Goal: Task Accomplishment & Management: Complete application form

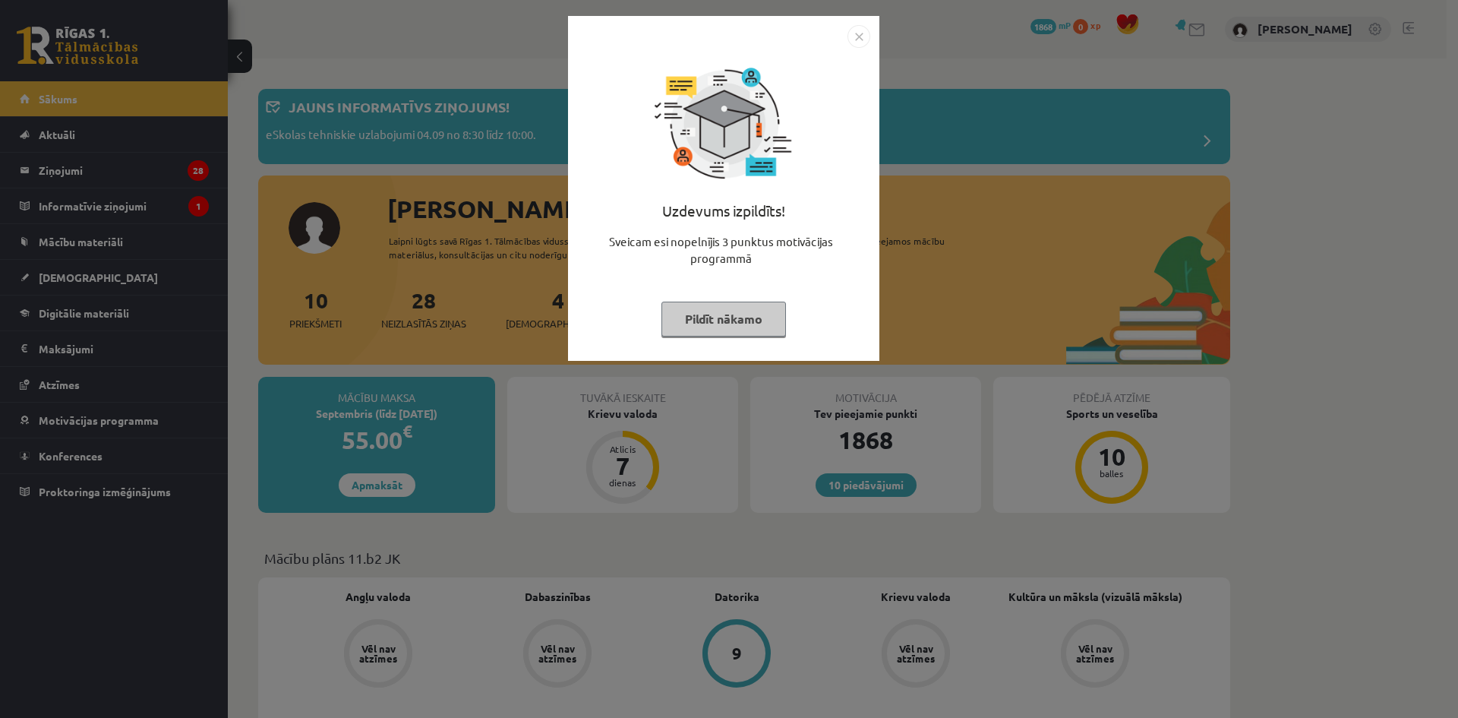
click at [754, 323] on button "Pildīt nākamo" at bounding box center [723, 318] width 125 height 35
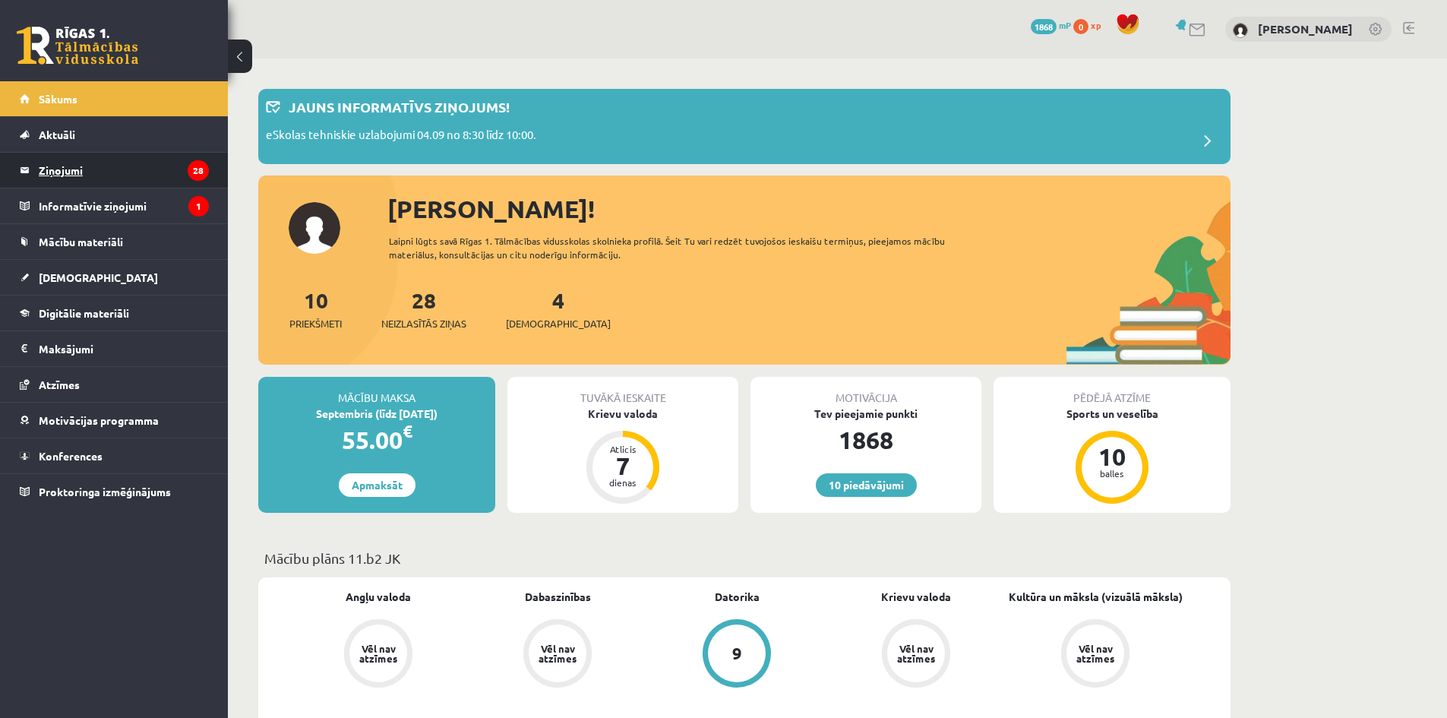
click at [118, 166] on legend "Ziņojumi 28" at bounding box center [124, 170] width 170 height 35
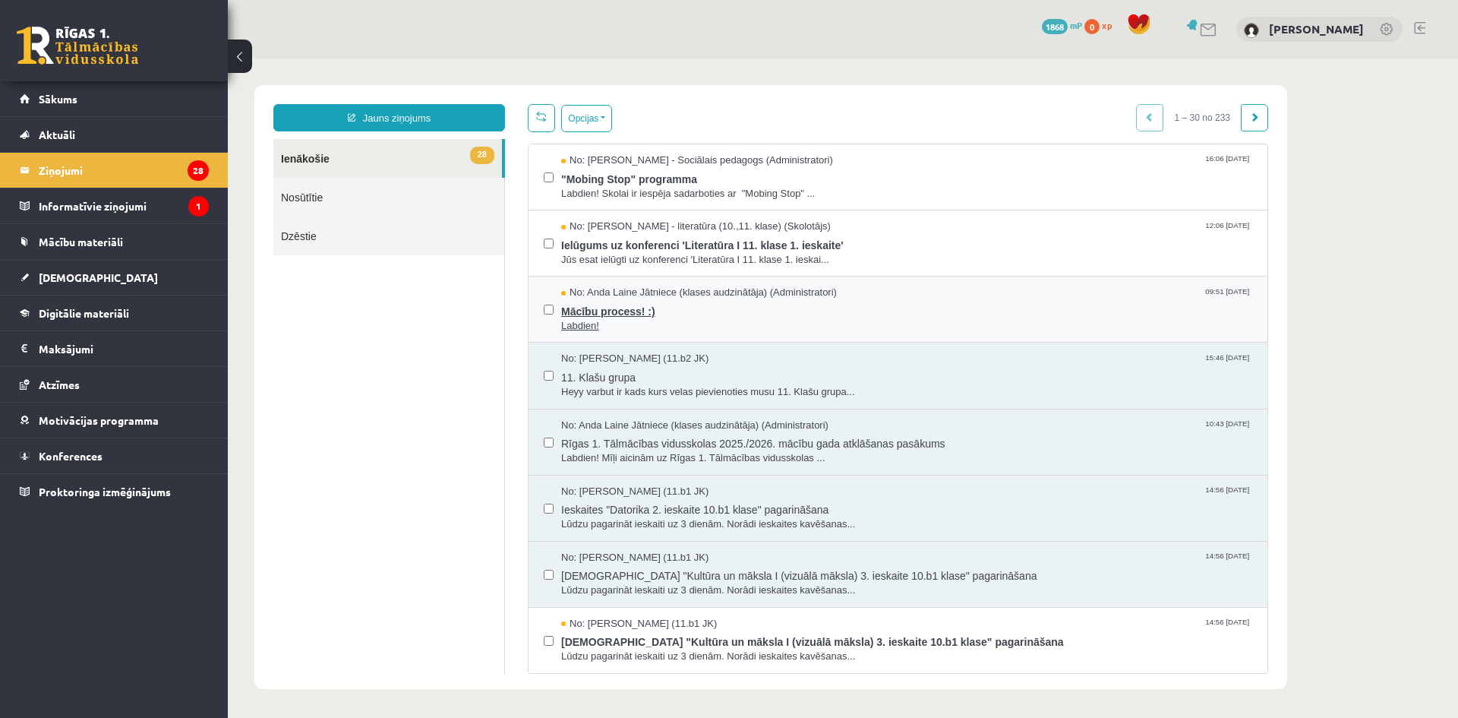
drag, startPoint x: 618, startPoint y: 310, endPoint x: 588, endPoint y: 295, distance: 34.0
click at [617, 308] on span "Mācību process! :)" at bounding box center [906, 309] width 691 height 19
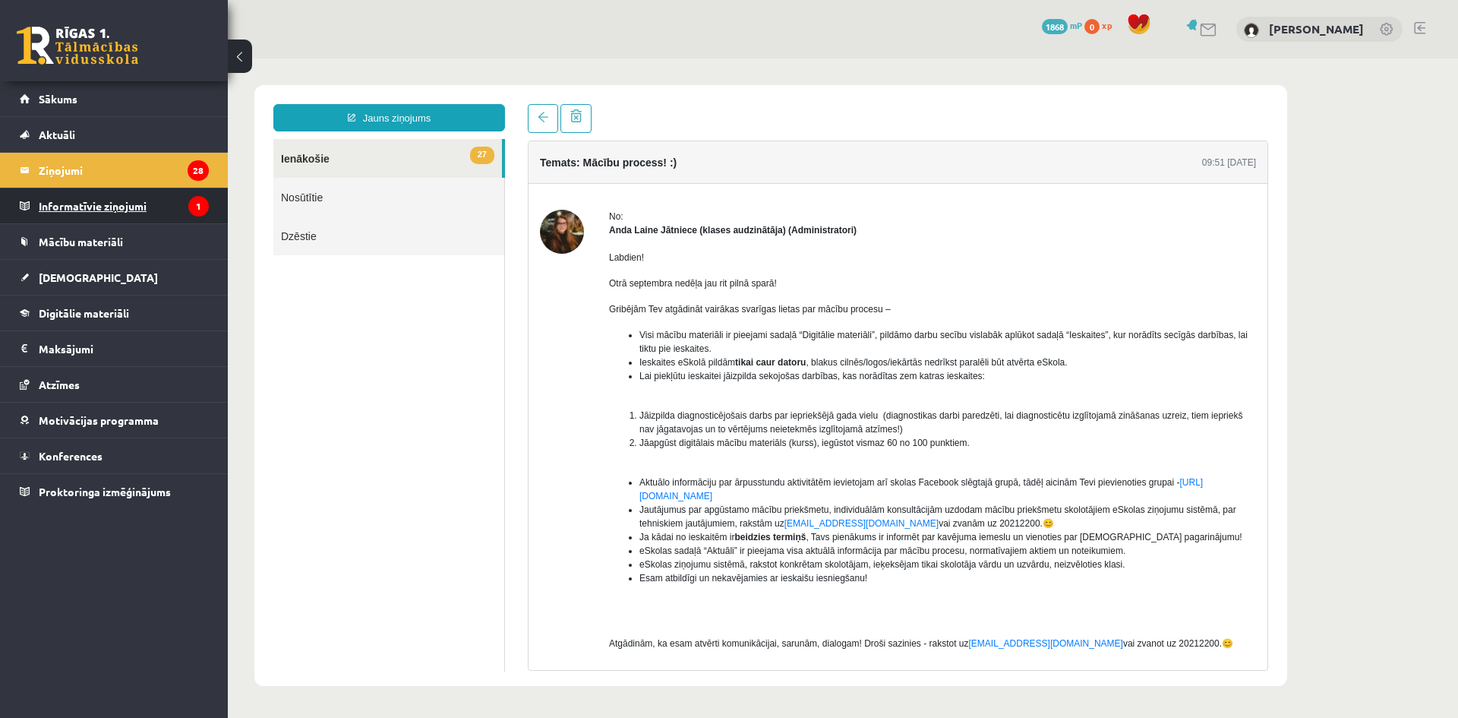
click at [99, 211] on legend "Informatīvie ziņojumi 1" at bounding box center [124, 205] width 170 height 35
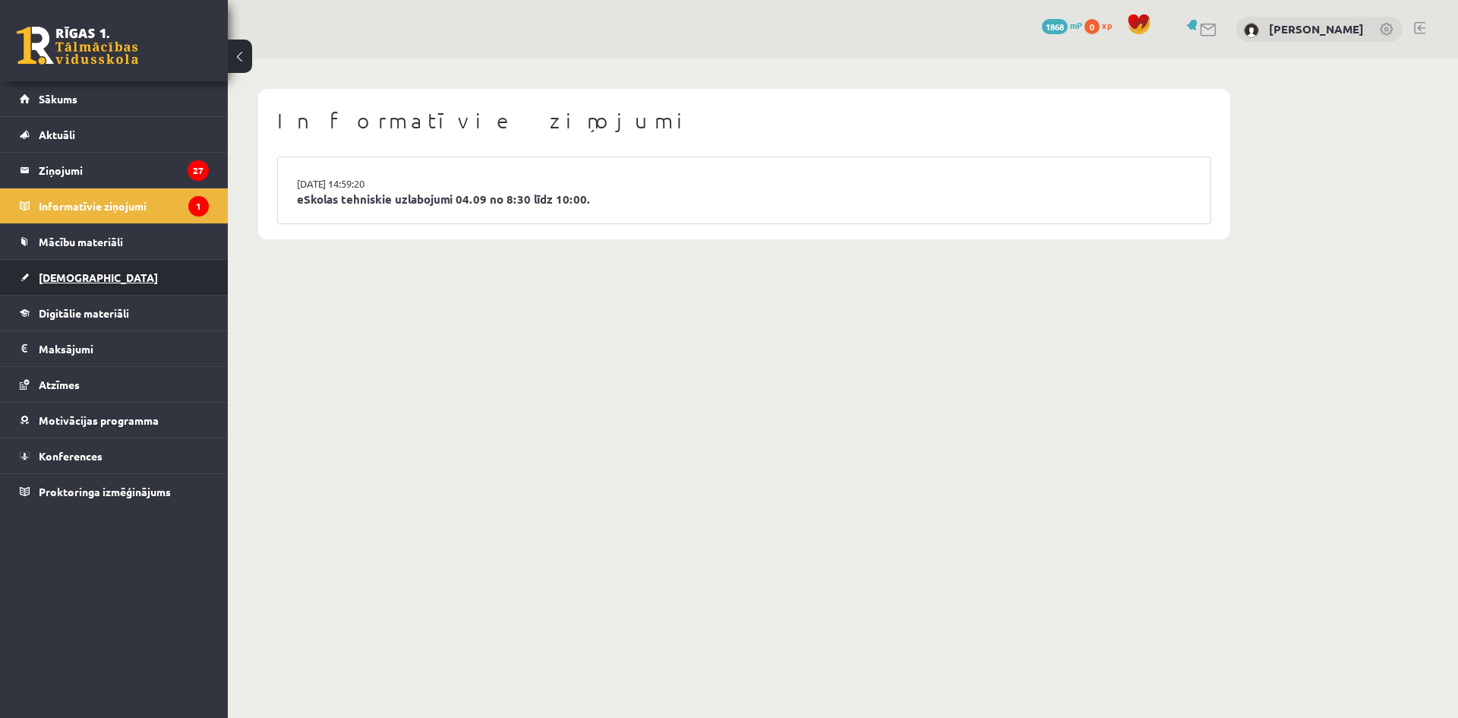
click at [71, 273] on span "[DEMOGRAPHIC_DATA]" at bounding box center [98, 277] width 119 height 14
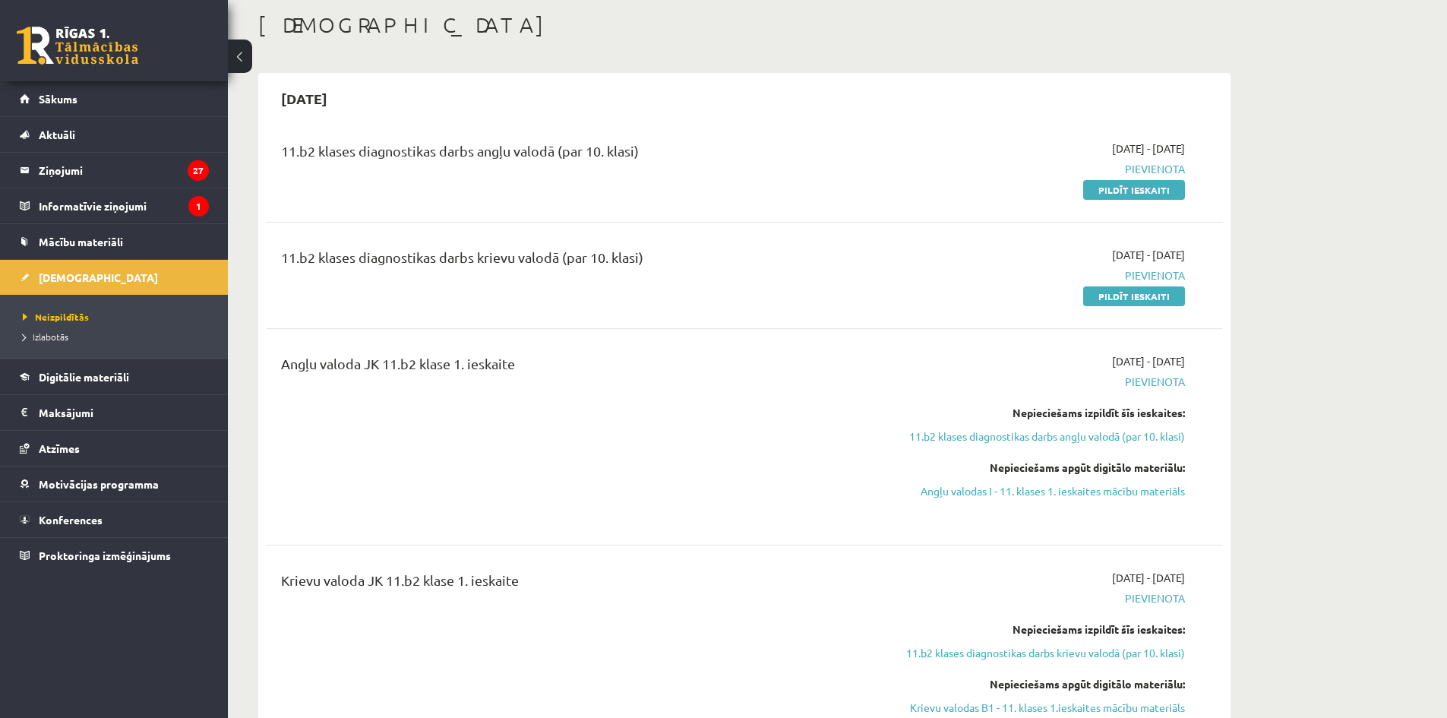
scroll to position [76, 0]
click at [1155, 298] on link "Pildīt ieskaiti" at bounding box center [1134, 297] width 102 height 20
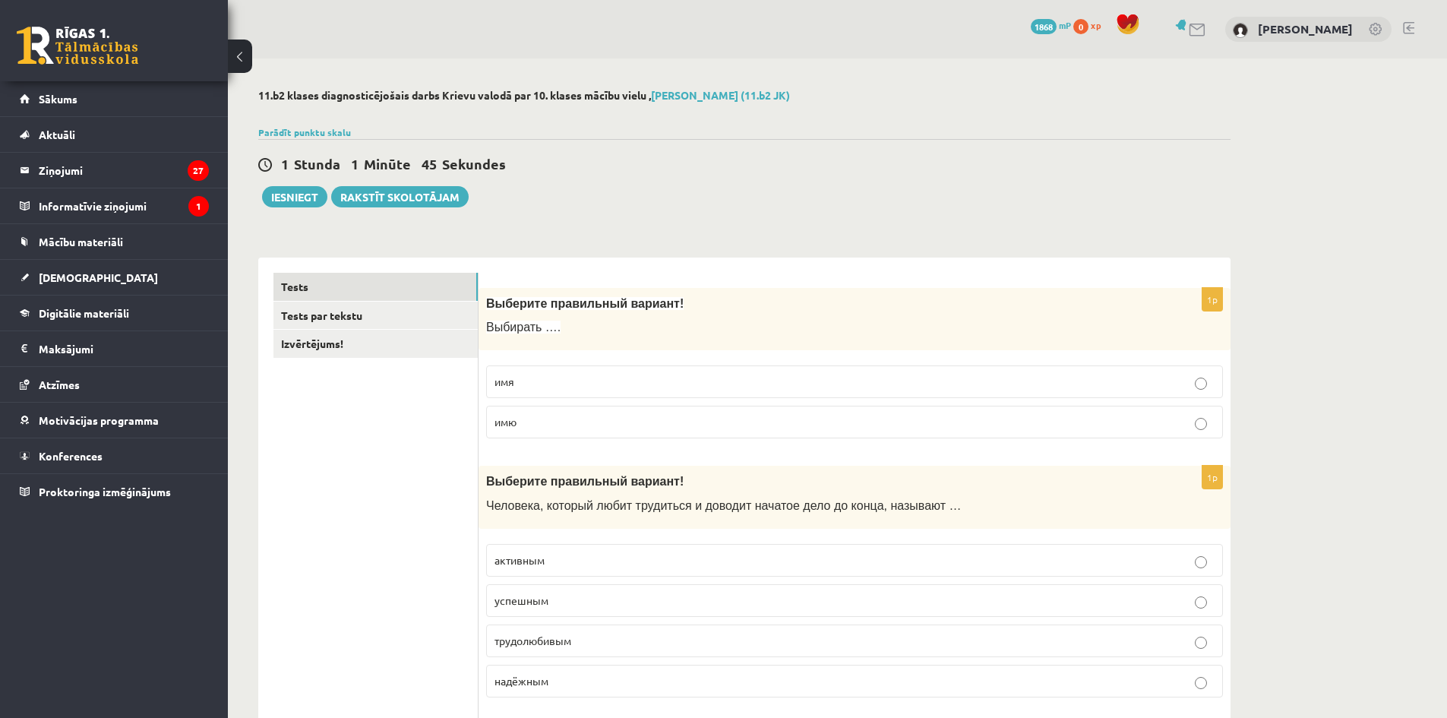
click at [563, 380] on p "имя" at bounding box center [854, 382] width 720 height 16
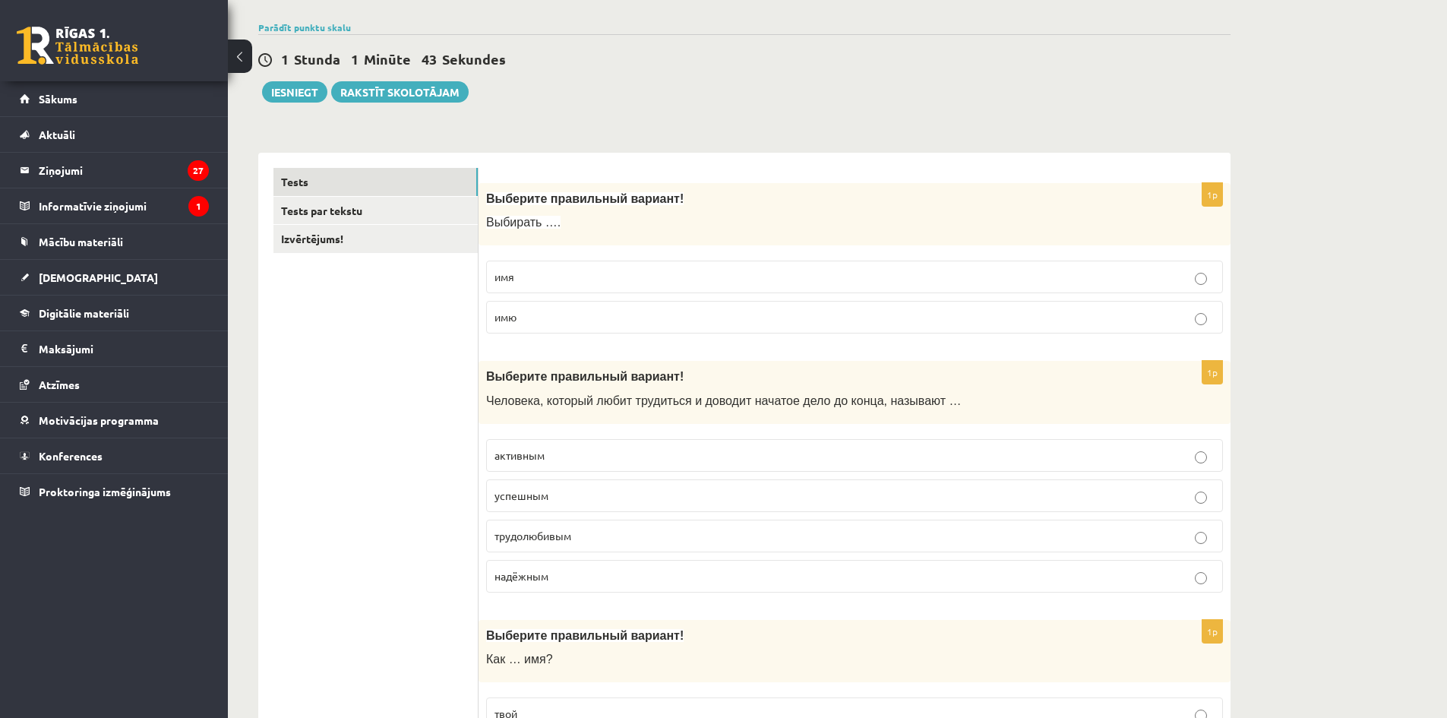
scroll to position [152, 0]
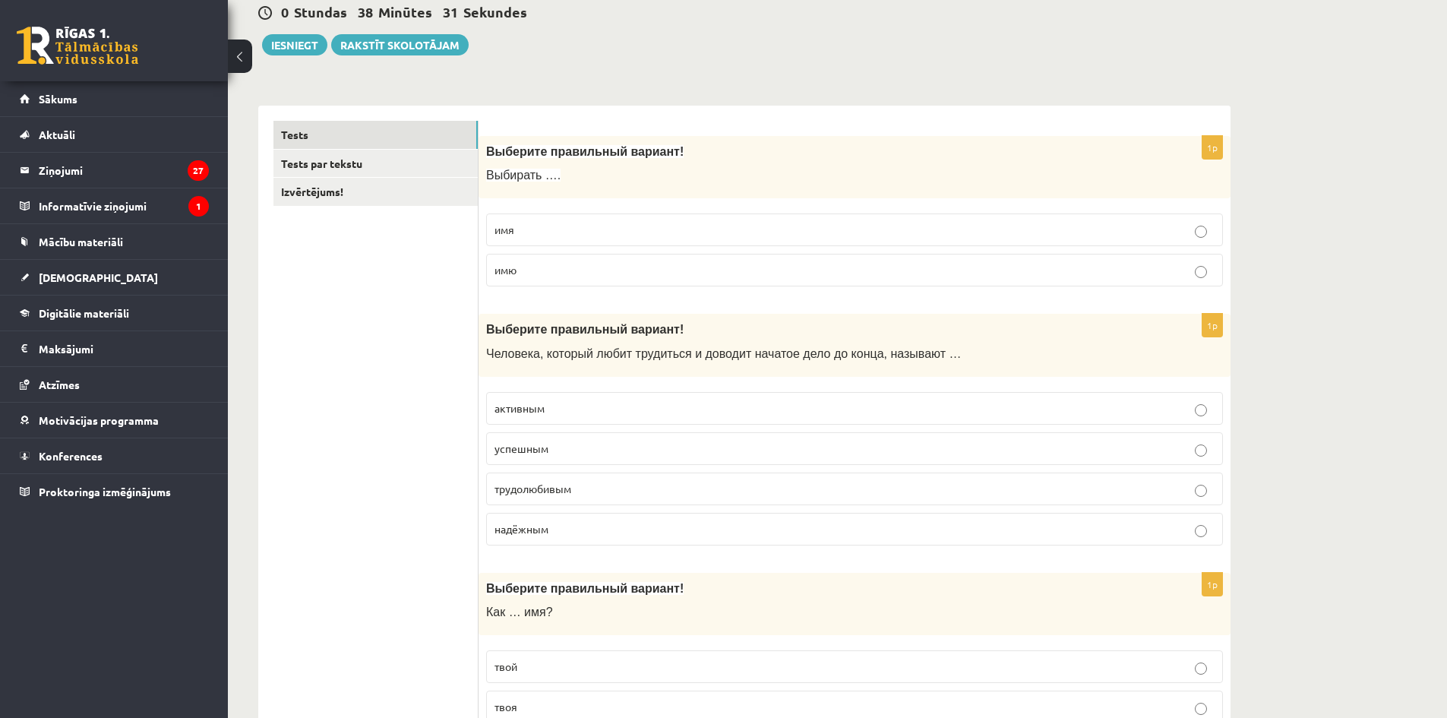
click at [765, 486] on p "трудолюбивым" at bounding box center [854, 489] width 720 height 16
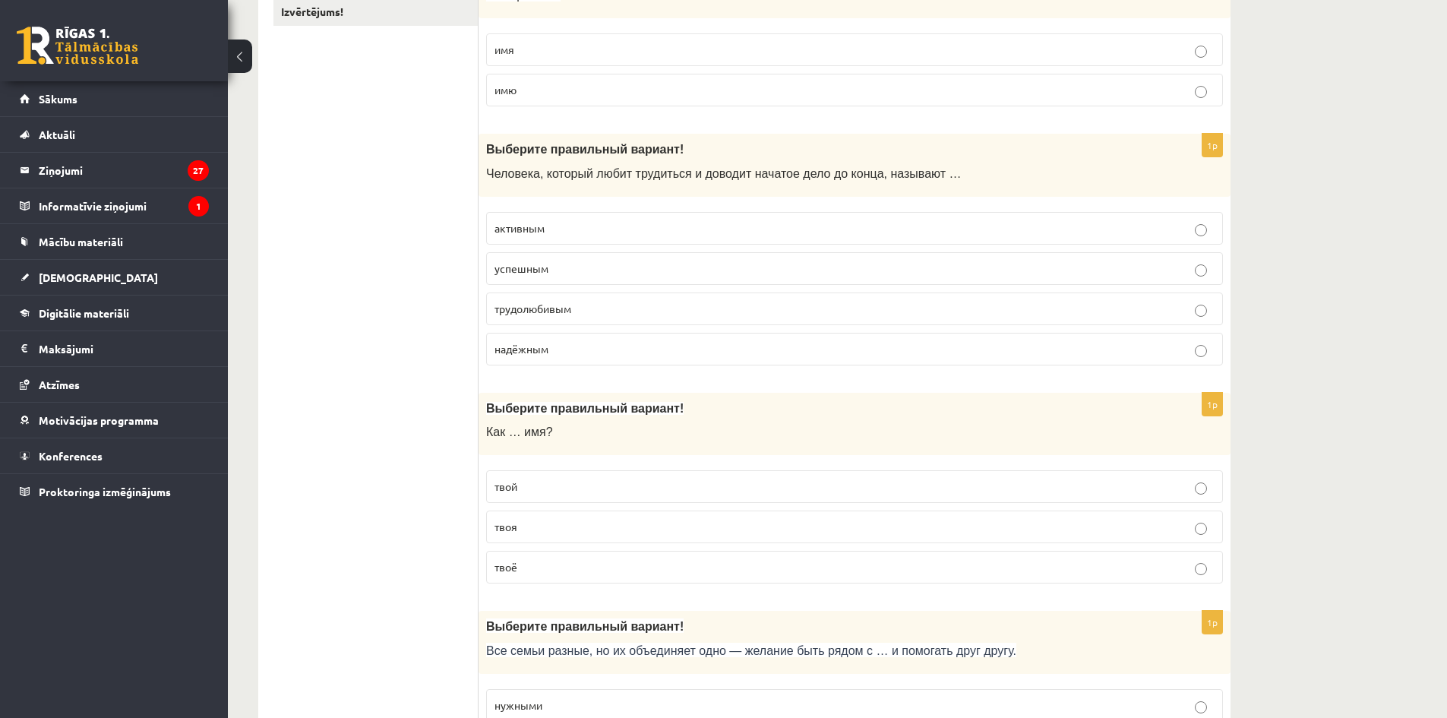
scroll to position [380, 0]
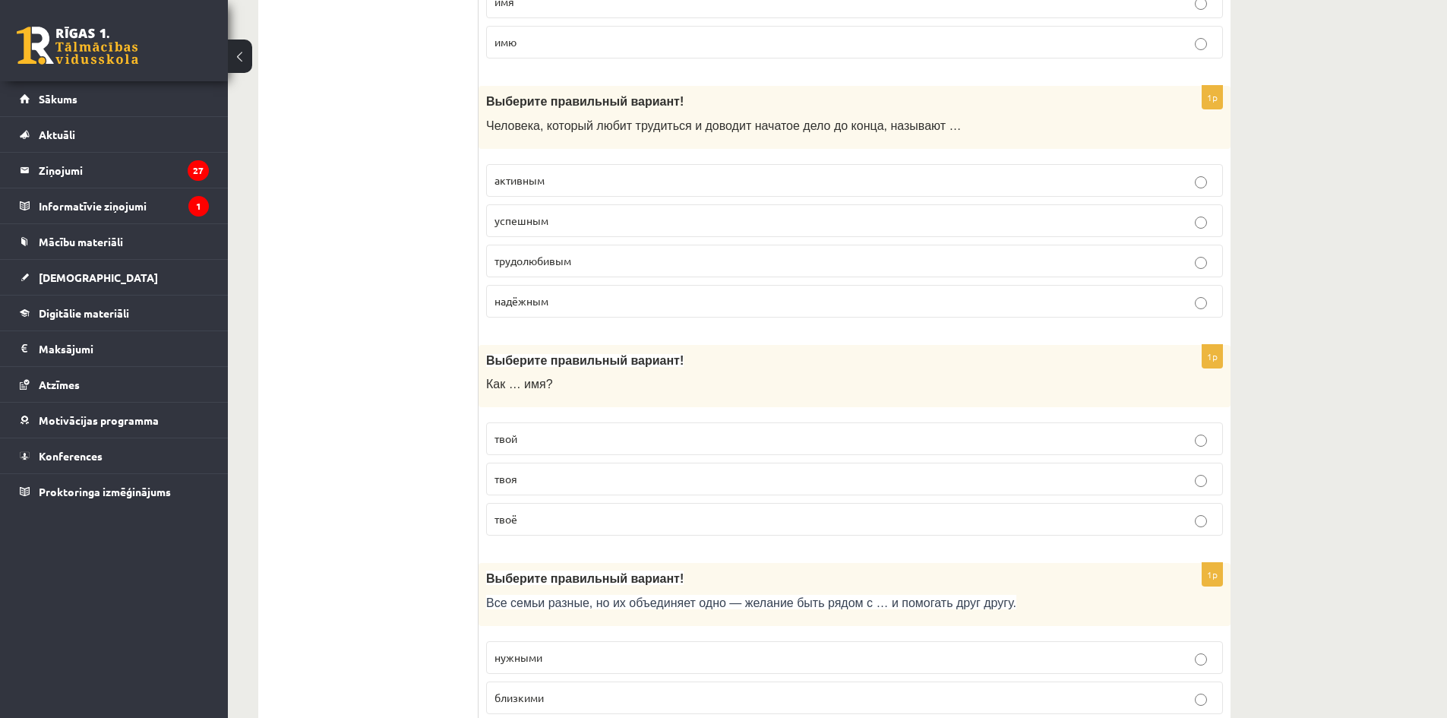
click at [594, 532] on label "твоё" at bounding box center [854, 519] width 737 height 33
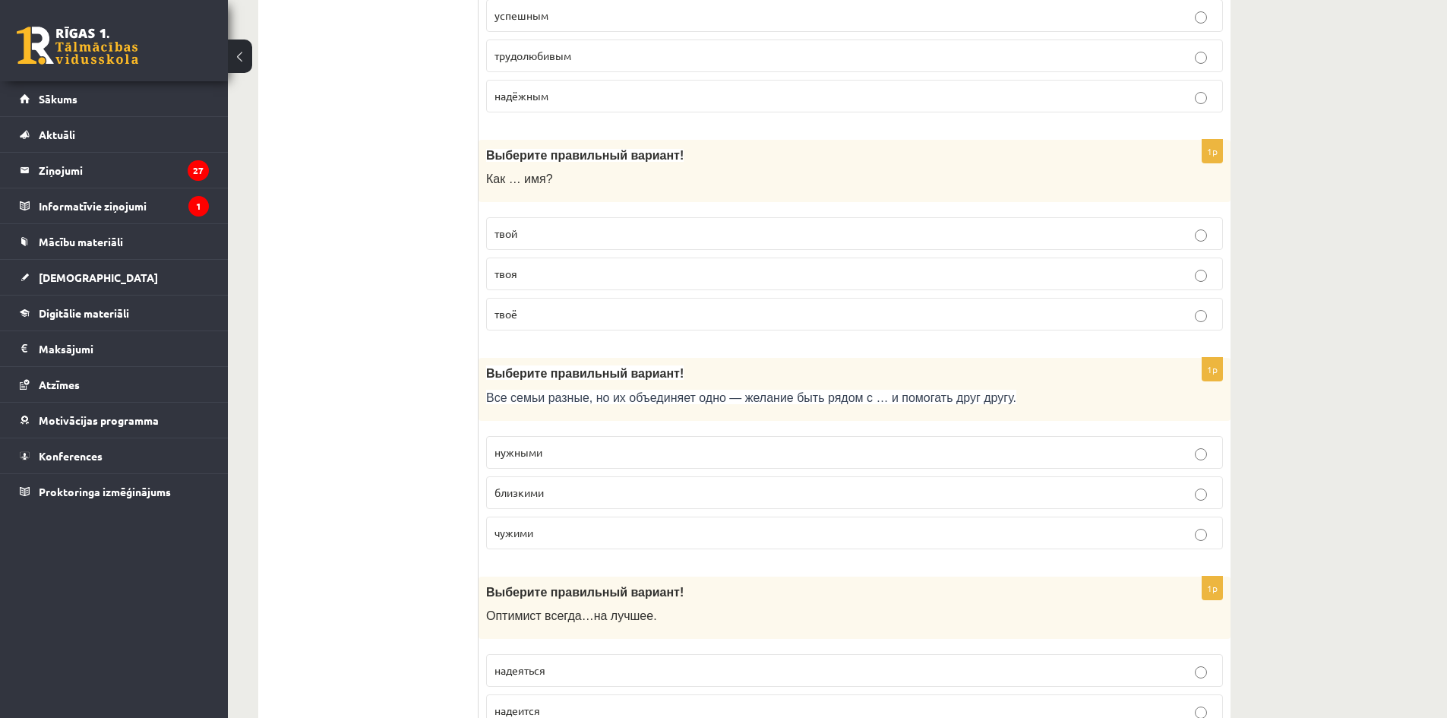
scroll to position [607, 0]
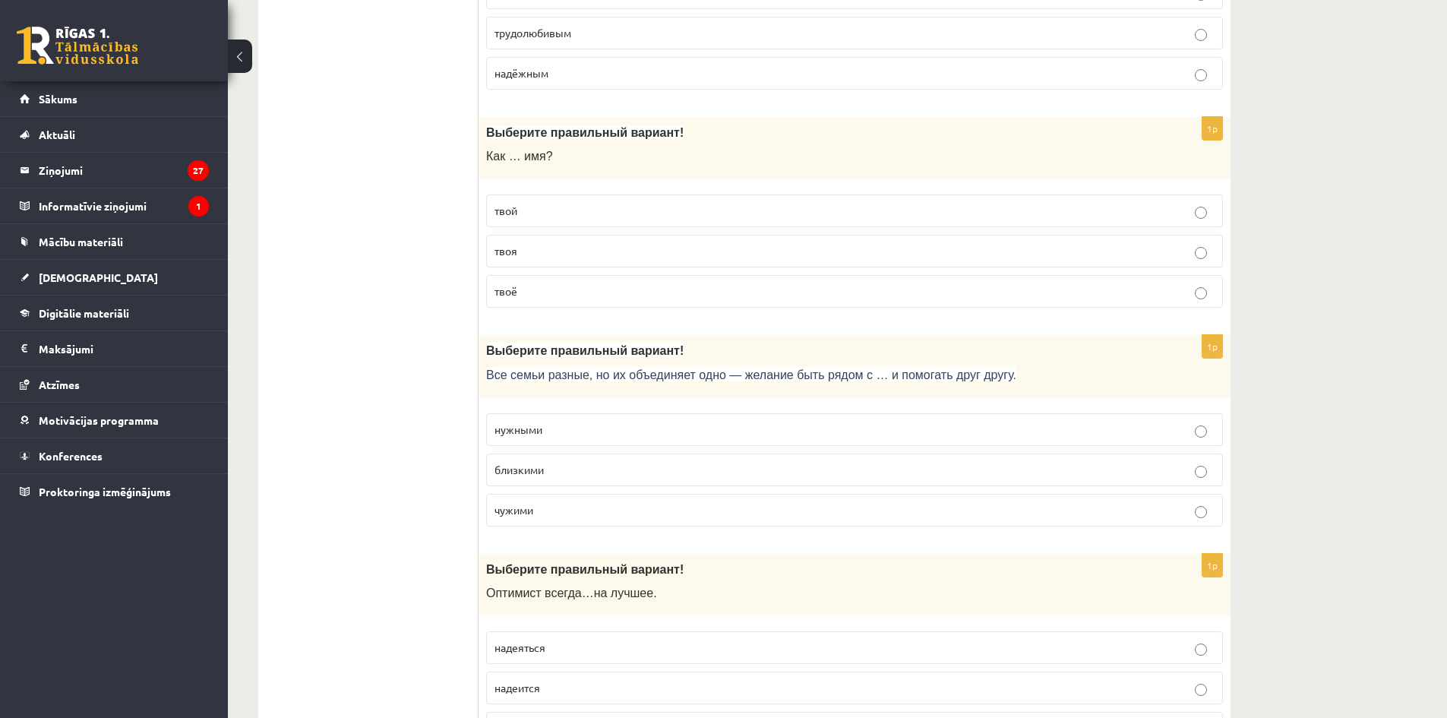
click at [541, 466] on span "близкими" at bounding box center [518, 469] width 49 height 14
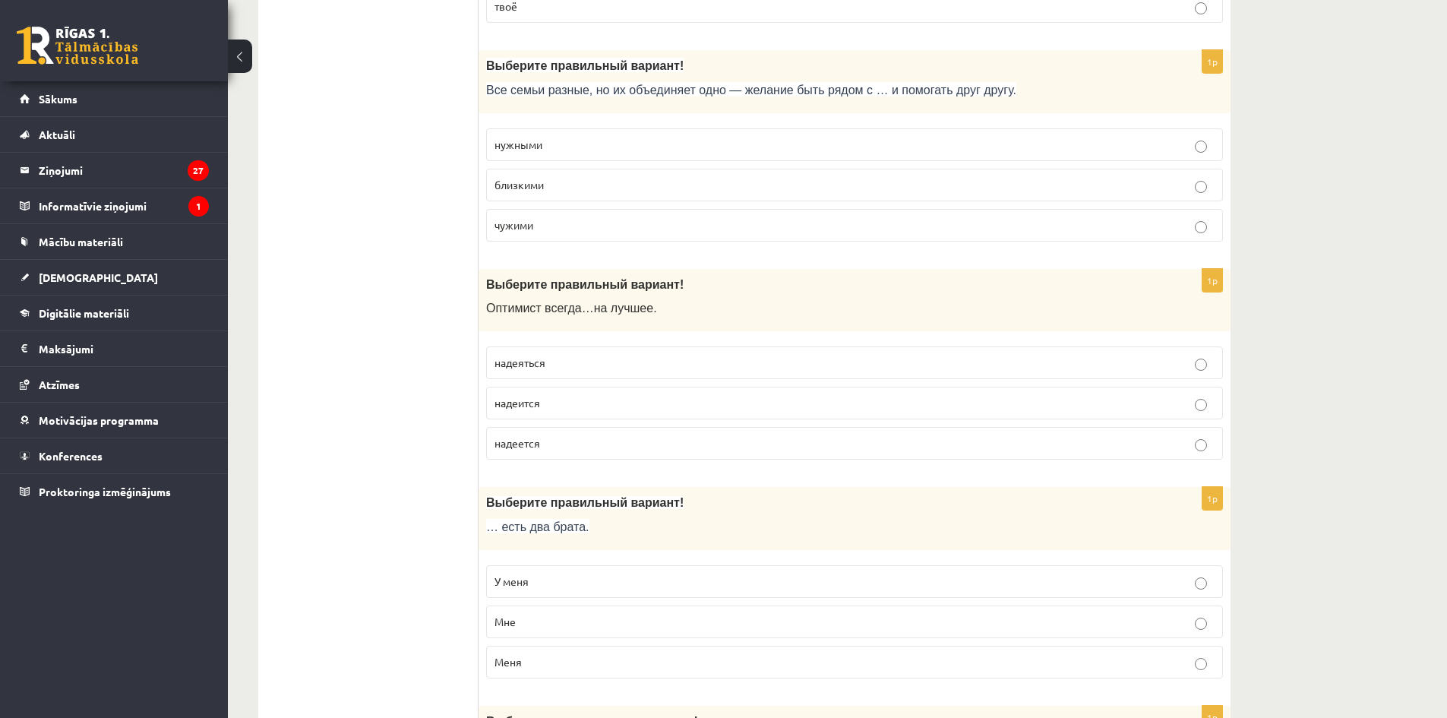
scroll to position [911, 0]
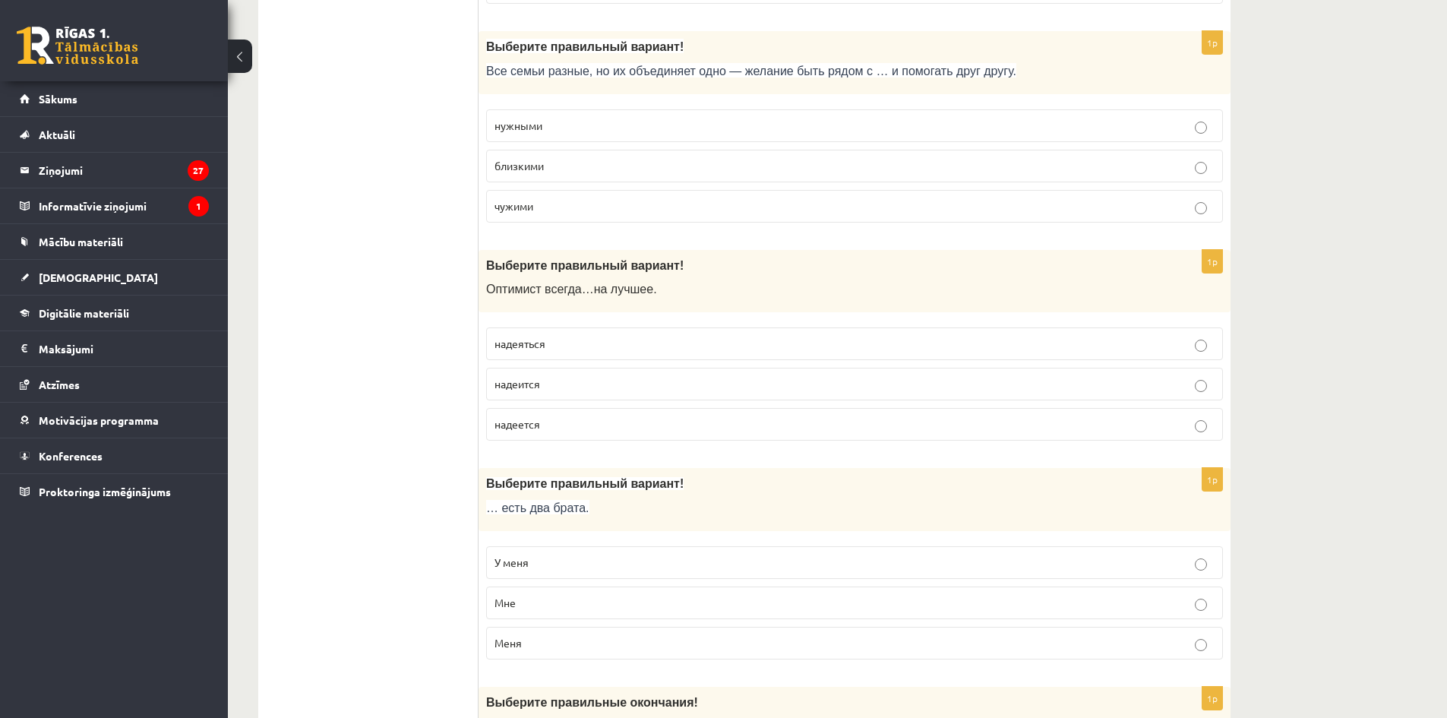
click at [566, 428] on p "надеется" at bounding box center [854, 424] width 720 height 16
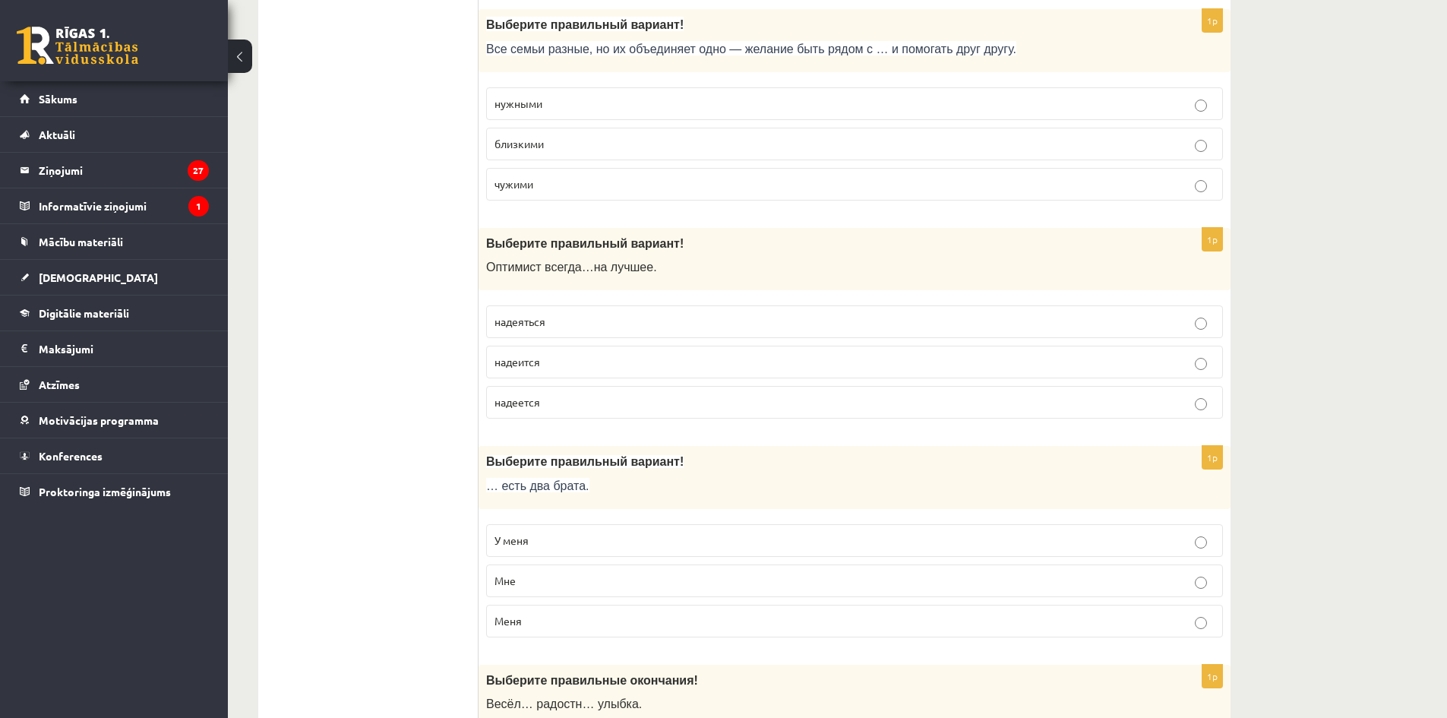
scroll to position [987, 0]
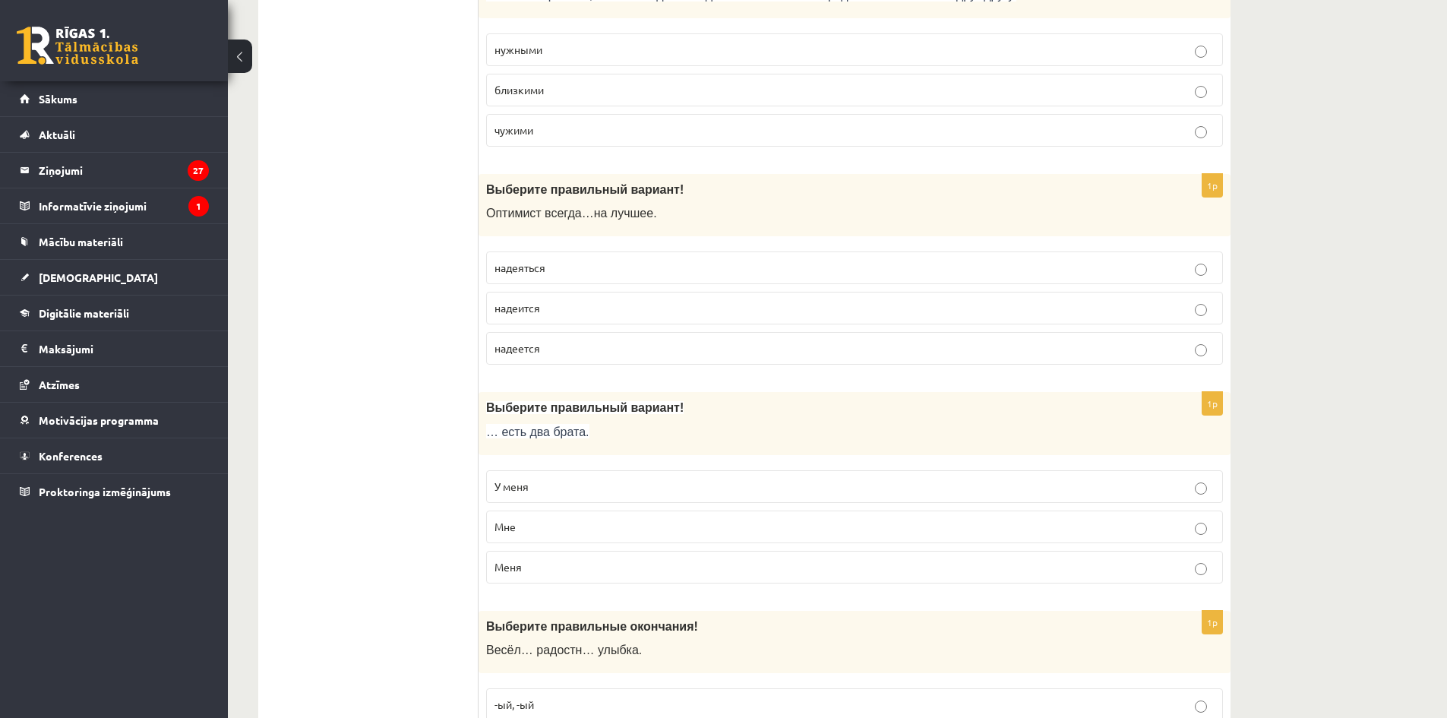
click at [534, 488] on p "У меня" at bounding box center [854, 486] width 720 height 16
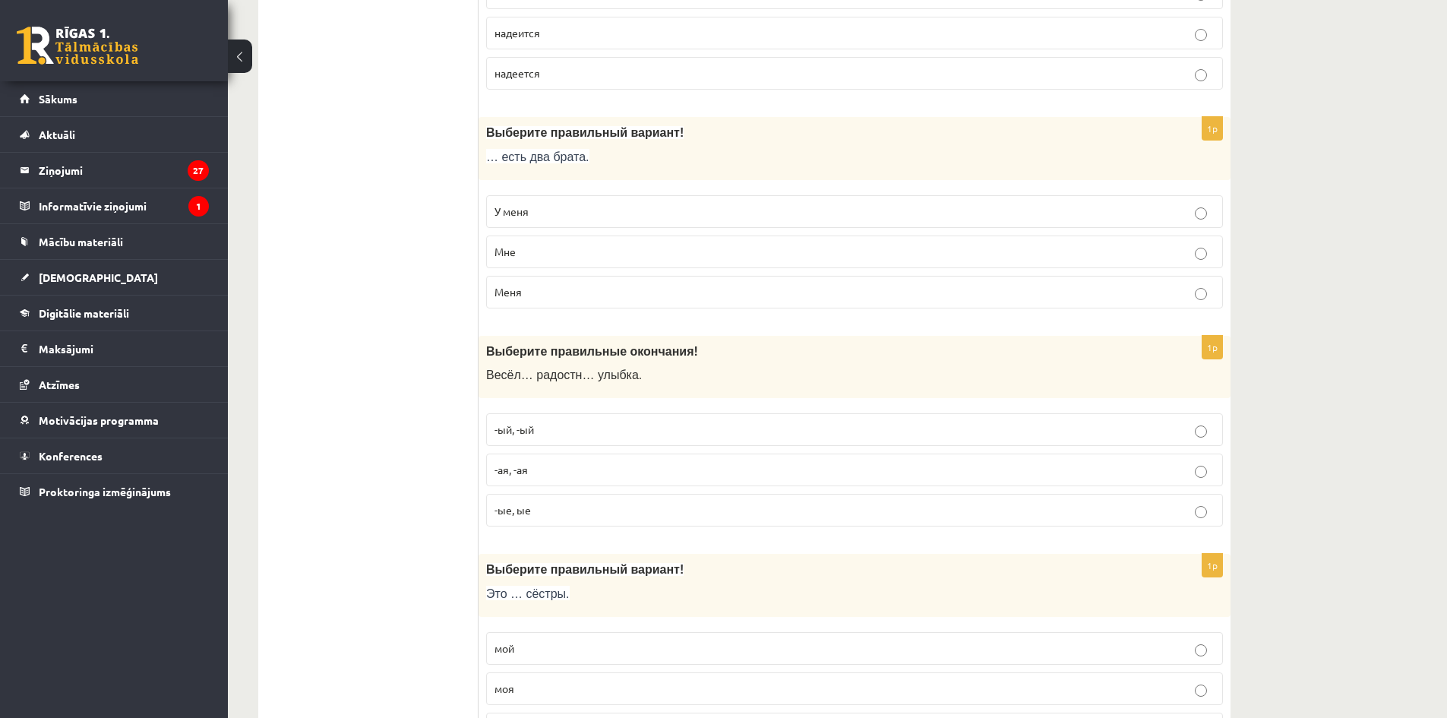
scroll to position [1291, 0]
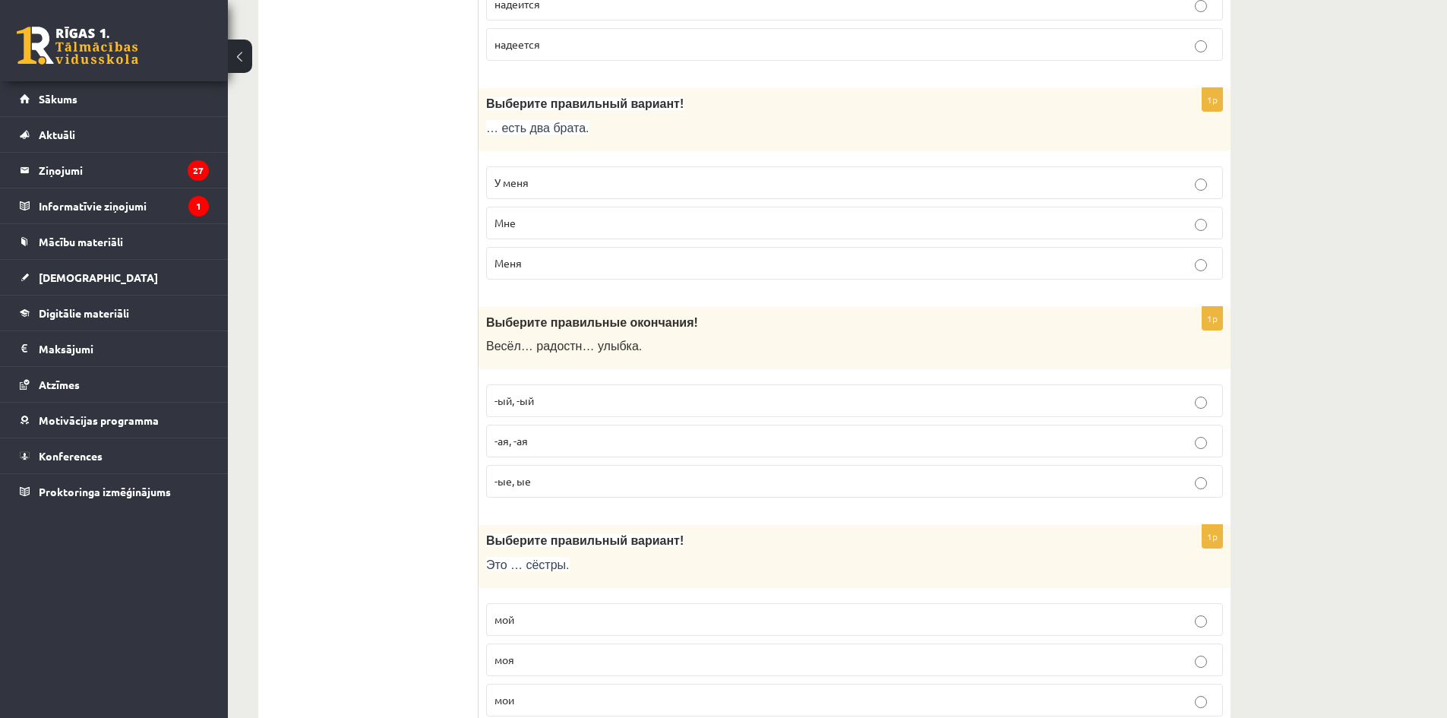
drag, startPoint x: 563, startPoint y: 442, endPoint x: 544, endPoint y: 438, distance: 19.4
click at [544, 438] on p "-ая, -ая" at bounding box center [854, 441] width 720 height 16
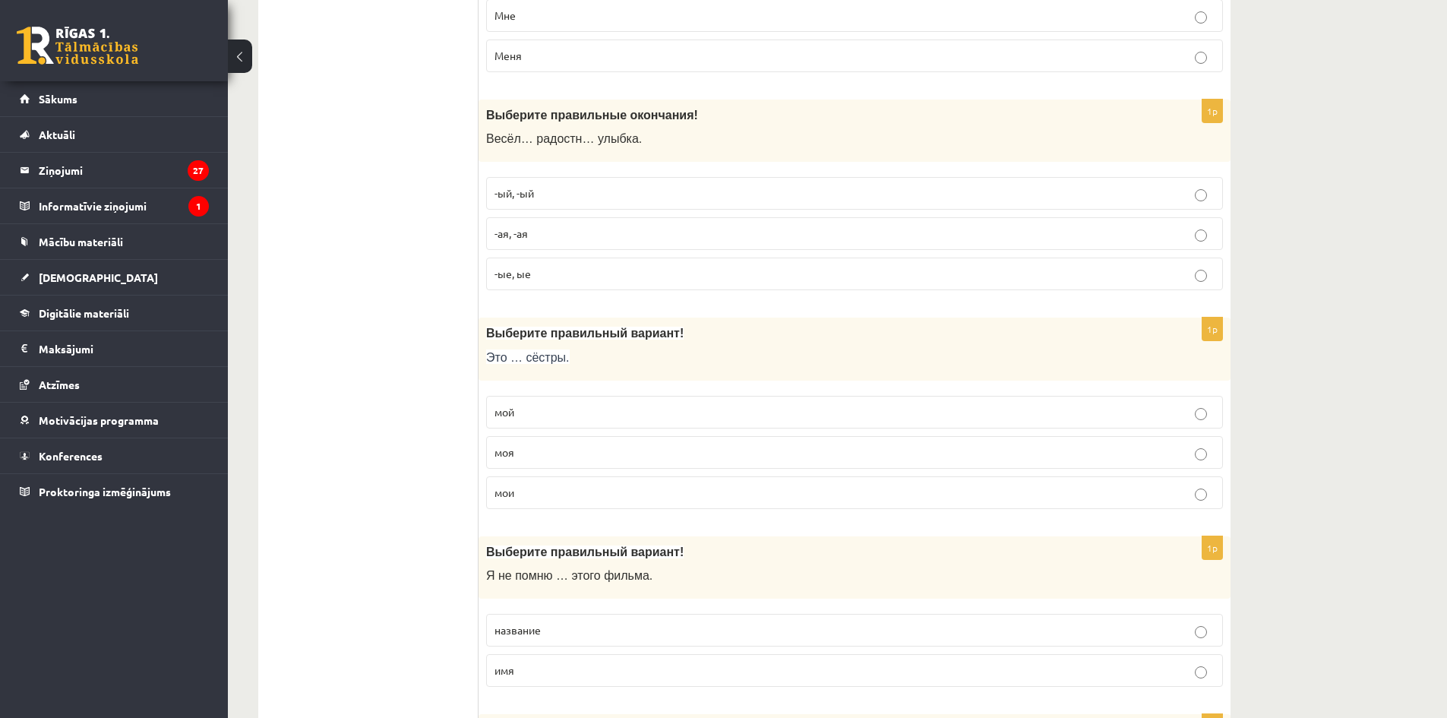
scroll to position [1519, 0]
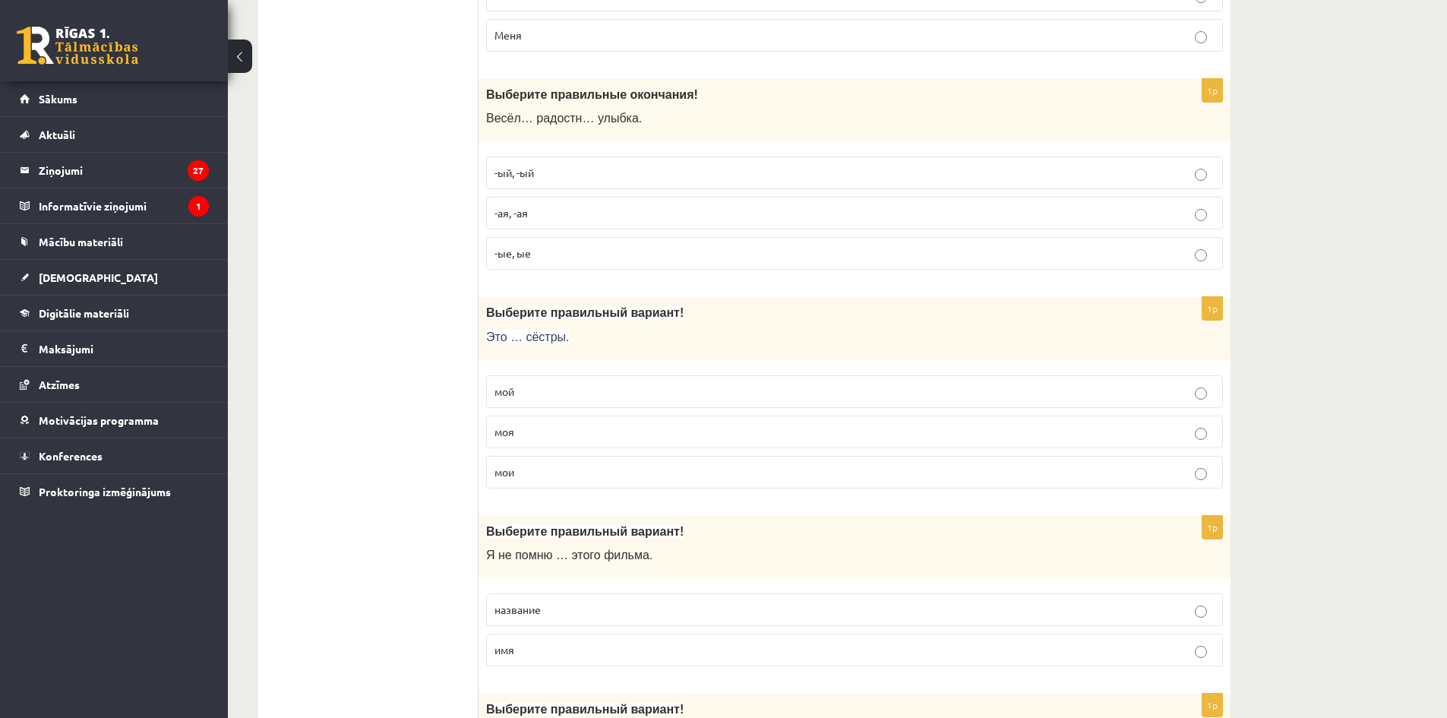
click at [560, 465] on p "мои" at bounding box center [854, 472] width 720 height 16
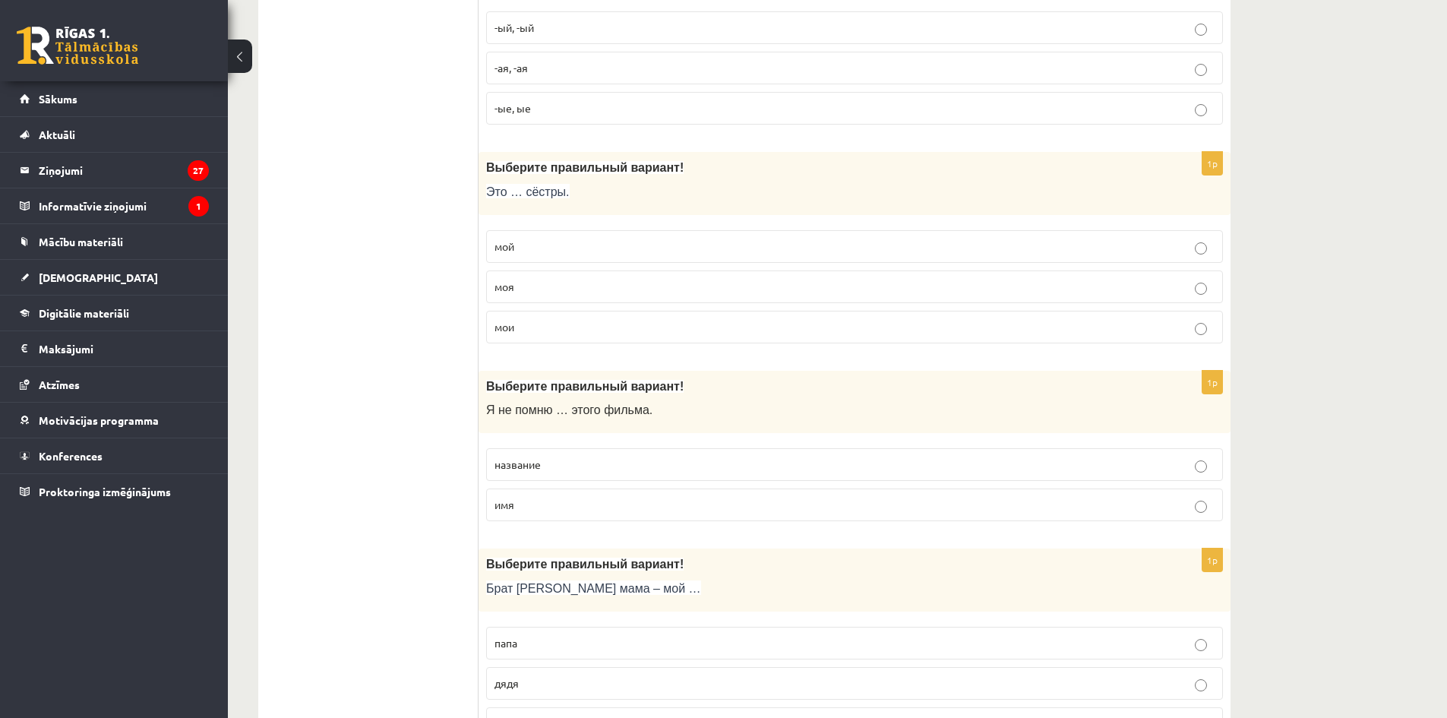
scroll to position [1671, 0]
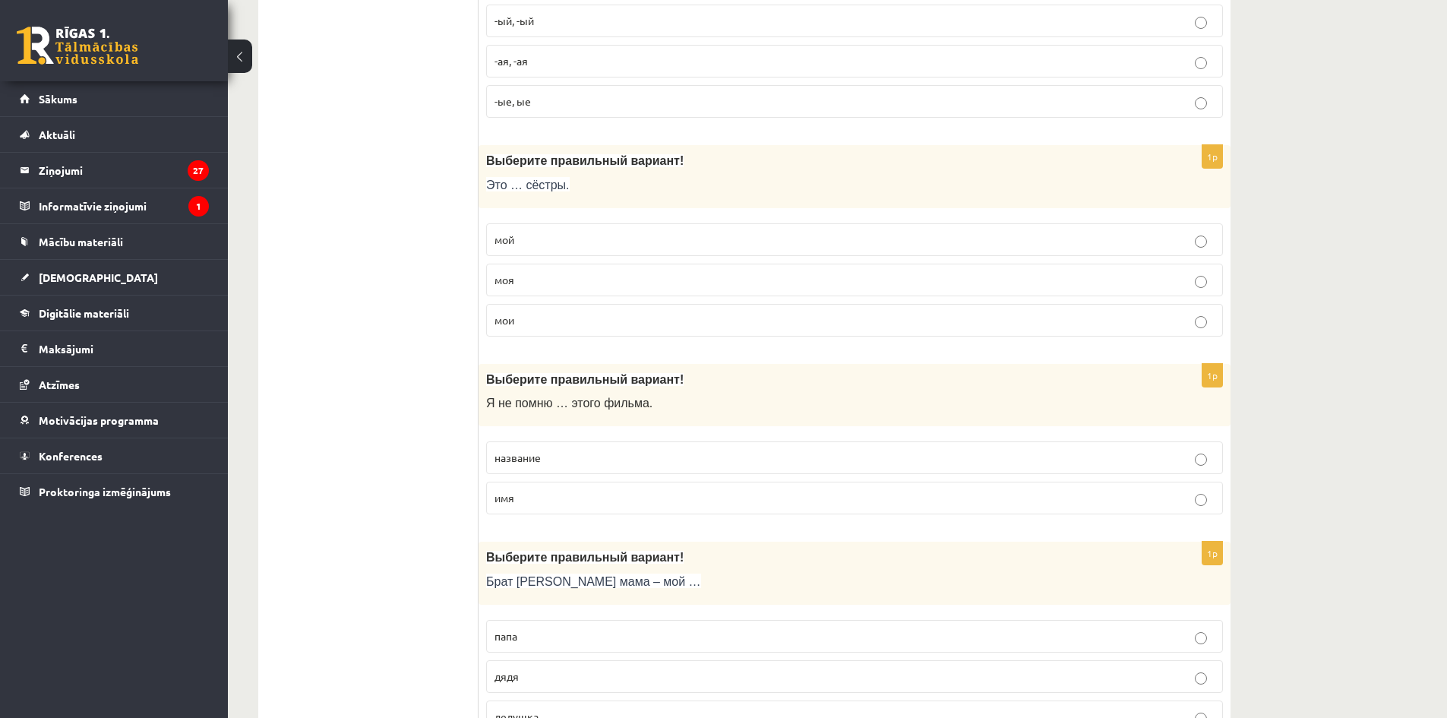
click at [609, 453] on p "название" at bounding box center [854, 458] width 720 height 16
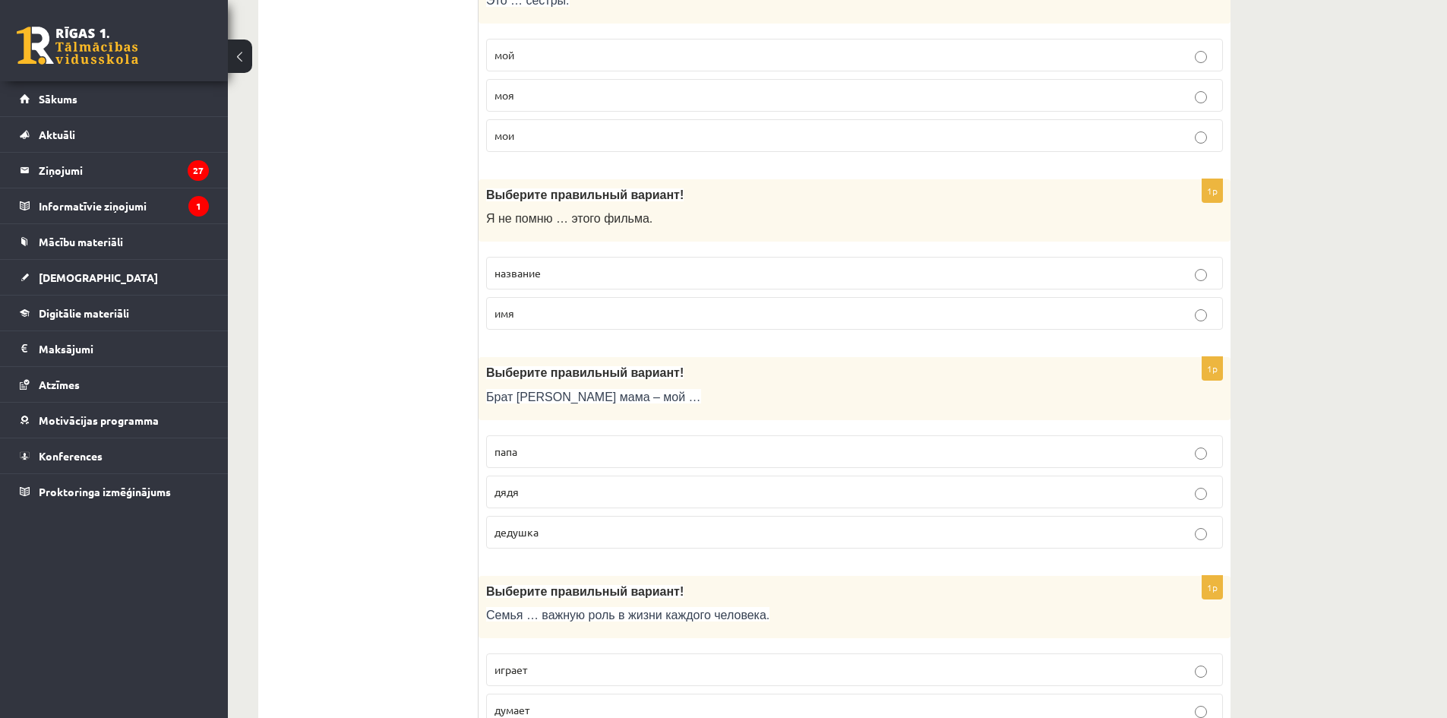
scroll to position [1898, 0]
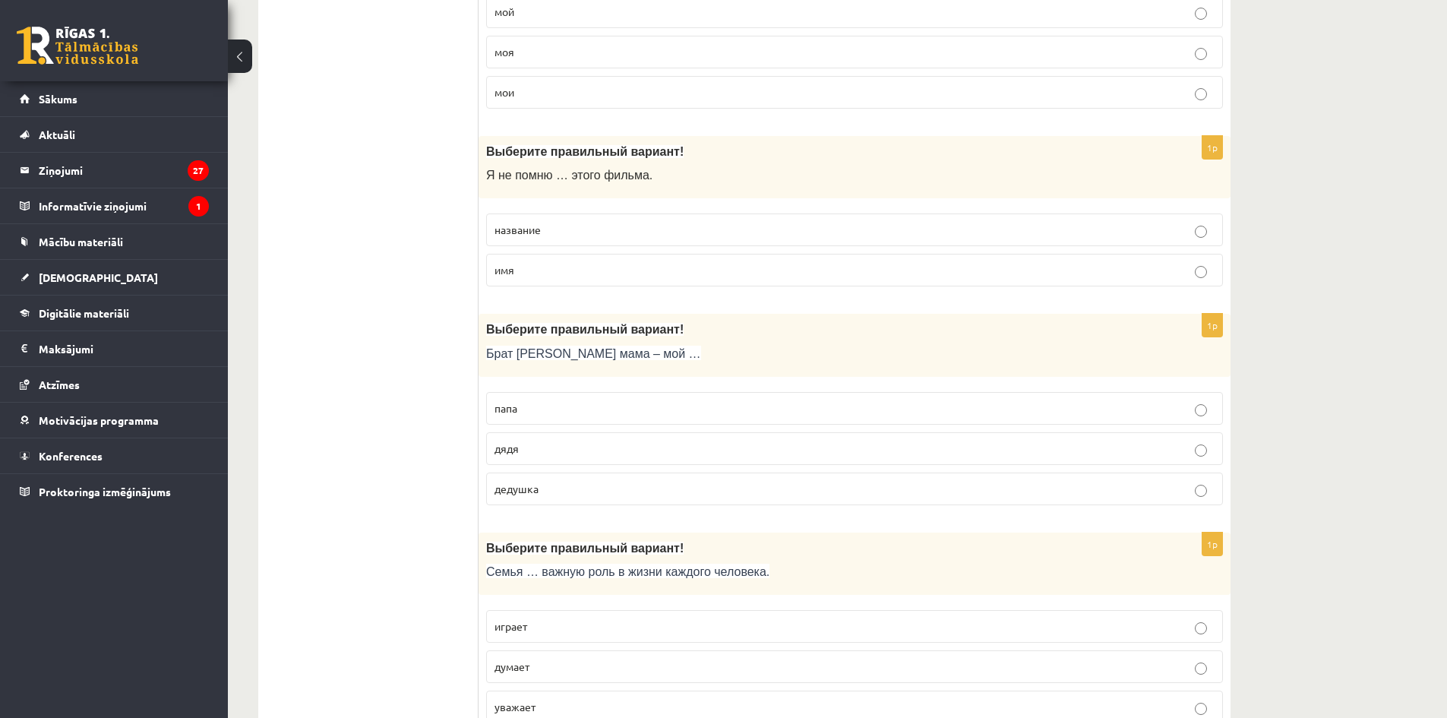
click at [546, 445] on p "дядя" at bounding box center [854, 448] width 720 height 16
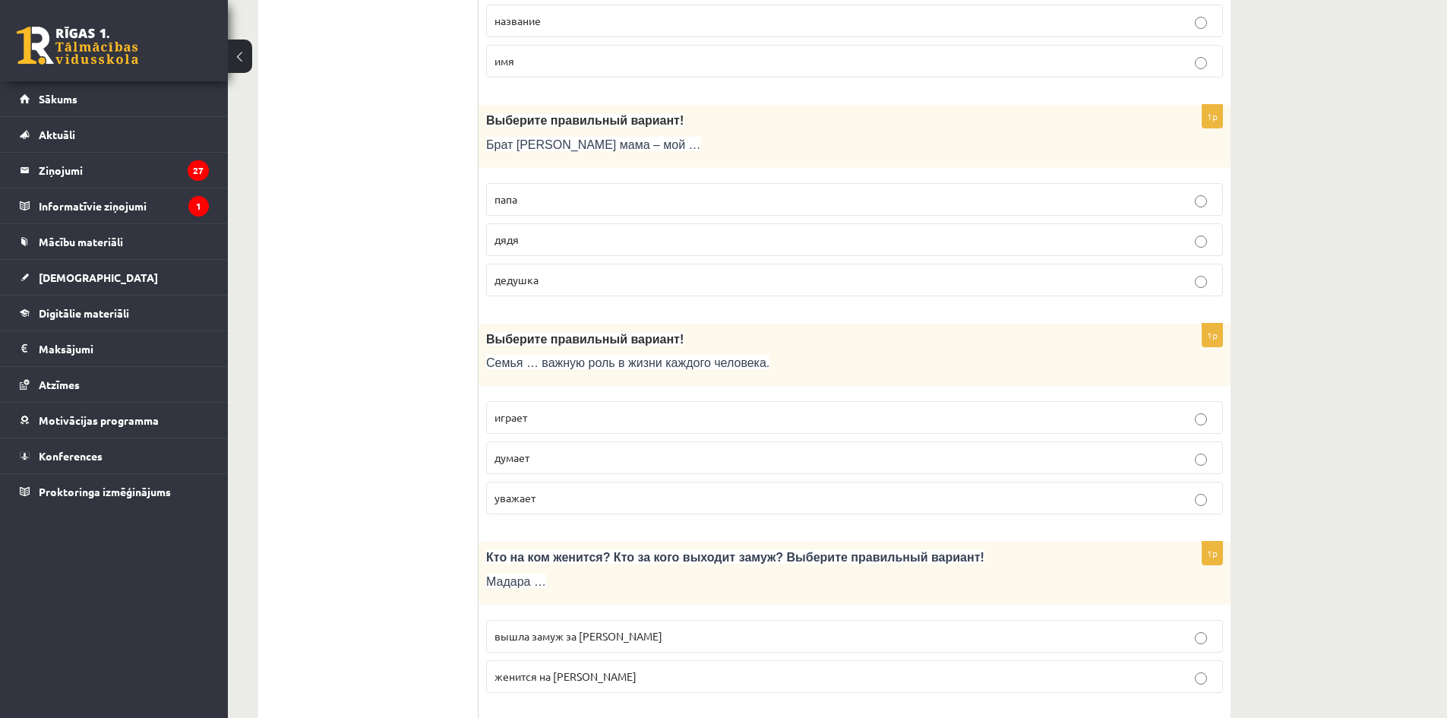
scroll to position [2126, 0]
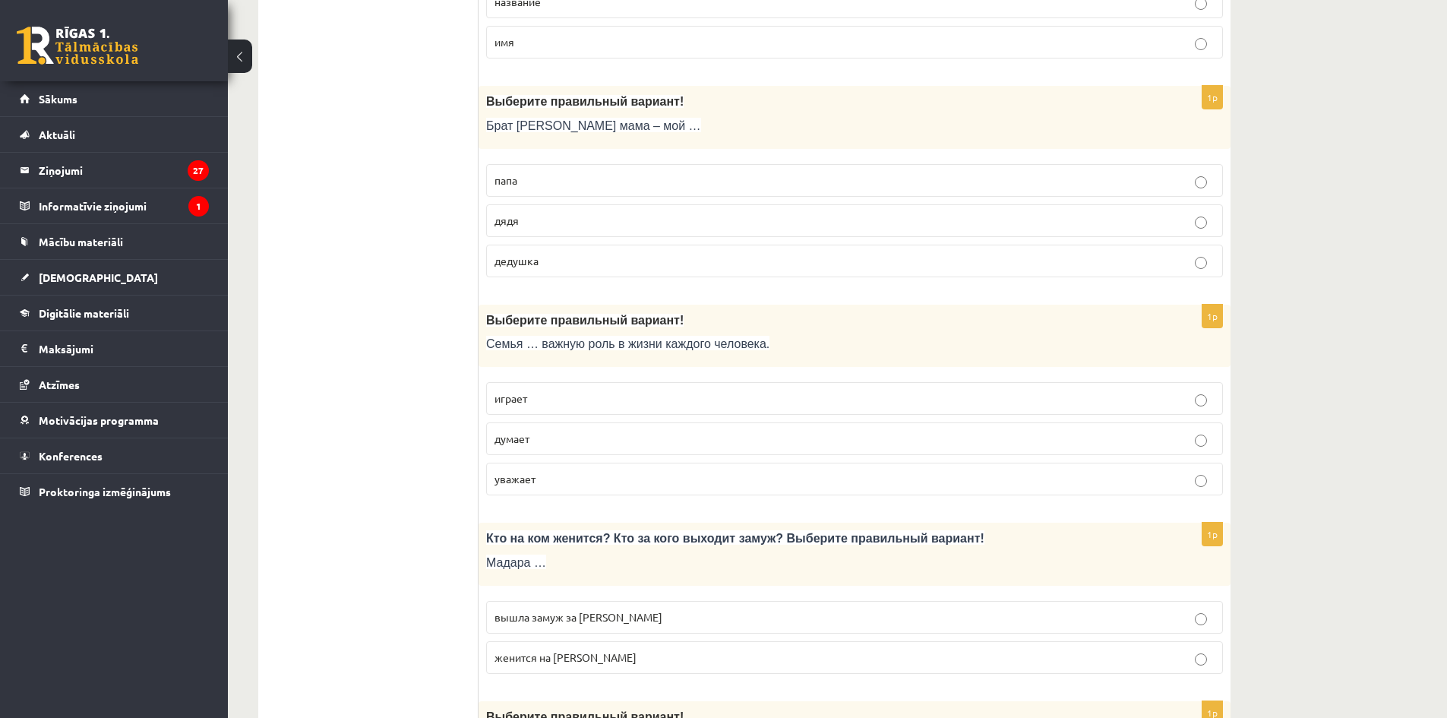
click at [570, 395] on p "играет" at bounding box center [854, 398] width 720 height 16
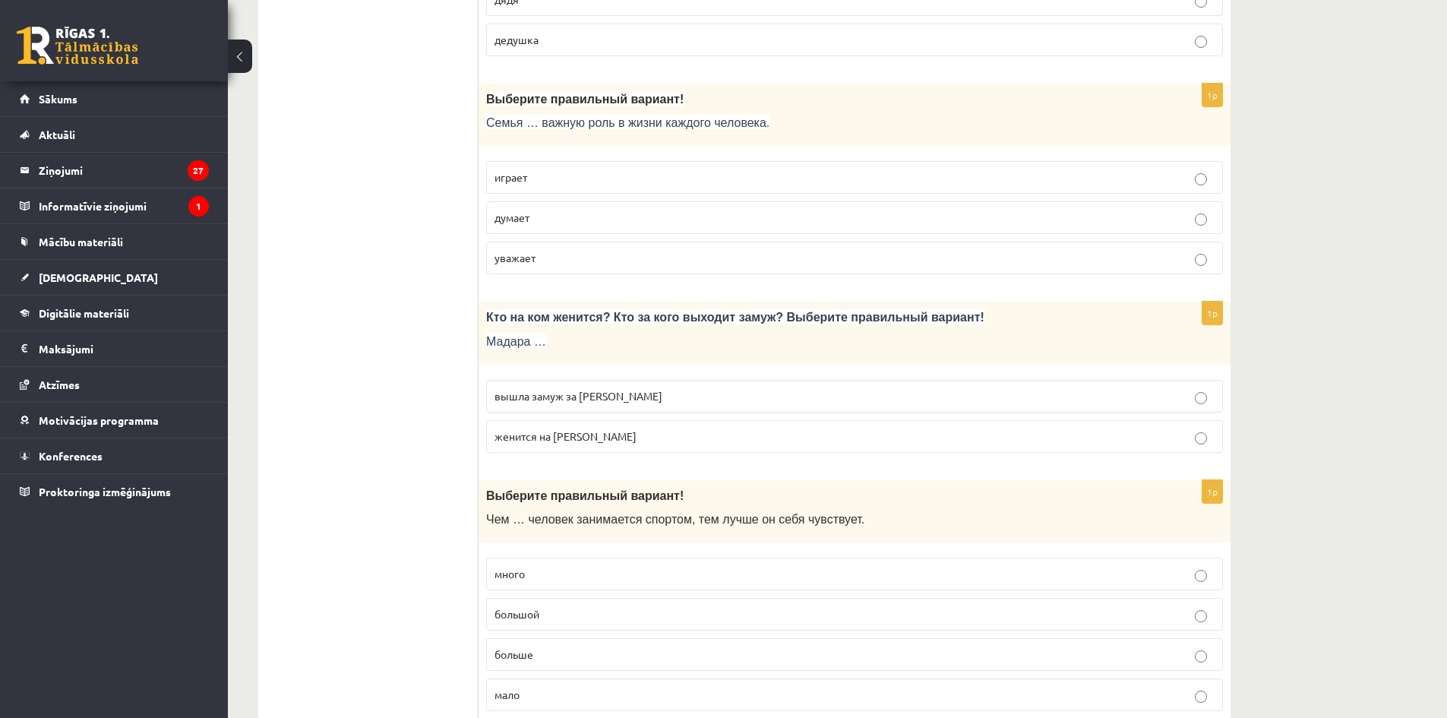
scroll to position [2354, 0]
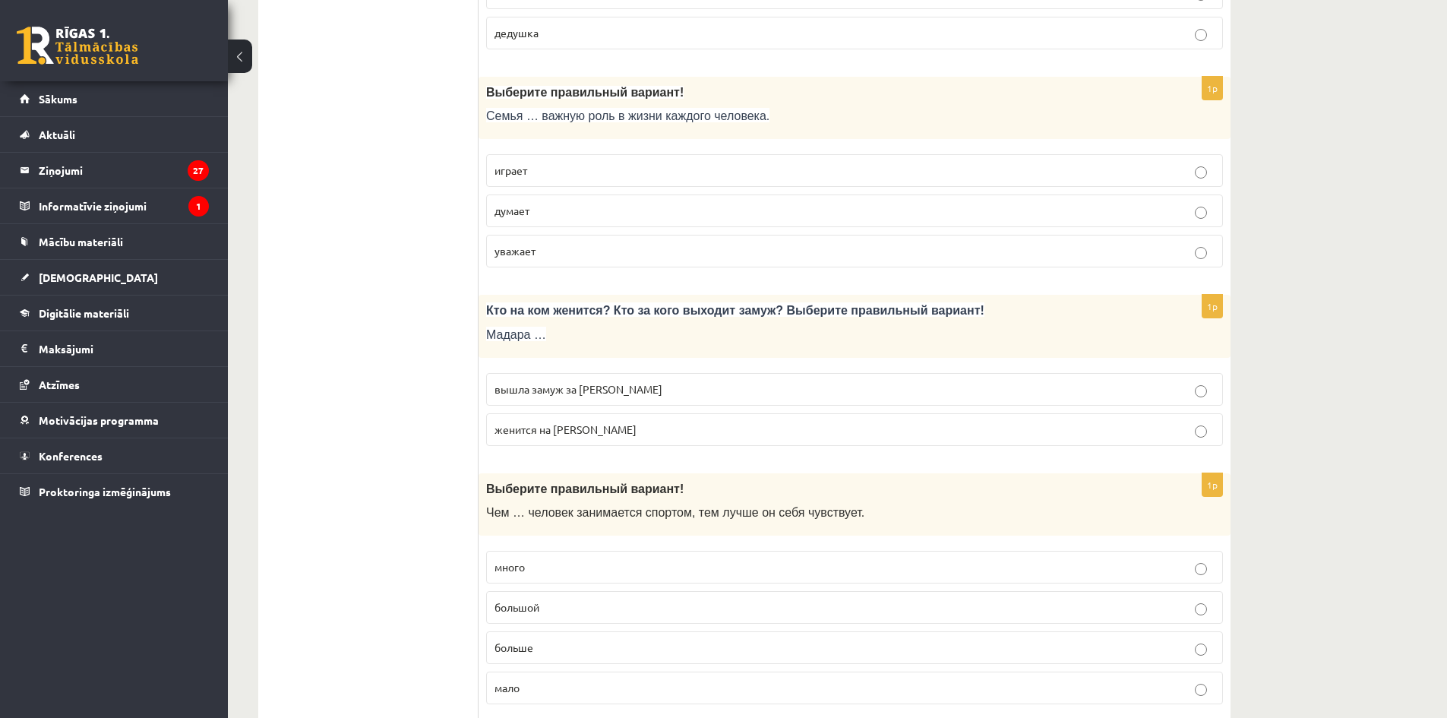
click at [651, 389] on p "вышла замуж за Марка" at bounding box center [854, 389] width 720 height 16
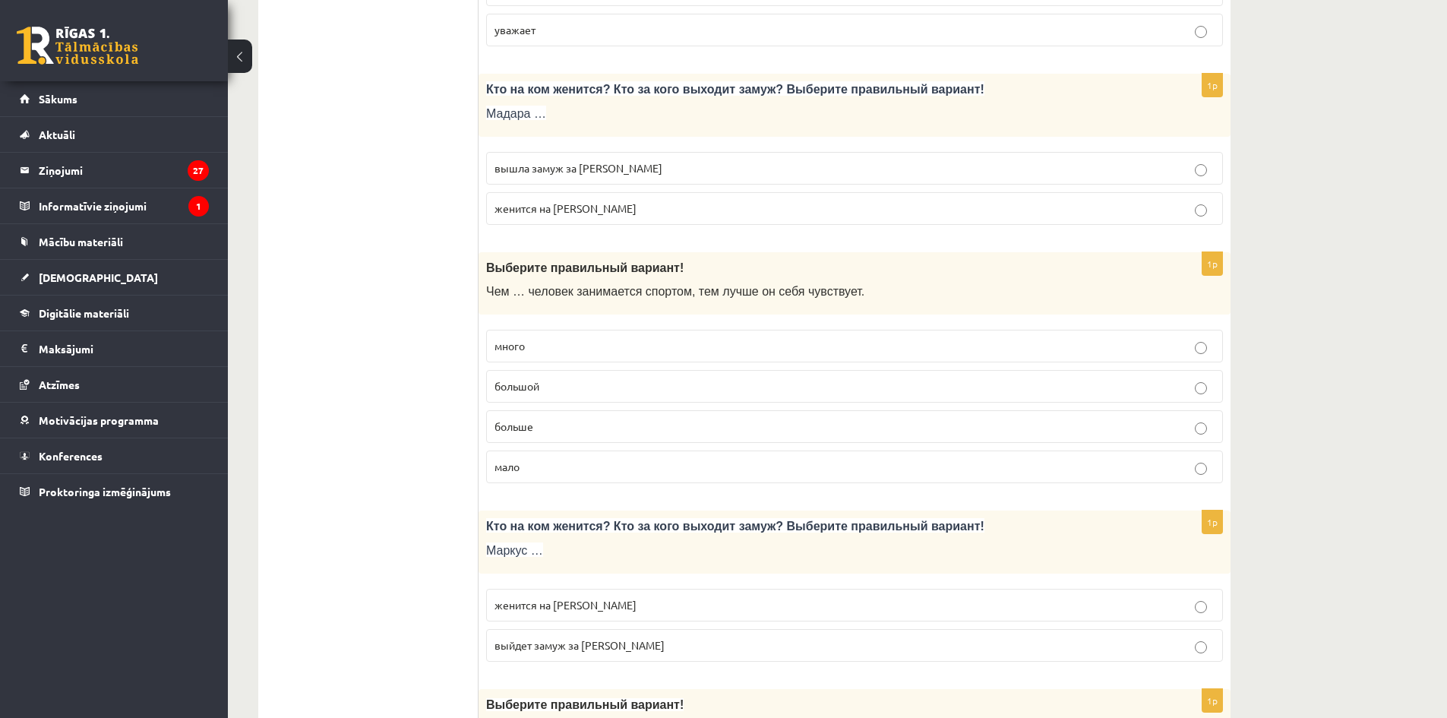
scroll to position [2582, 0]
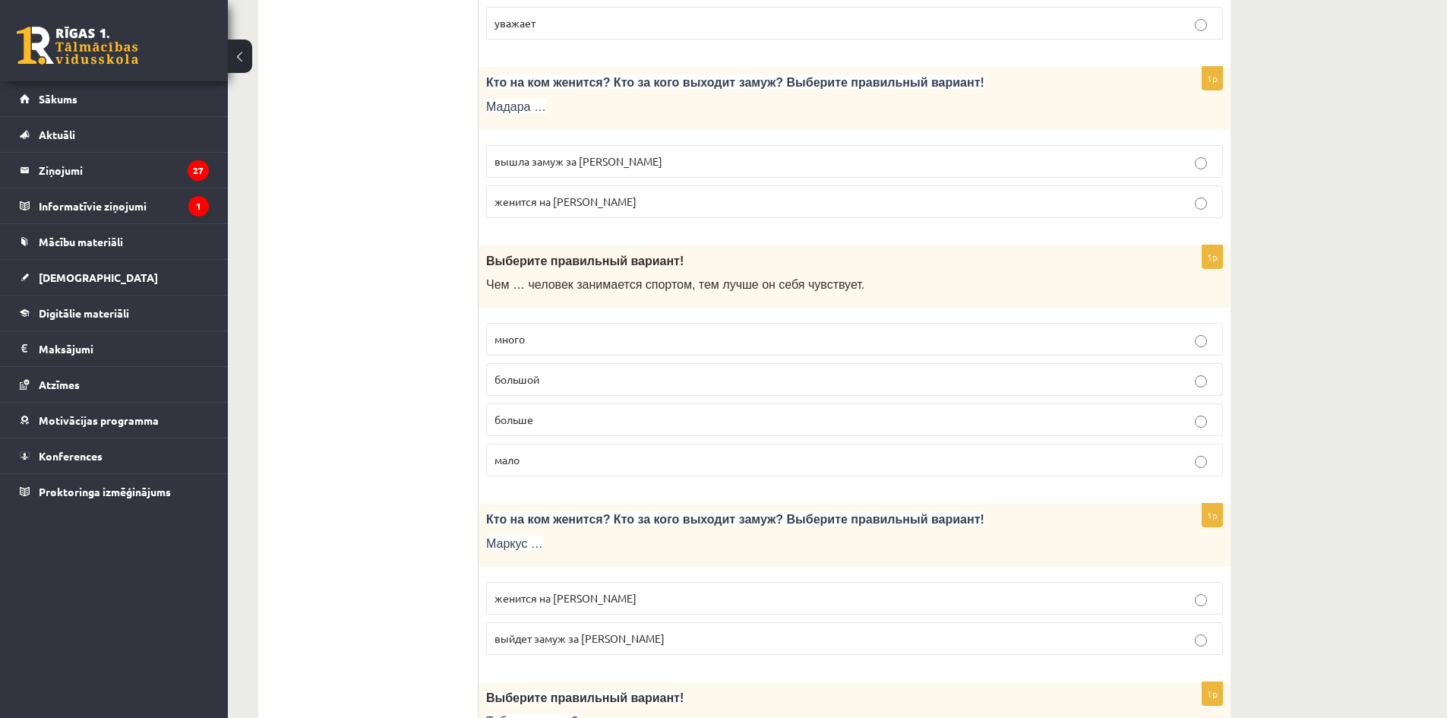
click at [595, 411] on label "больше" at bounding box center [854, 419] width 737 height 33
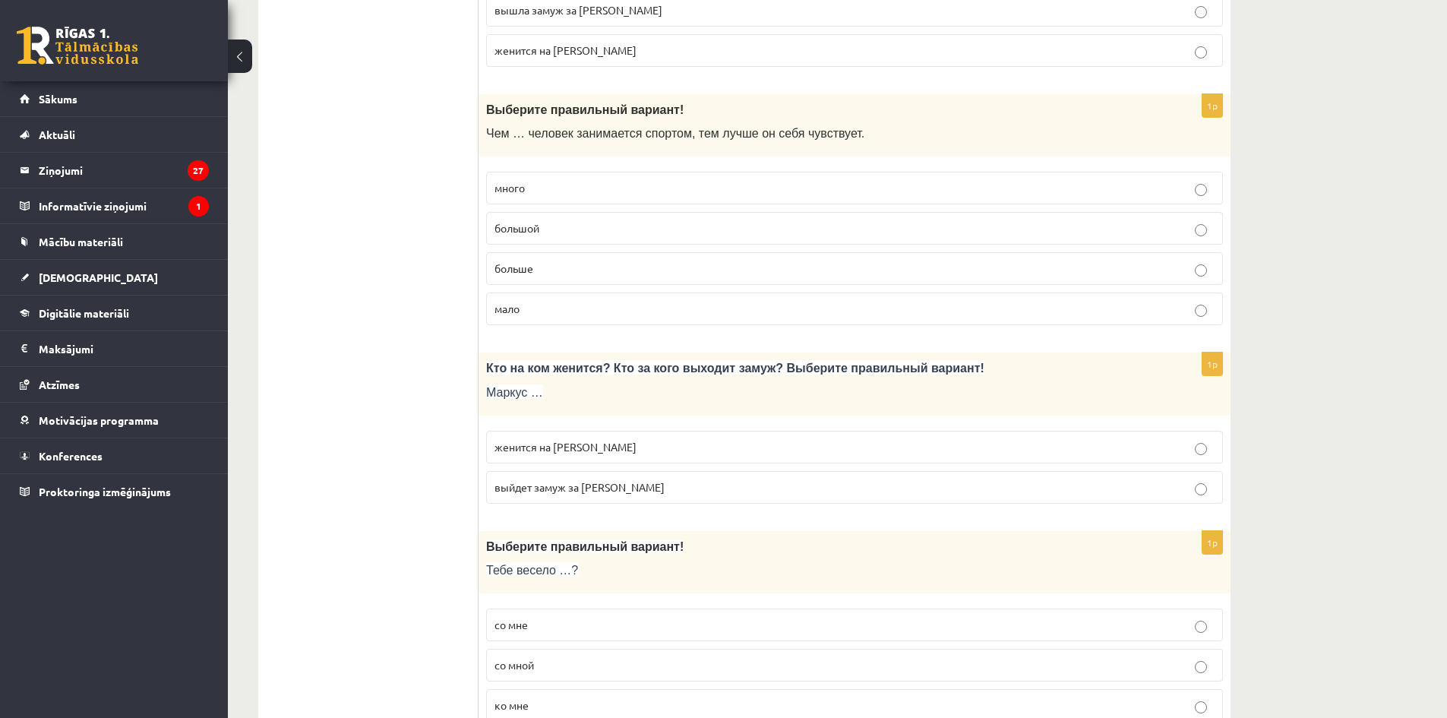
scroll to position [2734, 0]
click at [594, 444] on p "женится на Агнии" at bounding box center [854, 446] width 720 height 16
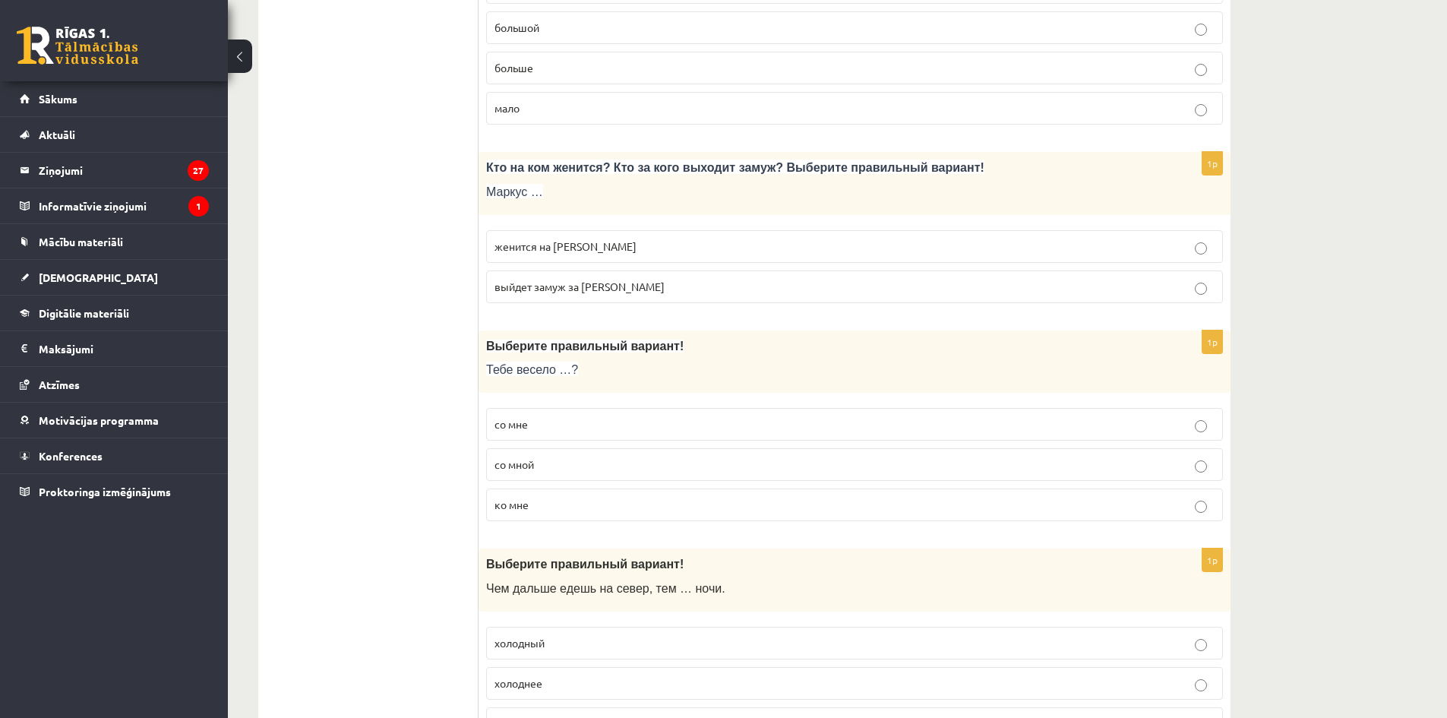
scroll to position [2962, 0]
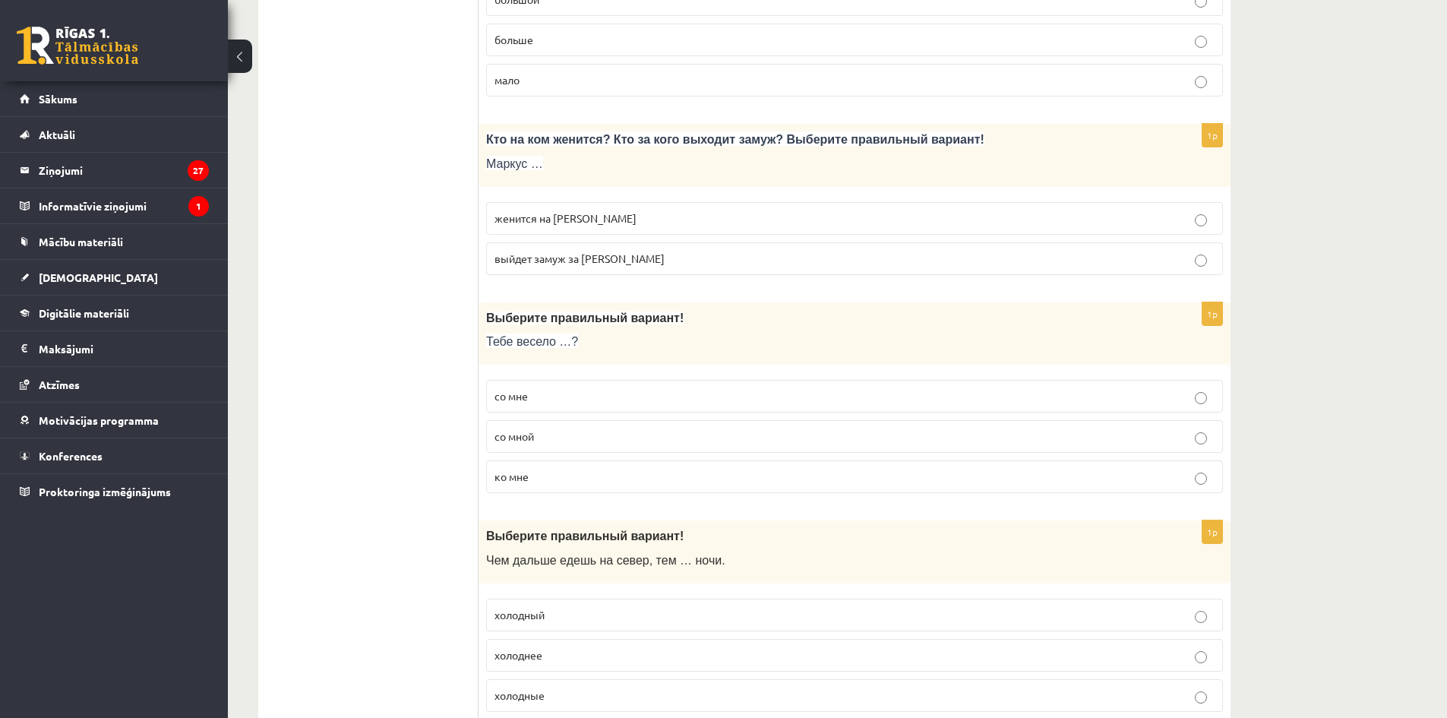
click at [599, 434] on p "со мной" at bounding box center [854, 436] width 720 height 16
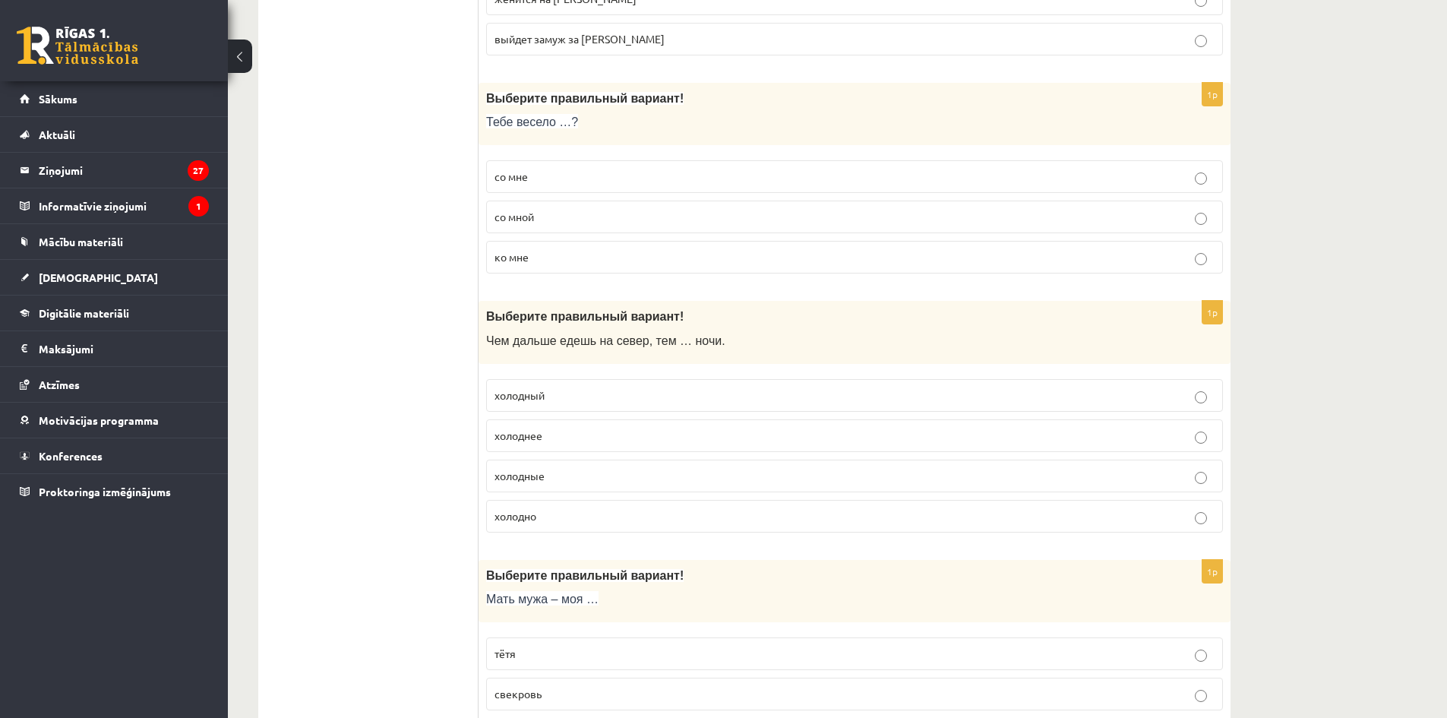
scroll to position [3189, 0]
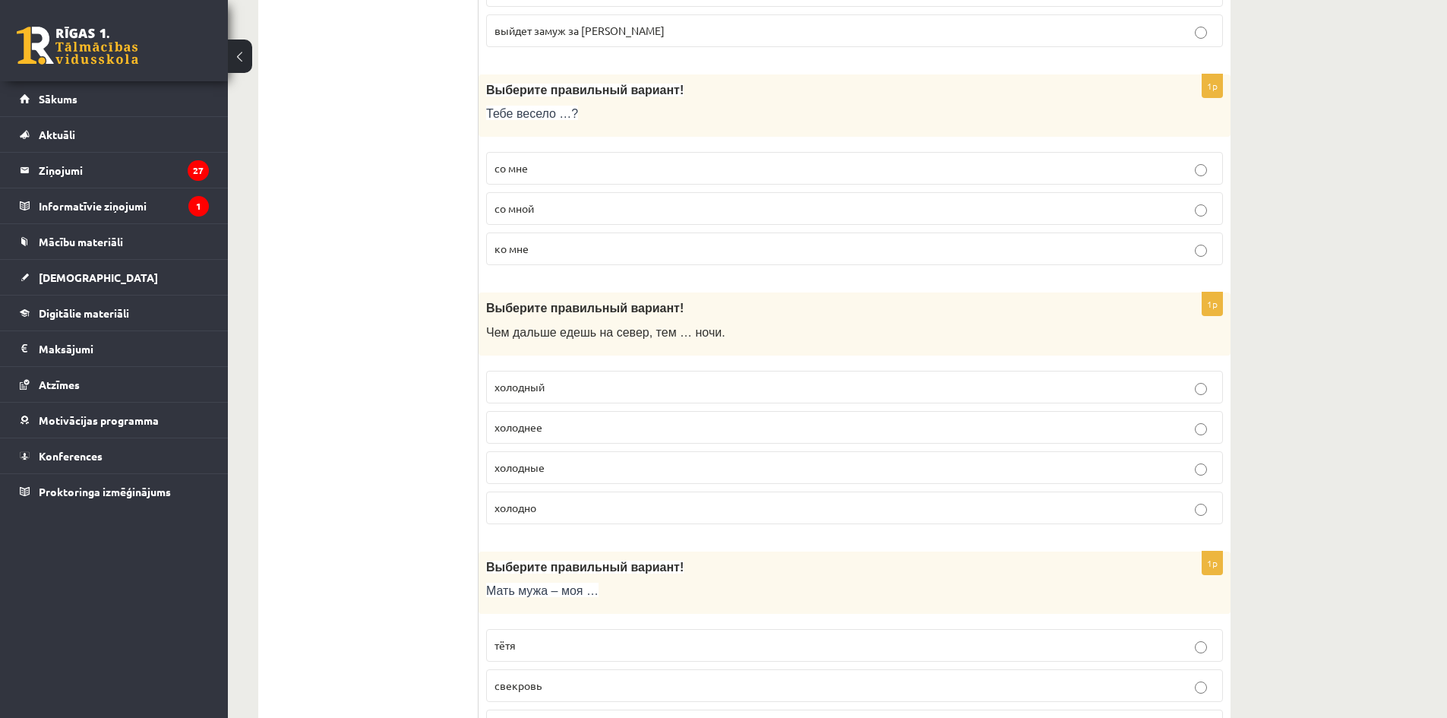
click at [555, 427] on p "холоднее" at bounding box center [854, 427] width 720 height 16
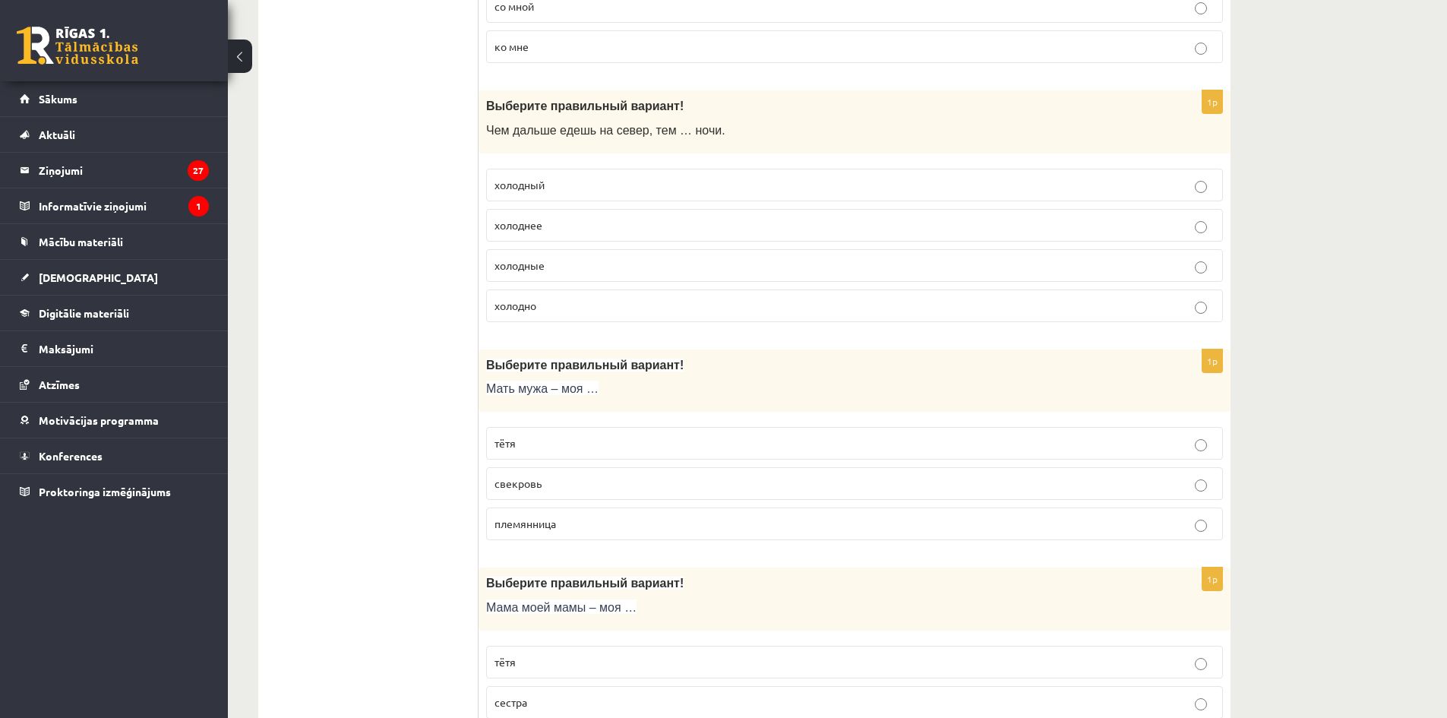
scroll to position [3417, 0]
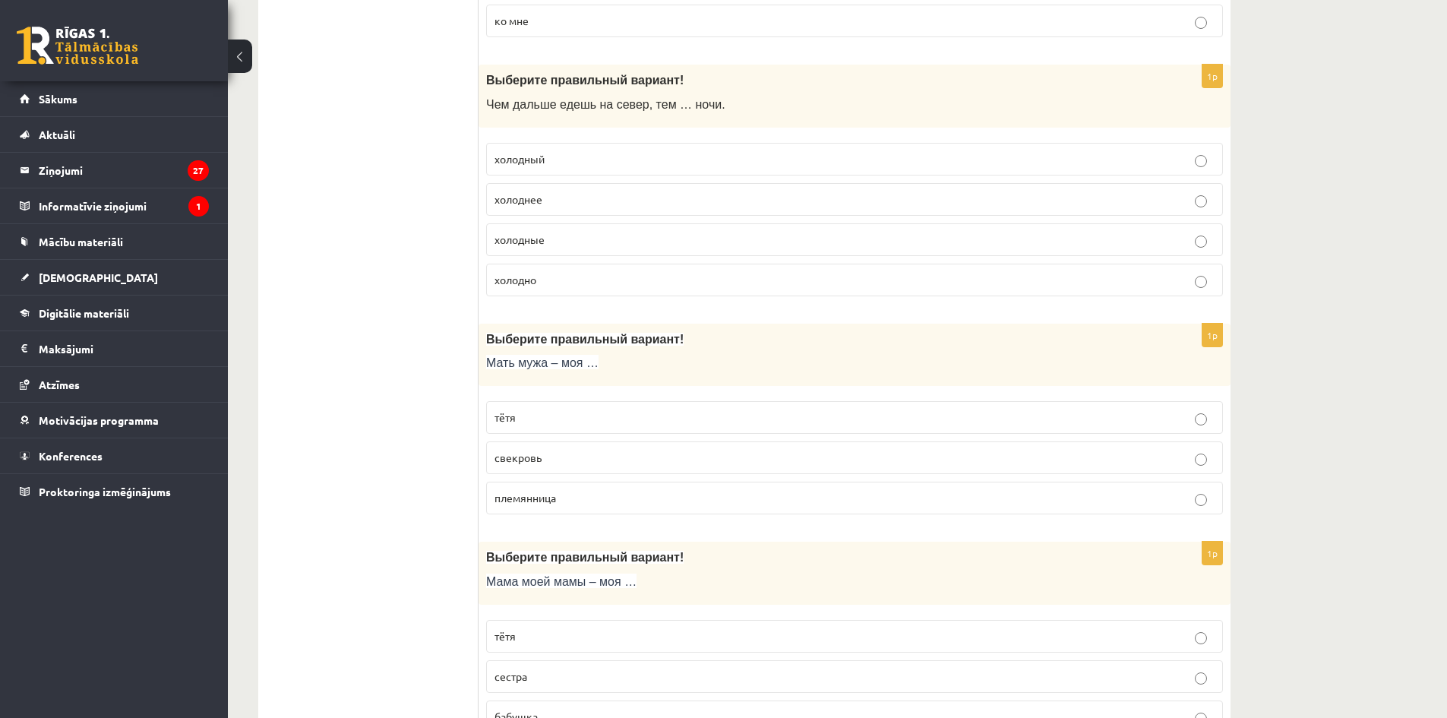
click at [569, 457] on p "свекровь" at bounding box center [854, 458] width 720 height 16
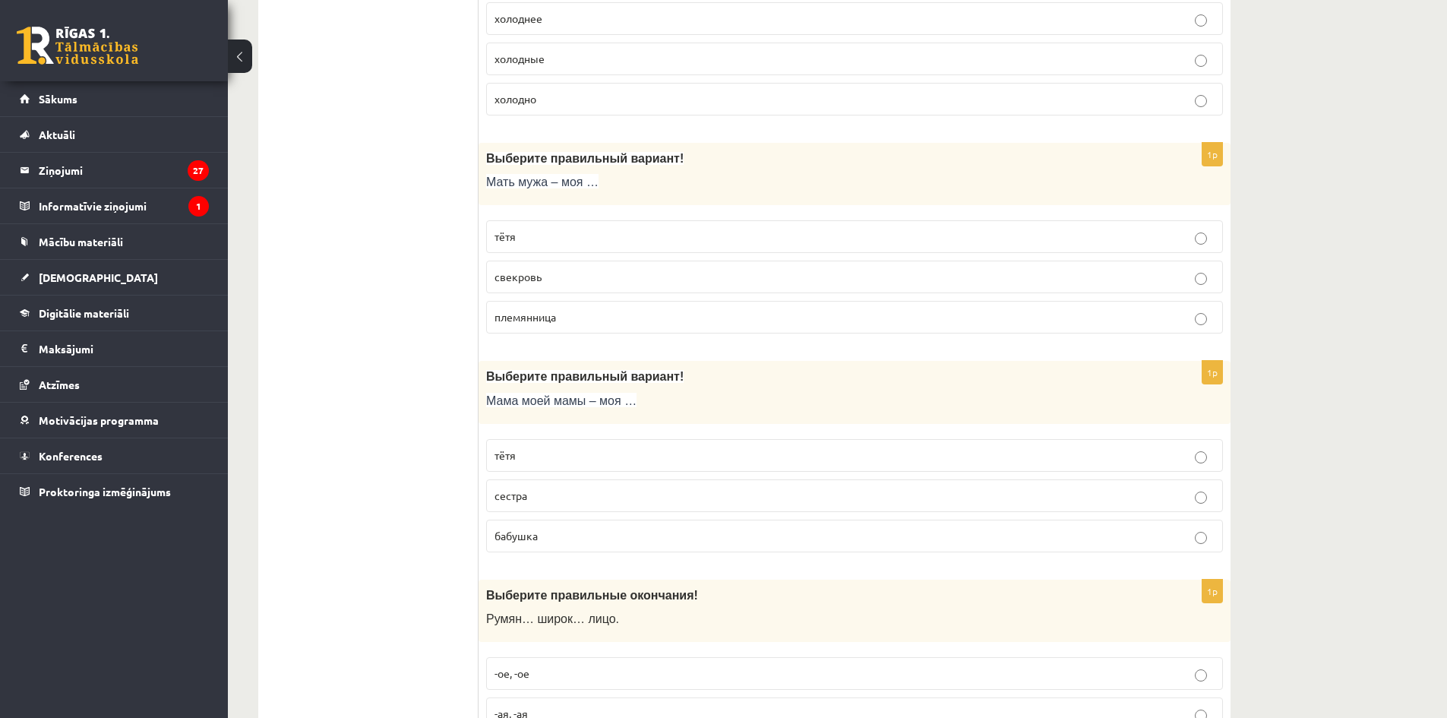
scroll to position [3645, 0]
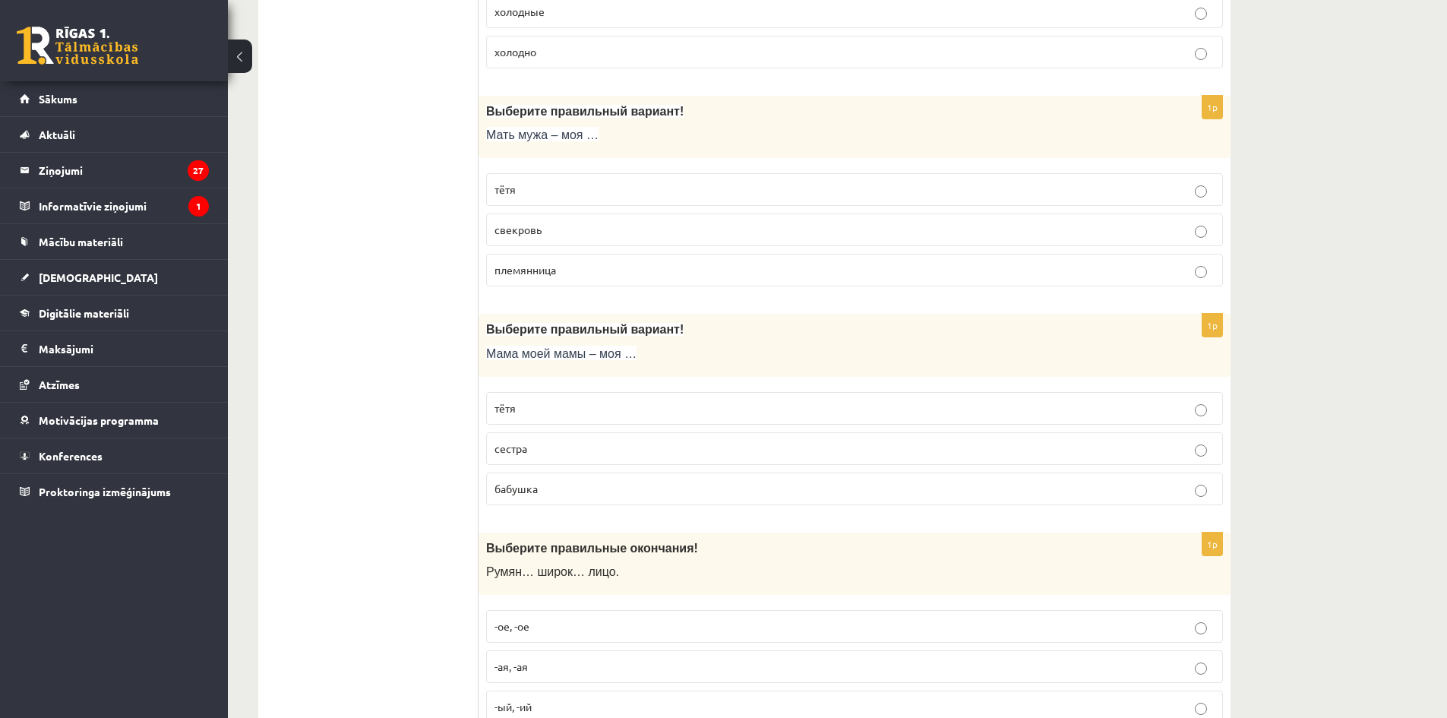
click at [567, 483] on p "бабушка" at bounding box center [854, 489] width 720 height 16
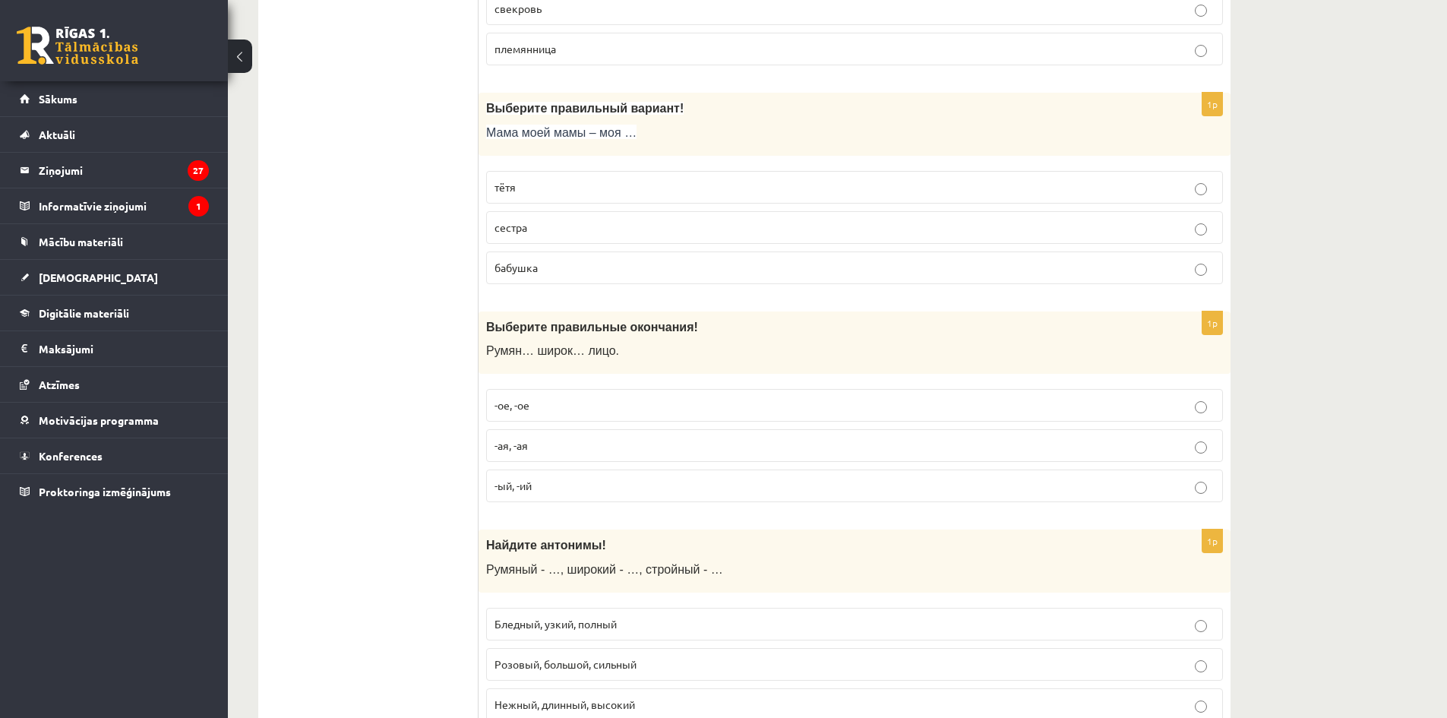
scroll to position [3873, 0]
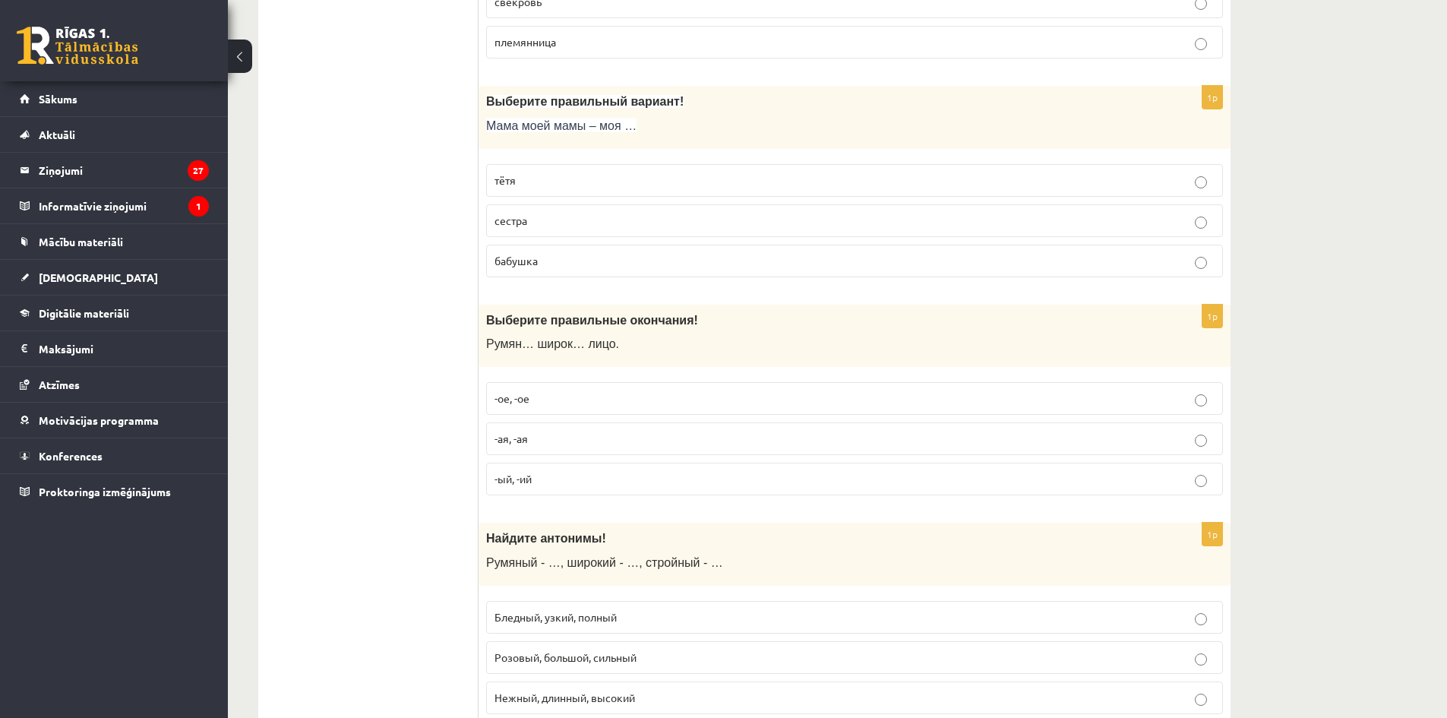
click at [621, 390] on label "-ое, -ое" at bounding box center [854, 398] width 737 height 33
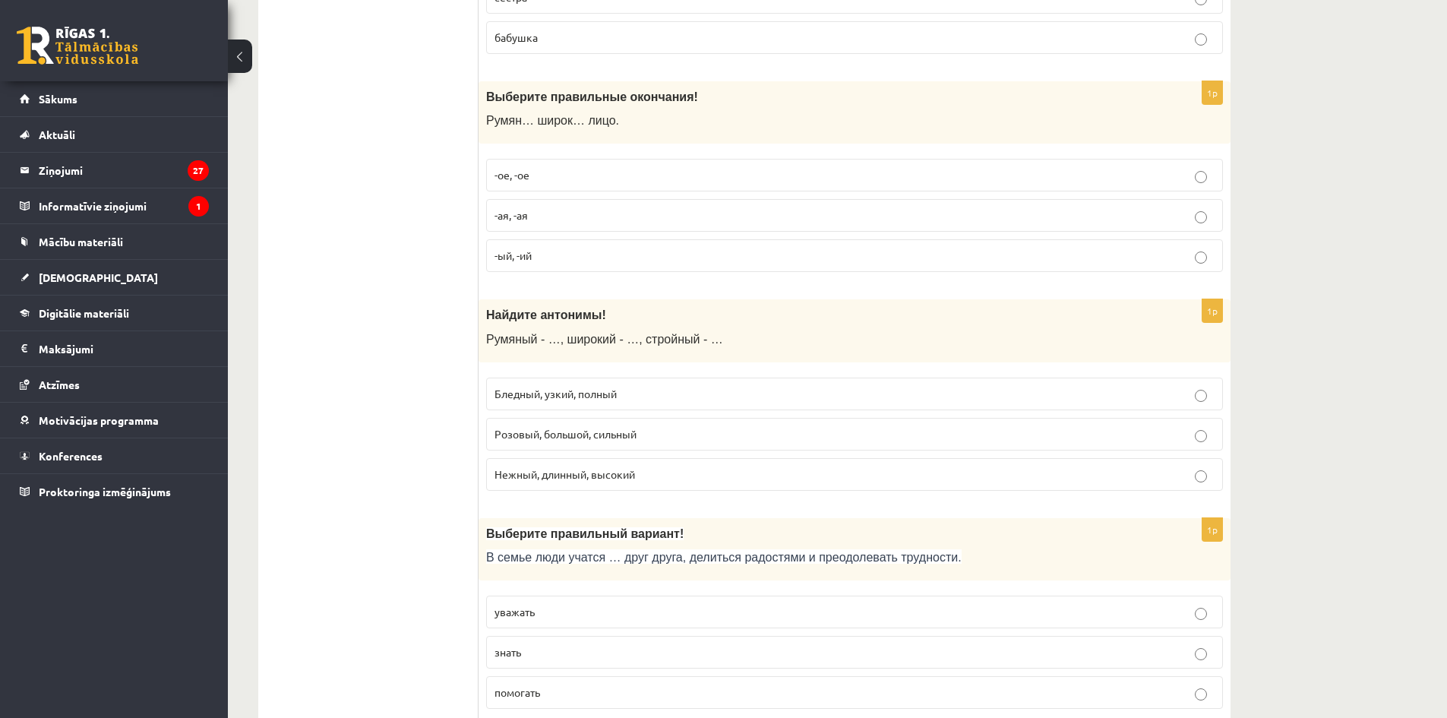
scroll to position [4101, 0]
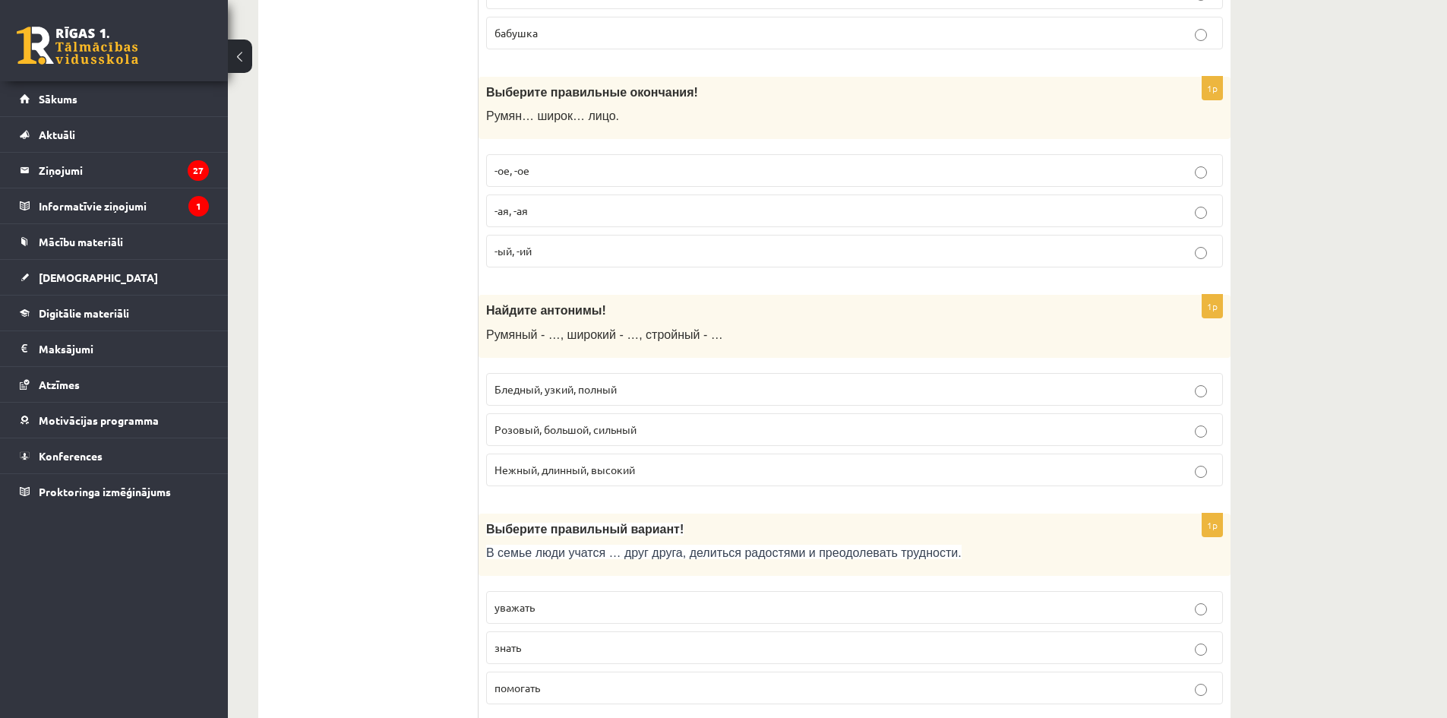
click at [649, 383] on p "Бледный, узкий, полный" at bounding box center [854, 389] width 720 height 16
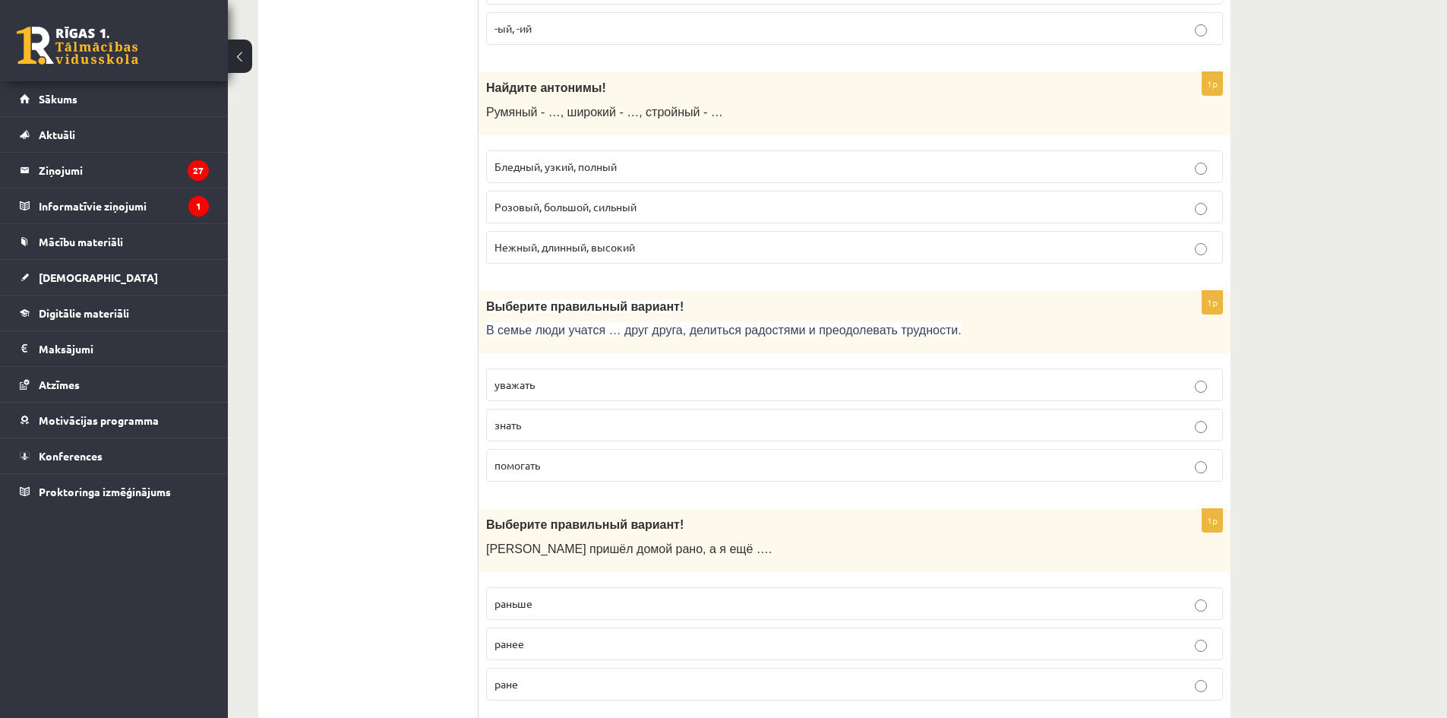
scroll to position [4328, 0]
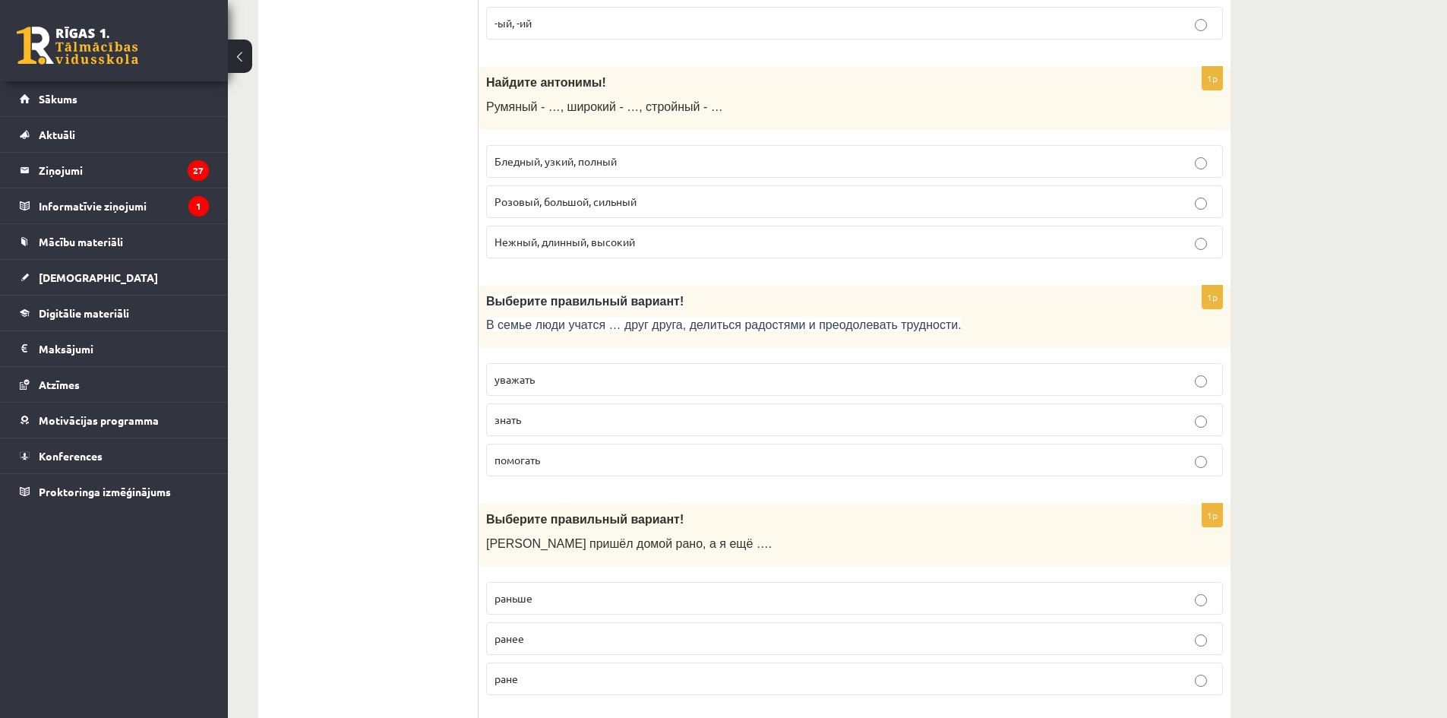
click at [566, 383] on p "уважать" at bounding box center [854, 379] width 720 height 16
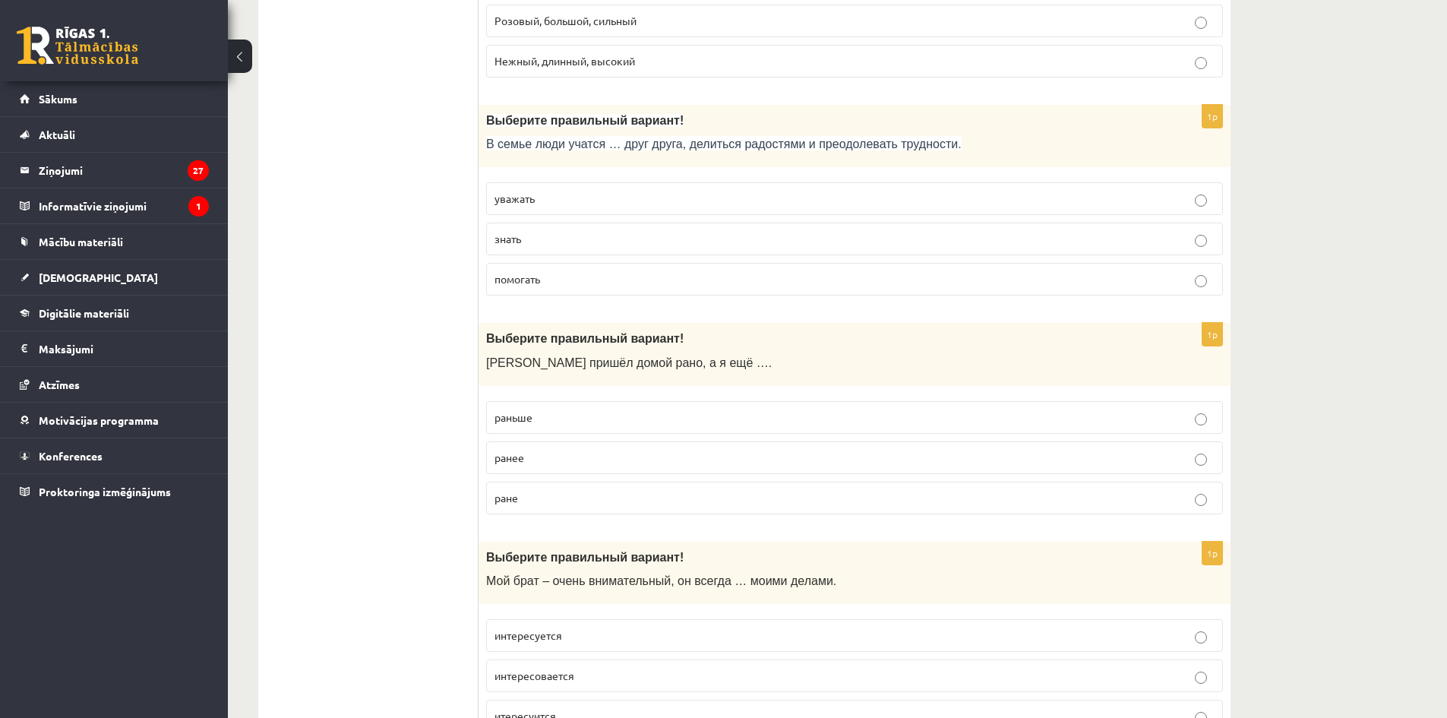
scroll to position [4556, 0]
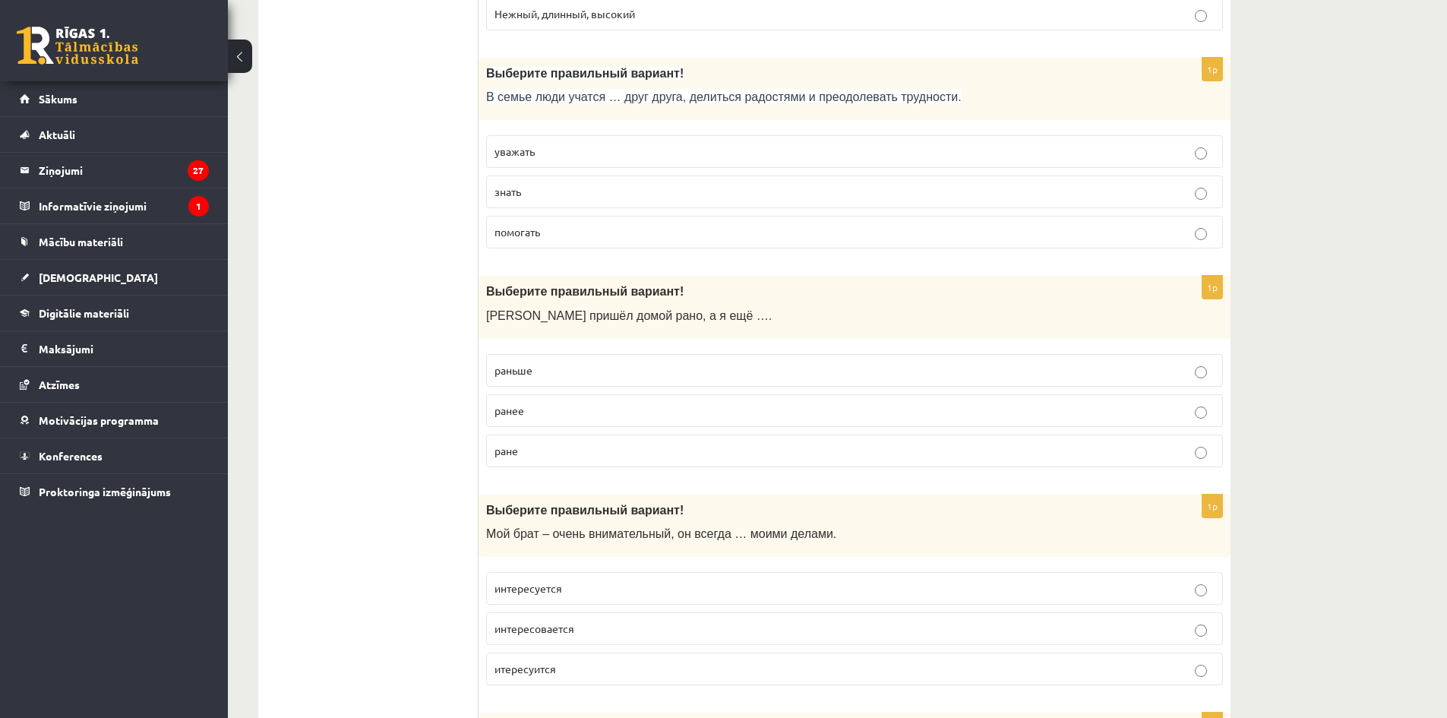
click at [618, 360] on label "раньше" at bounding box center [854, 370] width 737 height 33
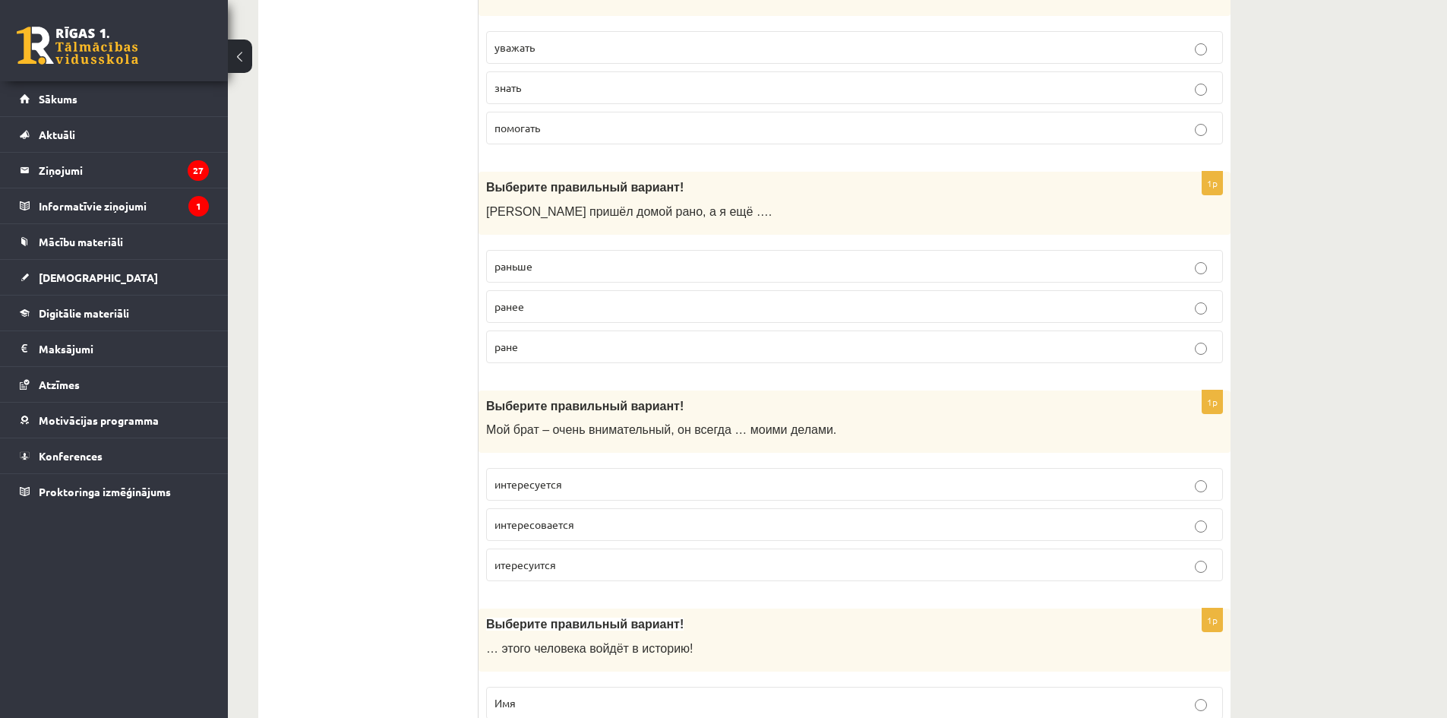
scroll to position [4708, 0]
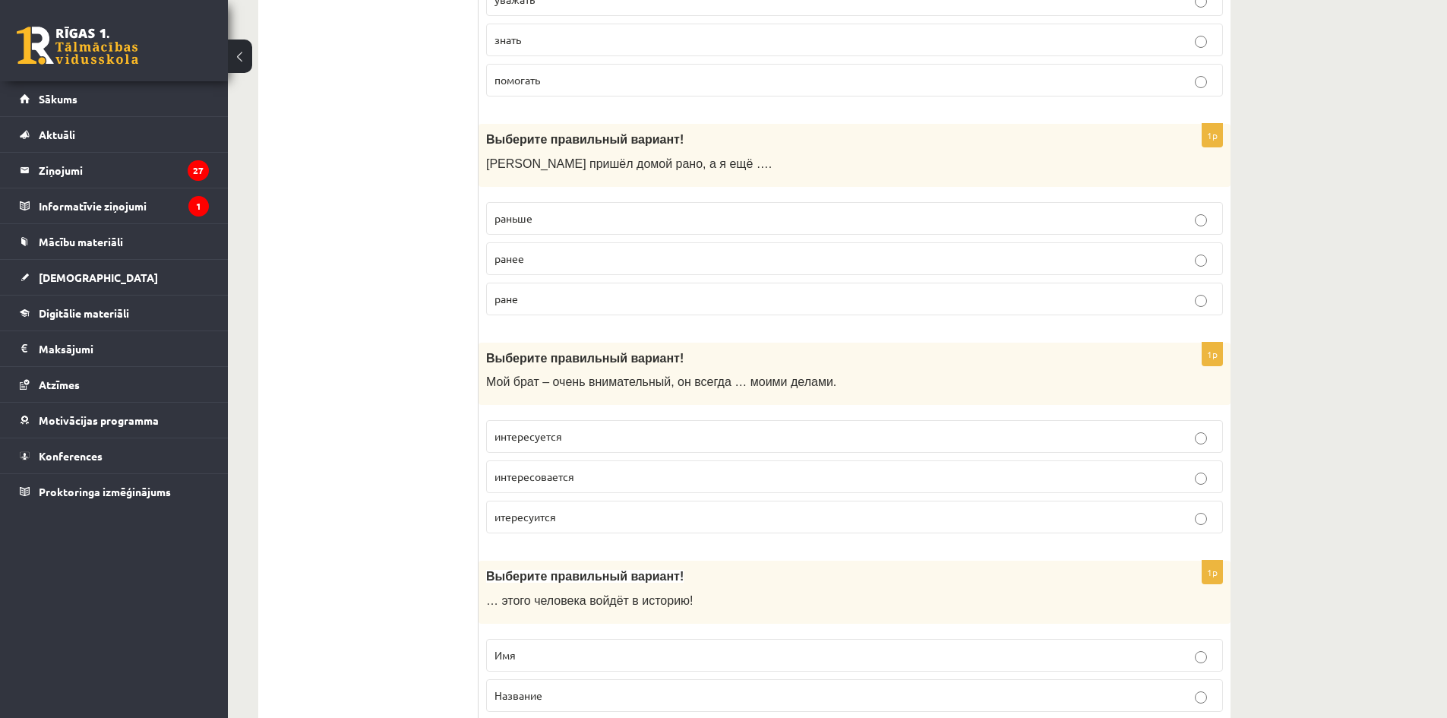
click at [553, 433] on span "интересуется" at bounding box center [528, 436] width 68 height 14
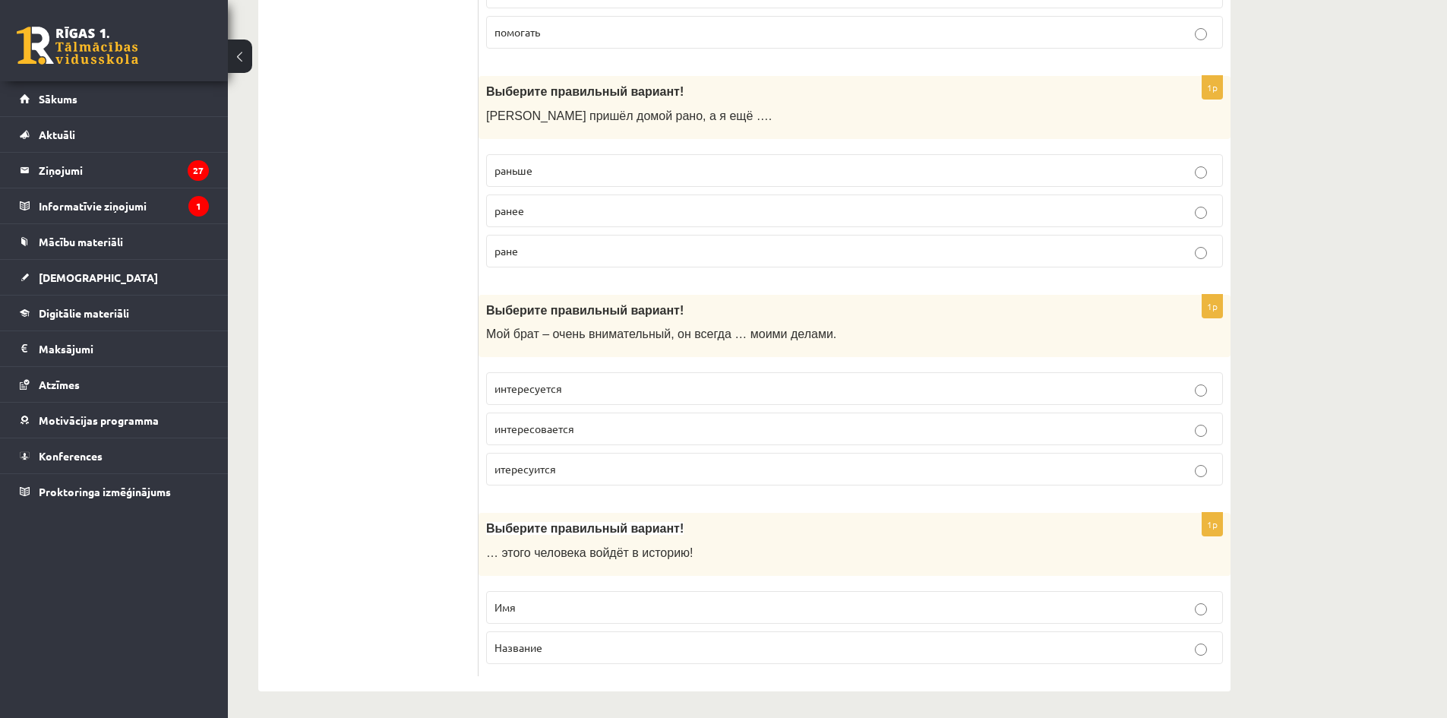
scroll to position [4760, 0]
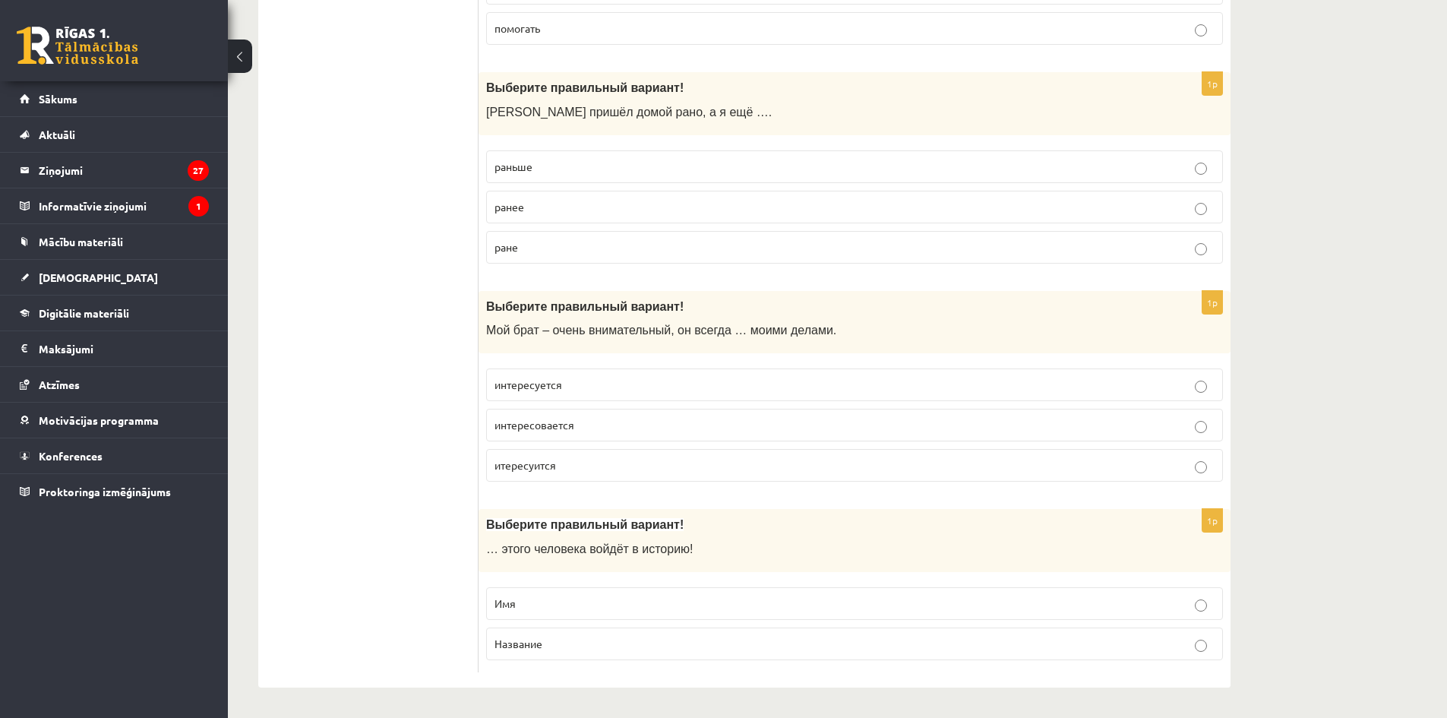
click at [552, 598] on p "Имя" at bounding box center [854, 603] width 720 height 16
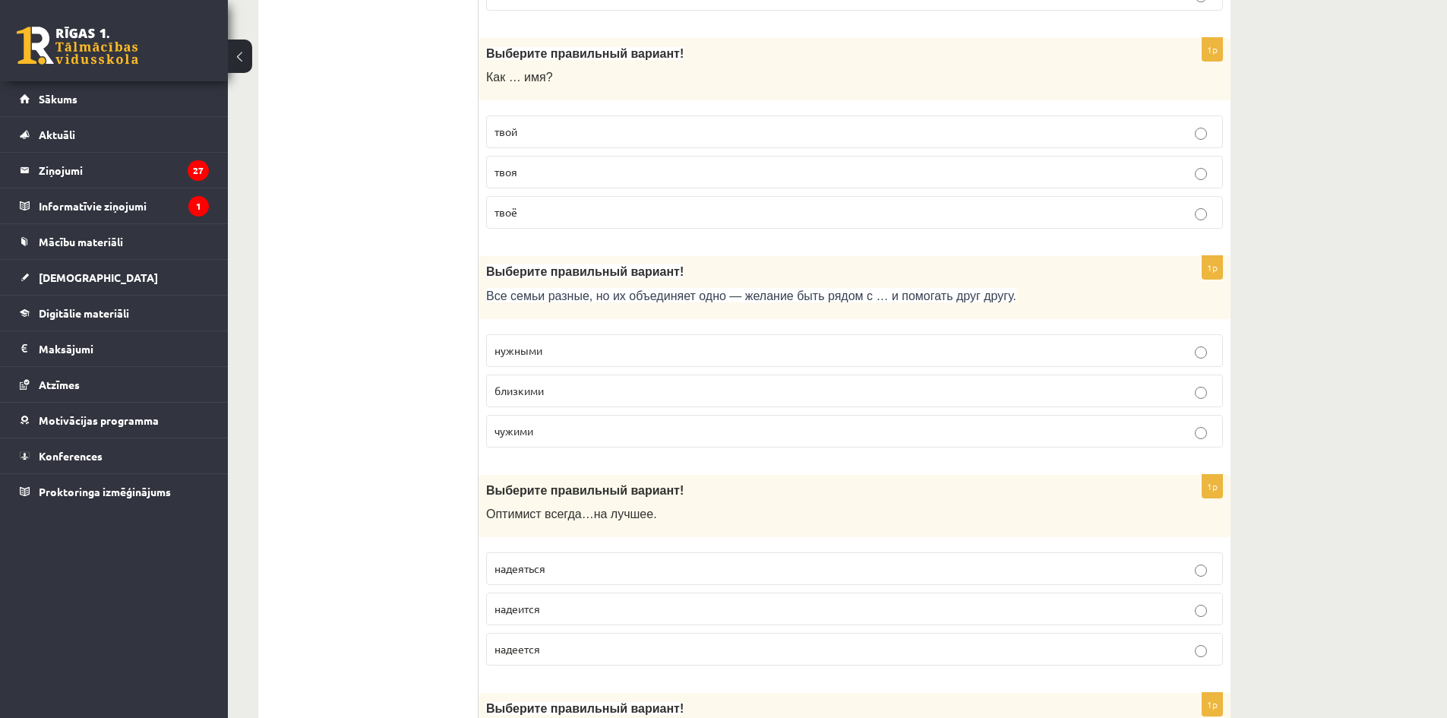
scroll to position [0, 0]
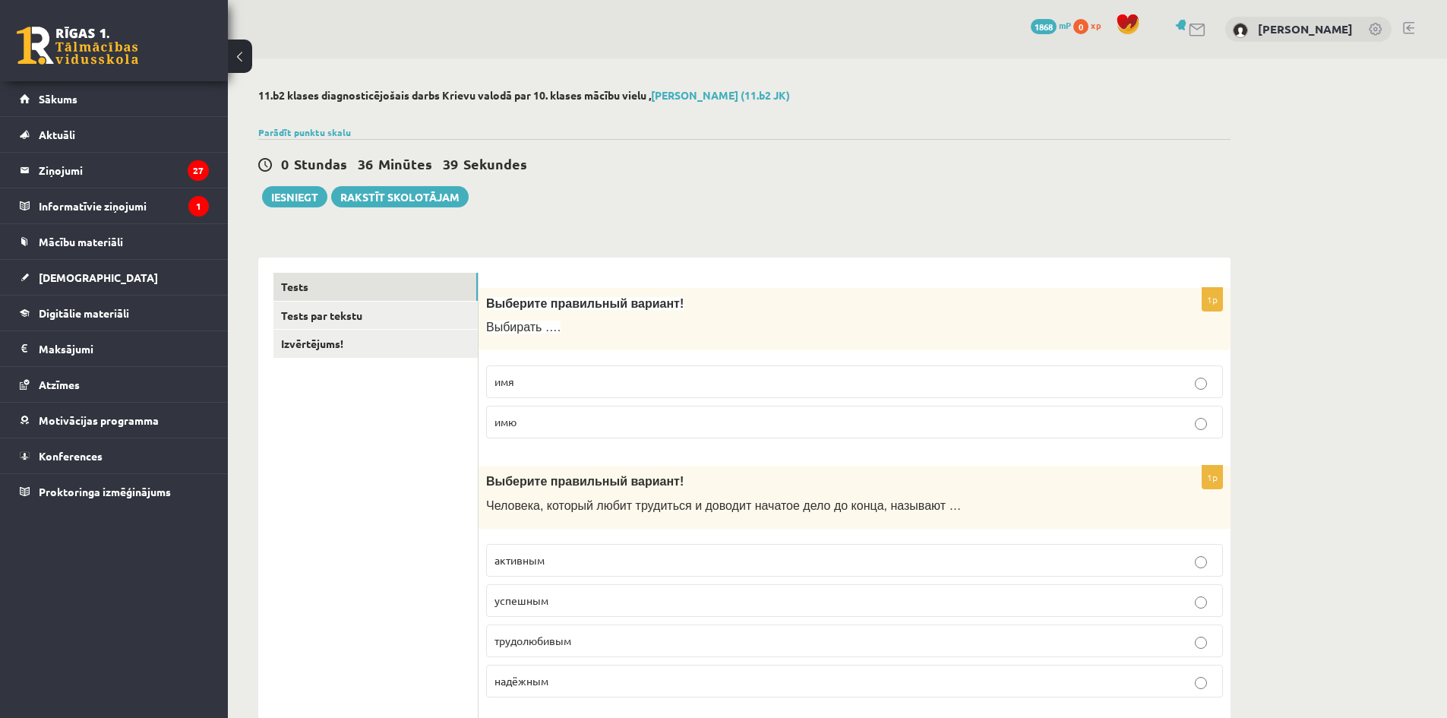
drag, startPoint x: 376, startPoint y: 487, endPoint x: 421, endPoint y: 242, distance: 248.7
click at [411, 310] on link "Tests par tekstu" at bounding box center [375, 315] width 204 height 28
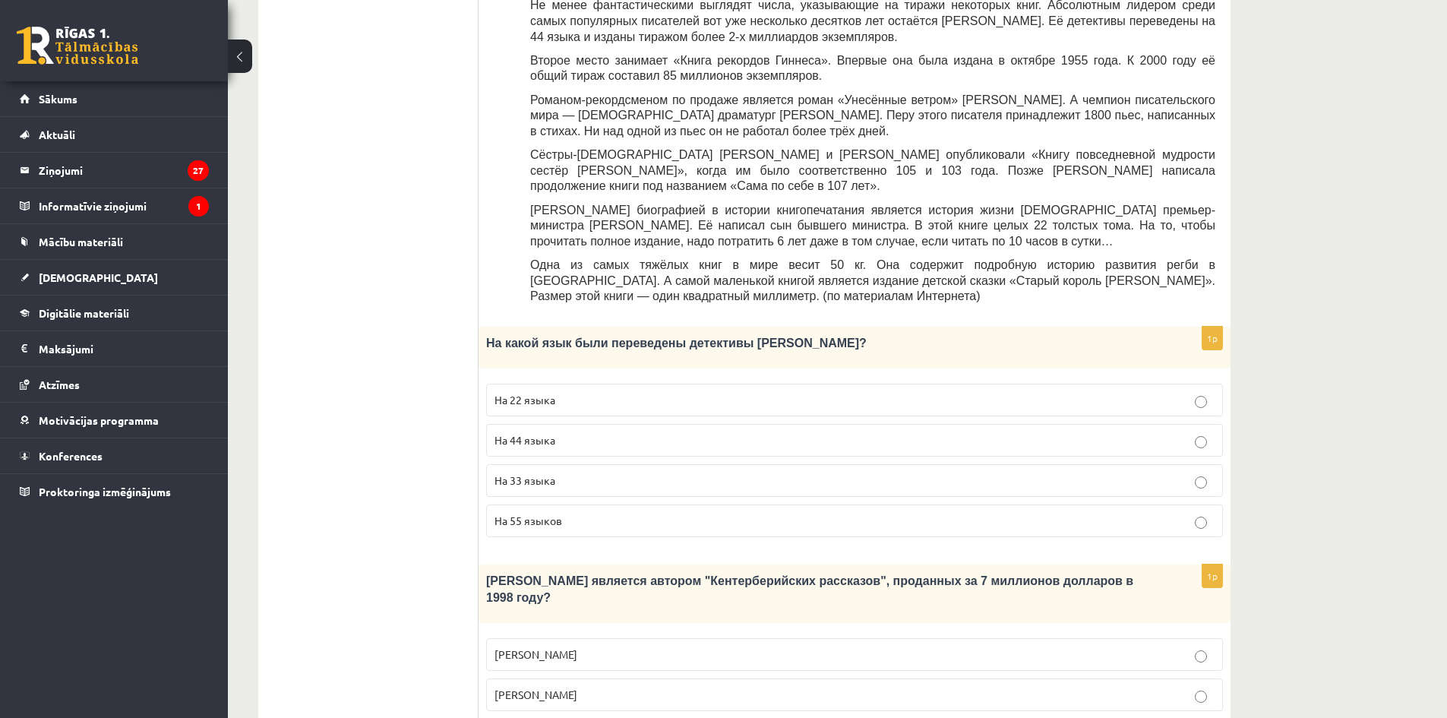
scroll to position [532, 0]
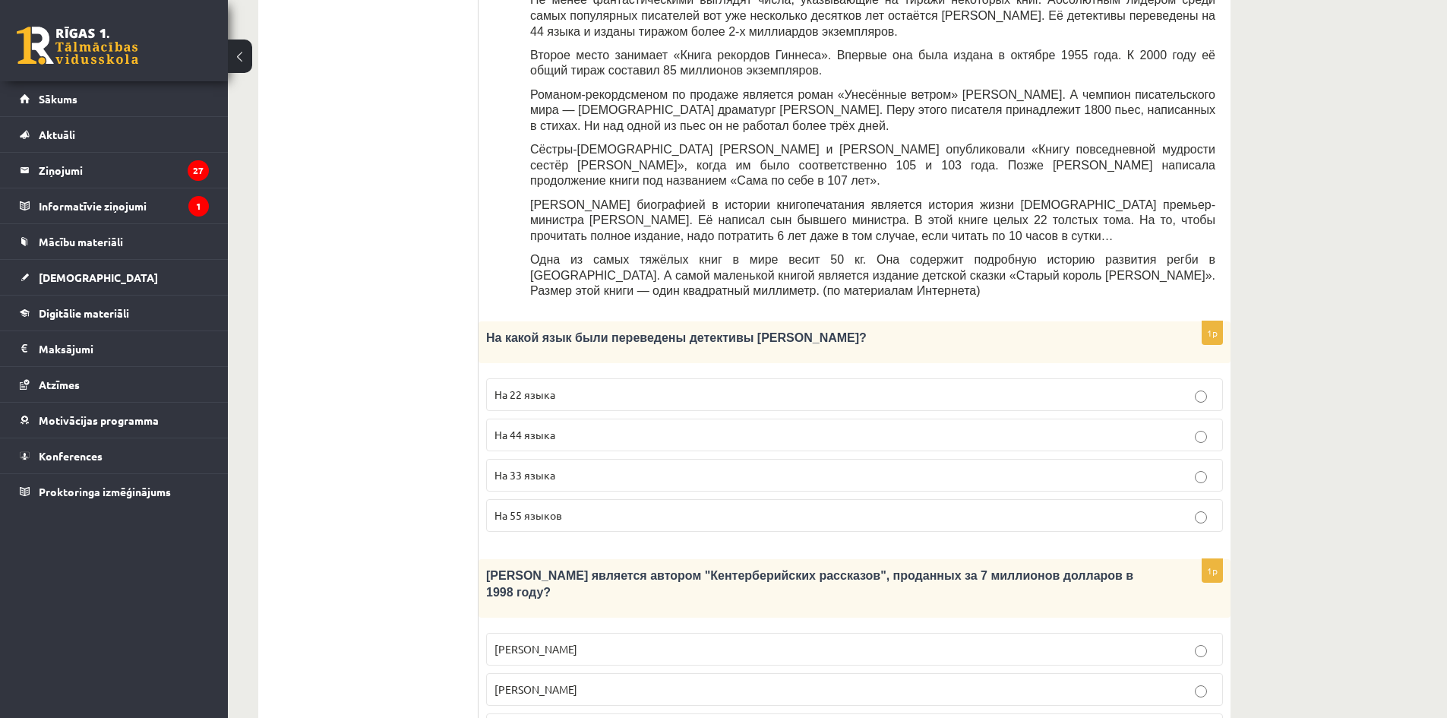
drag, startPoint x: 397, startPoint y: 353, endPoint x: 1237, endPoint y: 532, distance: 858.6
click at [1200, 541] on div "**********" at bounding box center [744, 625] width 972 height 1799
click at [1352, 484] on div "11.b2 klases diagnosticējošais darbs Krievu valodā par 10. klases mācību vielu …" at bounding box center [837, 541] width 1219 height 2028
drag, startPoint x: 1353, startPoint y: 484, endPoint x: 1340, endPoint y: 470, distance: 19.9
click at [1343, 474] on div "11.b2 klases diagnosticējošais darbs Krievu valodā par 10. klases mācību vielu …" at bounding box center [837, 541] width 1219 height 2028
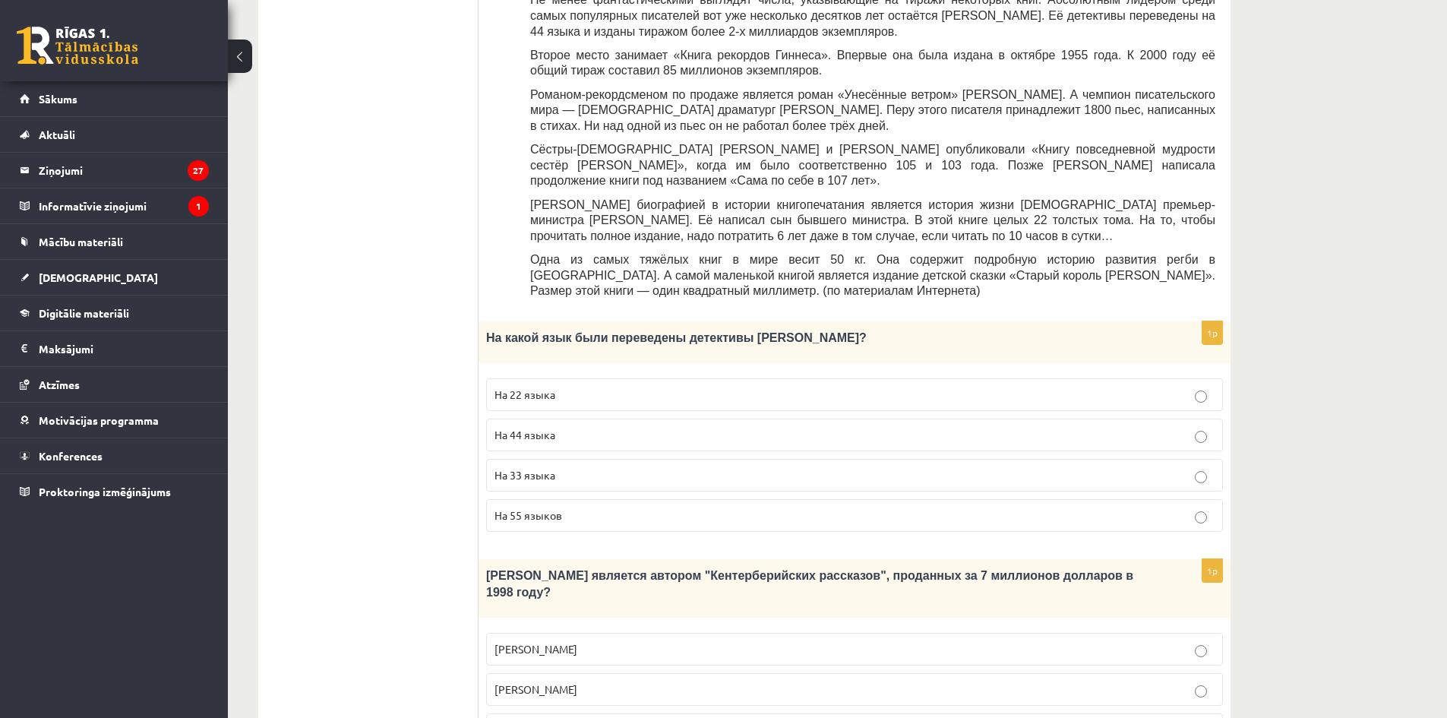
click at [1334, 470] on div "11.b2 klases diagnosticējošais darbs Krievu valodā par 10. klases mācību vielu …" at bounding box center [837, 541] width 1219 height 2028
drag, startPoint x: 1363, startPoint y: 507, endPoint x: 364, endPoint y: 270, distance: 1026.3
click at [364, 270] on div "11.b2 klases diagnosticējošais darbs Krievu valodā par 10. klases mācību vielu …" at bounding box center [837, 541] width 1219 height 2028
click at [364, 270] on ul "Tests Tests par tekstu Izvērtējums!" at bounding box center [375, 625] width 205 height 1769
drag, startPoint x: 476, startPoint y: 257, endPoint x: 1251, endPoint y: 520, distance: 818.6
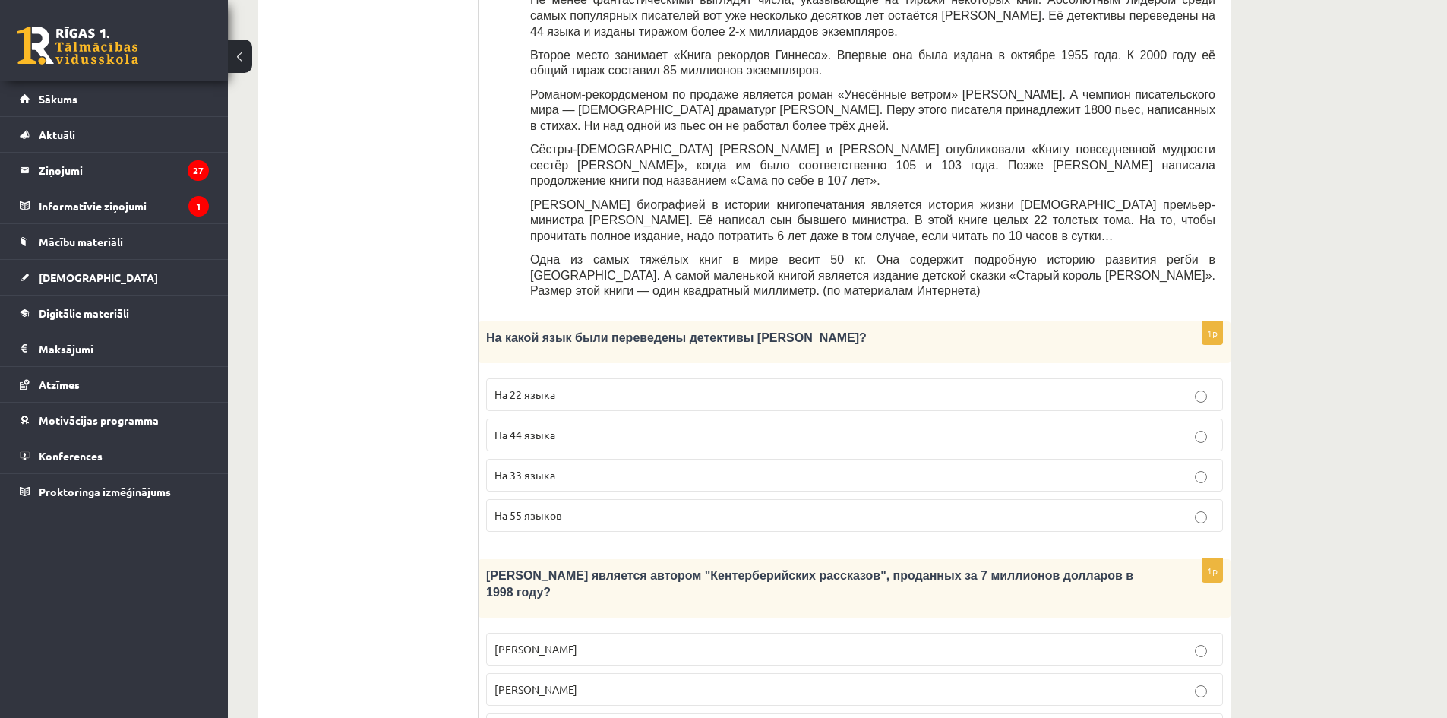
click at [1255, 523] on div "11.b2 klases diagnosticējošais darbs Krievu valodā par 10. klases mācību vielu …" at bounding box center [744, 541] width 1033 height 2028
click at [1250, 519] on div "11.b2 klases diagnosticējošais darbs Krievu valodā par 10. klases mācību vielu …" at bounding box center [744, 541] width 1033 height 2028
drag, startPoint x: 1250, startPoint y: 519, endPoint x: 430, endPoint y: 279, distance: 854.3
click at [431, 279] on div "11.b2 klases diagnosticējošais darbs Krievu valodā par 10. klases mācību vielu …" at bounding box center [744, 541] width 1033 height 2028
click at [415, 283] on ul "Tests Tests par tekstu Izvērtējums!" at bounding box center [375, 625] width 205 height 1769
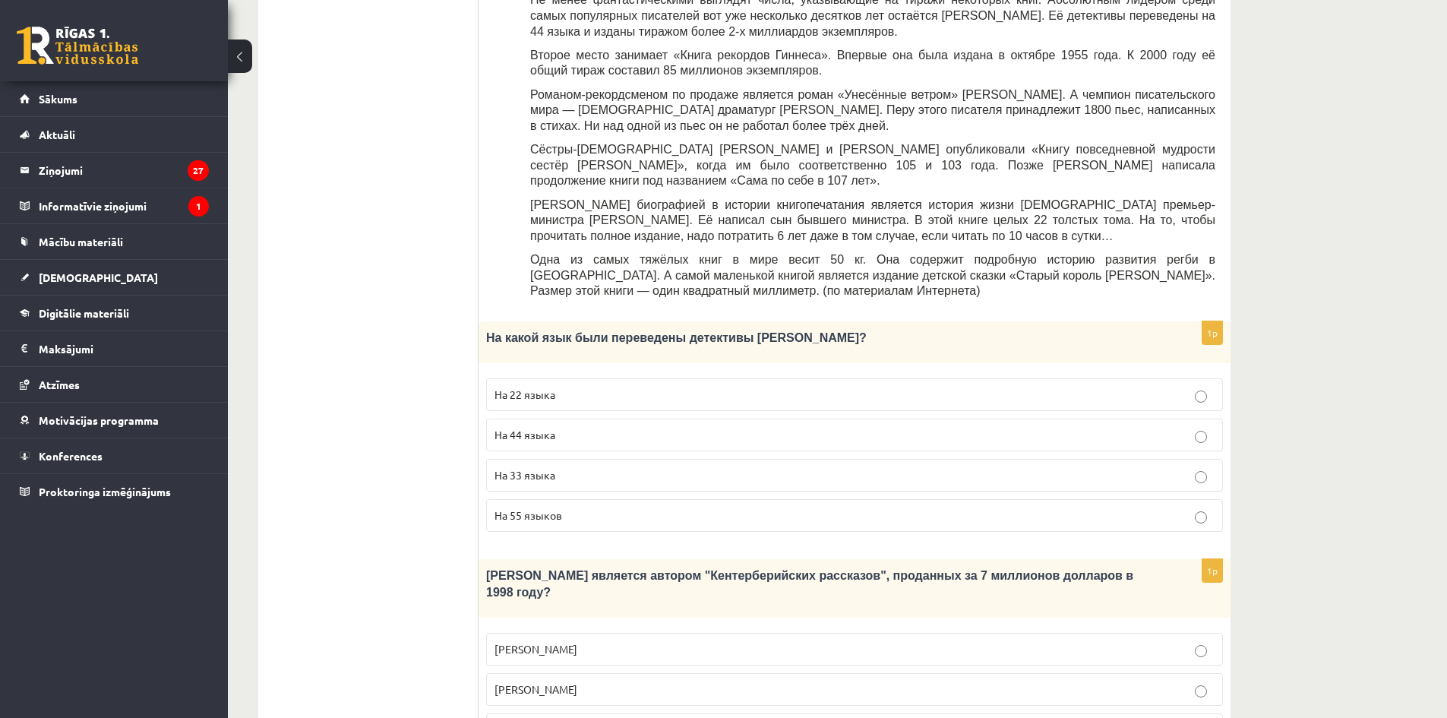
drag, startPoint x: 415, startPoint y: 283, endPoint x: 1364, endPoint y: 592, distance: 998.0
click at [1365, 593] on div "11.b2 klases diagnosticējošais darbs Krievu valodā par 10. klases mācību vielu …" at bounding box center [837, 541] width 1219 height 2028
click at [1349, 567] on div "11.b2 klases diagnosticējošais darbs Krievu valodā par 10. klases mācību vielu …" at bounding box center [837, 541] width 1219 height 2028
click at [1348, 567] on div "11.b2 klases diagnosticējošais darbs Krievu valodā par 10. klases mācību vielu …" at bounding box center [837, 541] width 1219 height 2028
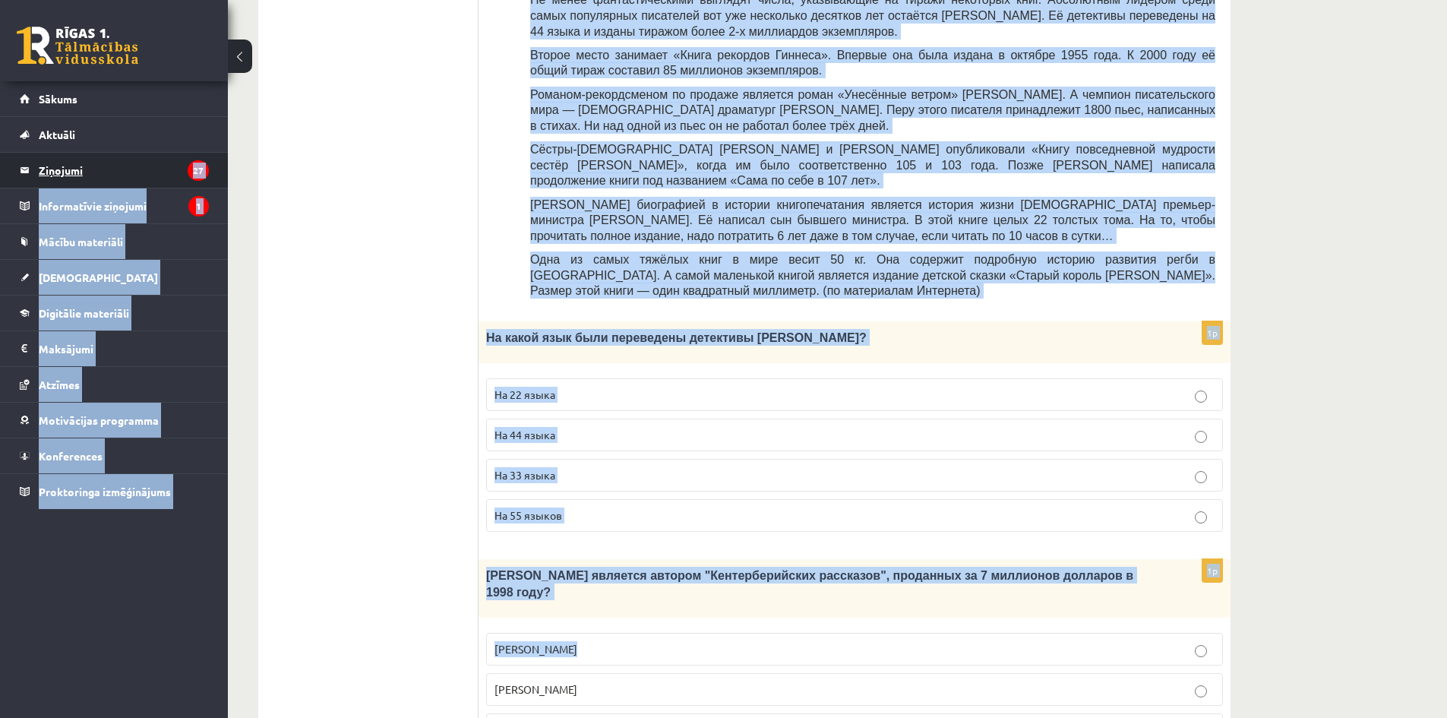
drag, startPoint x: 1348, startPoint y: 567, endPoint x: 206, endPoint y: 175, distance: 1207.7
click at [206, 175] on div "0 Dāvanas 1868 mP 0 xp Veronika Kiseļova Sākums Aktuāli Kā mācīties eSKOLĀ Kont…" at bounding box center [723, 511] width 1447 height 2087
click at [377, 216] on ul "Tests Tests par tekstu Izvērtējums!" at bounding box center [375, 625] width 205 height 1769
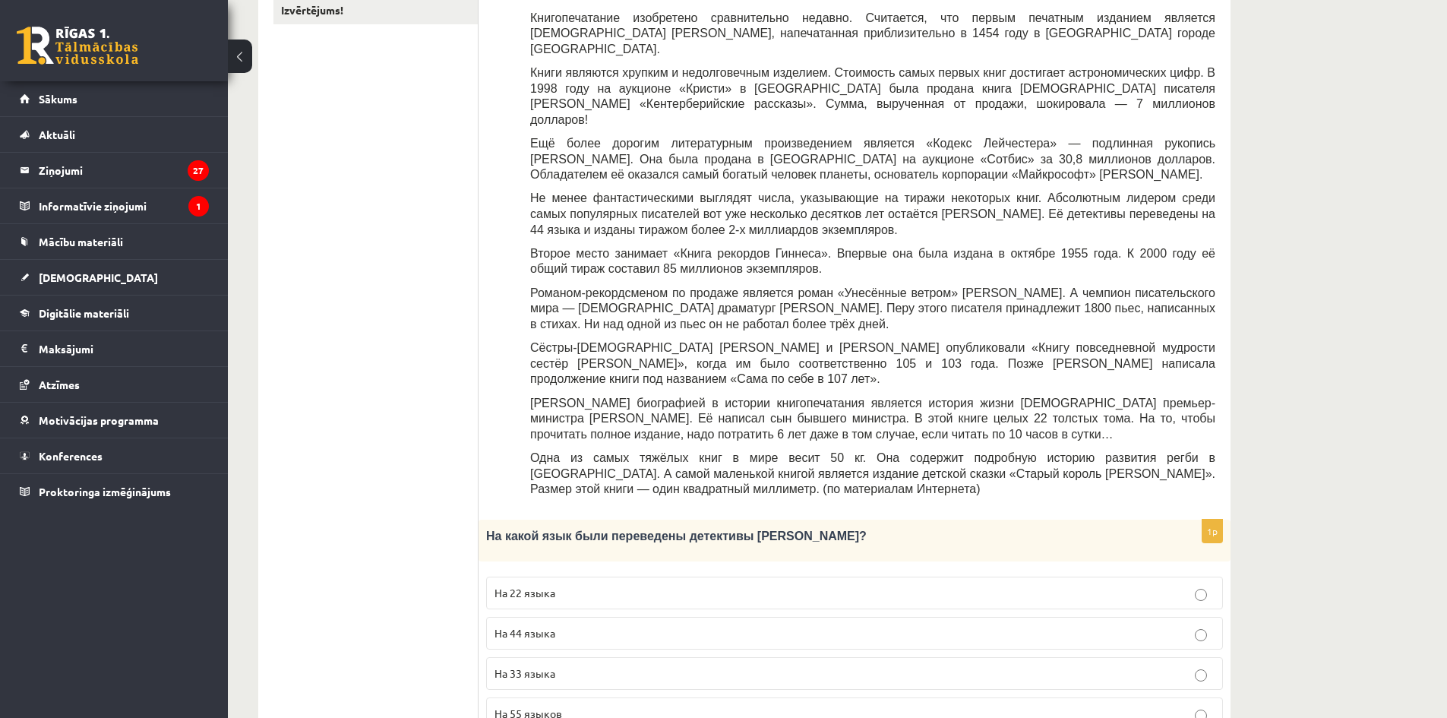
scroll to position [380, 0]
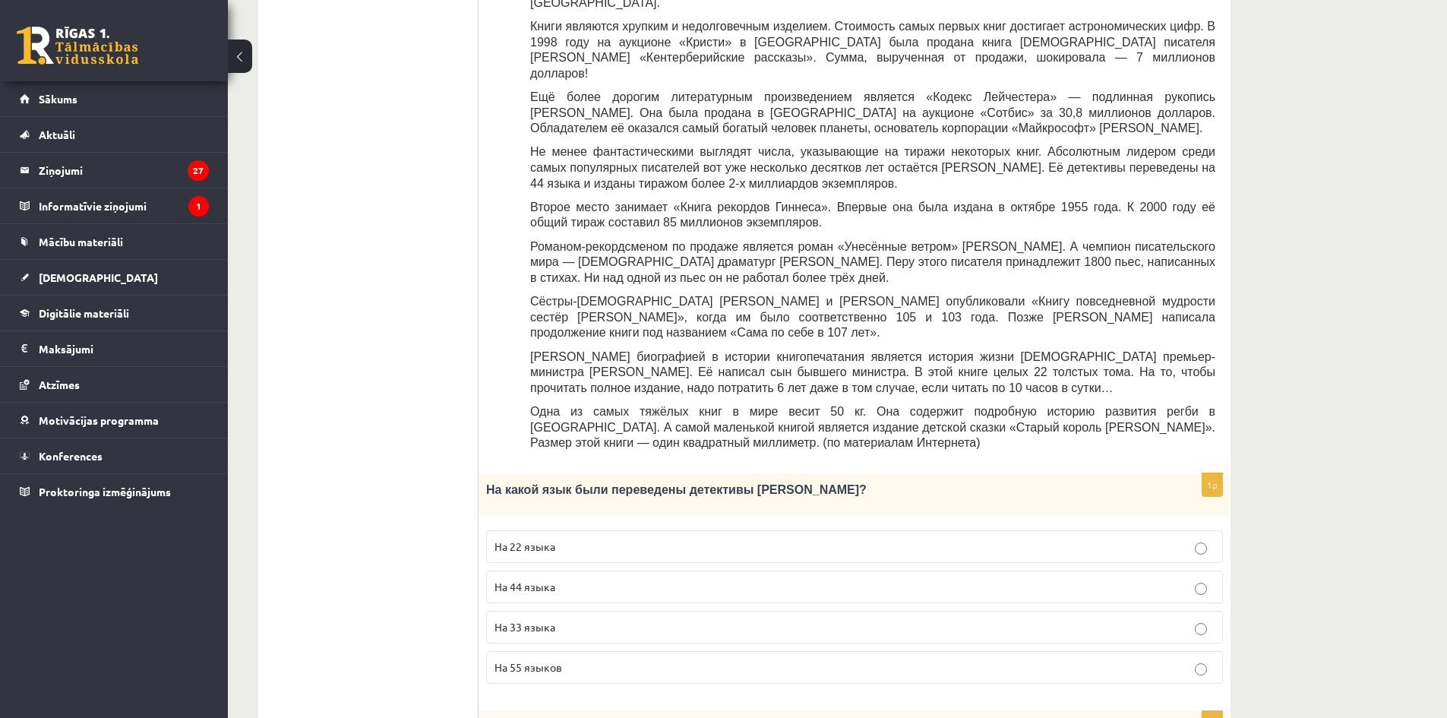
click at [848, 570] on label "На 44 языка" at bounding box center [854, 586] width 737 height 33
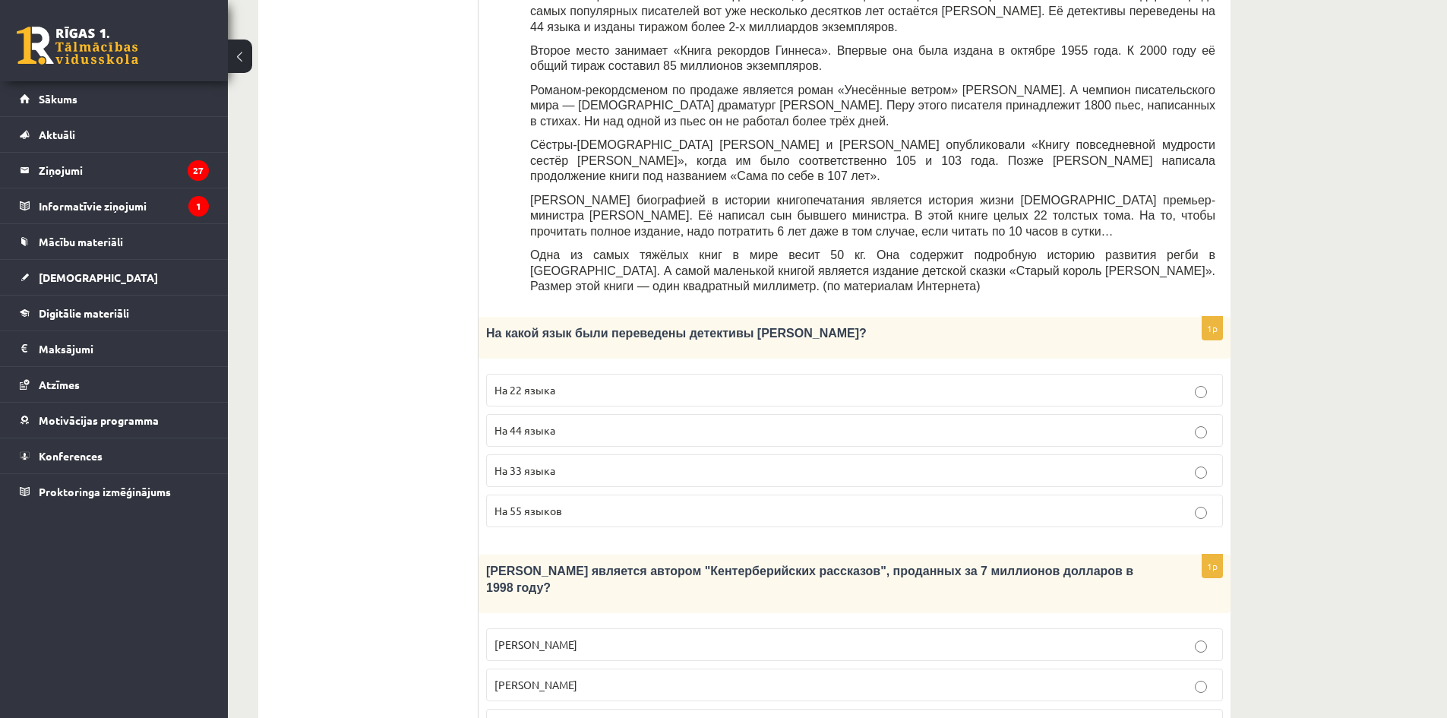
scroll to position [683, 0]
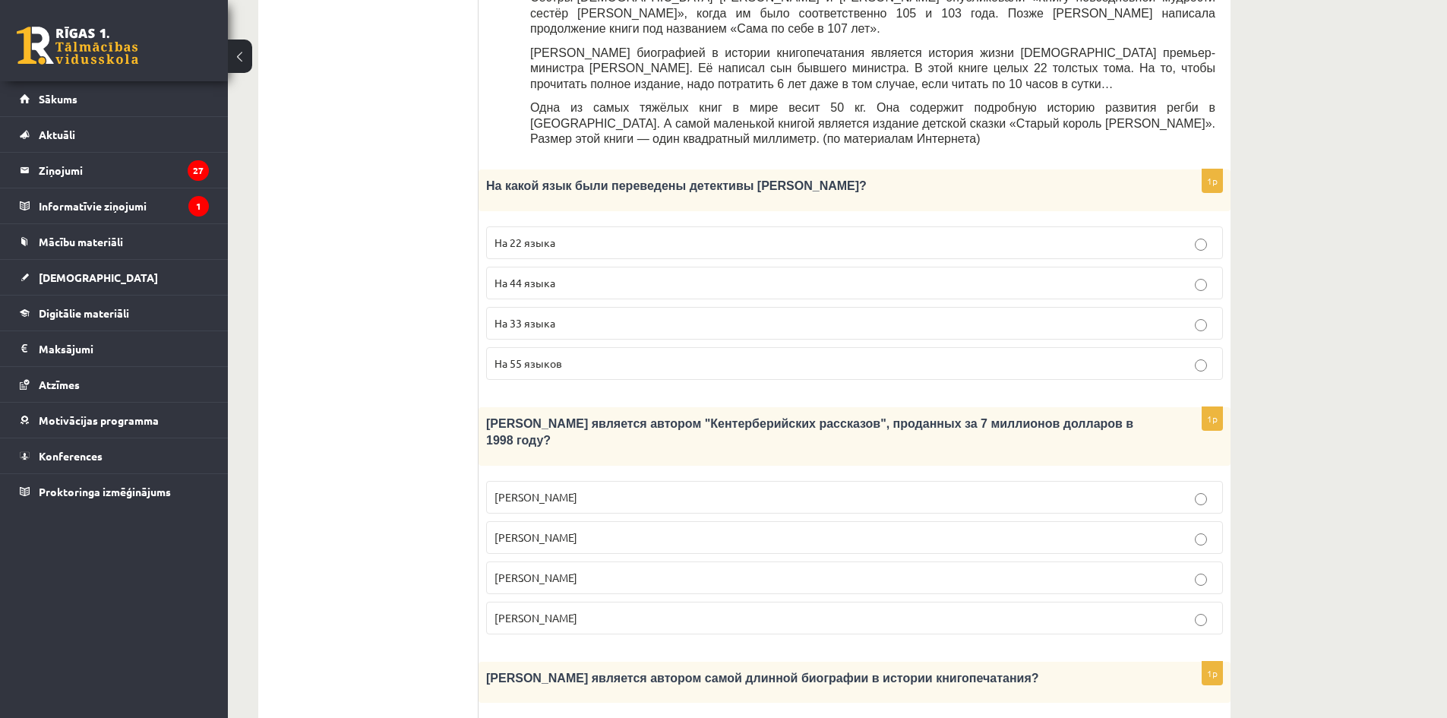
click at [913, 570] on p "Джефри Чосер" at bounding box center [854, 578] width 720 height 16
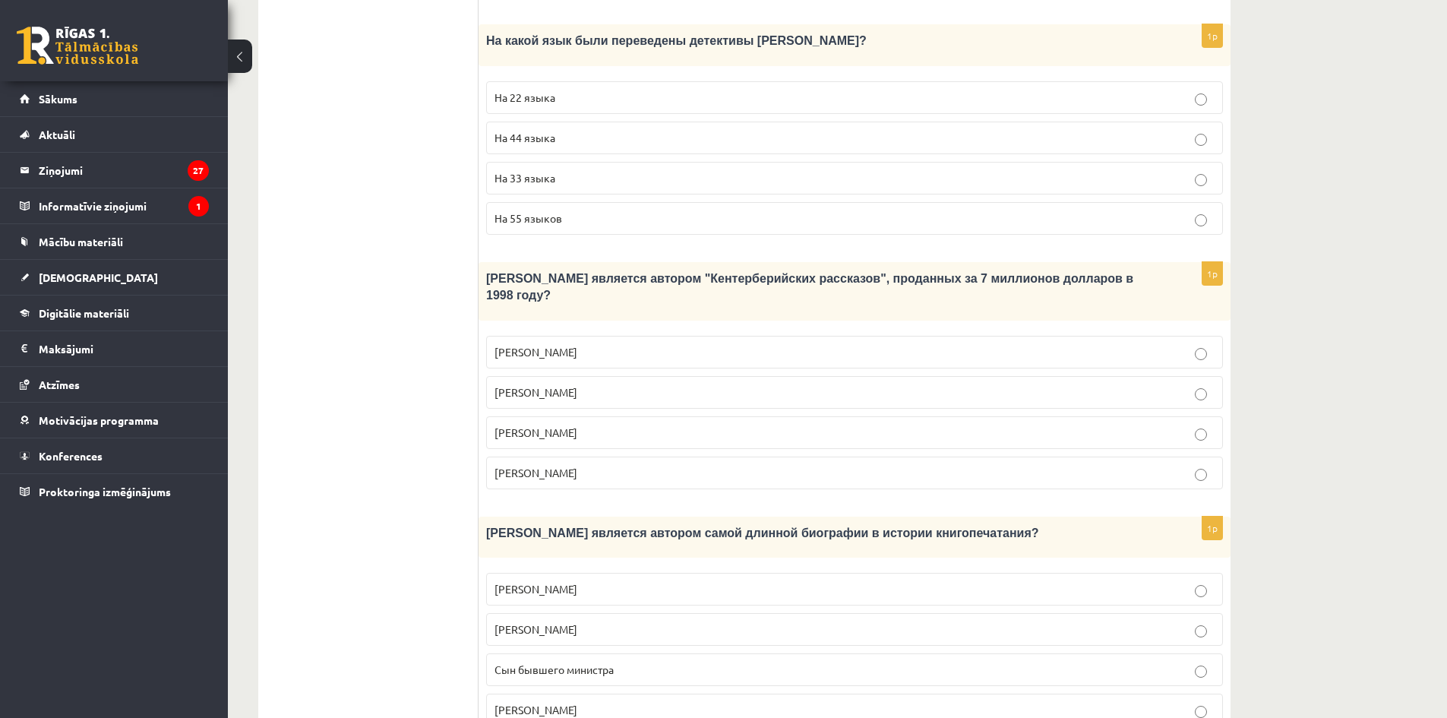
scroll to position [835, 0]
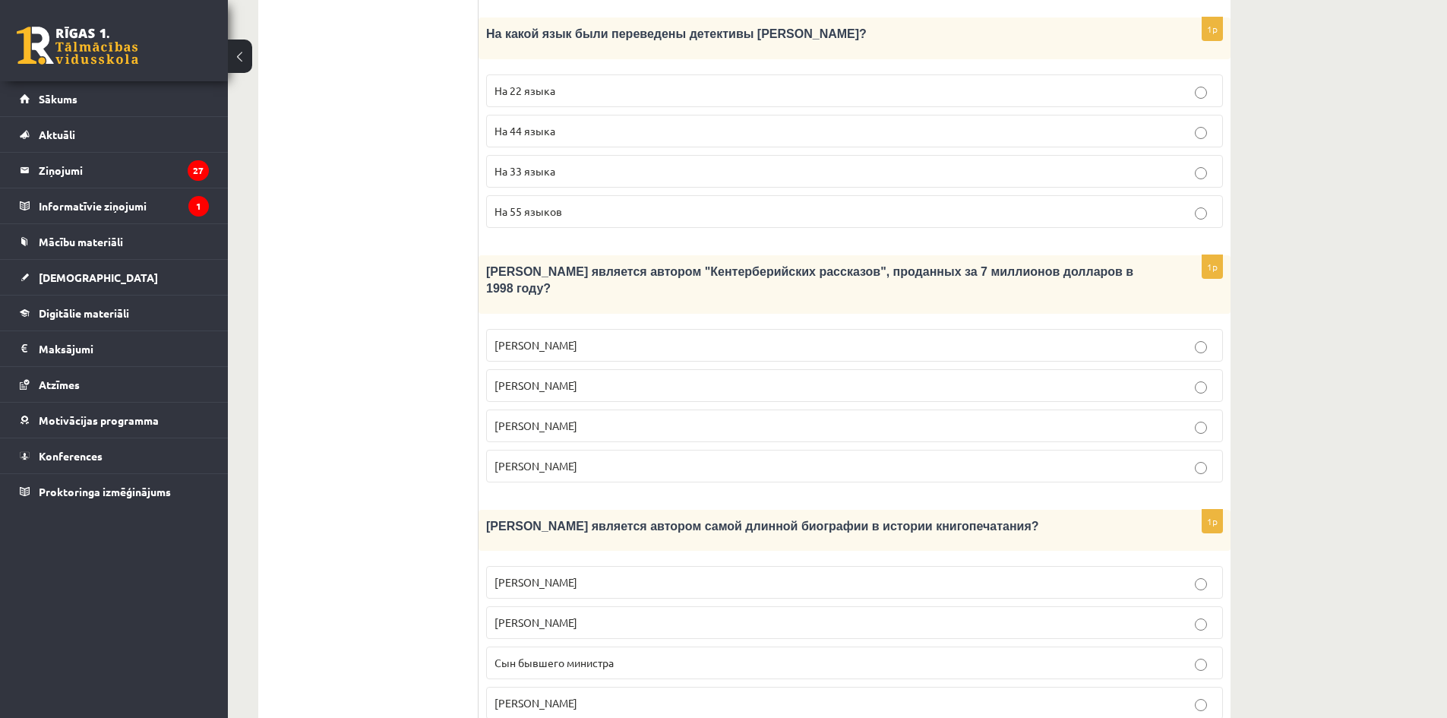
click at [1015, 655] on p "Сын бывшего министра" at bounding box center [854, 663] width 720 height 16
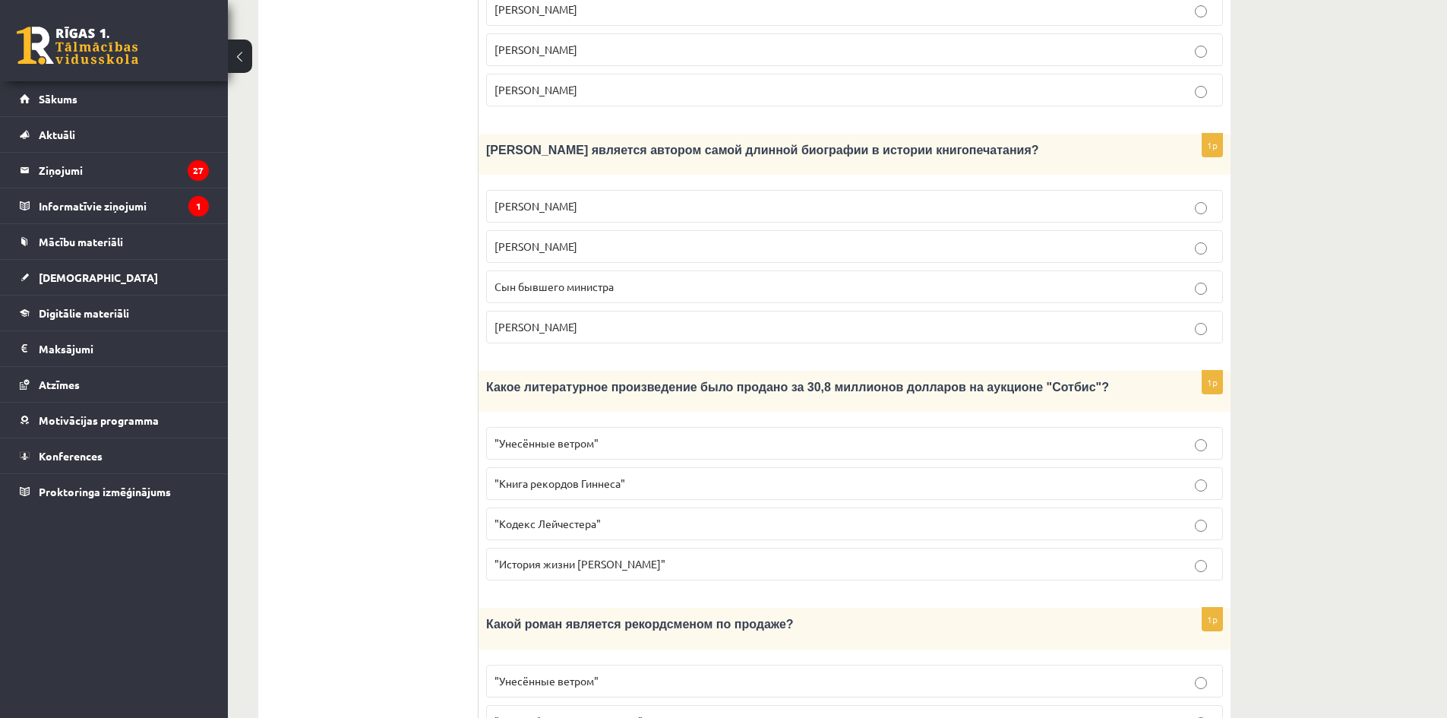
scroll to position [1215, 0]
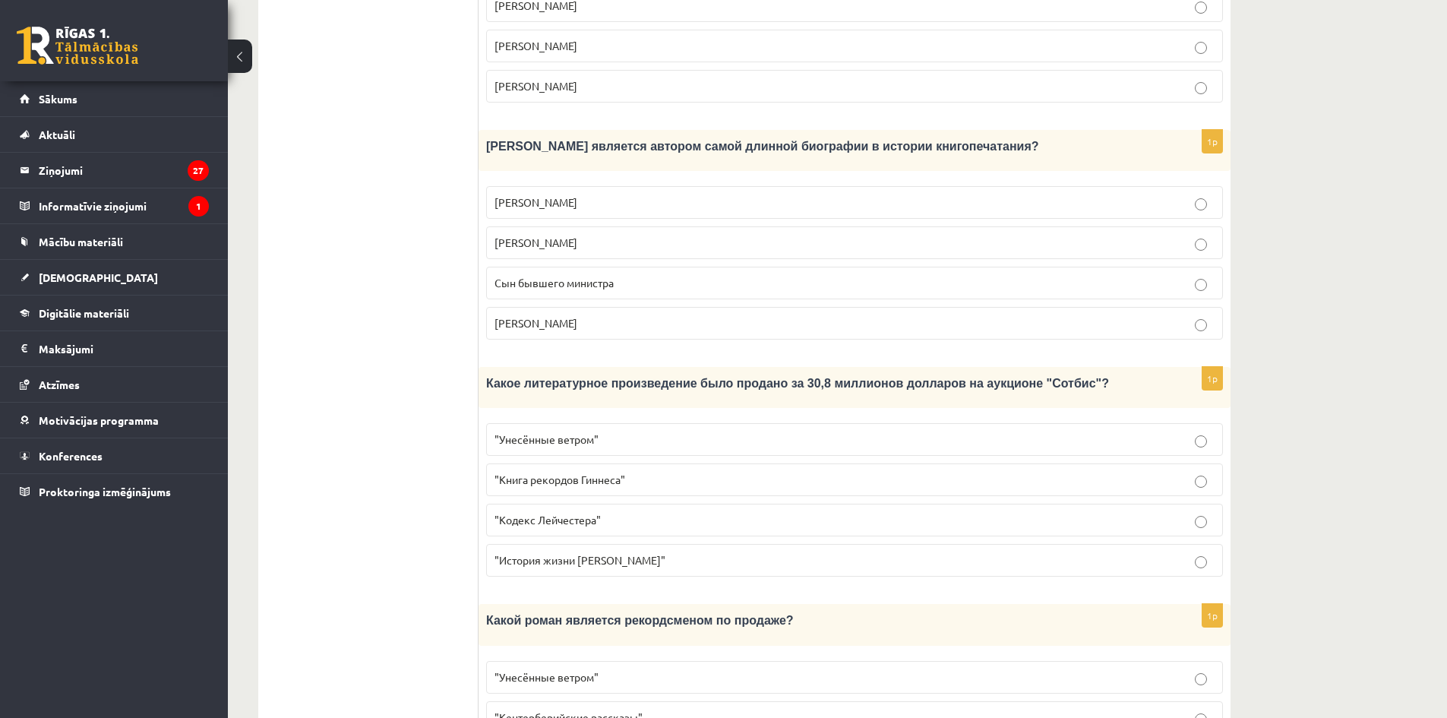
click at [832, 512] on p ""Кодекс Лейчестера"" at bounding box center [854, 520] width 720 height 16
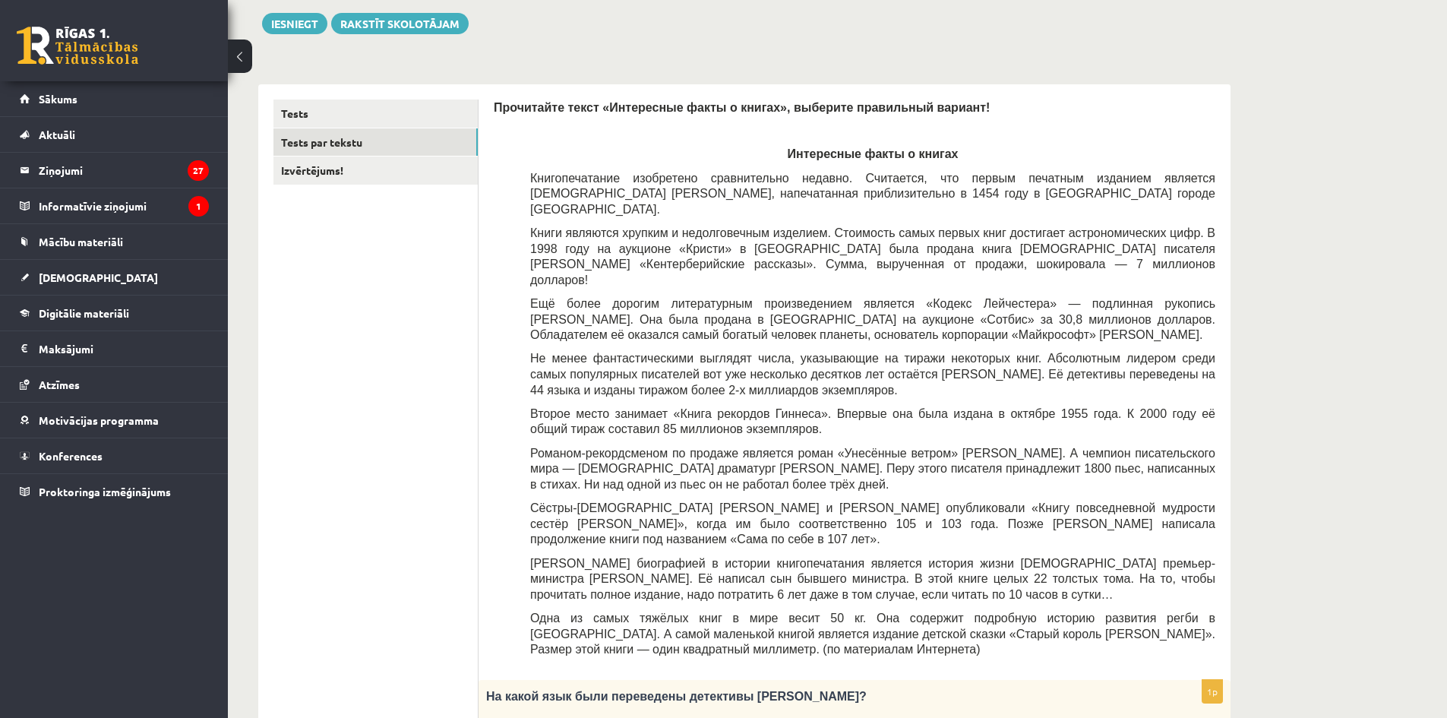
scroll to position [168, 0]
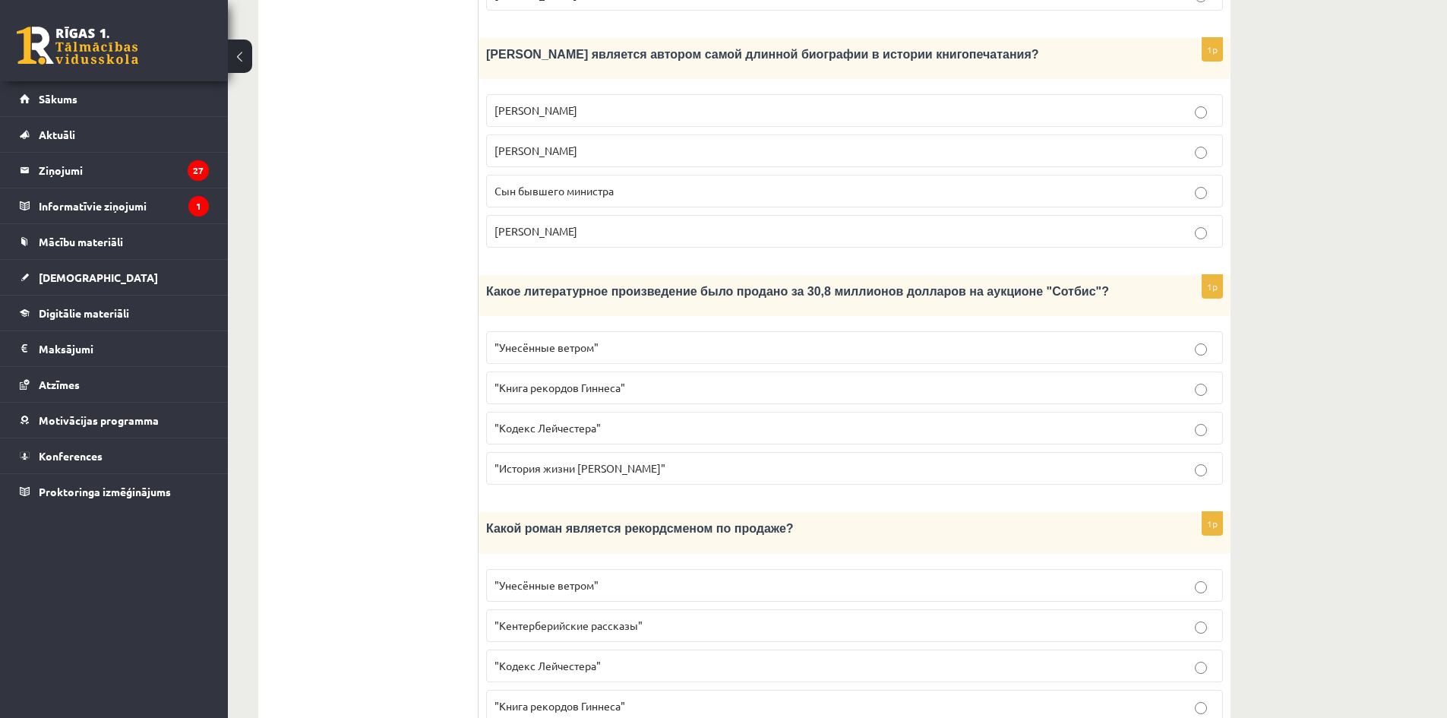
drag, startPoint x: 1229, startPoint y: 393, endPoint x: 1251, endPoint y: 674, distance: 281.8
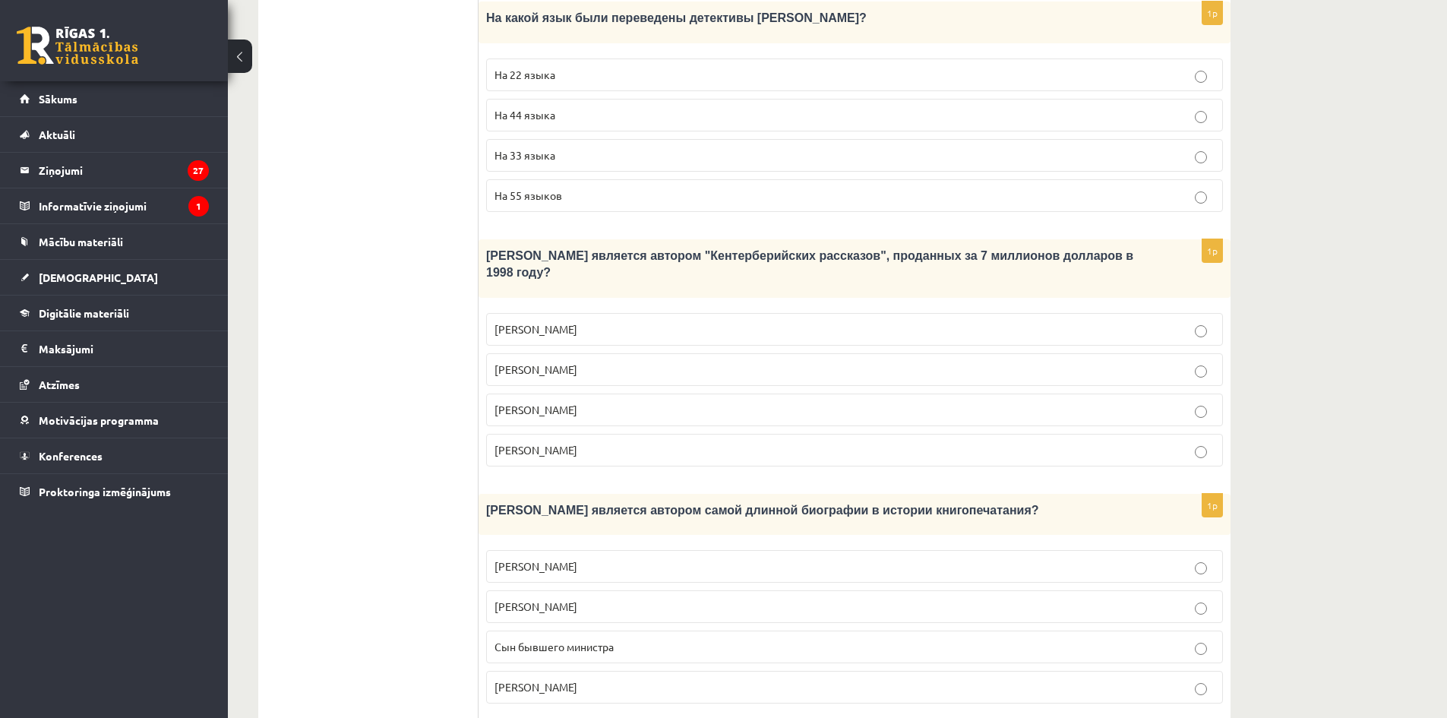
scroll to position [1307, 0]
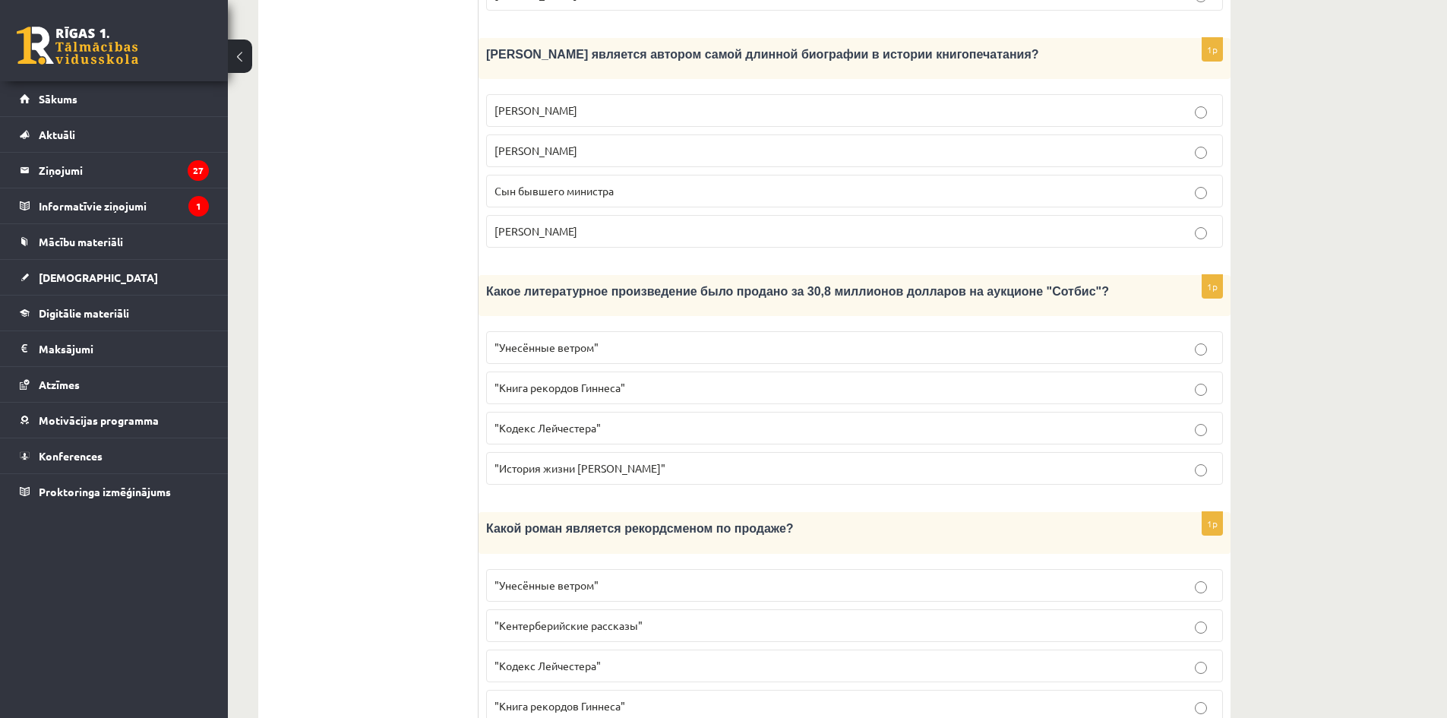
click at [692, 577] on p ""Унесённые ветром"" at bounding box center [854, 585] width 720 height 16
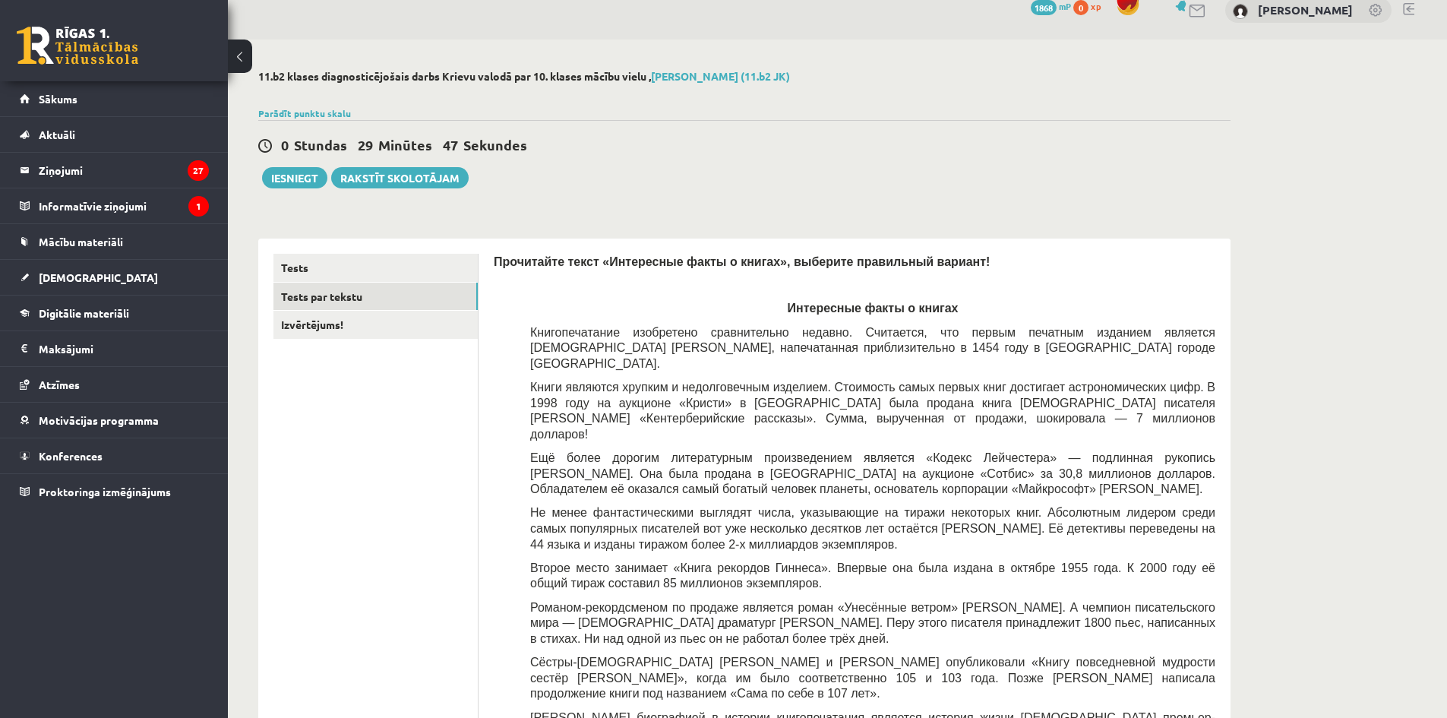
scroll to position [0, 0]
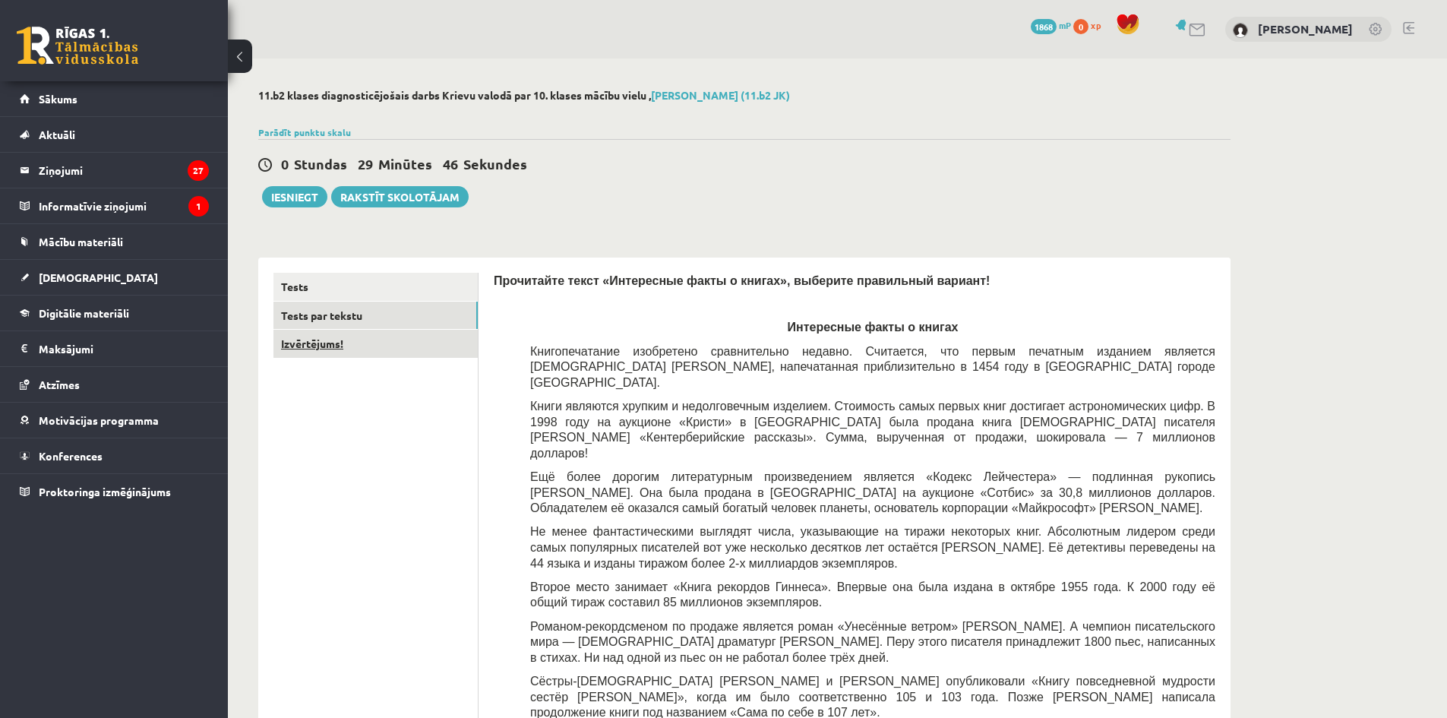
click at [397, 330] on link "Izvērtējums!" at bounding box center [375, 344] width 204 height 28
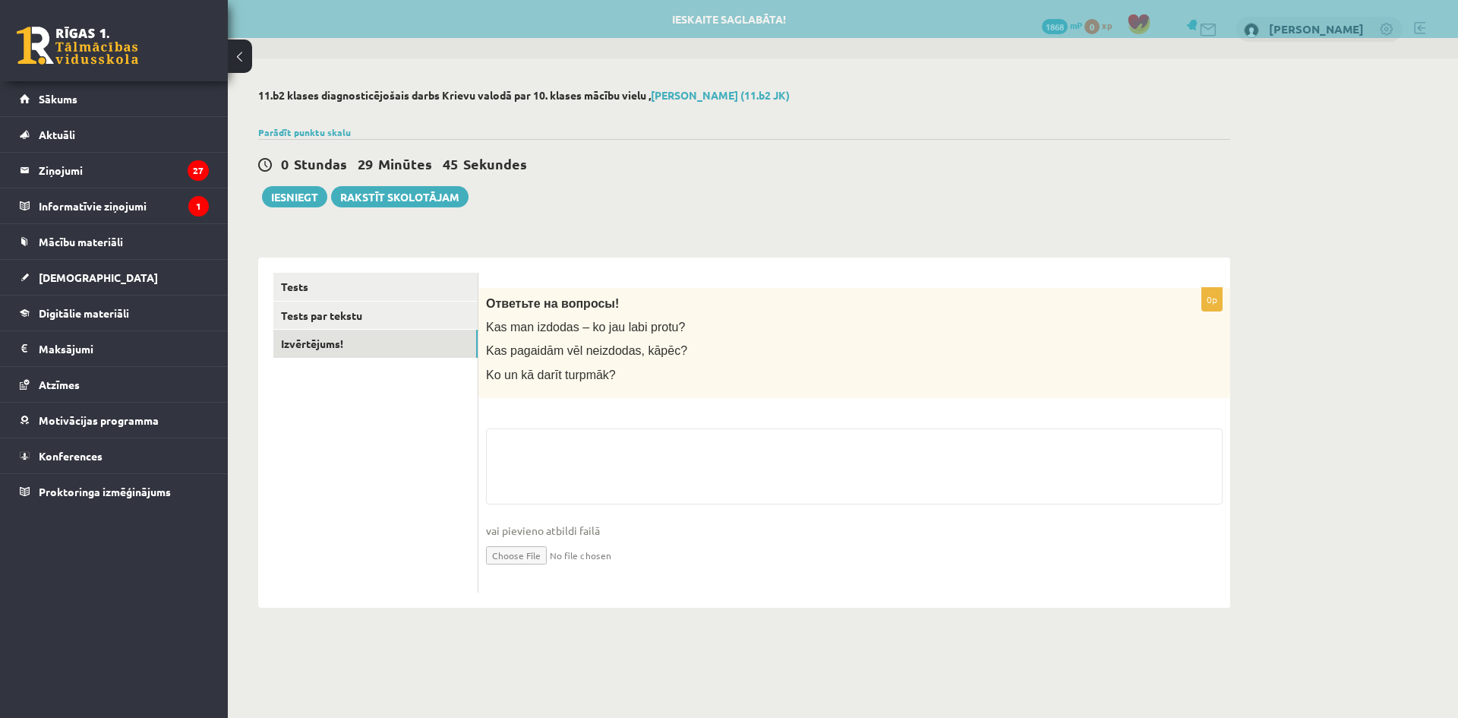
click at [779, 448] on fieldset "vai pievieno atbildi failā Iesniegtā atbilde" at bounding box center [854, 506] width 737 height 156
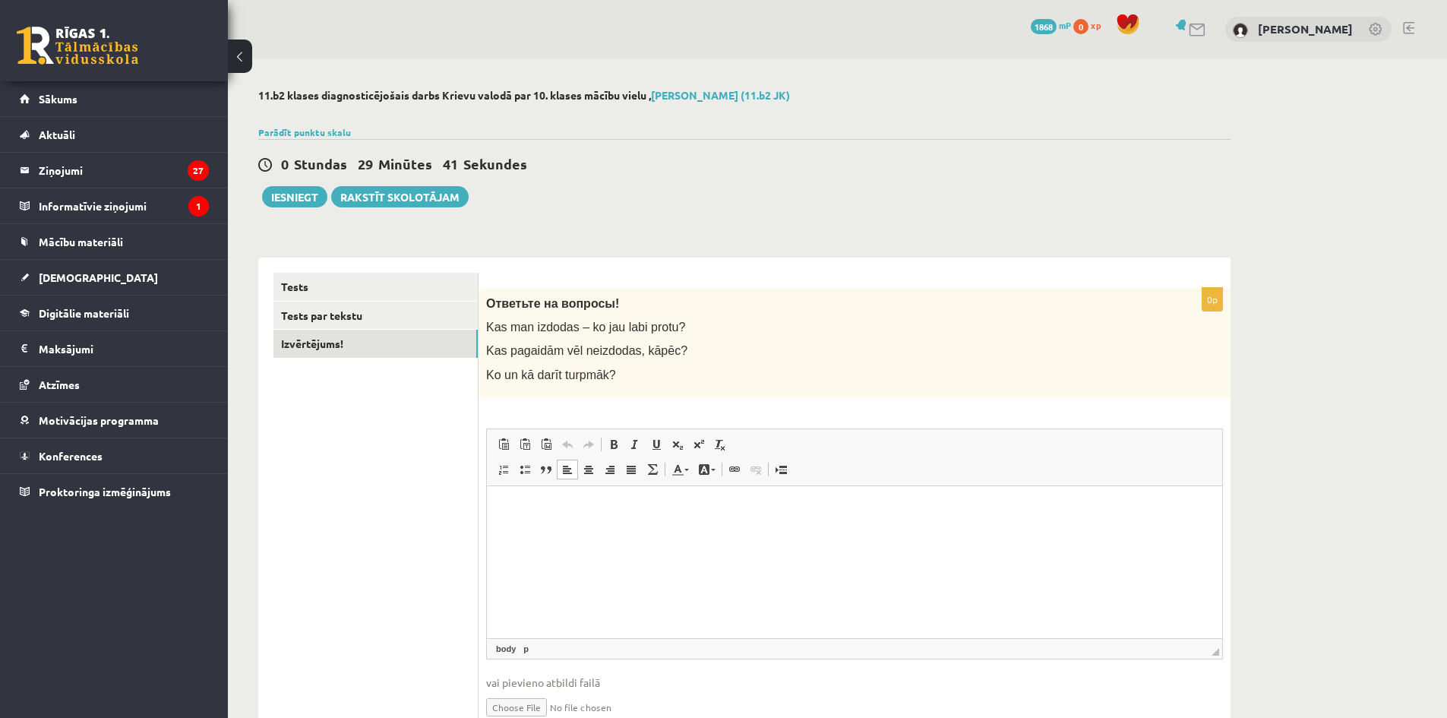
click at [685, 532] on html at bounding box center [854, 508] width 735 height 46
click at [374, 535] on ul "Tests Tests par tekstu Izvērtējums!" at bounding box center [375, 509] width 205 height 472
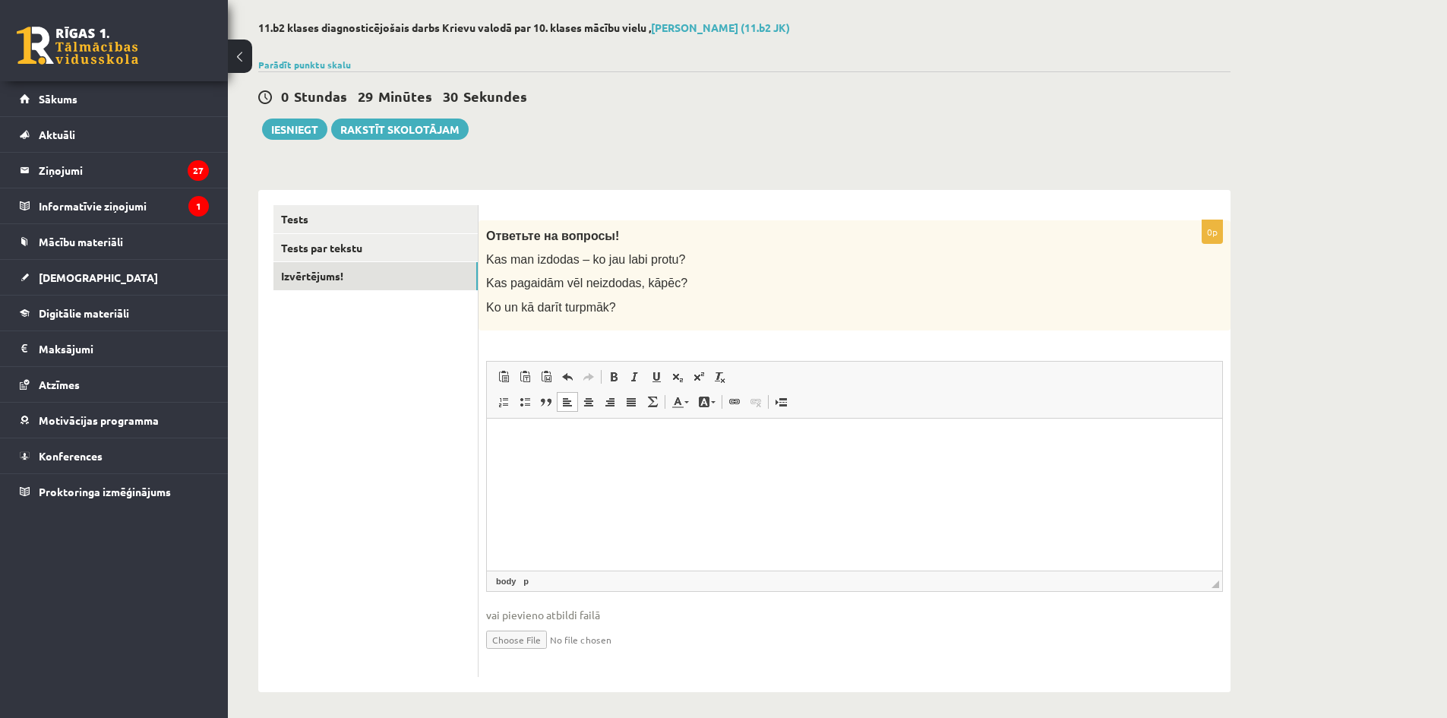
scroll to position [74, 0]
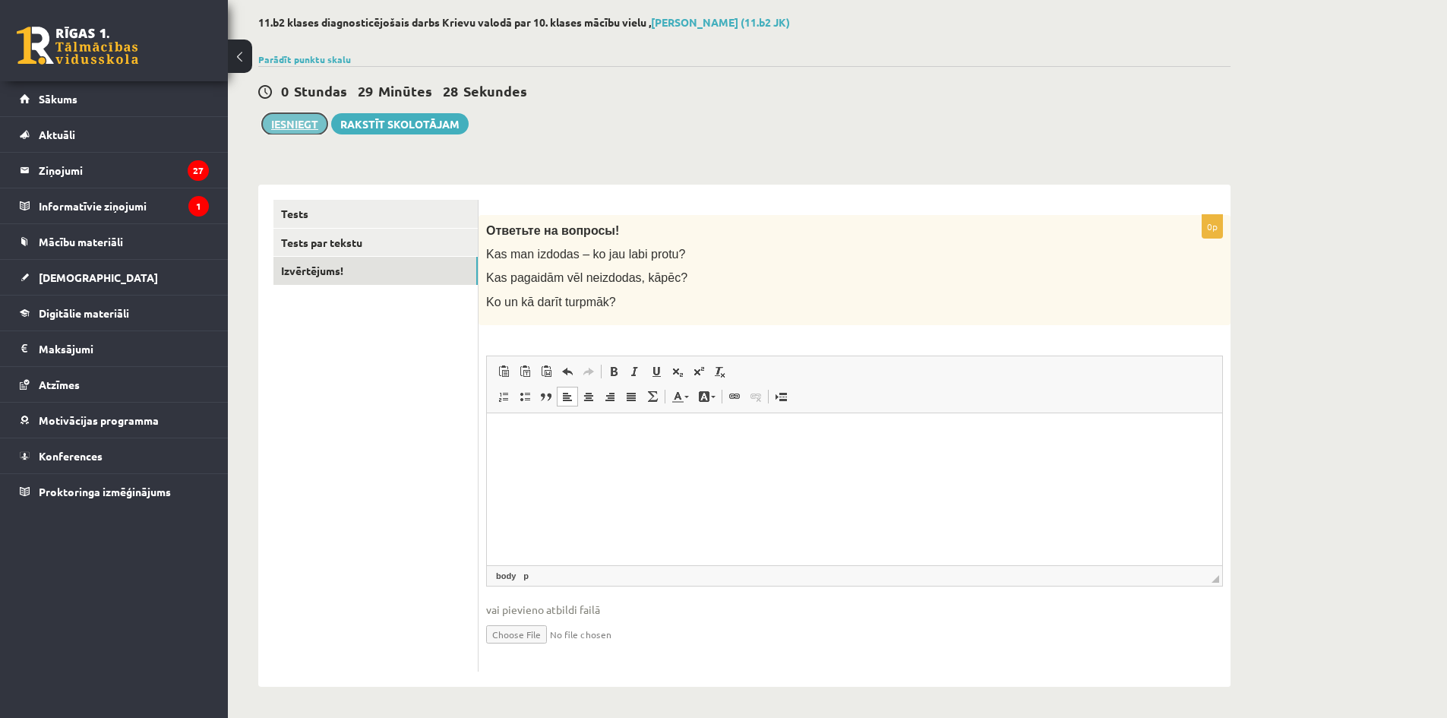
click at [305, 124] on button "Iesniegt" at bounding box center [294, 123] width 65 height 21
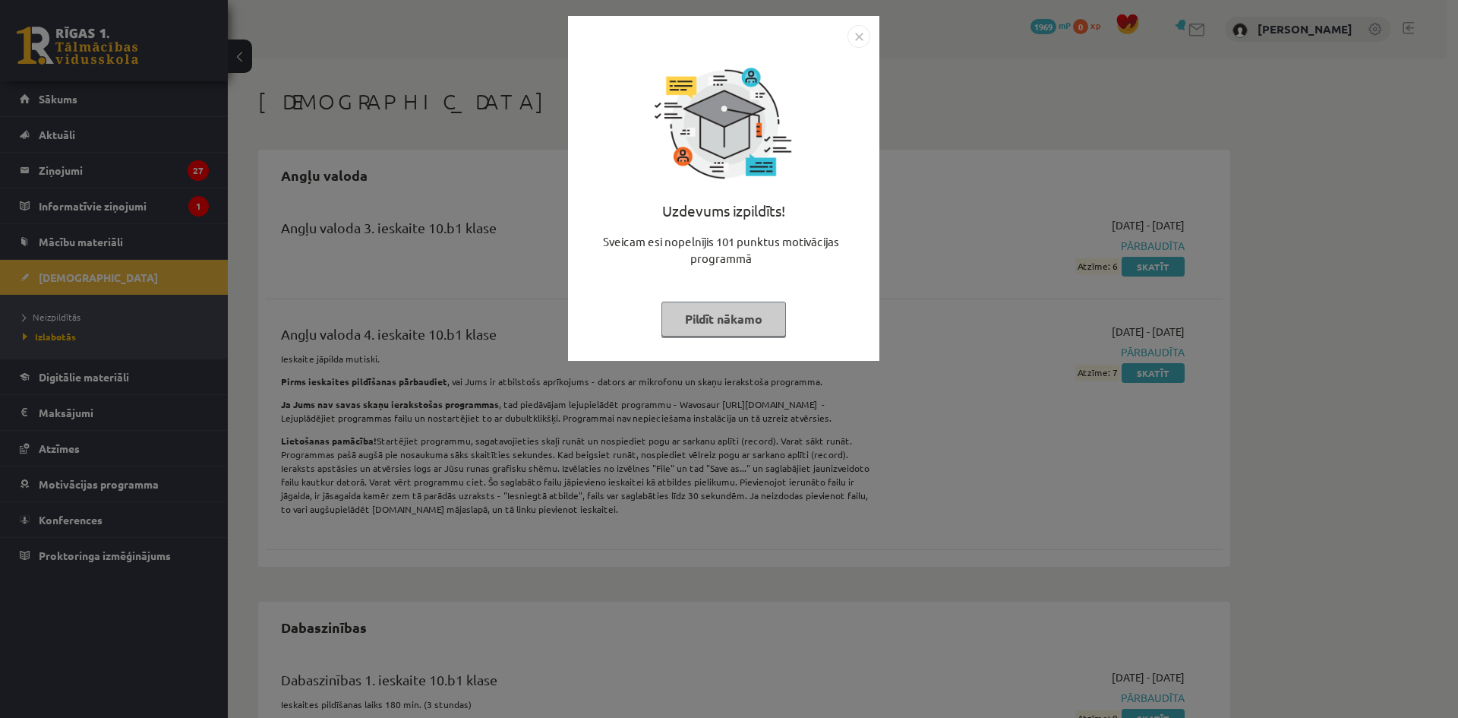
click at [708, 327] on button "Pildīt nākamo" at bounding box center [723, 318] width 125 height 35
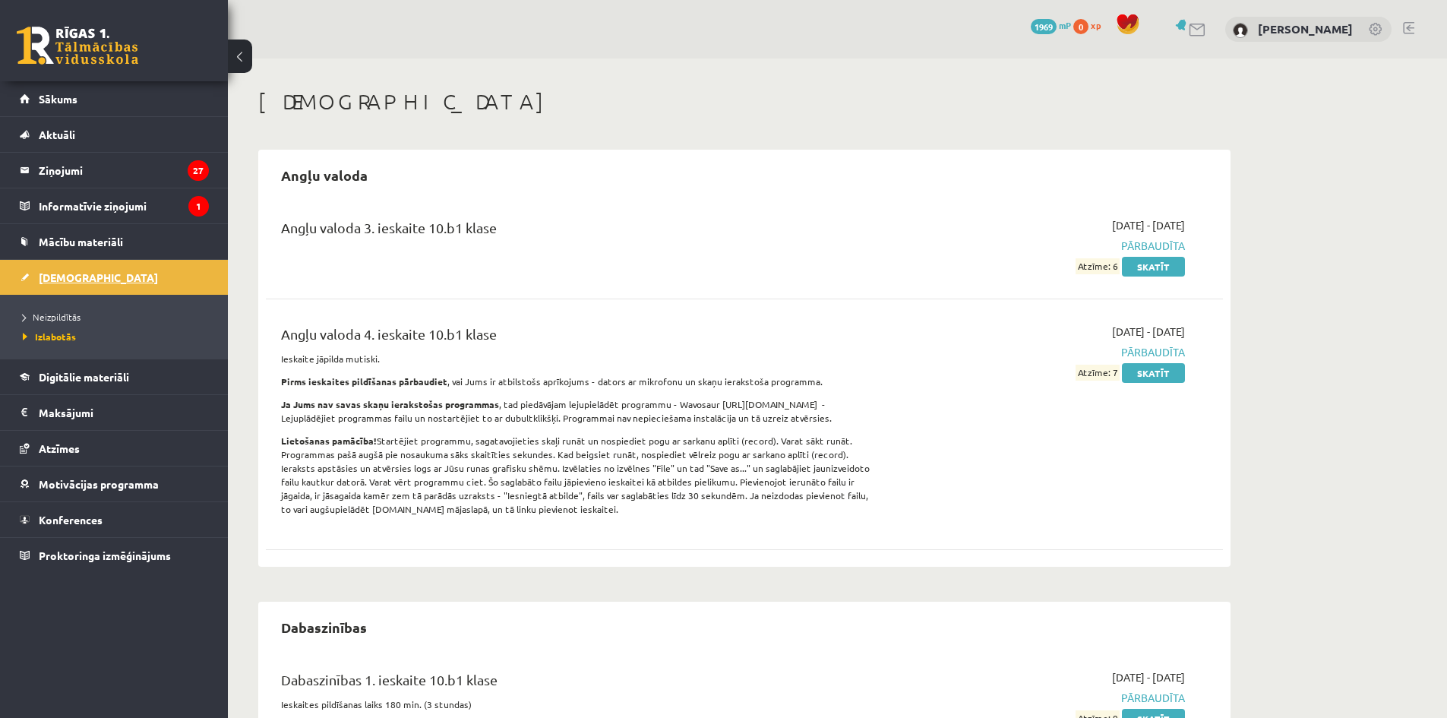
click at [33, 273] on link "[DEMOGRAPHIC_DATA]" at bounding box center [114, 277] width 189 height 35
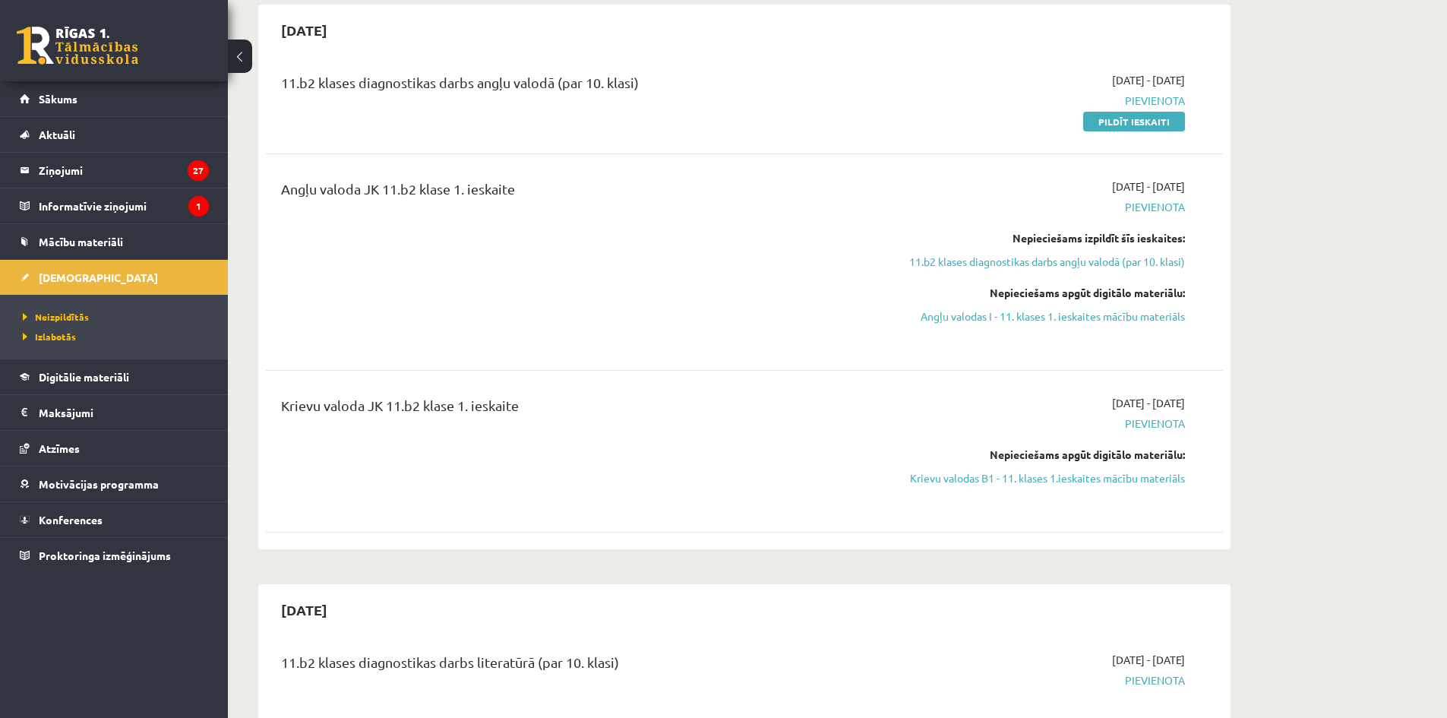
scroll to position [152, 0]
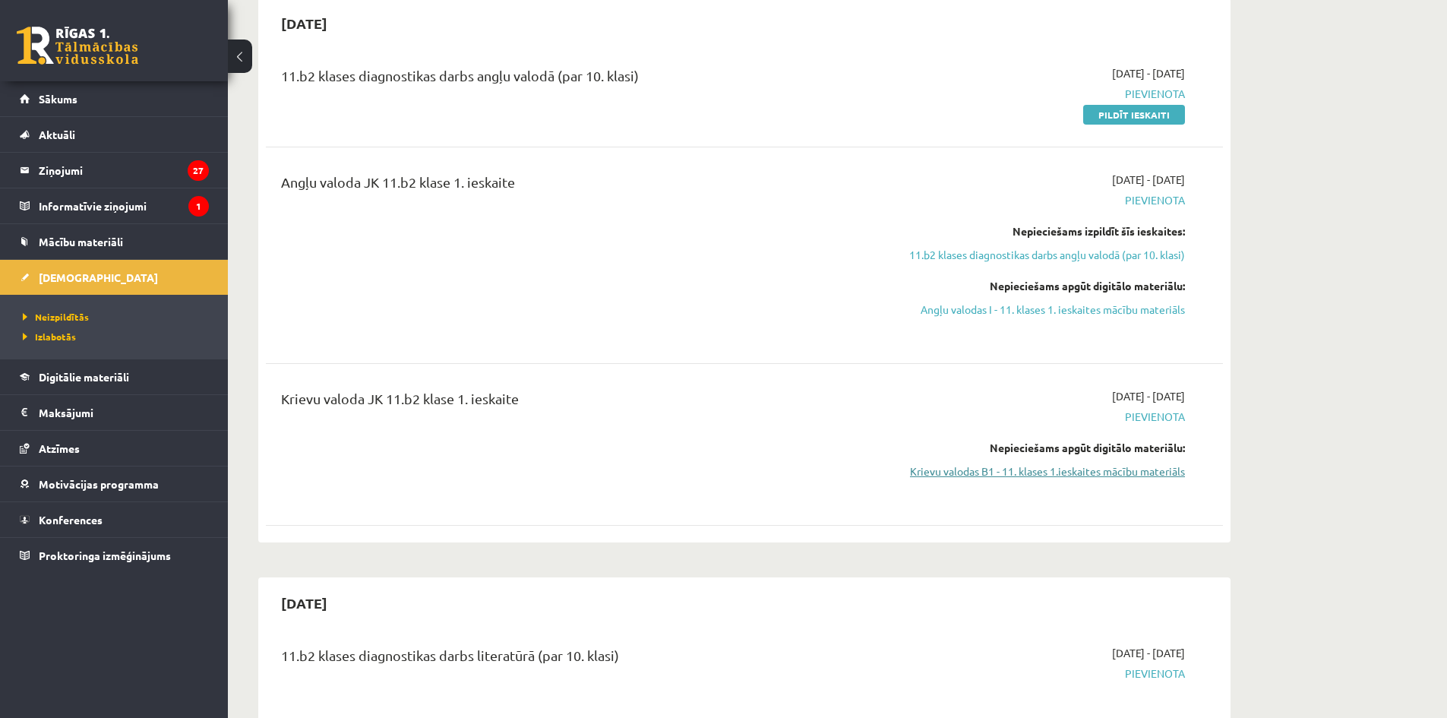
click at [1145, 465] on link "Krievu valodas B1 - 11. klases 1.ieskaites mācību materiāls" at bounding box center [1041, 471] width 286 height 16
click at [1033, 469] on link "Krievu valodas B1 - 11. klases 1.ieskaites mācību materiāls" at bounding box center [1041, 471] width 286 height 16
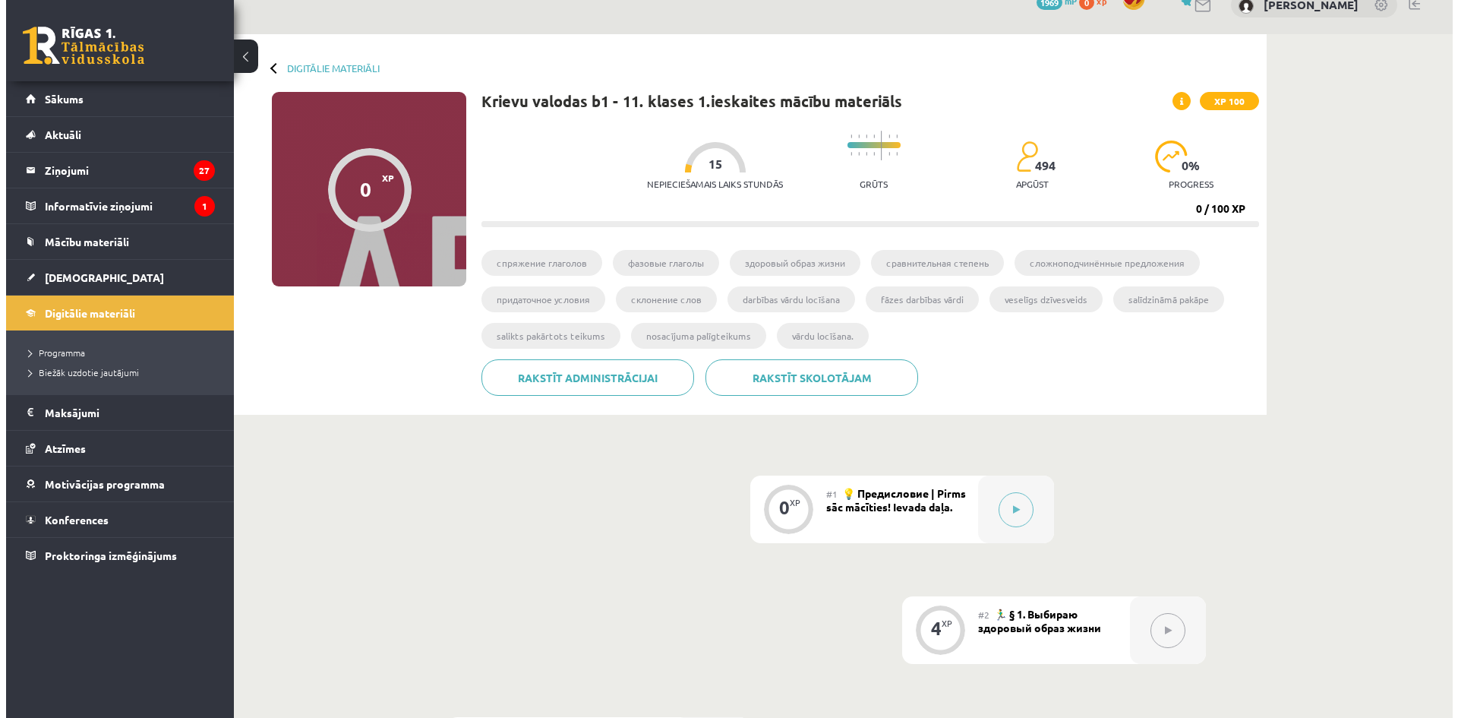
scroll to position [76, 0]
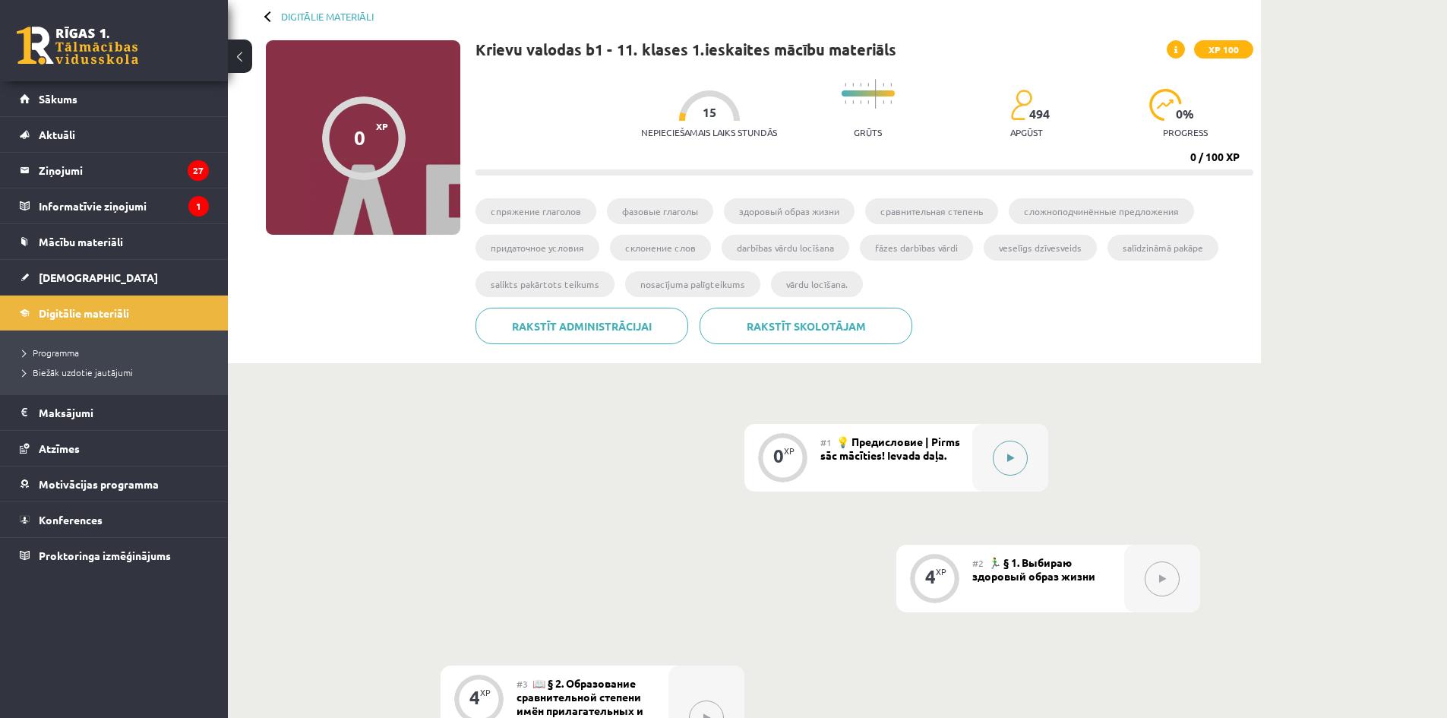
click at [1014, 446] on button at bounding box center [1009, 457] width 35 height 35
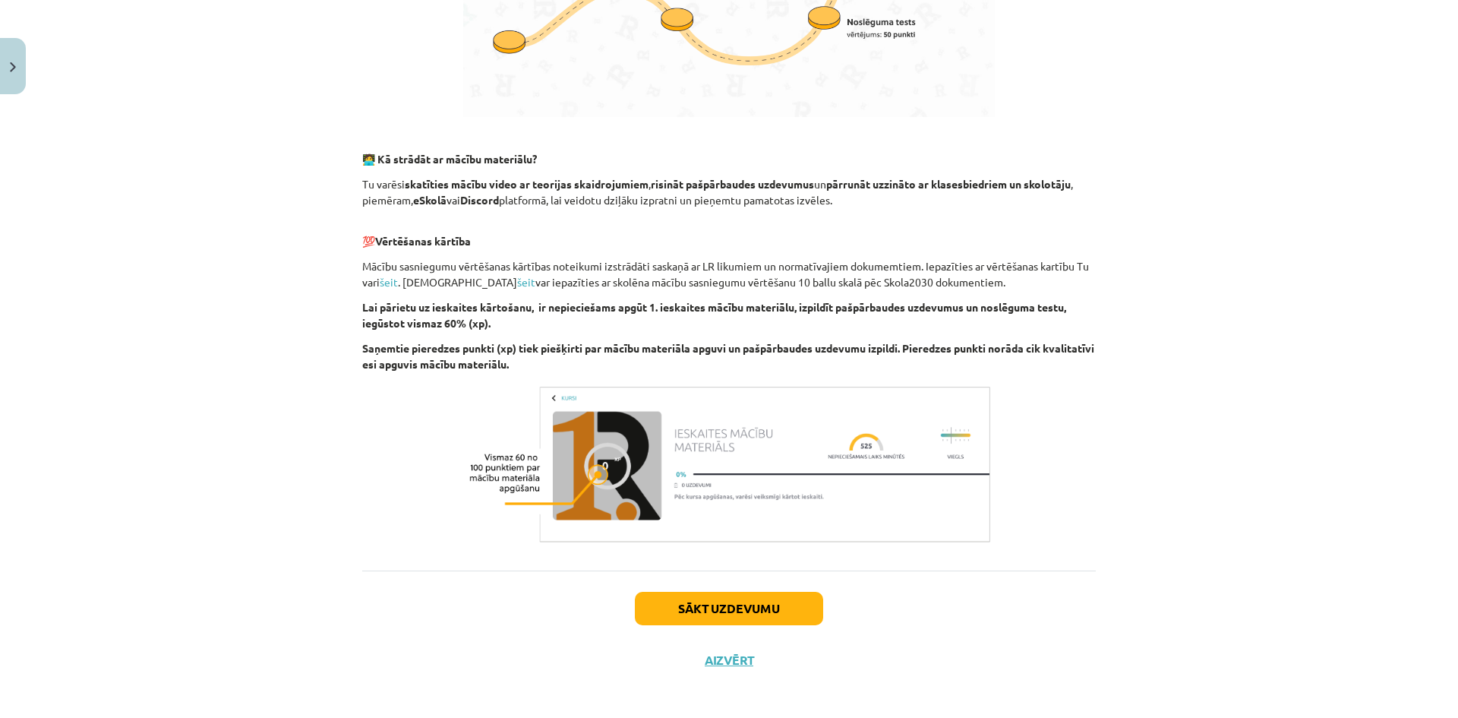
scroll to position [832, 0]
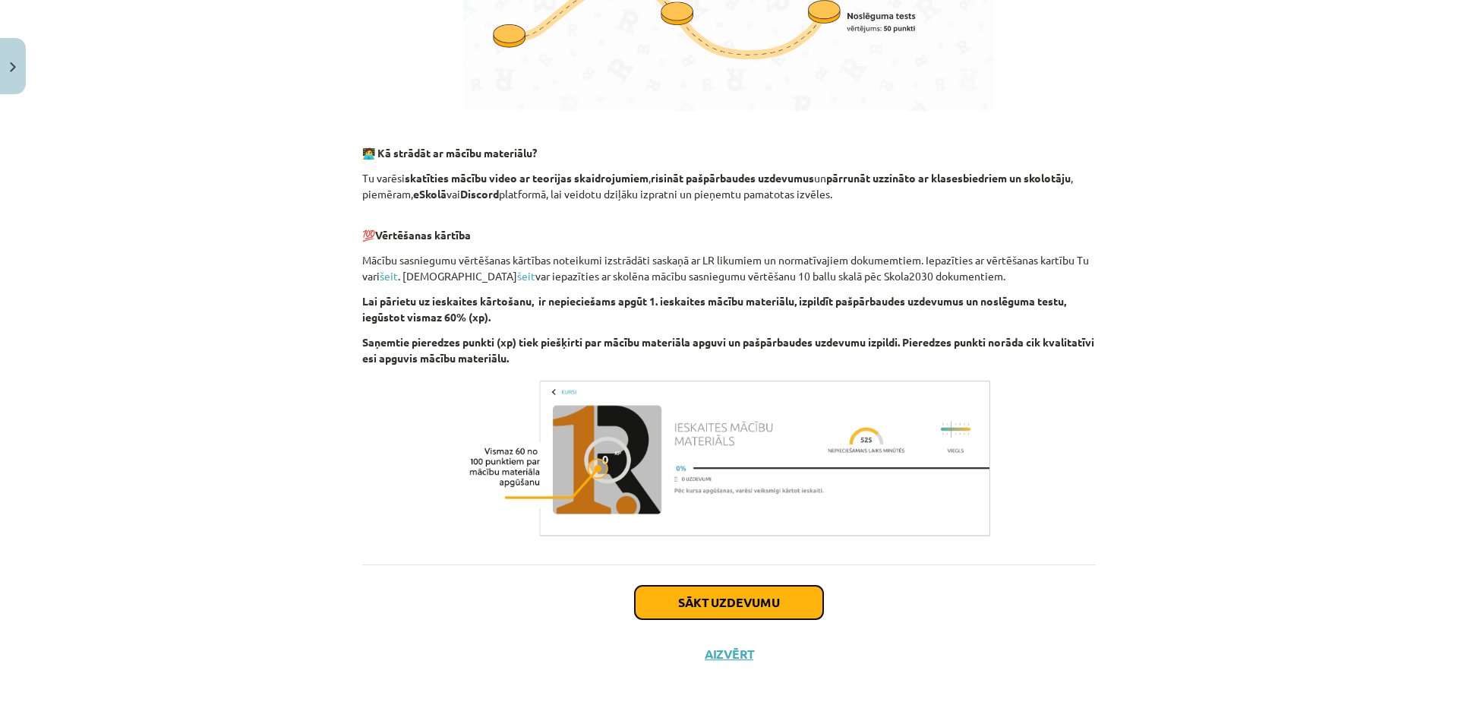
click at [773, 607] on button "Sākt uzdevumu" at bounding box center [729, 601] width 188 height 33
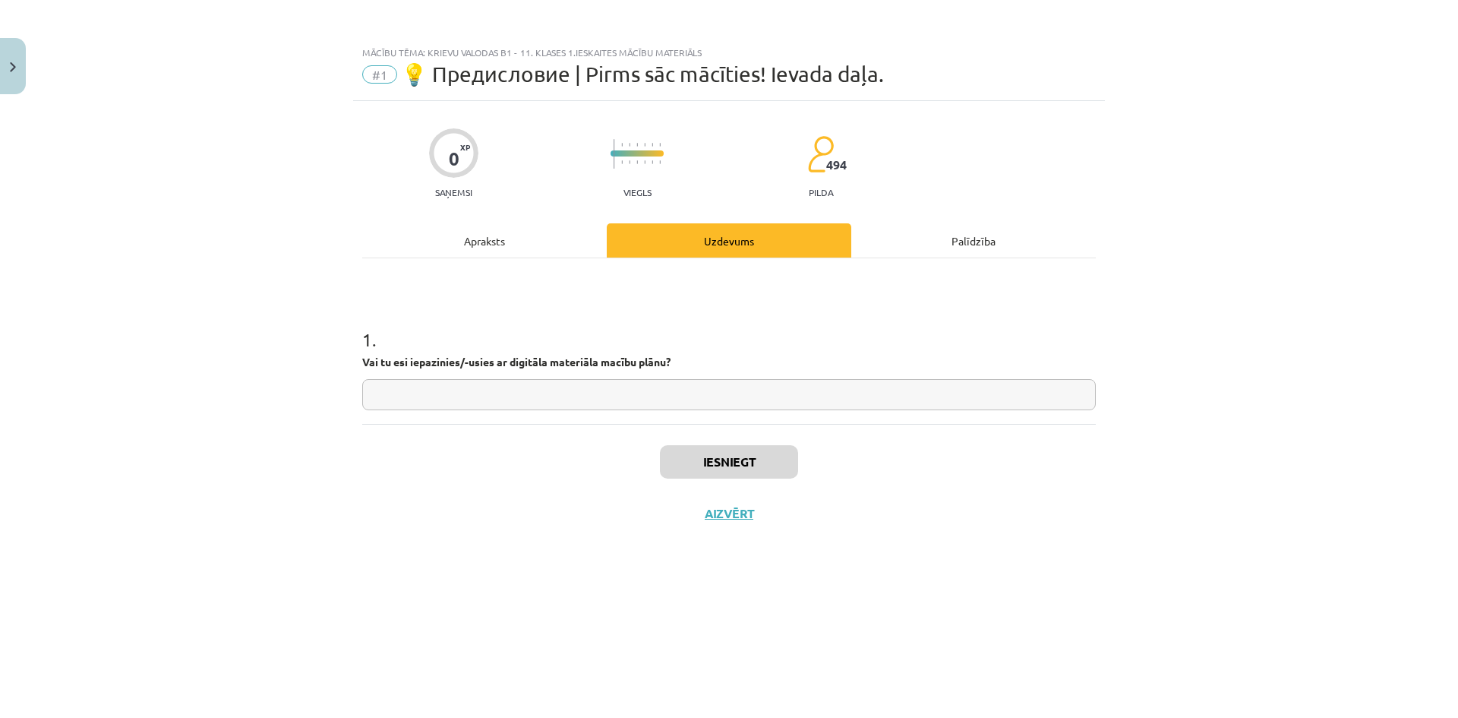
scroll to position [0, 0]
click at [721, 399] on input "text" at bounding box center [729, 394] width 734 height 31
type input "**"
click at [747, 472] on button "Iesniegt" at bounding box center [729, 461] width 138 height 33
click at [762, 516] on button "Nākamā nodarbība" at bounding box center [729, 523] width 149 height 35
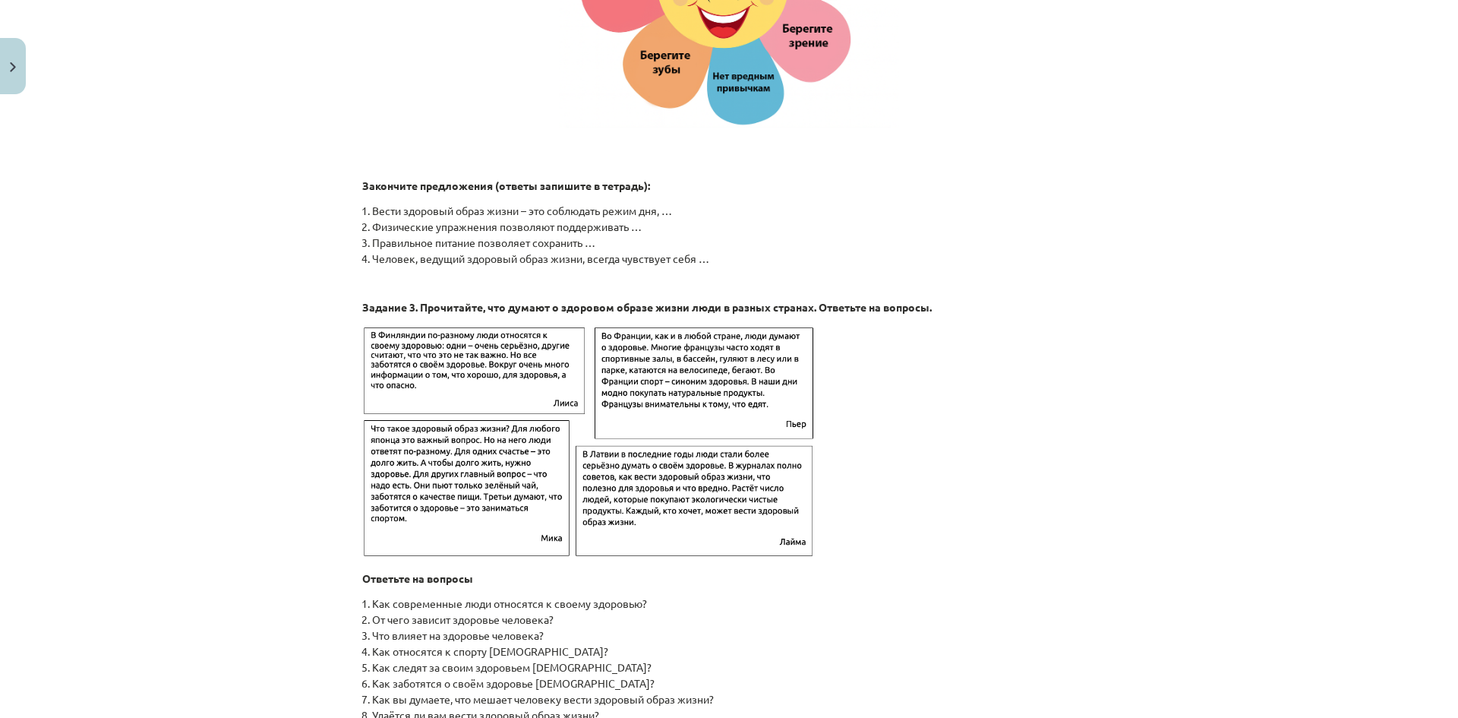
scroll to position [2277, 0]
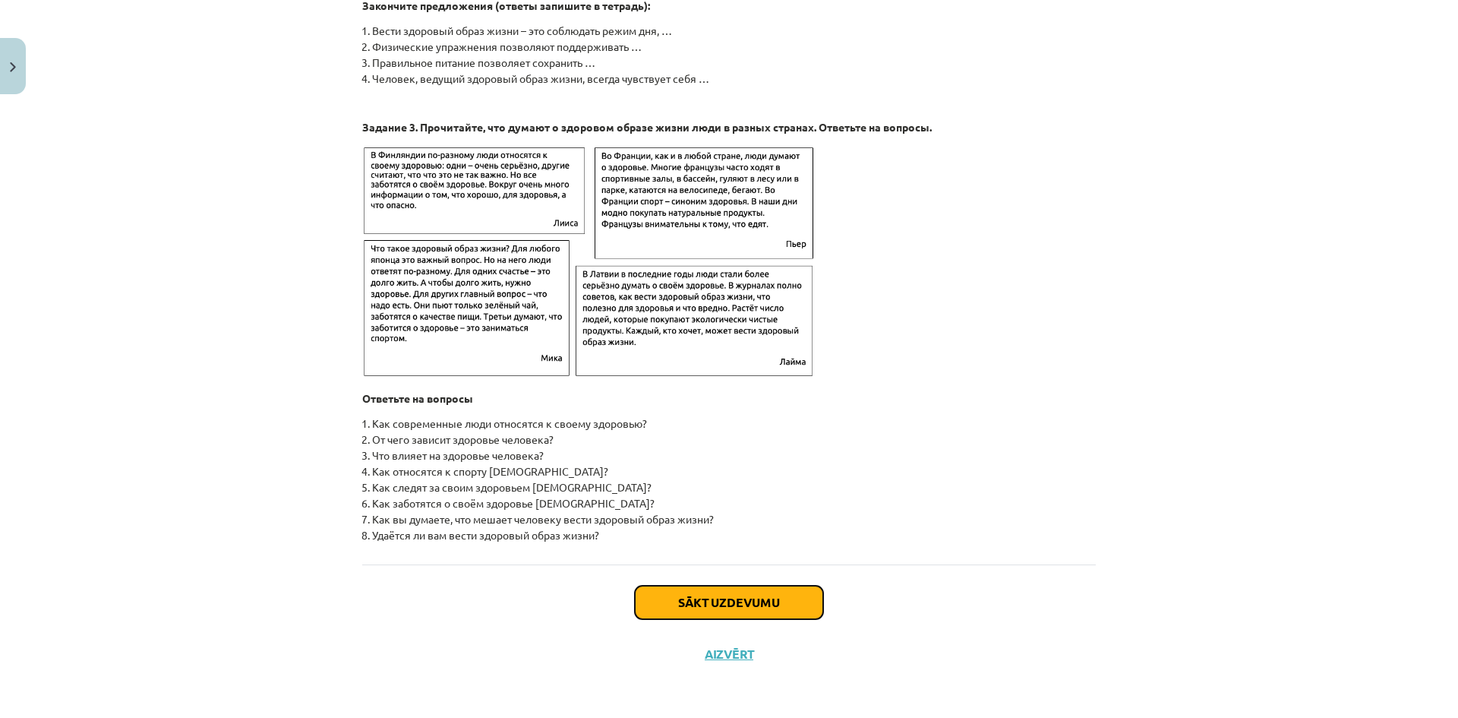
click at [734, 611] on button "Sākt uzdevumu" at bounding box center [729, 601] width 188 height 33
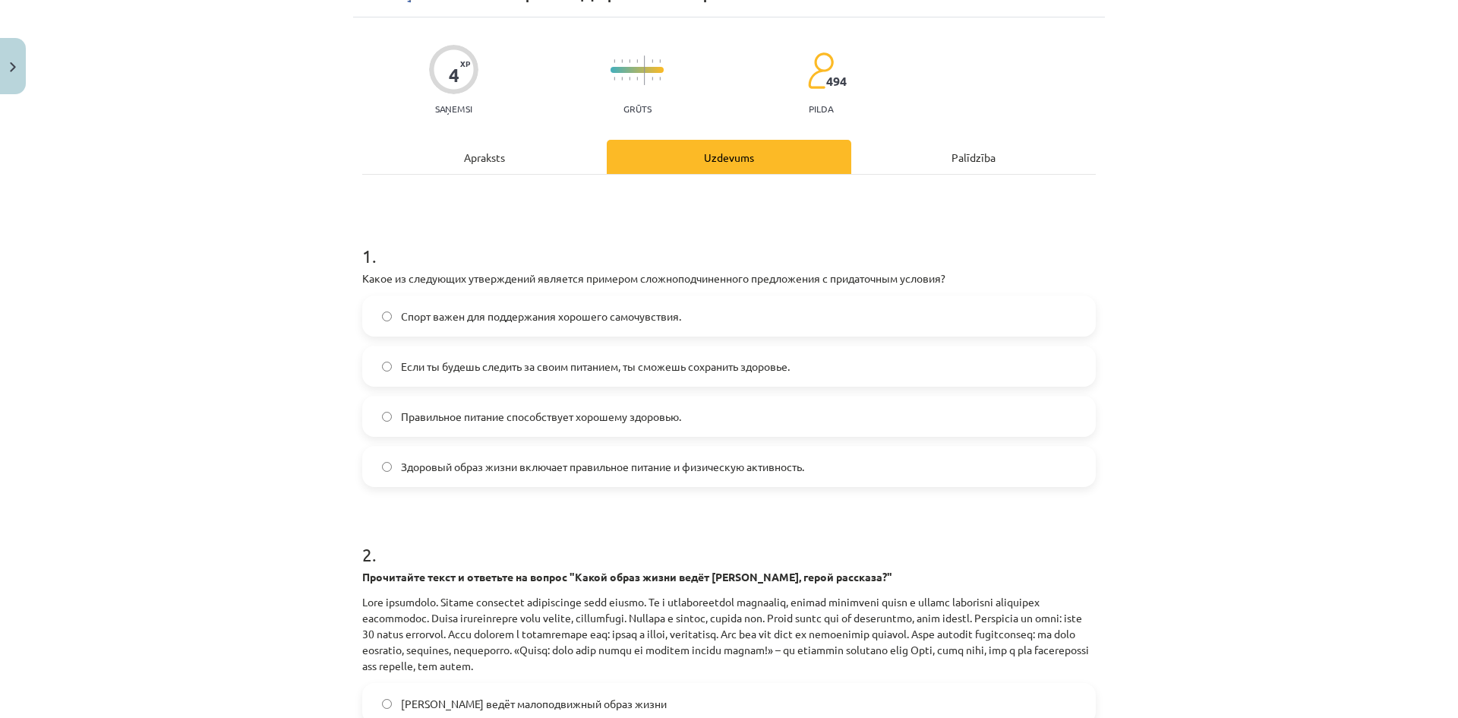
scroll to position [0, 0]
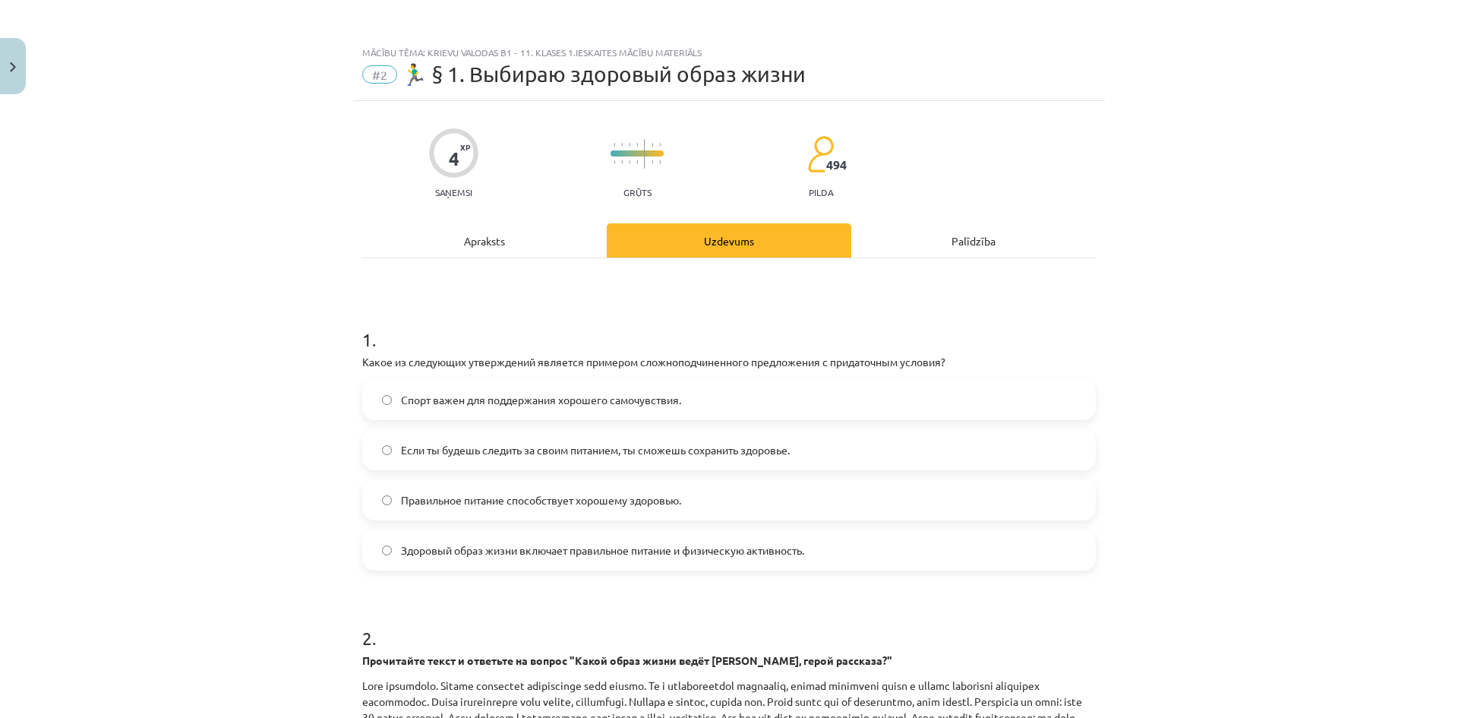
click at [481, 242] on div "Apraksts" at bounding box center [484, 240] width 245 height 34
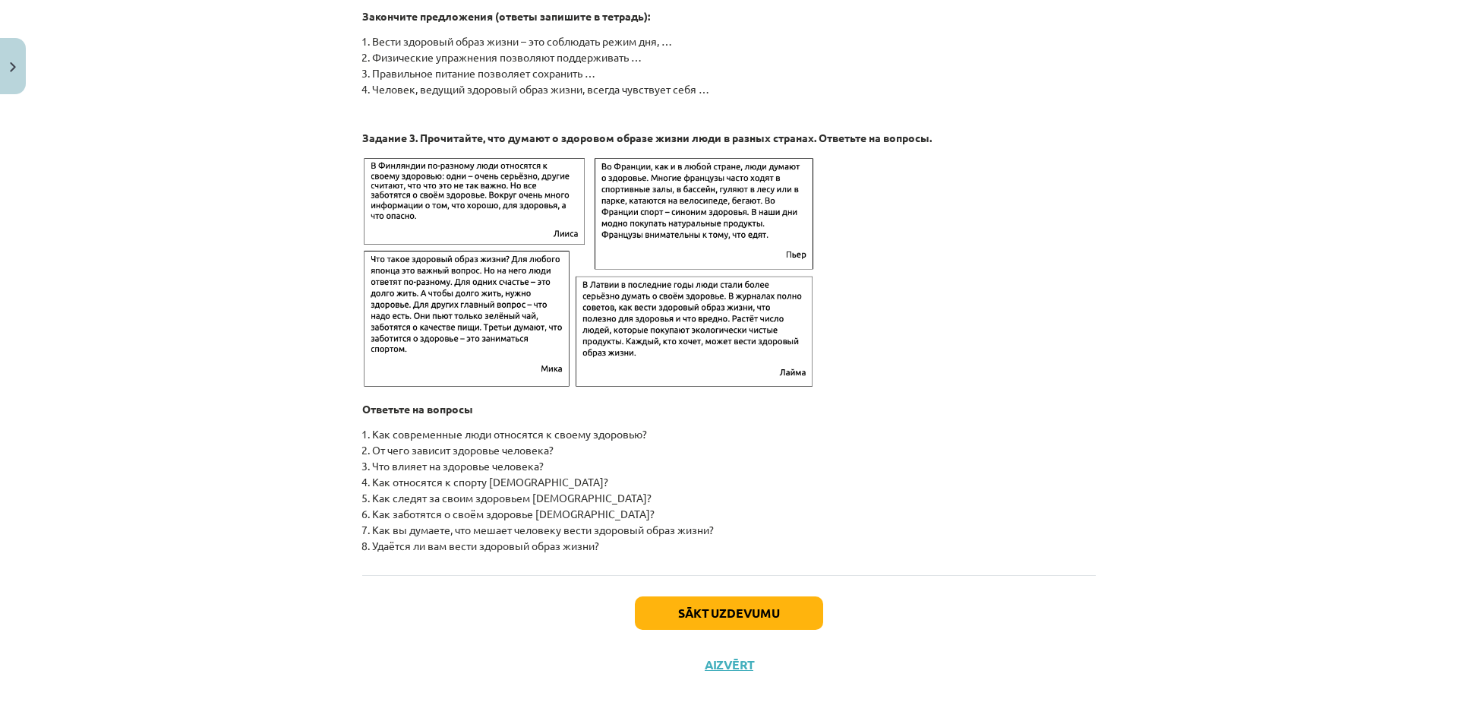
scroll to position [2277, 0]
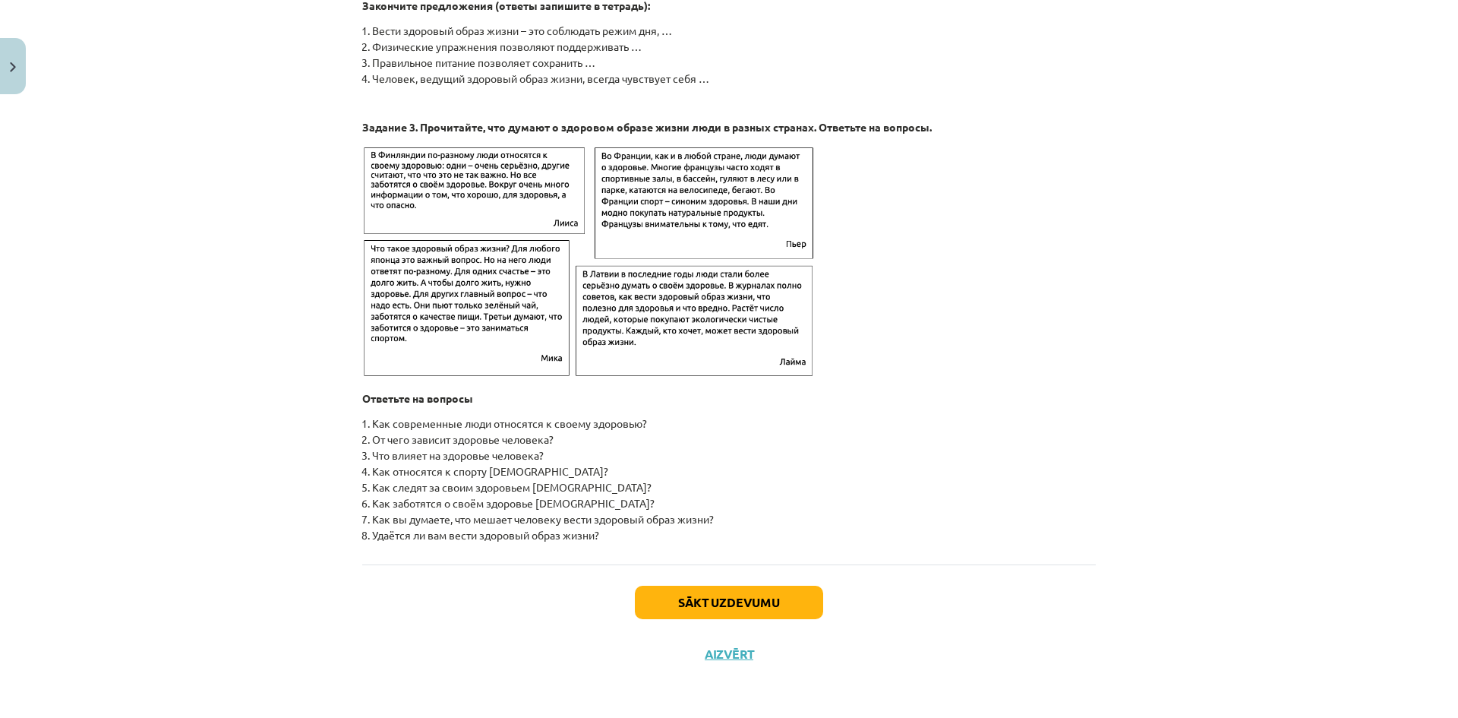
drag, startPoint x: 1145, startPoint y: 427, endPoint x: 1231, endPoint y: 435, distance: 86.2
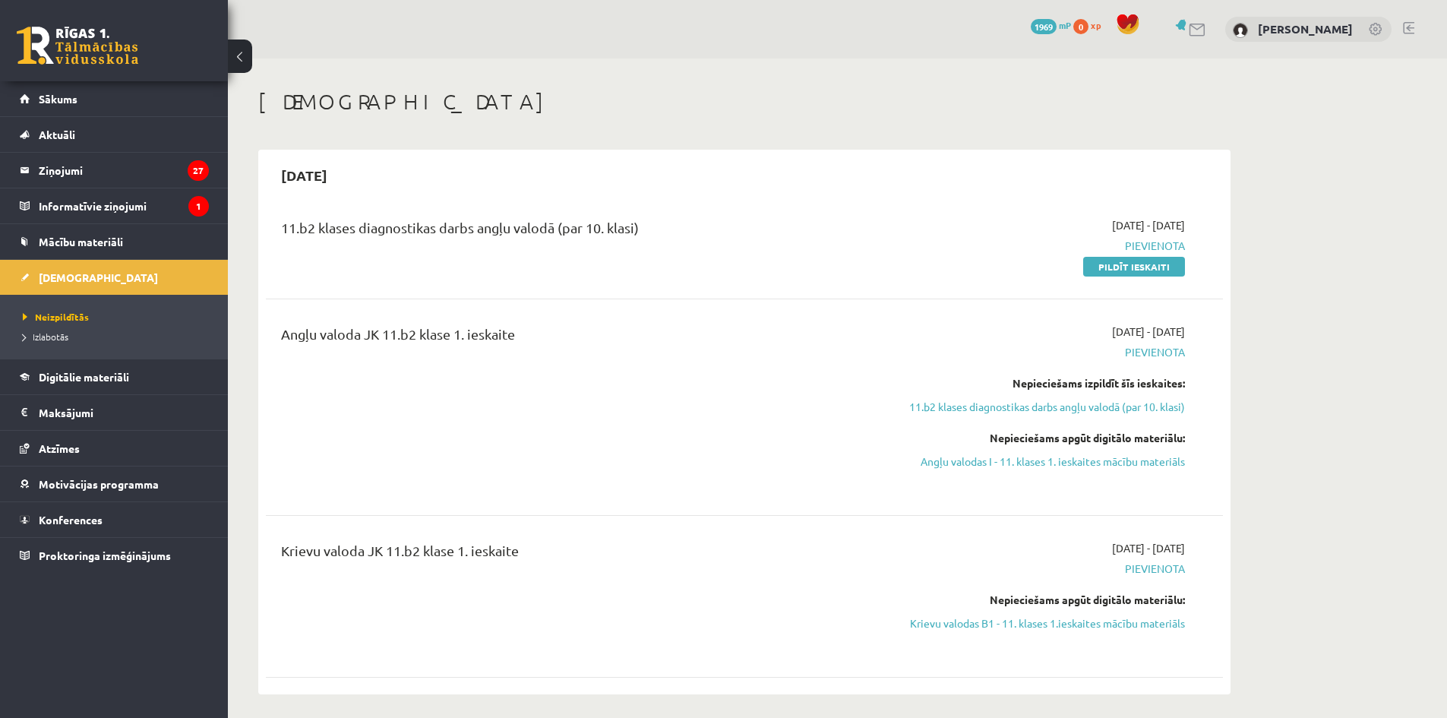
scroll to position [152, 0]
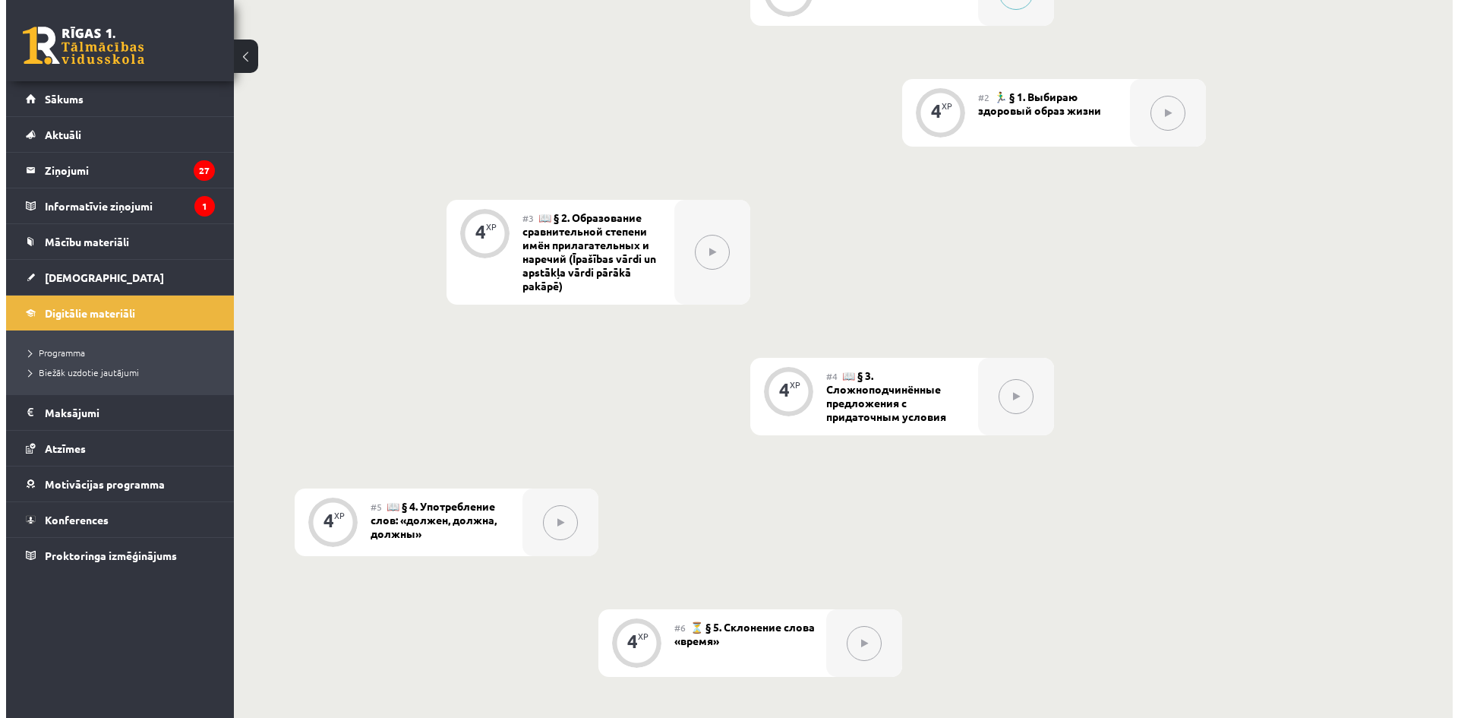
scroll to position [304, 0]
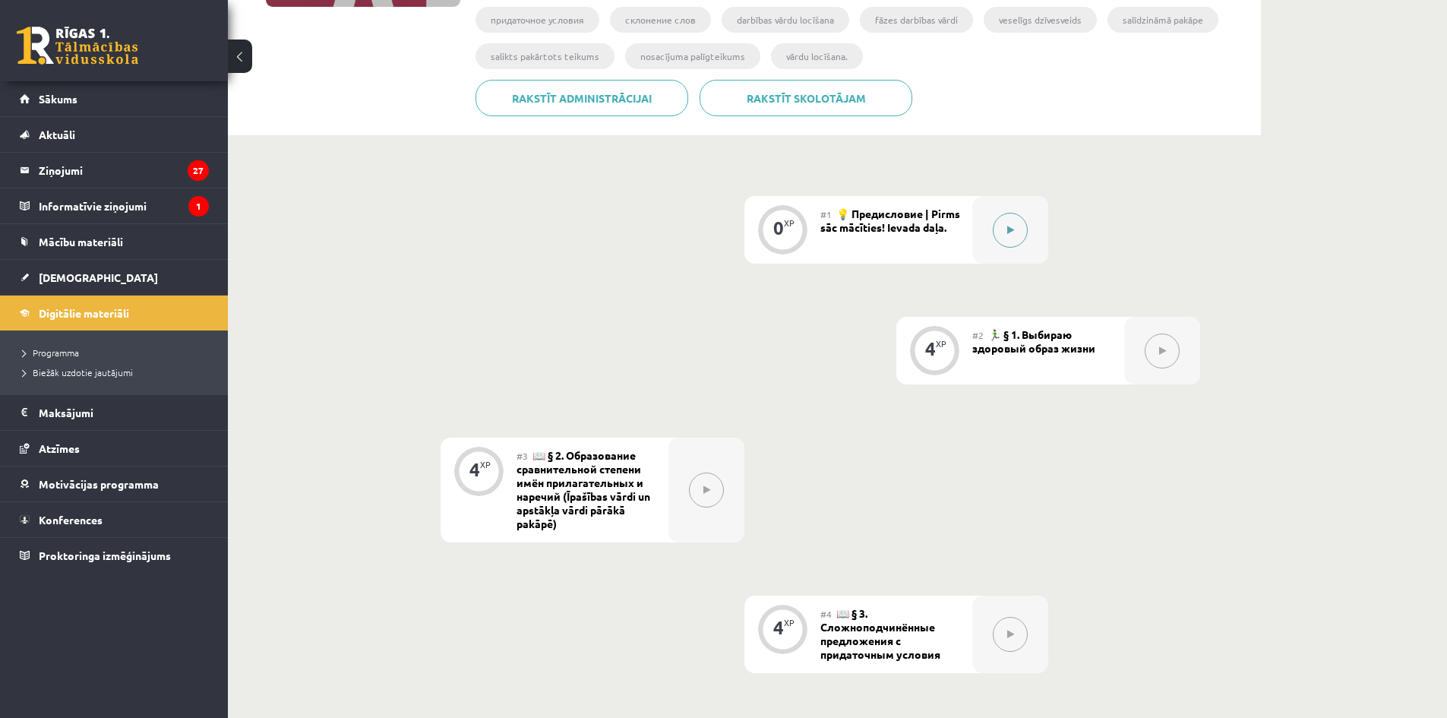
click at [990, 224] on div at bounding box center [1010, 230] width 76 height 68
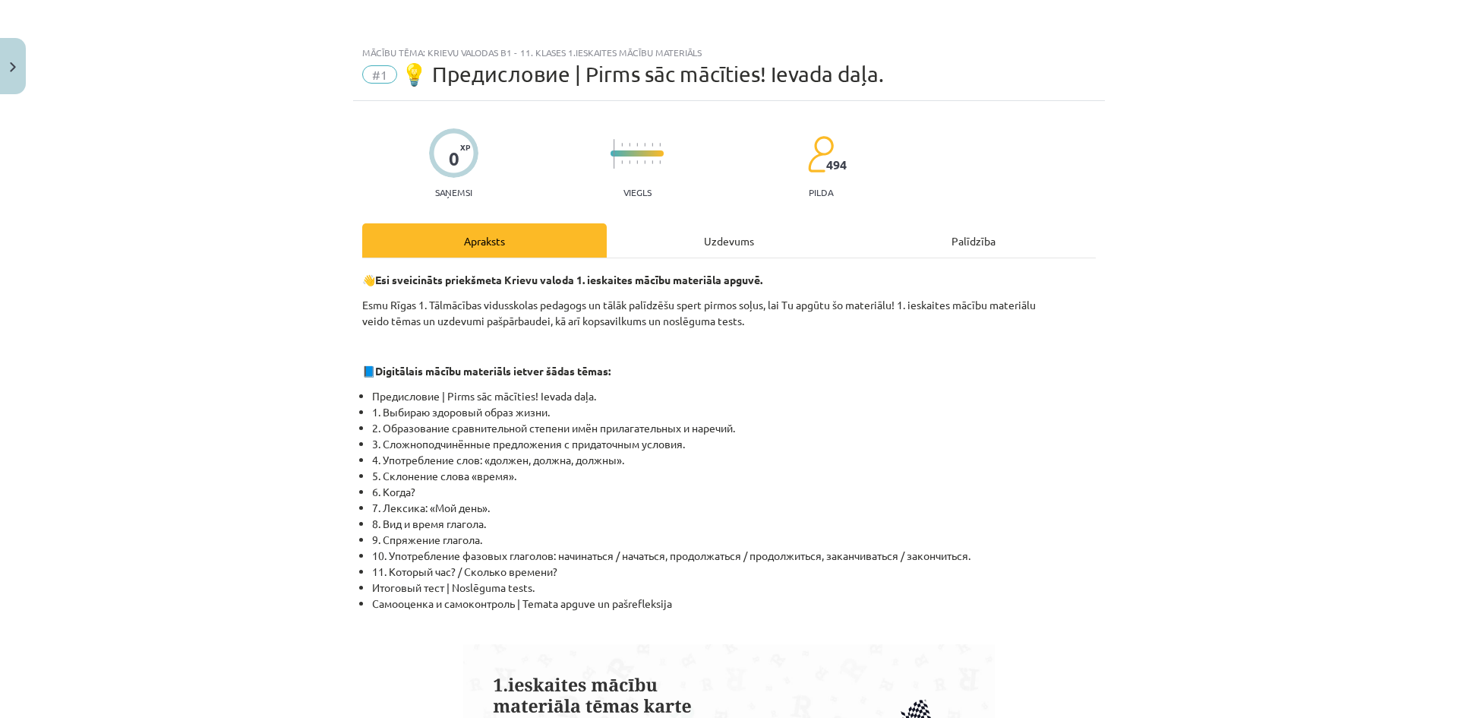
click at [1167, 383] on div "Mācību tēma: Krievu valodas b1 - 11. klases 1.ieskaites mācību materiāls #1 💡 П…" at bounding box center [729, 359] width 1458 height 718
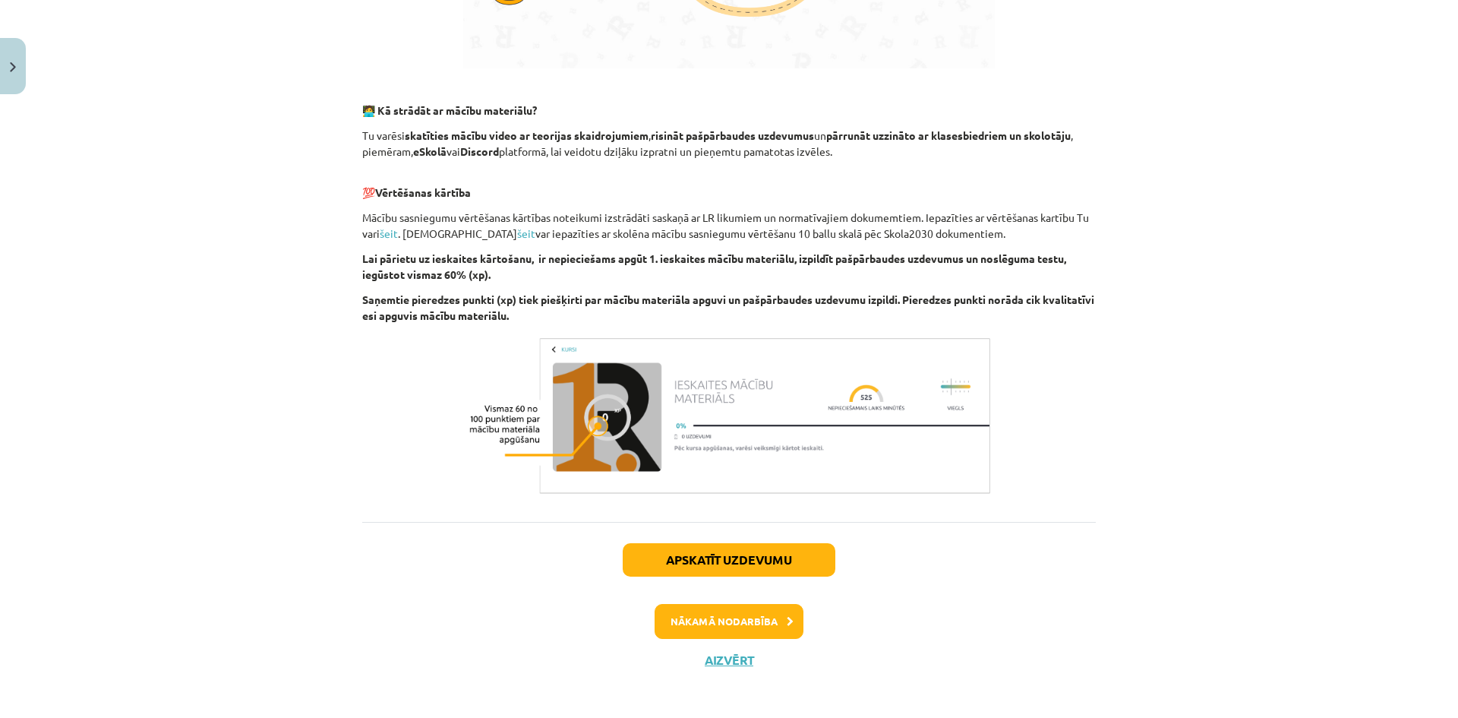
scroll to position [881, 0]
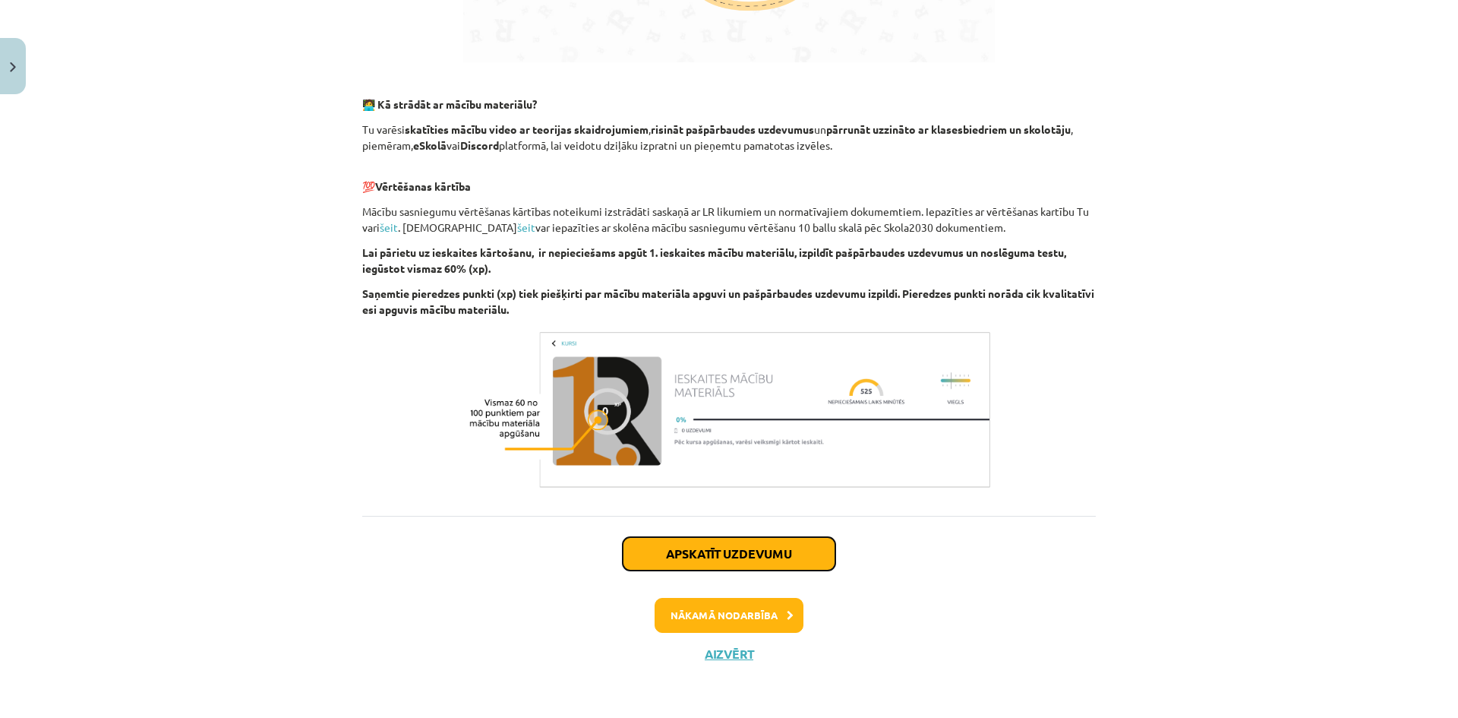
drag, startPoint x: 750, startPoint y: 555, endPoint x: 770, endPoint y: 557, distance: 19.8
click at [752, 554] on button "Apskatīt uzdevumu" at bounding box center [729, 553] width 213 height 33
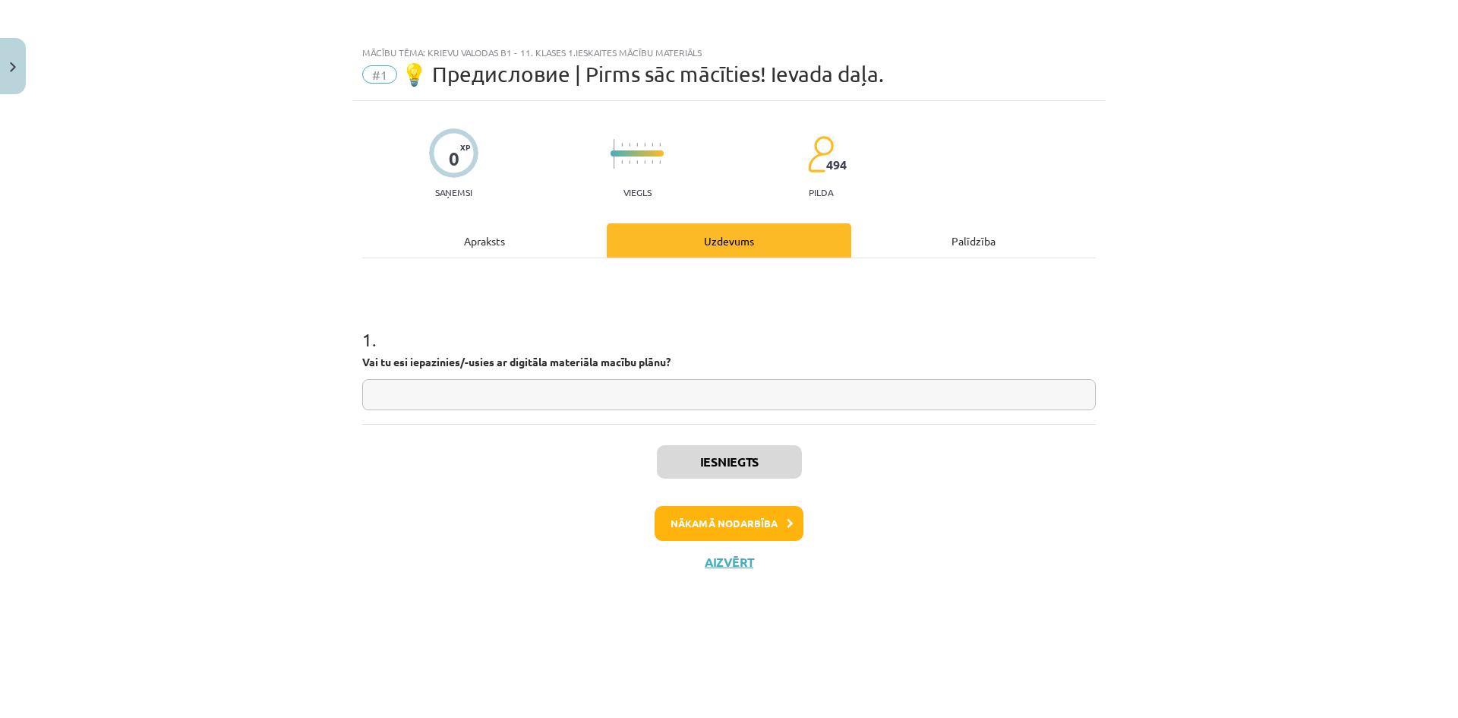
click at [506, 377] on div "1 . Vai tu esi iepazinies/-usies ar digitāla materiāla macību plānu?" at bounding box center [729, 356] width 734 height 108
click at [715, 522] on button "Nākamā nodarbība" at bounding box center [729, 523] width 149 height 35
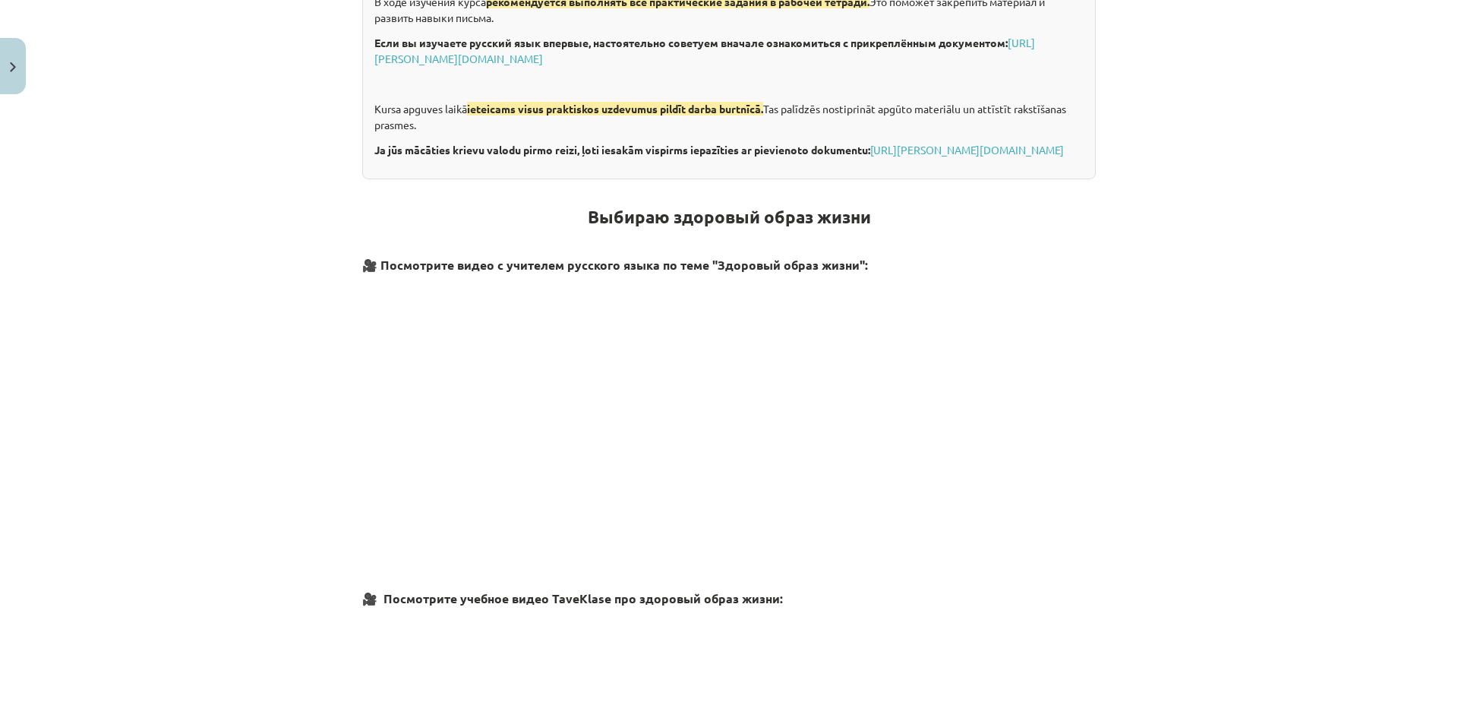
scroll to position [304, 0]
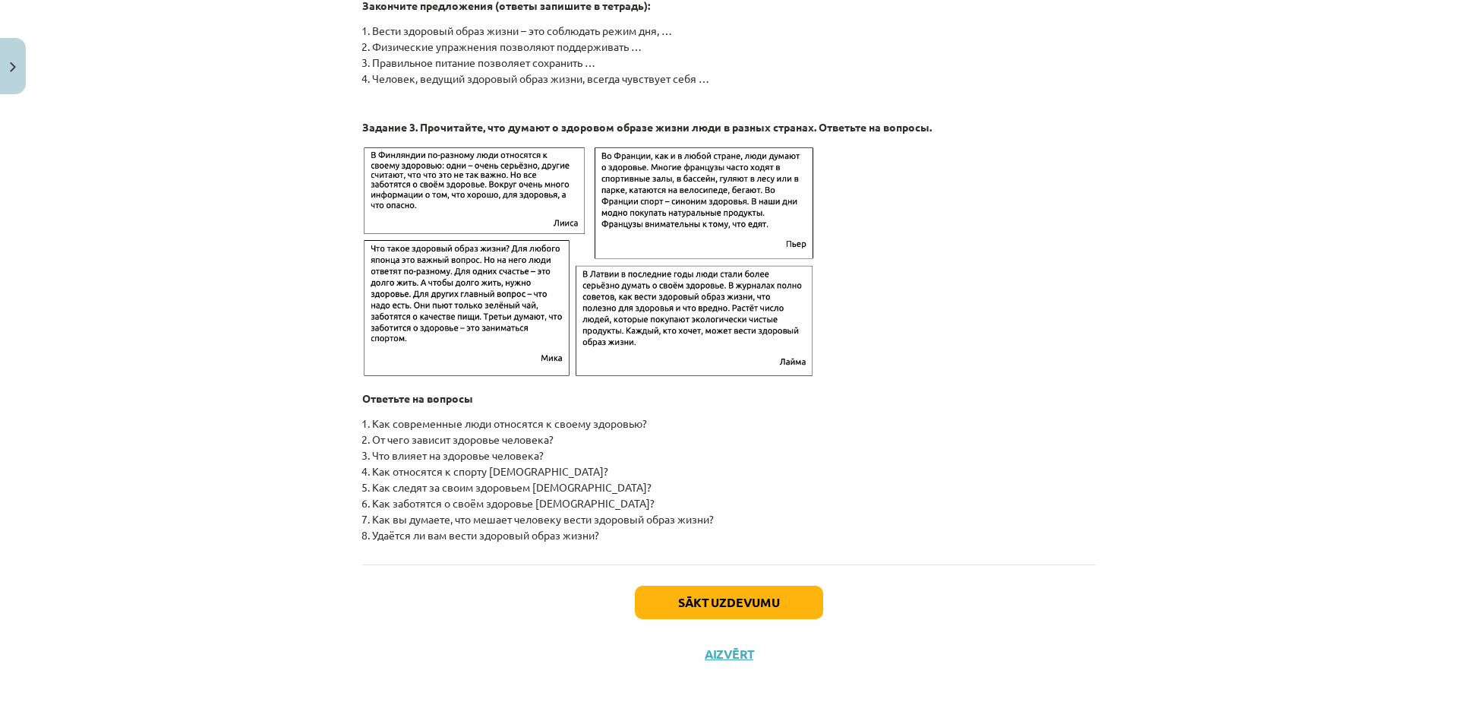
drag, startPoint x: 1103, startPoint y: 356, endPoint x: 1125, endPoint y: 620, distance: 264.4
click at [721, 597] on button "Sākt uzdevumu" at bounding box center [729, 601] width 188 height 33
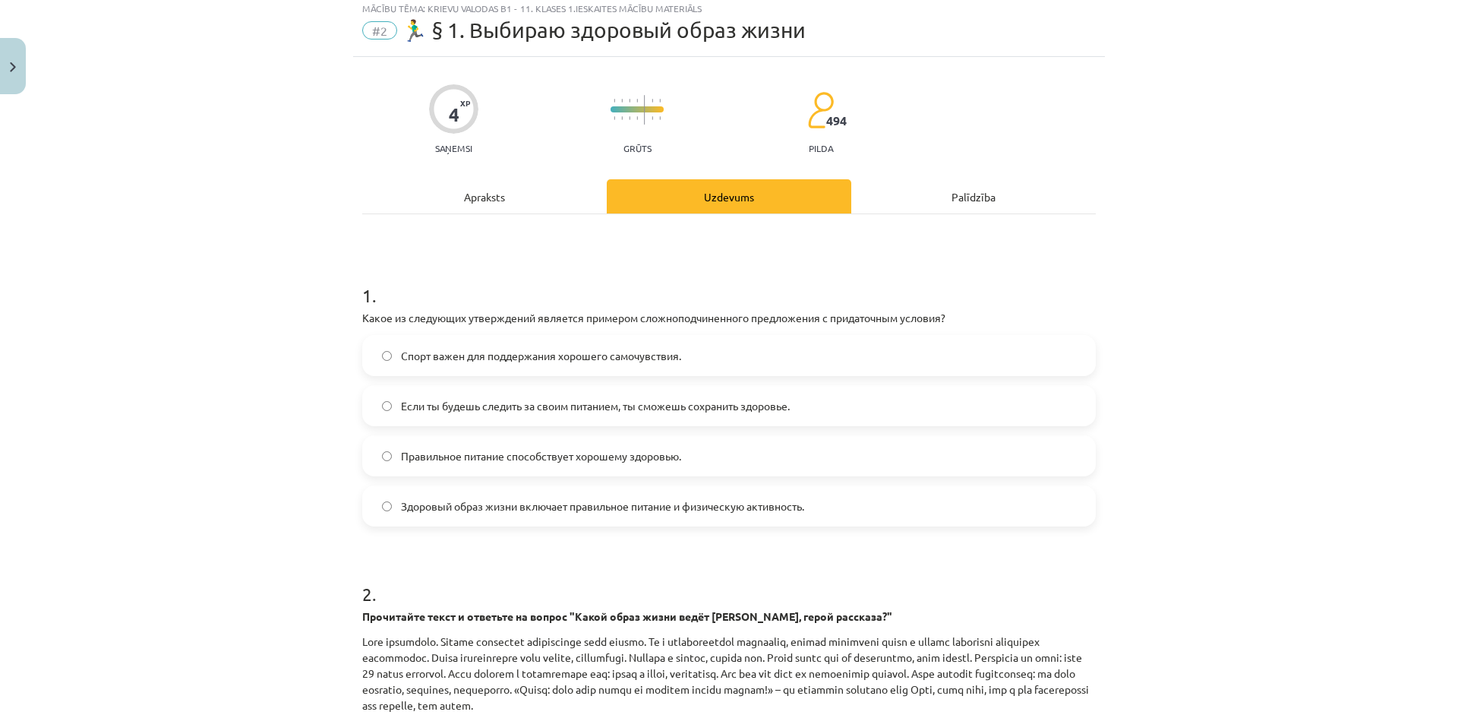
scroll to position [38, 0]
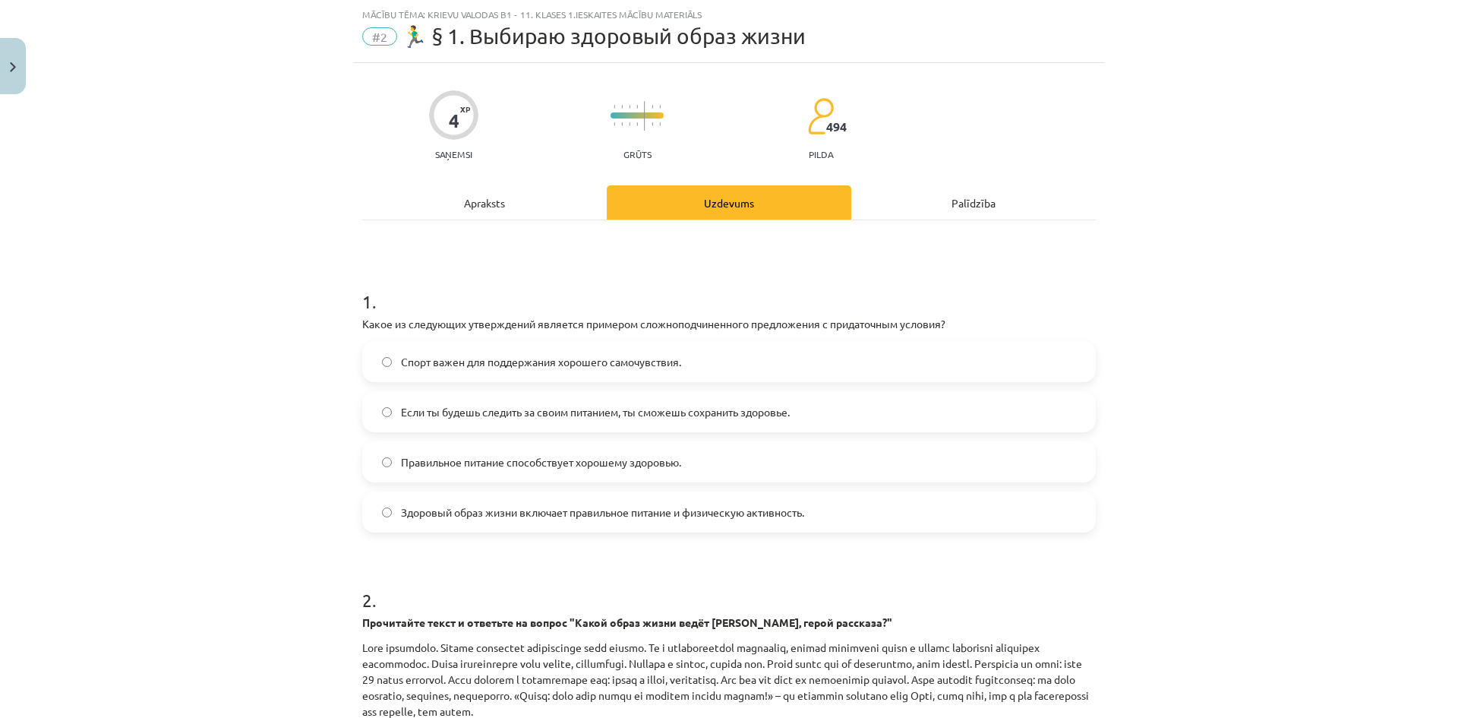
click at [755, 408] on span "Если ты будешь следить за своим питанием, ты сможешь сохранить здоровье." at bounding box center [595, 412] width 389 height 16
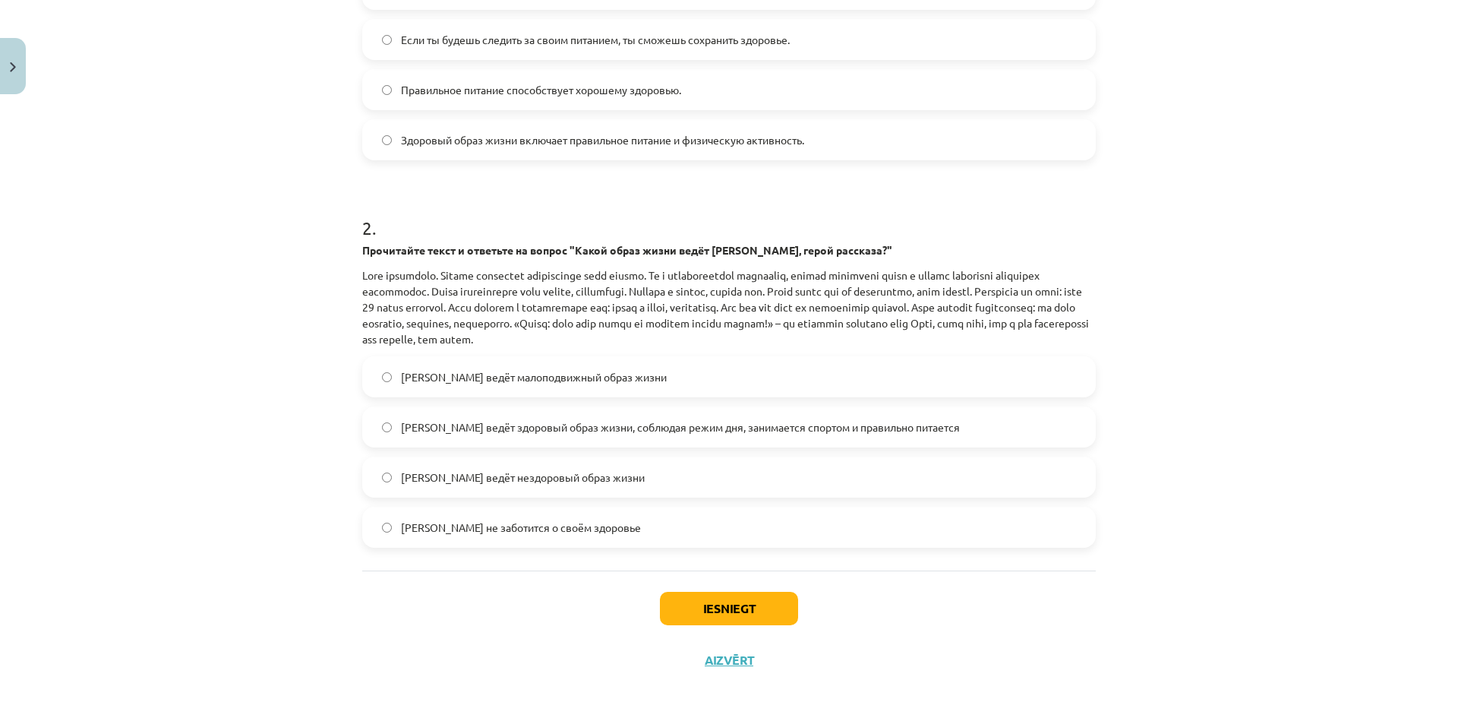
scroll to position [416, 0]
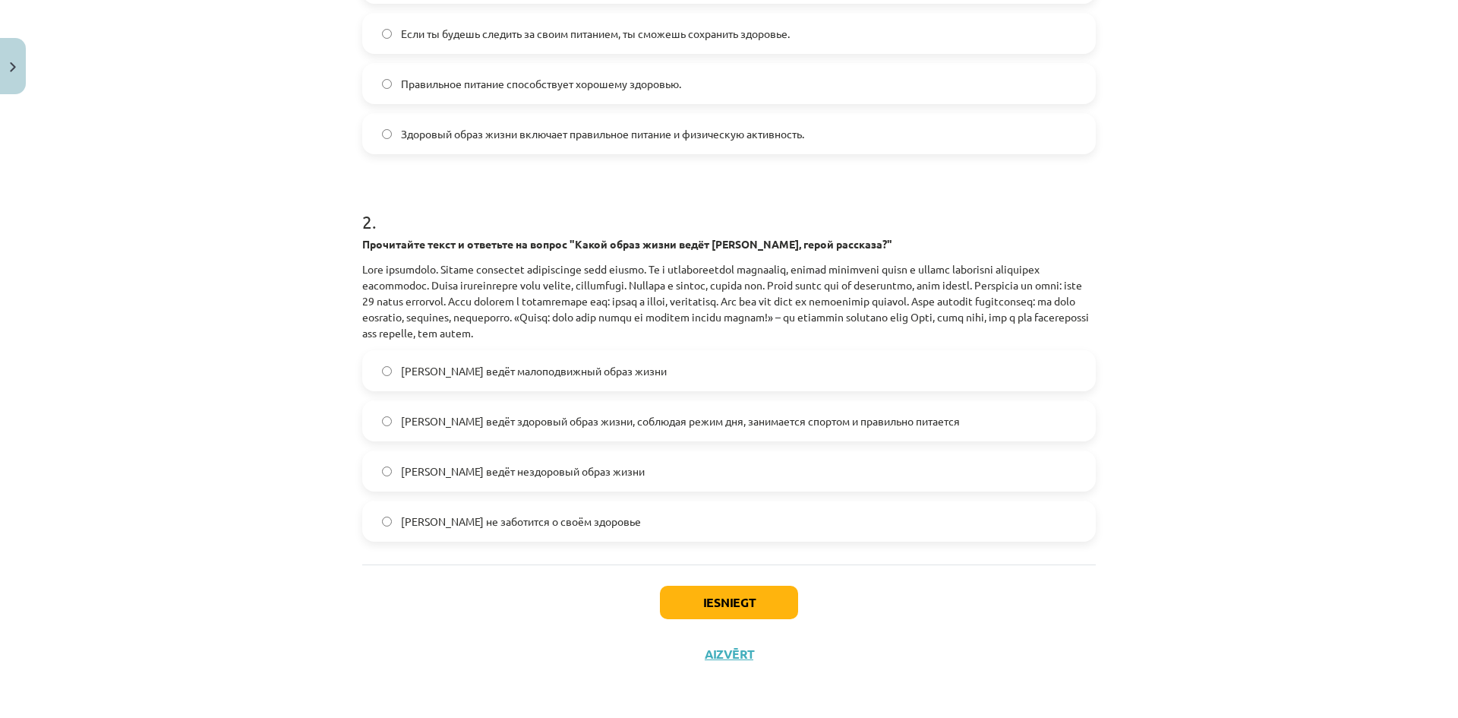
click at [648, 424] on span "[PERSON_NAME] ведёт здоровый образ жизни, соблюдая режим дня, занимается спорто…" at bounding box center [680, 421] width 559 height 16
click at [753, 599] on button "Iesniegt" at bounding box center [729, 601] width 138 height 33
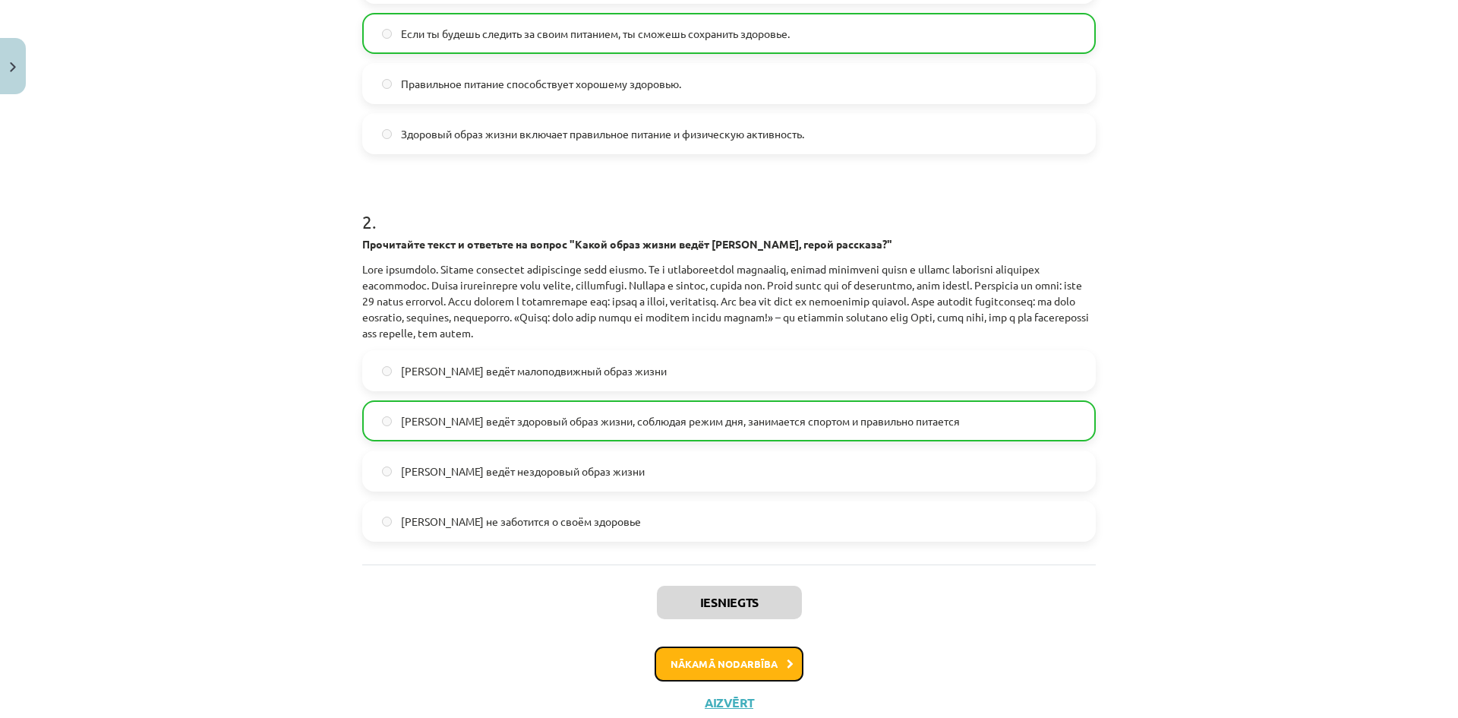
click at [749, 666] on button "Nākamā nodarbība" at bounding box center [729, 663] width 149 height 35
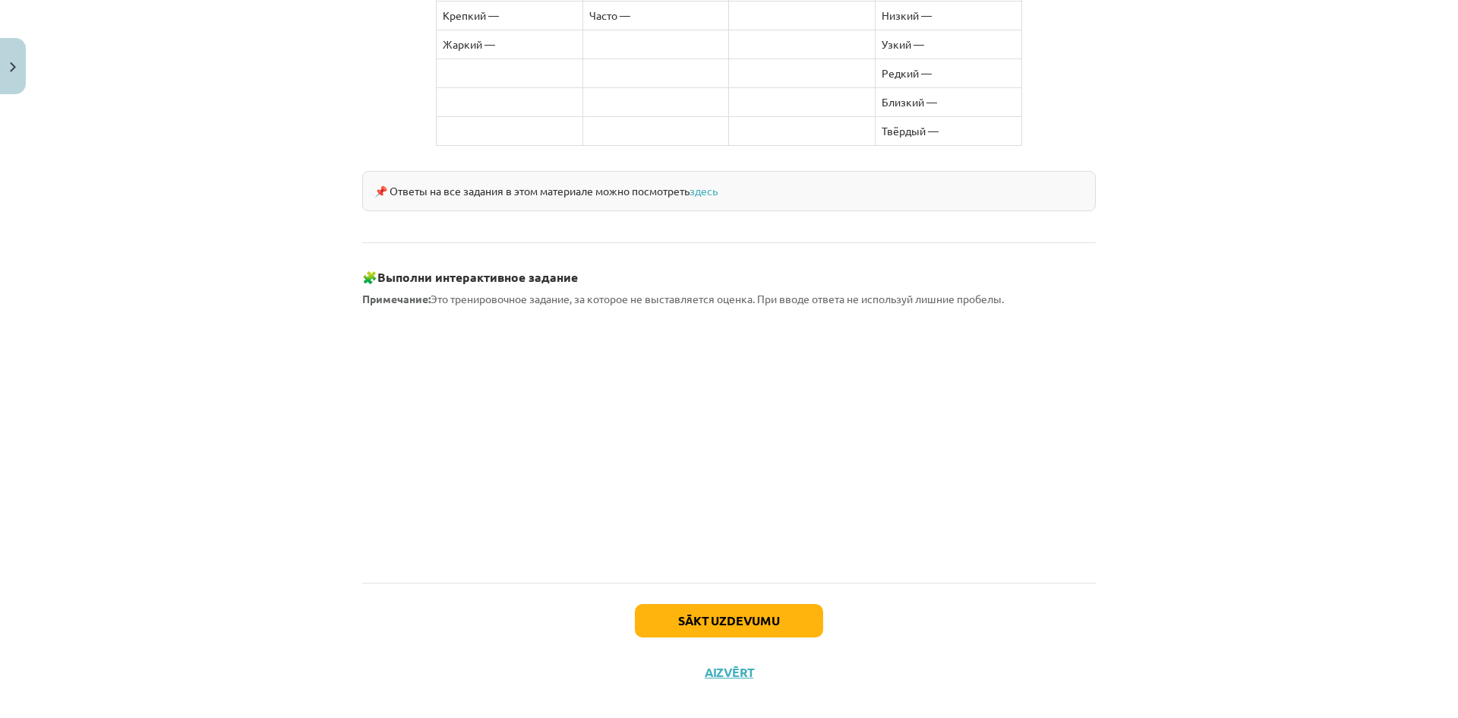
scroll to position [1208, 0]
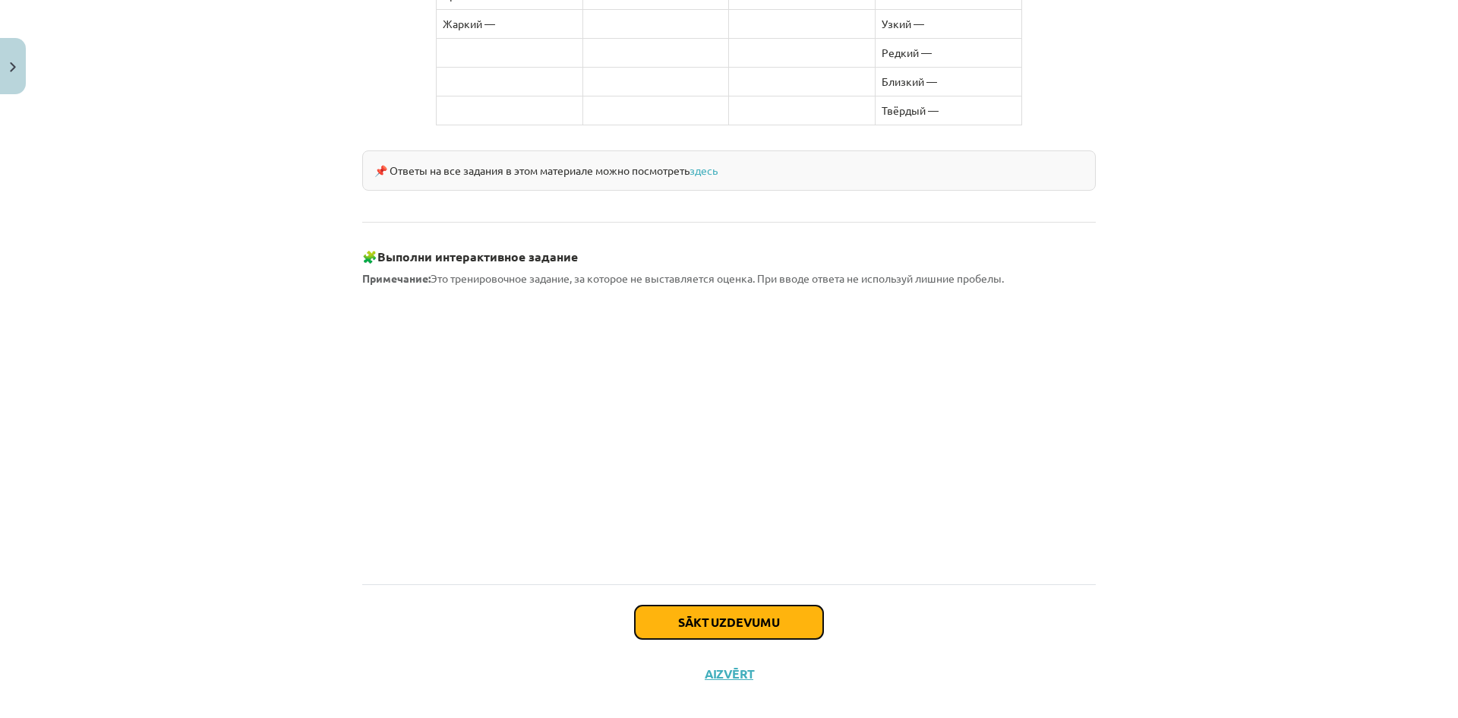
click at [746, 605] on button "Sākt uzdevumu" at bounding box center [729, 621] width 188 height 33
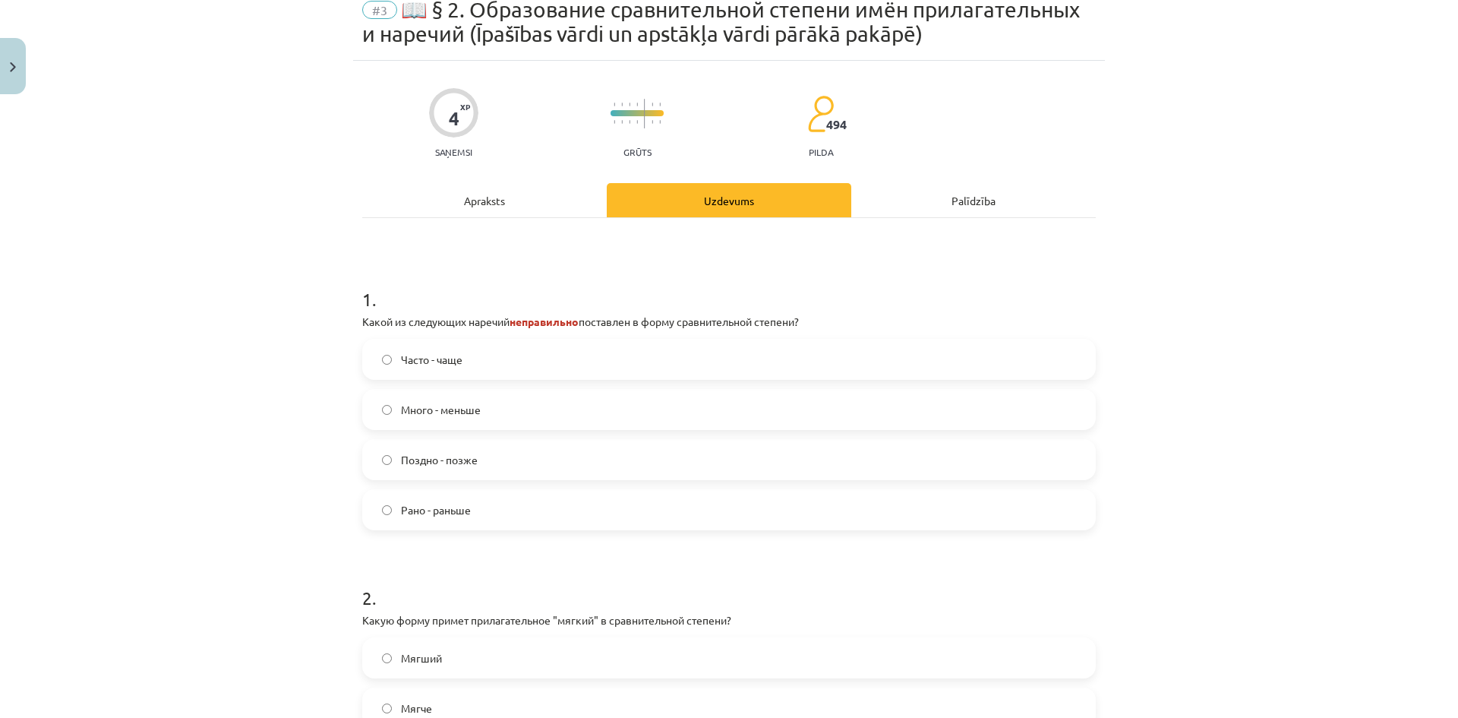
scroll to position [38, 0]
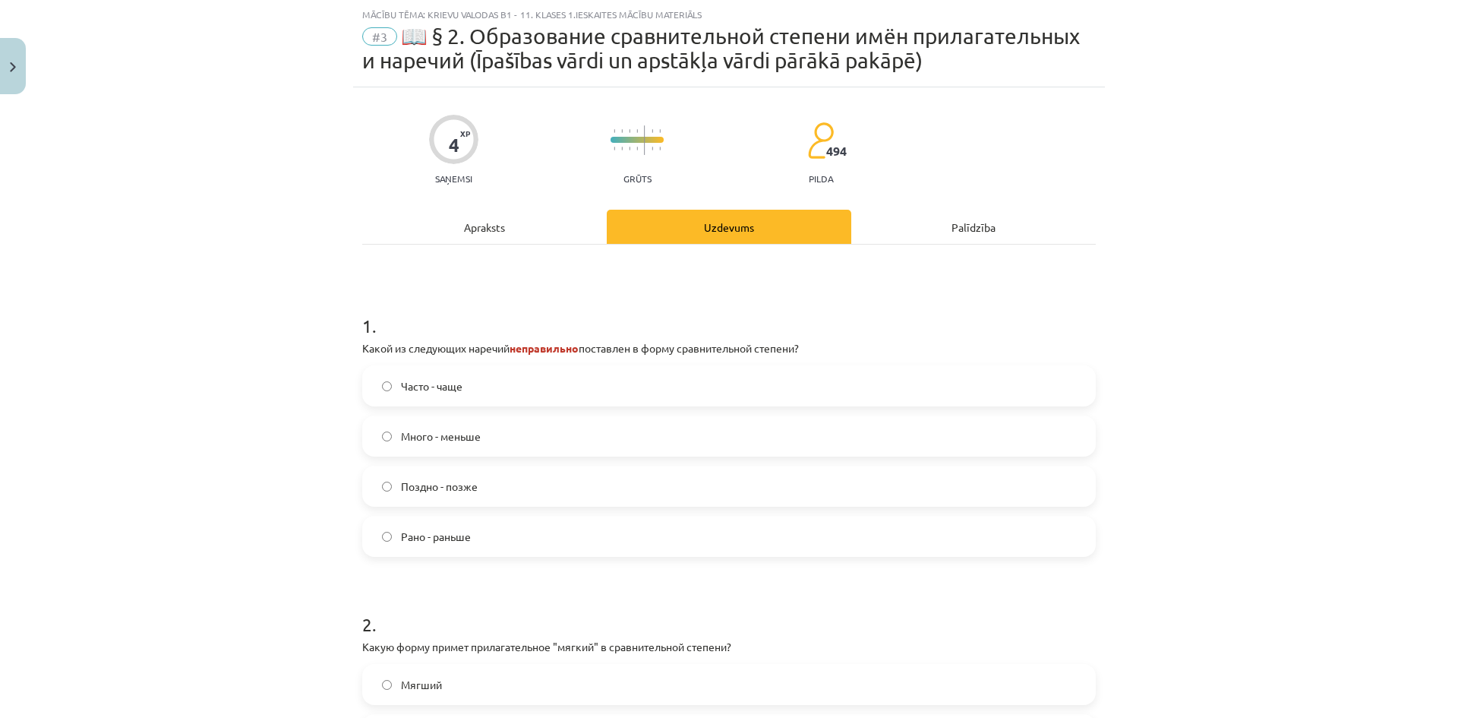
click at [467, 436] on span "Много - меньше" at bounding box center [441, 436] width 80 height 16
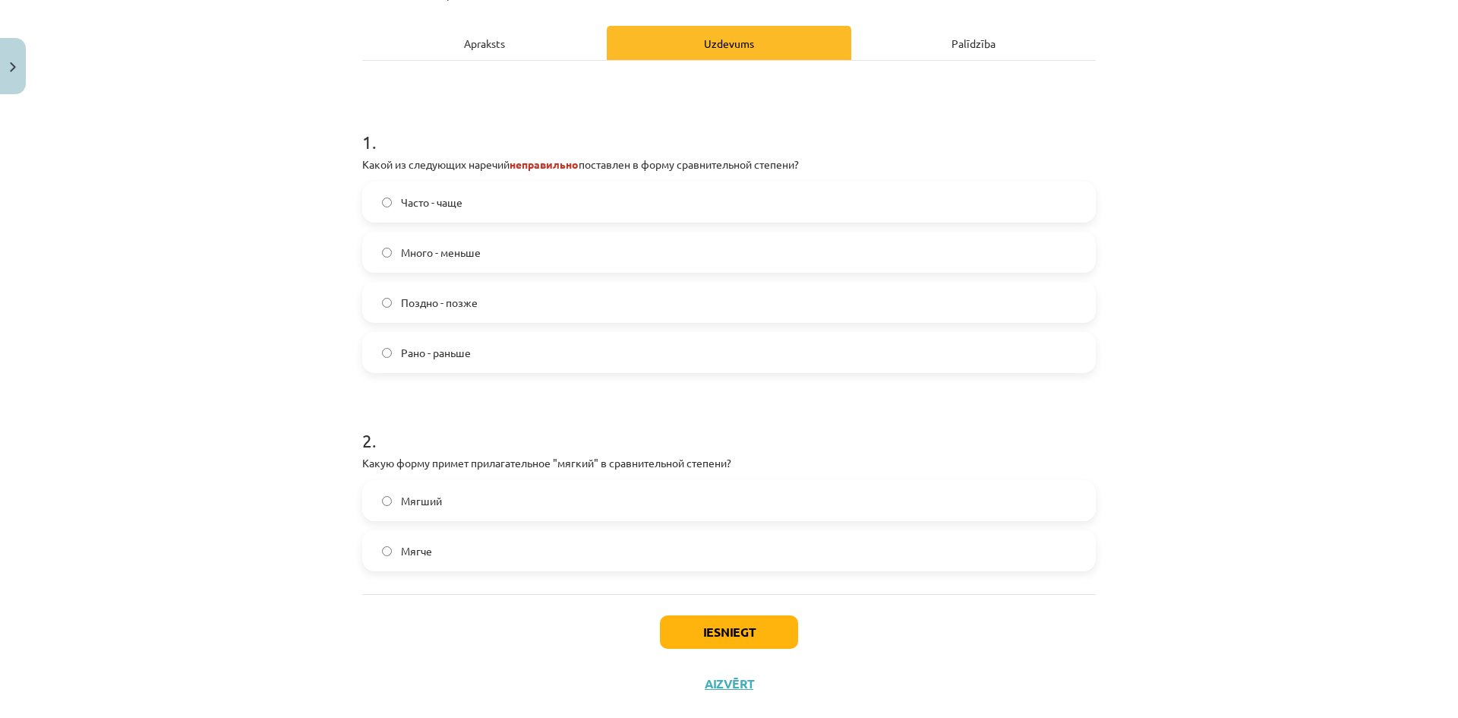
scroll to position [251, 0]
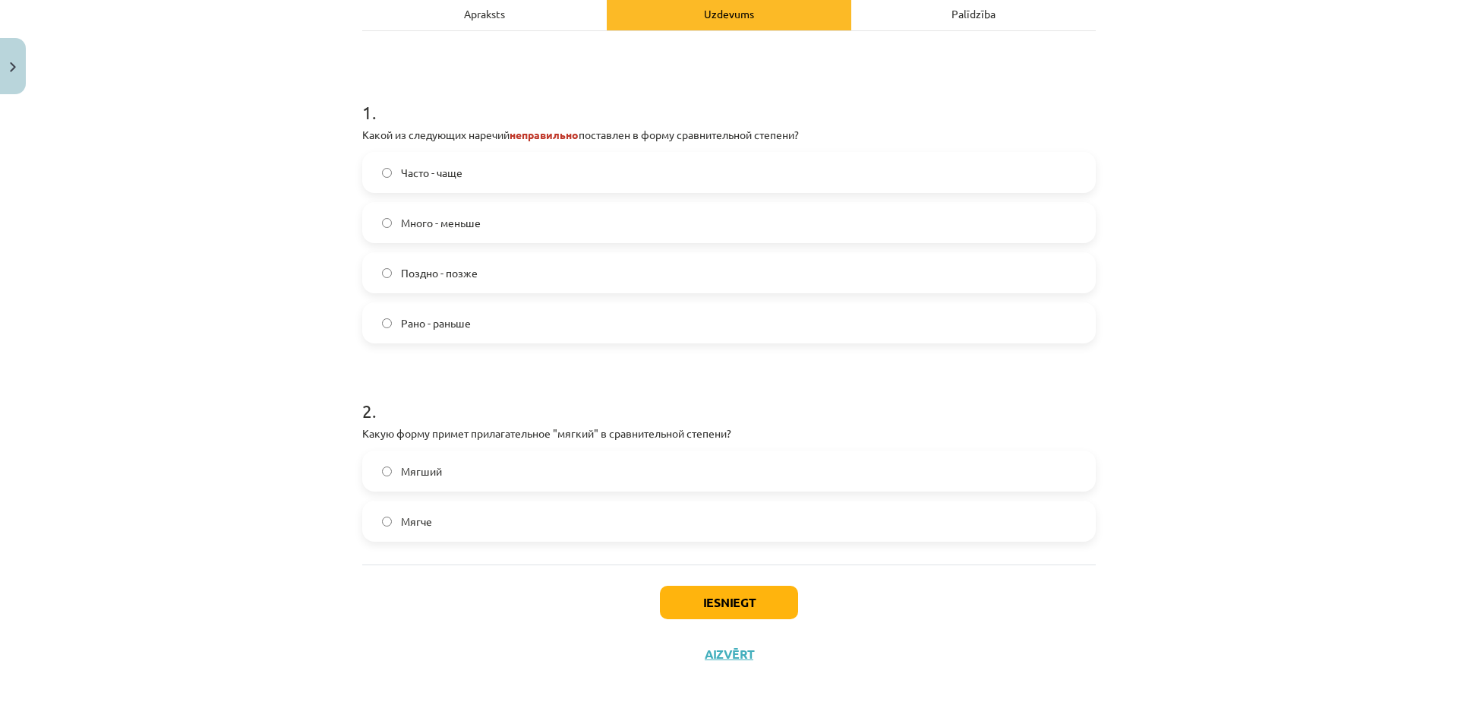
click at [443, 508] on label "Мягче" at bounding box center [729, 521] width 731 height 38
click at [714, 593] on button "Iesniegt" at bounding box center [729, 601] width 138 height 33
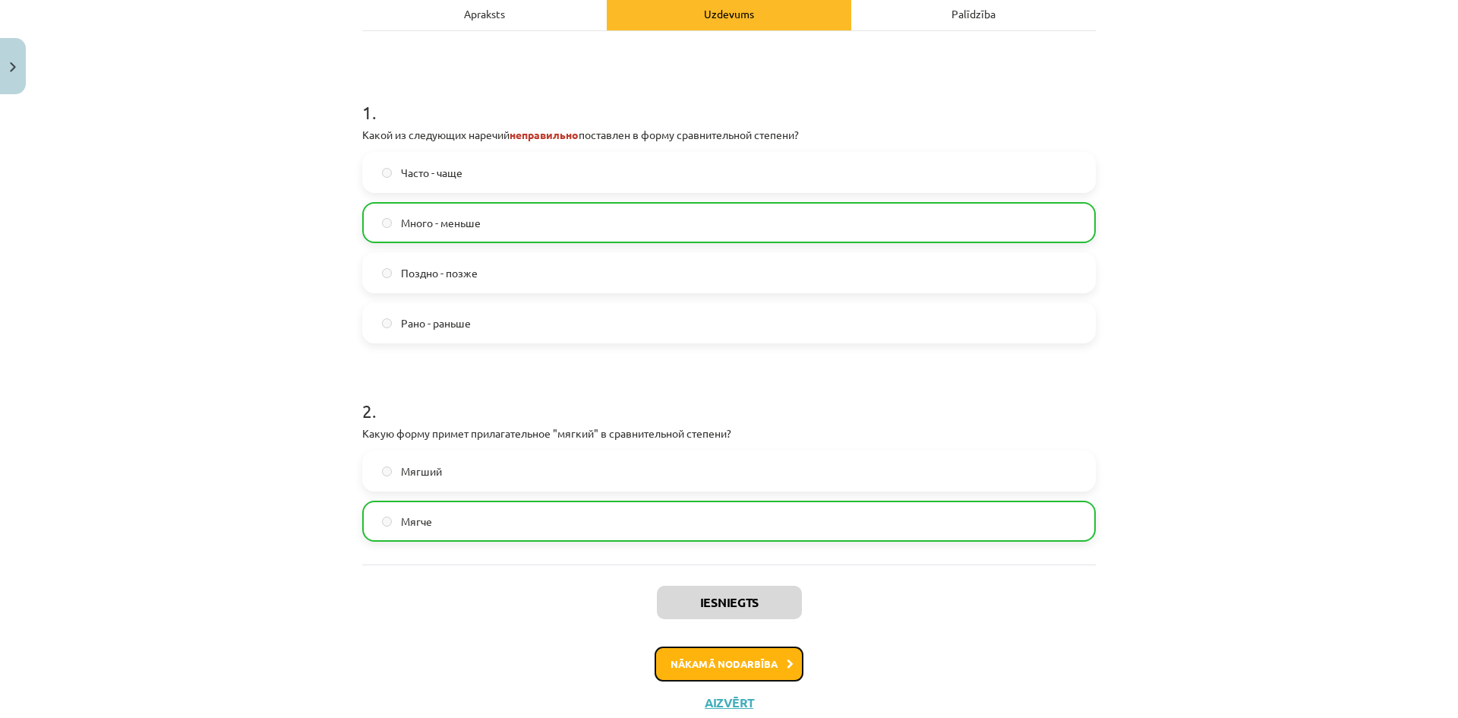
click at [720, 663] on button "Nākamā nodarbība" at bounding box center [729, 663] width 149 height 35
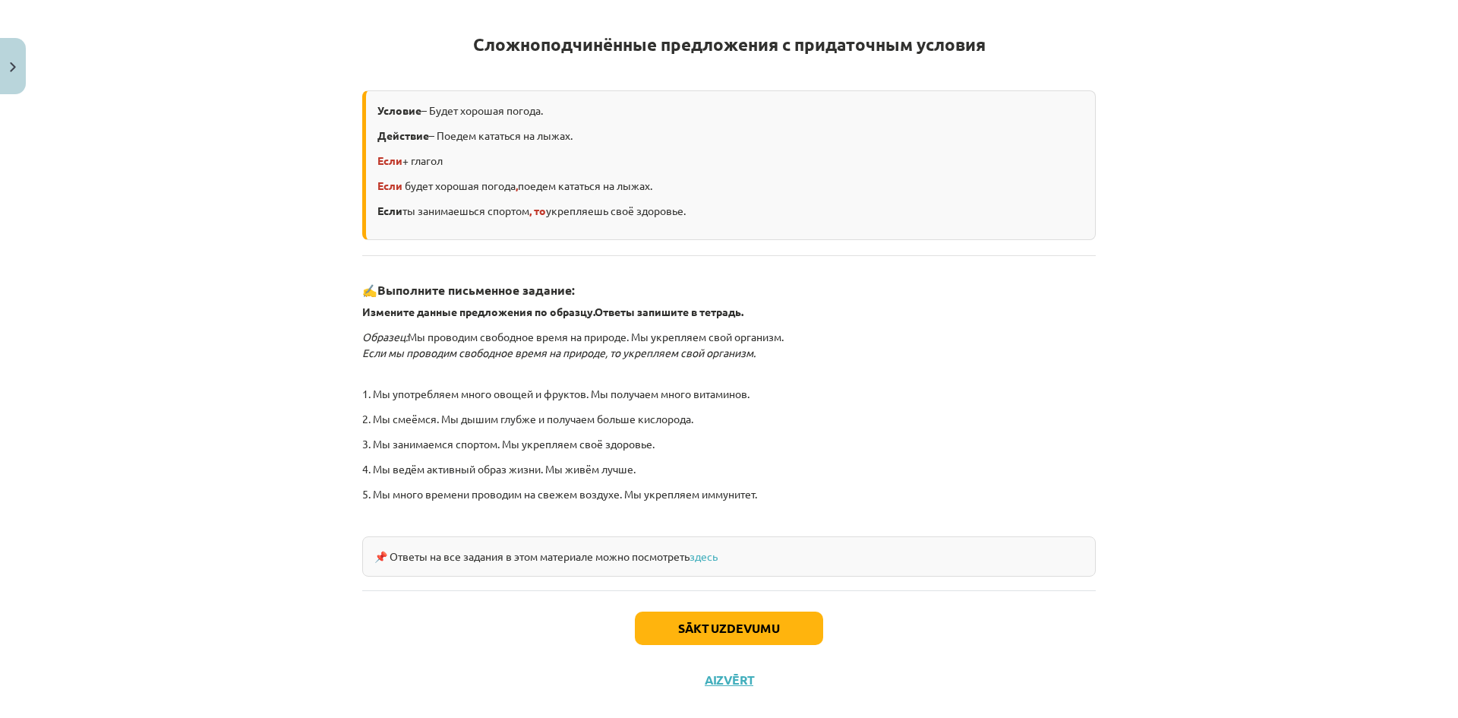
scroll to position [289, 0]
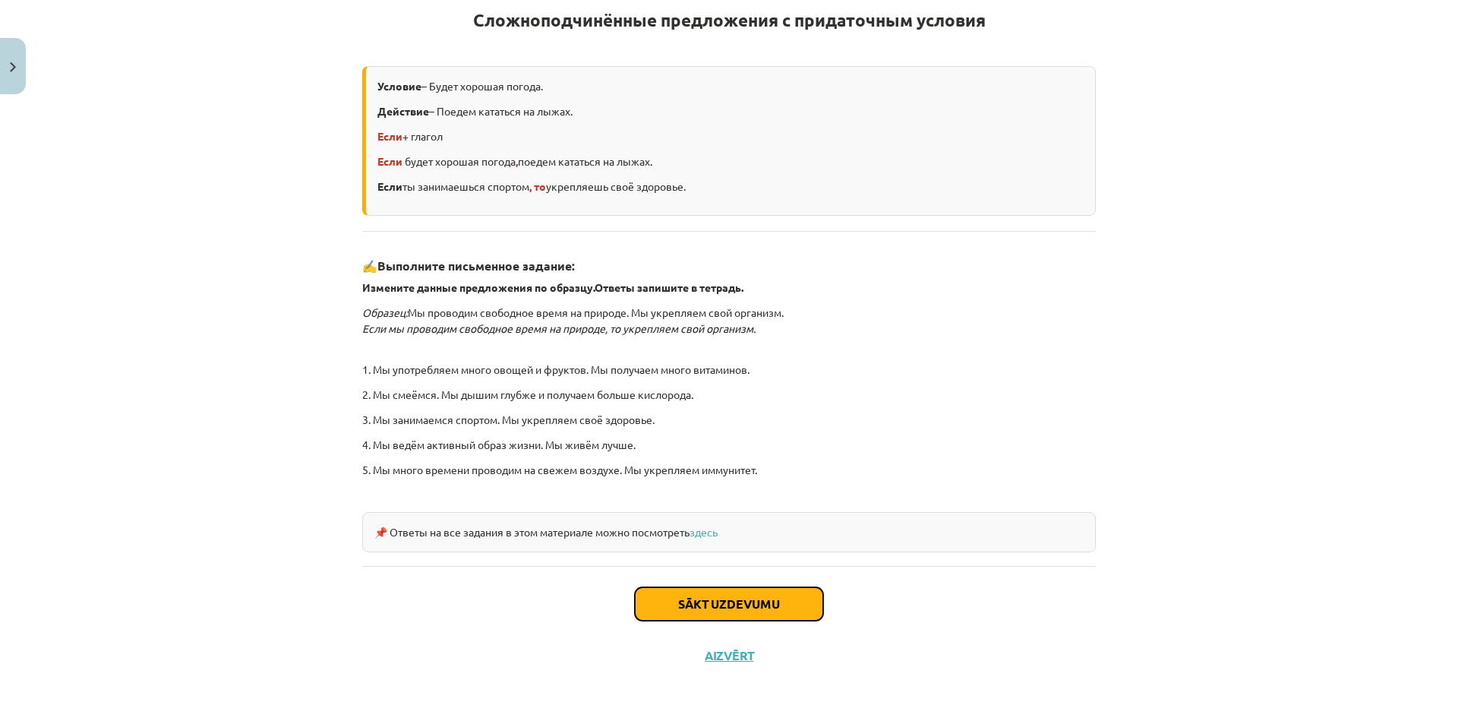
click at [781, 593] on button "Sākt uzdevumu" at bounding box center [729, 603] width 188 height 33
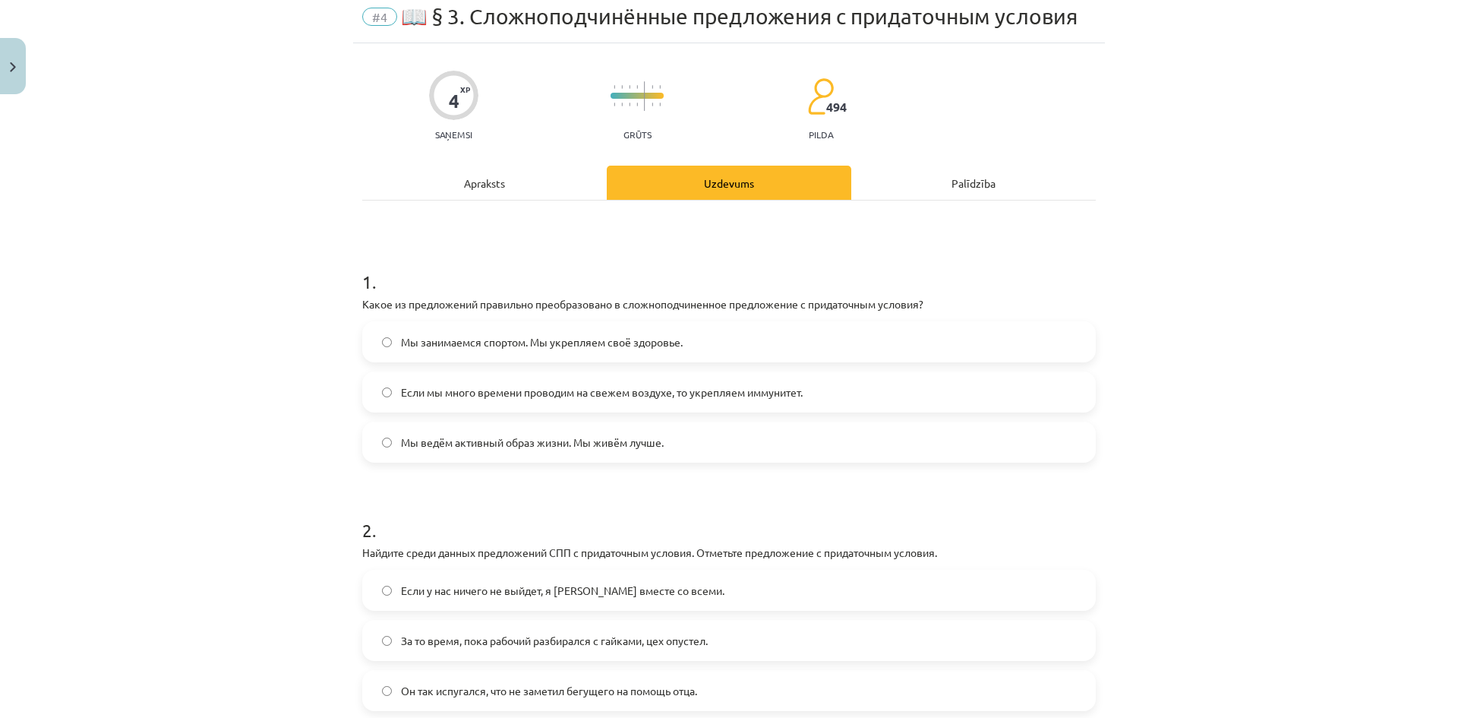
scroll to position [38, 0]
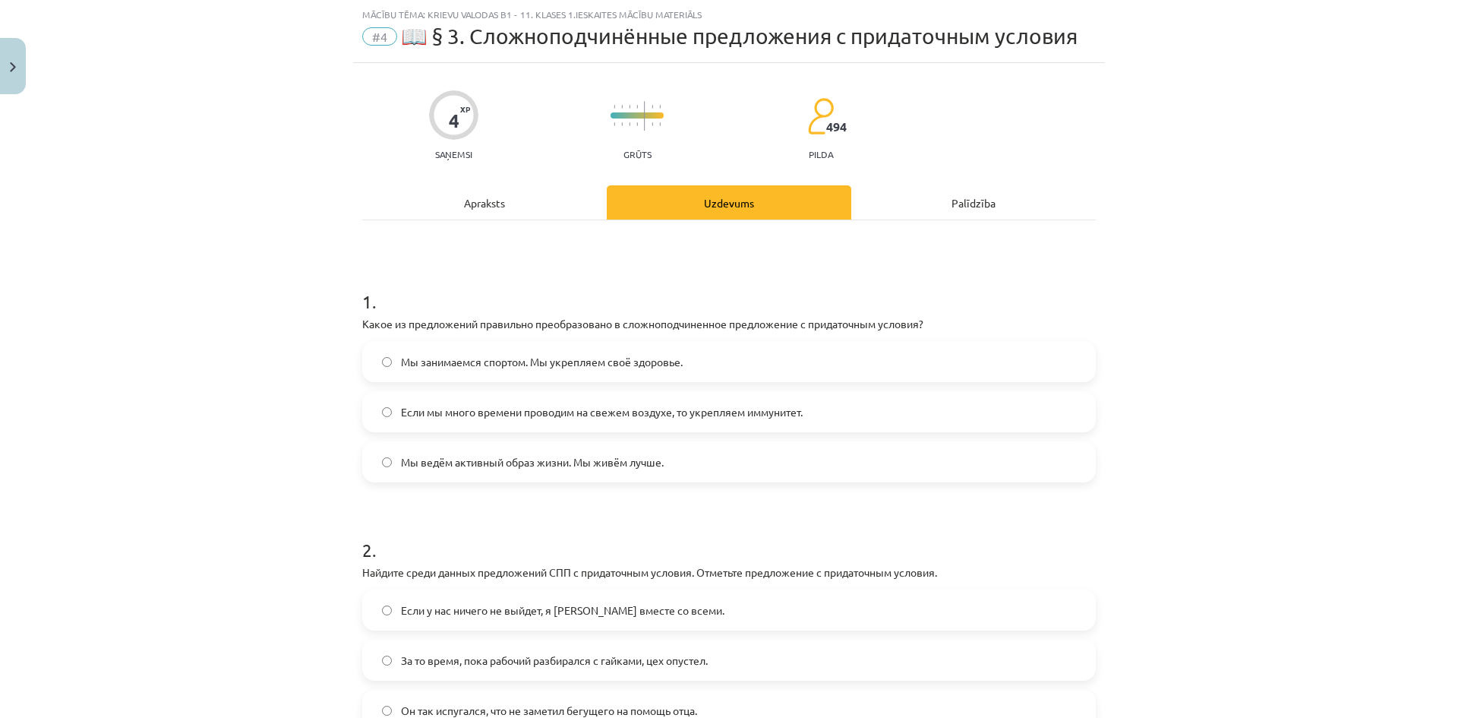
click at [888, 403] on label "Если мы много времени проводим на свежем воздухе, то укрепляем иммунитет." at bounding box center [729, 412] width 731 height 38
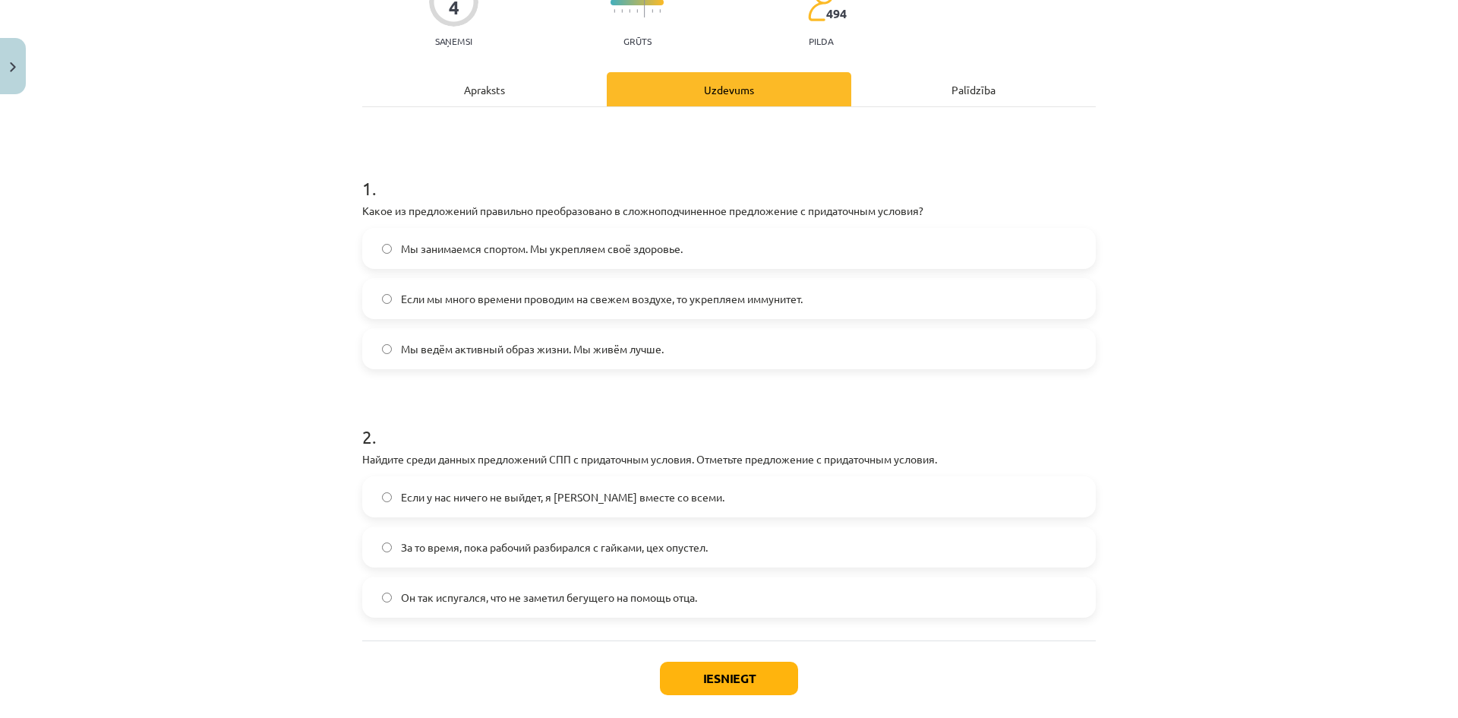
scroll to position [227, 0]
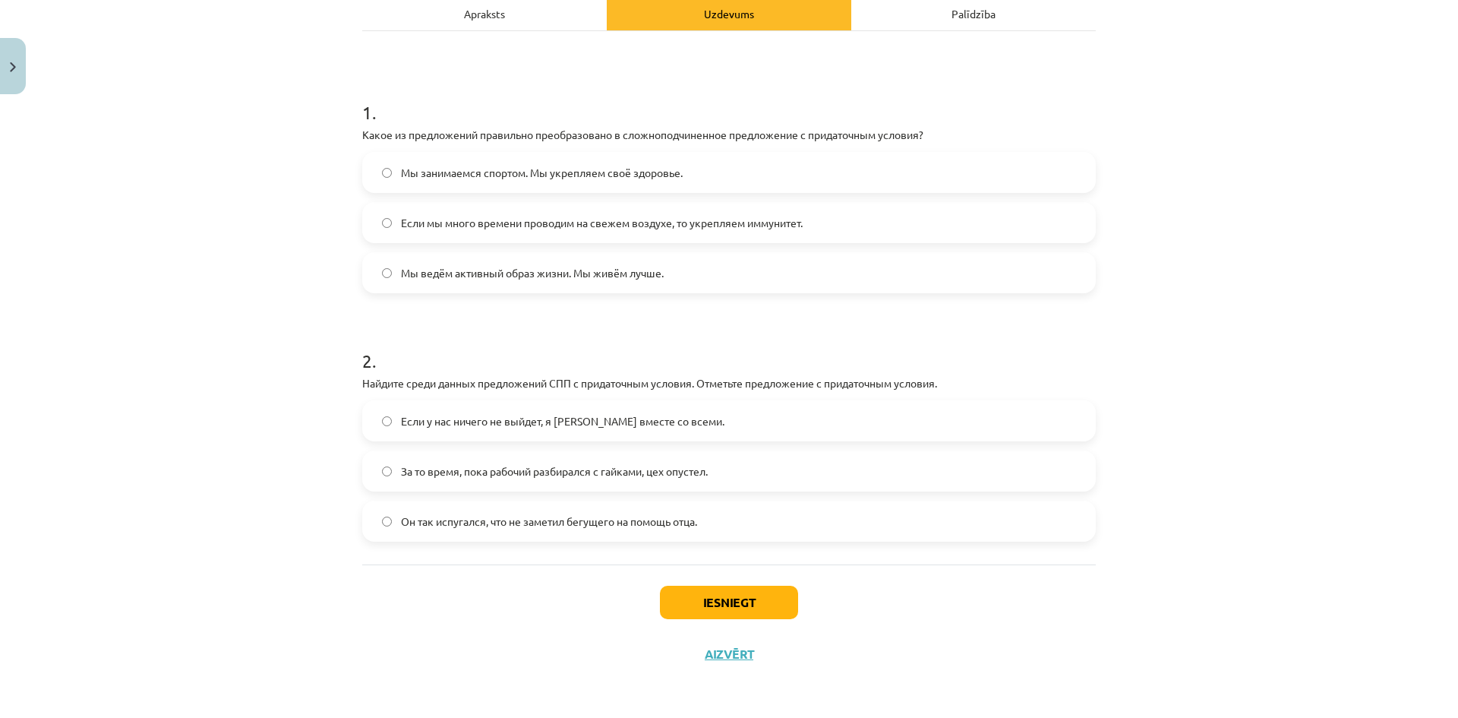
click at [657, 413] on span "Если у нас ничего не выйдет, я [PERSON_NAME] вместе со всеми." at bounding box center [562, 421] width 323 height 16
click at [727, 597] on button "Iesniegt" at bounding box center [729, 601] width 138 height 33
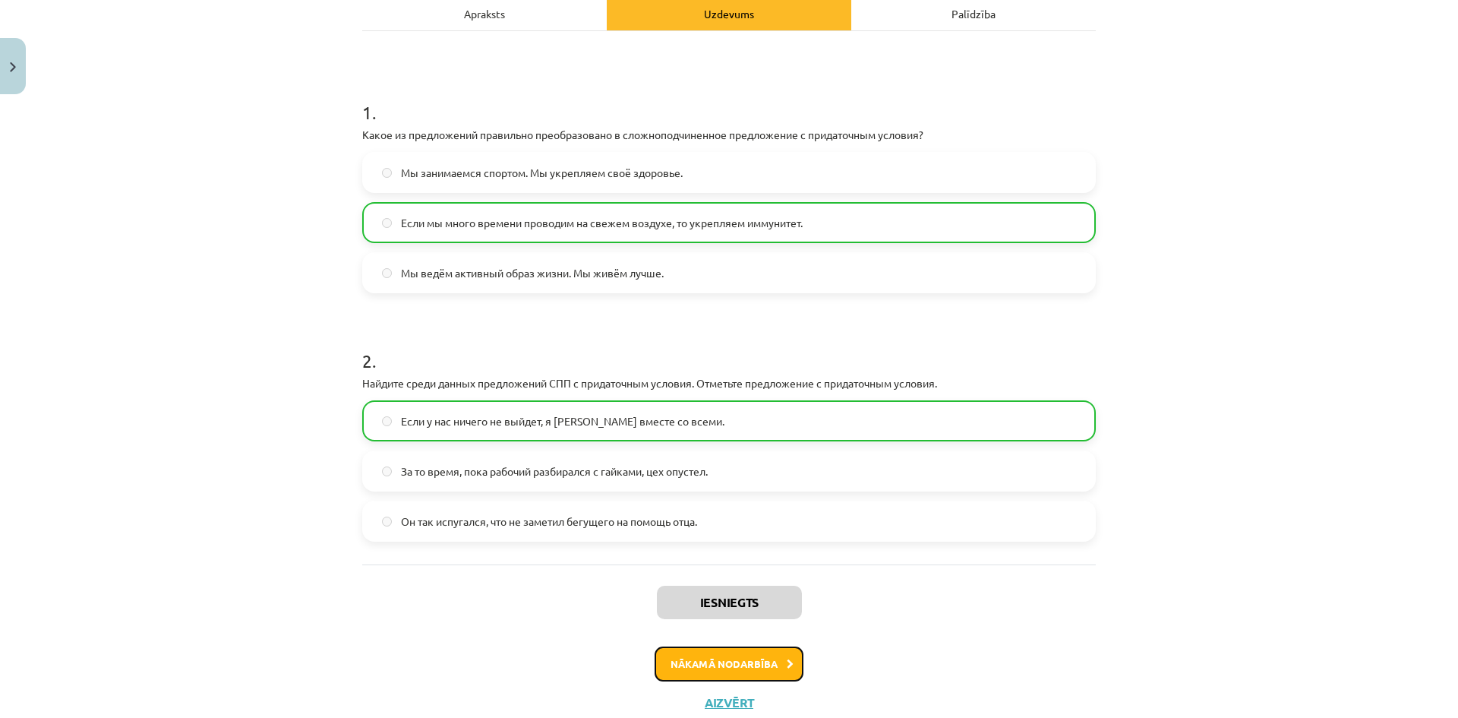
click at [765, 658] on button "Nākamā nodarbība" at bounding box center [729, 663] width 149 height 35
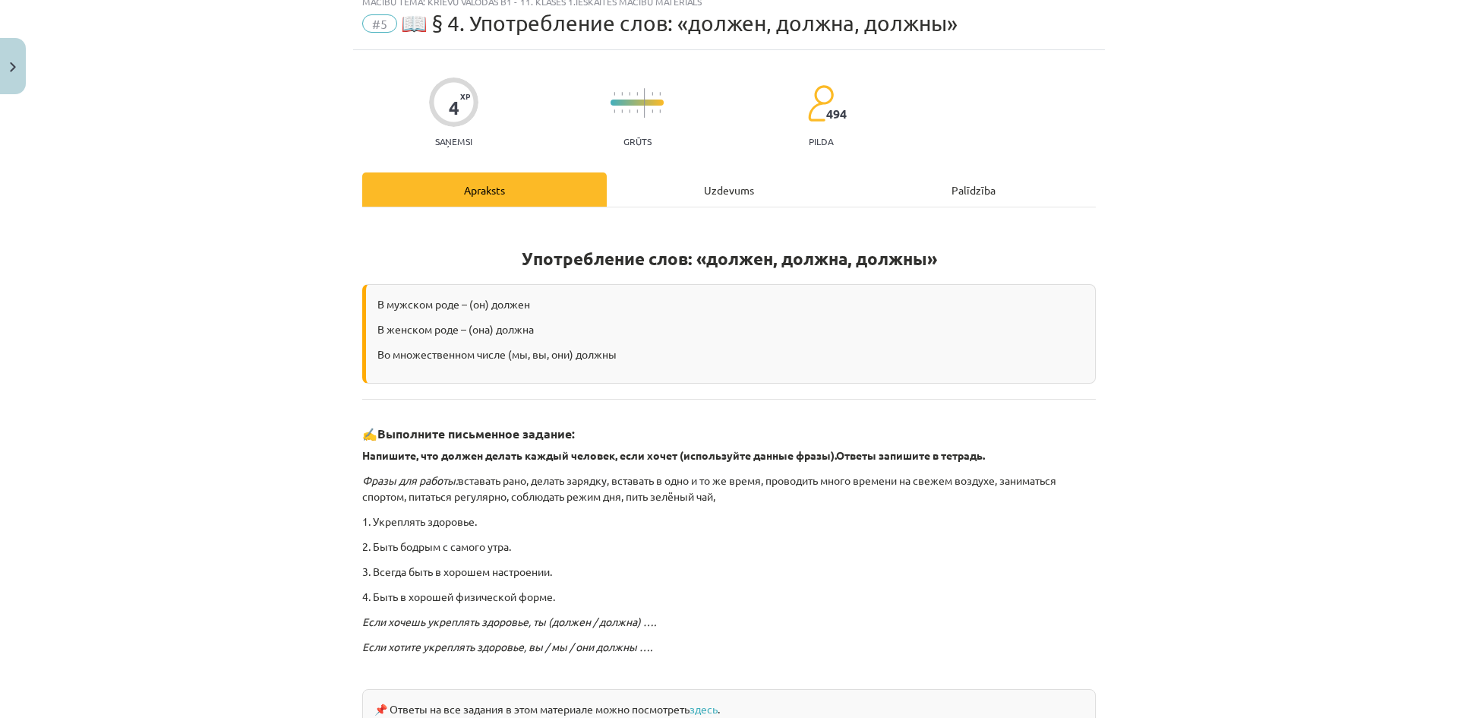
scroll to position [38, 0]
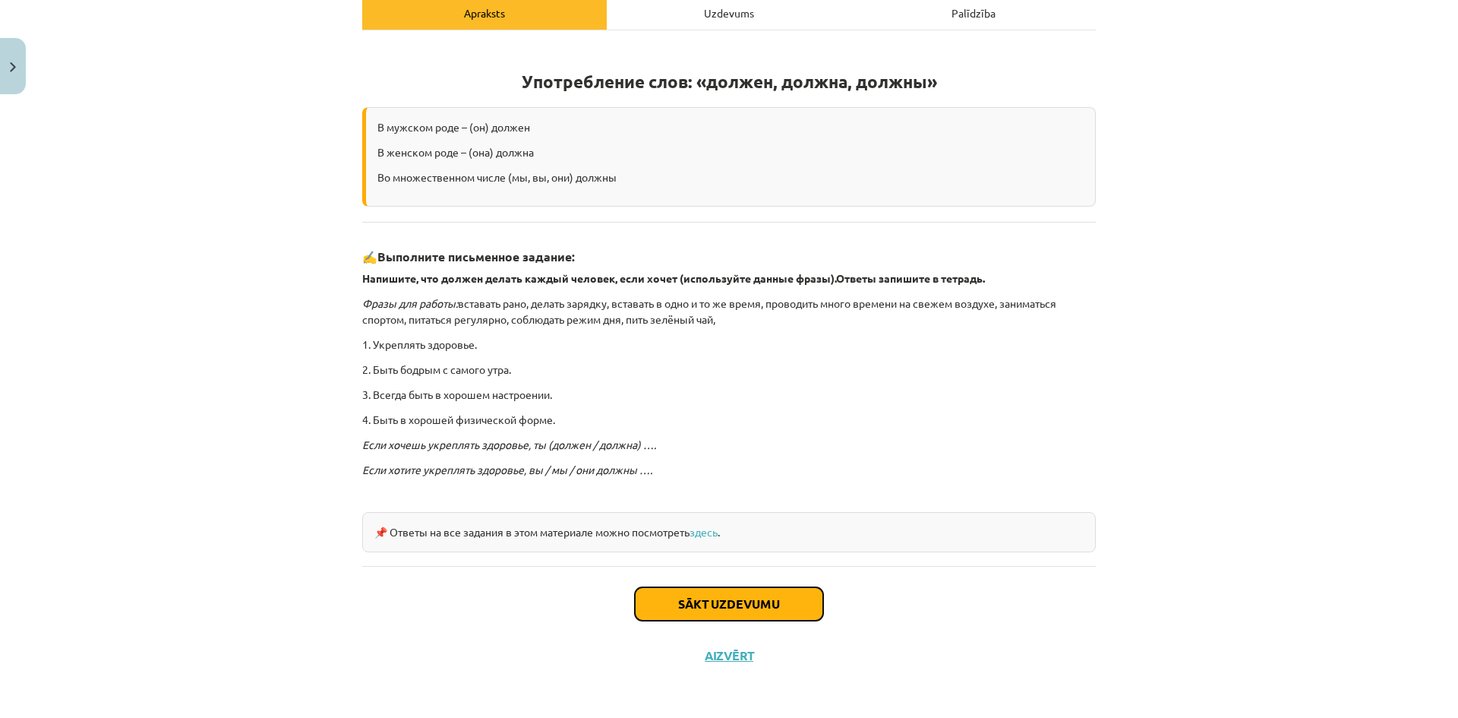
click at [758, 603] on button "Sākt uzdevumu" at bounding box center [729, 603] width 188 height 33
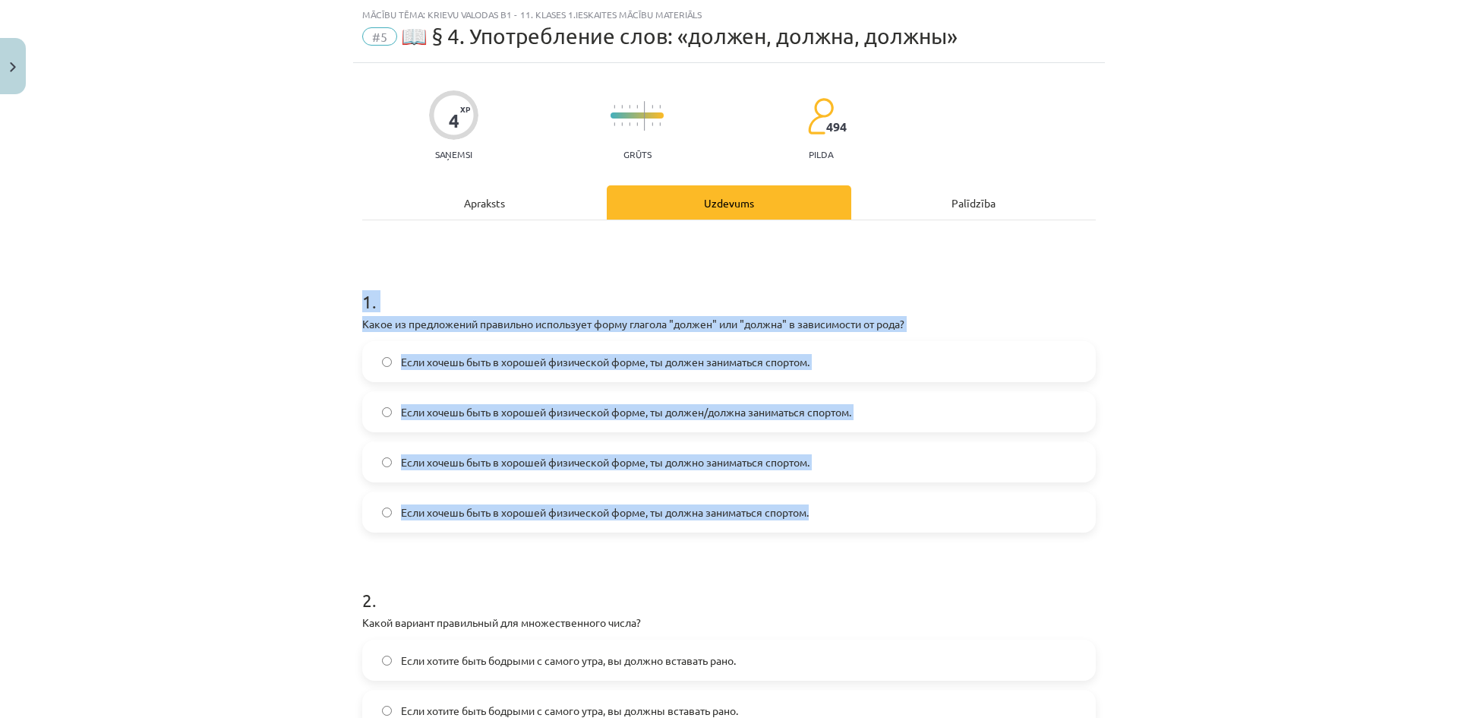
drag, startPoint x: 347, startPoint y: 295, endPoint x: 939, endPoint y: 491, distance: 623.9
click at [939, 491] on div "4 XP Saņemsi Grūts 494 pilda Apraksts Uzdevums Palīdzība 1 . Какое из предложен…" at bounding box center [729, 516] width 752 height 906
click at [1172, 456] on div "Mācību tēma: Krievu valodas b1 - 11. klases 1.ieskaites mācību materiāls #5 📖 §…" at bounding box center [729, 359] width 1458 height 718
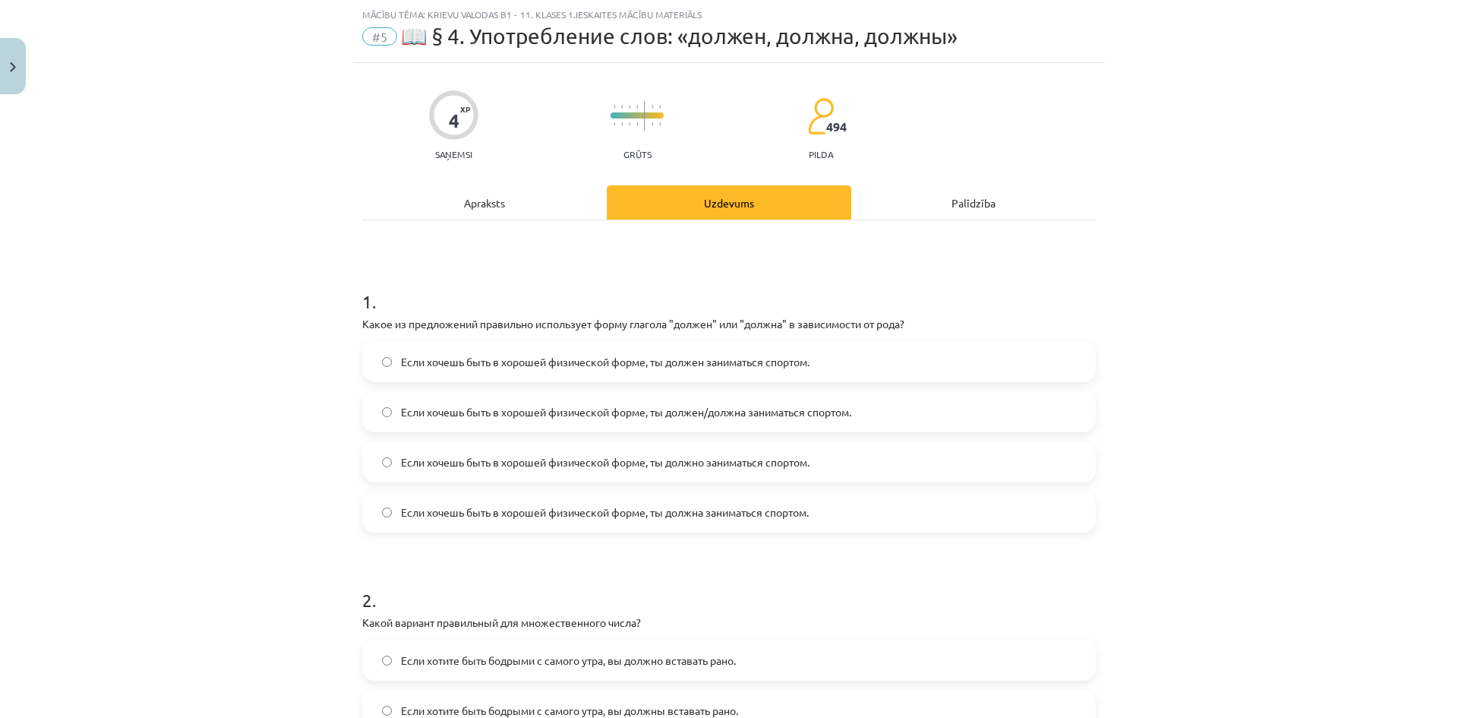
click at [541, 351] on label "Если хочешь быть в хорошей физической форме, ты должен заниматься спортом." at bounding box center [729, 361] width 731 height 38
click at [462, 520] on label "Если хочешь быть в хорошей физической форме, ты должна заниматься спортом." at bounding box center [729, 512] width 731 height 38
click at [486, 415] on span "Если хочешь быть в хорошей физической форме, ты должен/должна заниматься спорто…" at bounding box center [626, 412] width 450 height 16
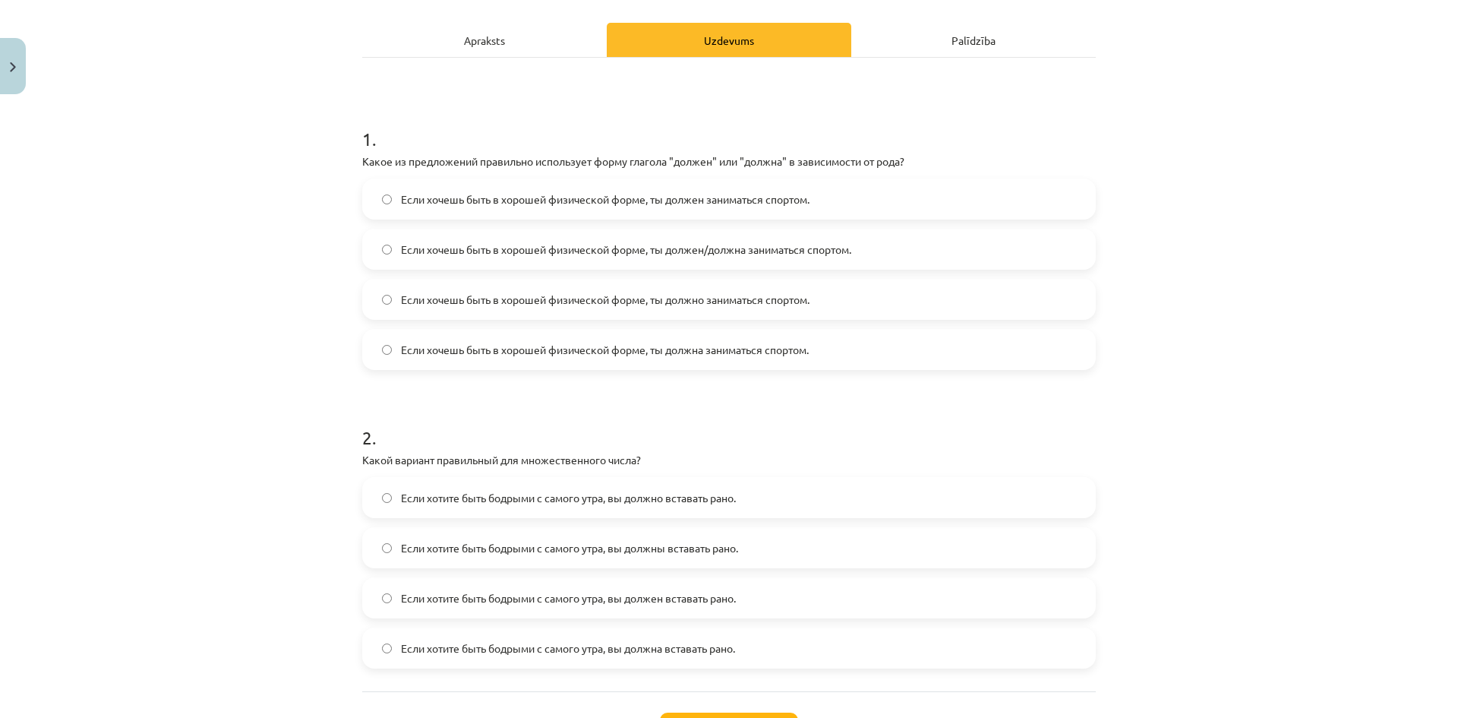
scroll to position [266, 0]
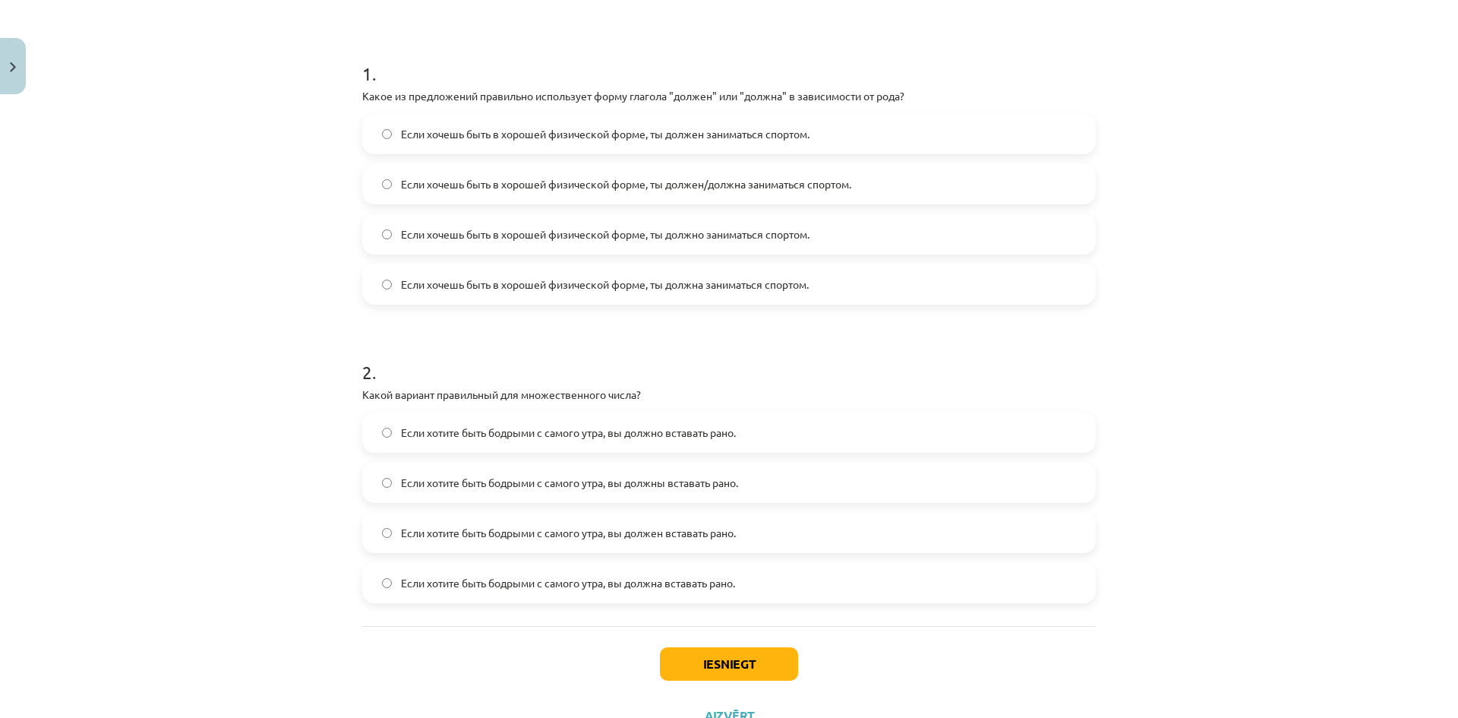
click at [498, 491] on label "Если хотите быть бодрыми с самого утра, вы должны вставать рано." at bounding box center [729, 482] width 731 height 38
click at [706, 655] on button "Iesniegt" at bounding box center [729, 663] width 138 height 33
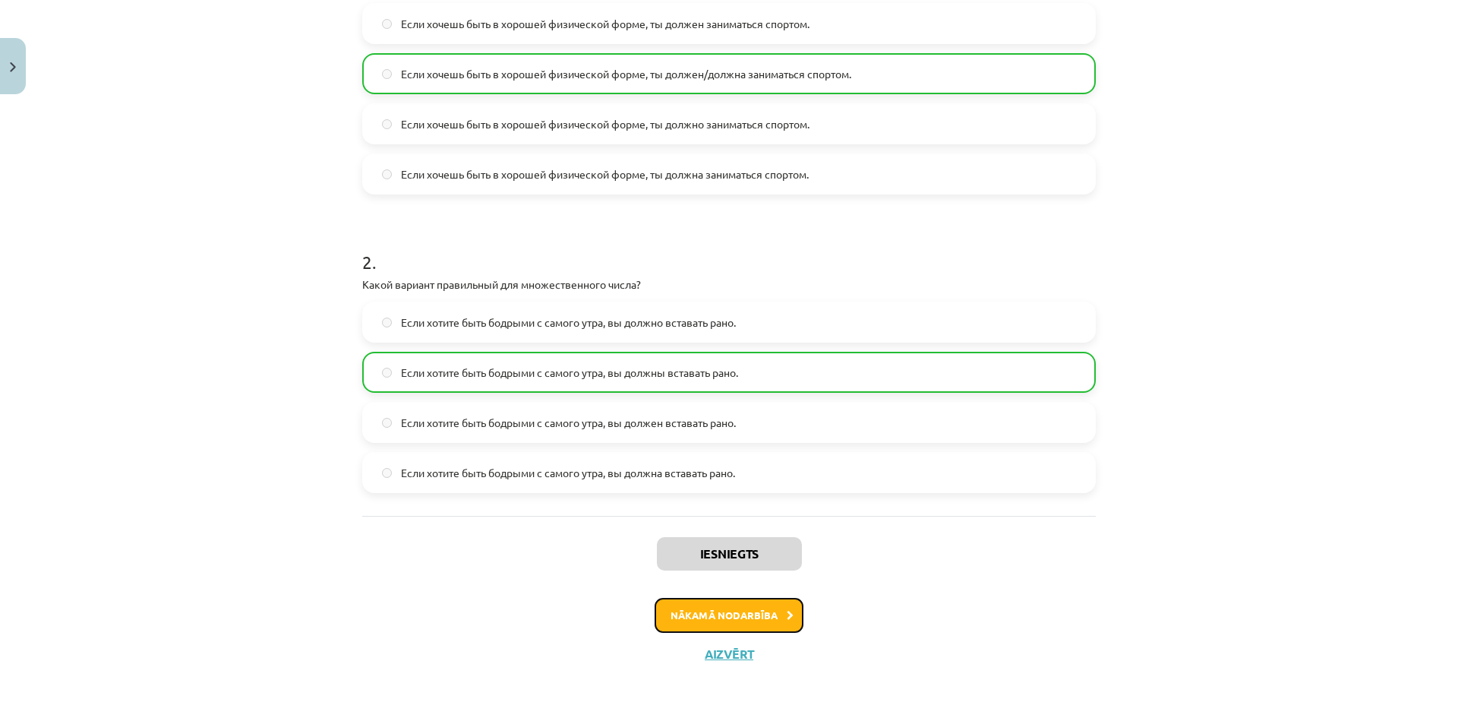
click at [751, 622] on button "Nākamā nodarbība" at bounding box center [729, 615] width 149 height 35
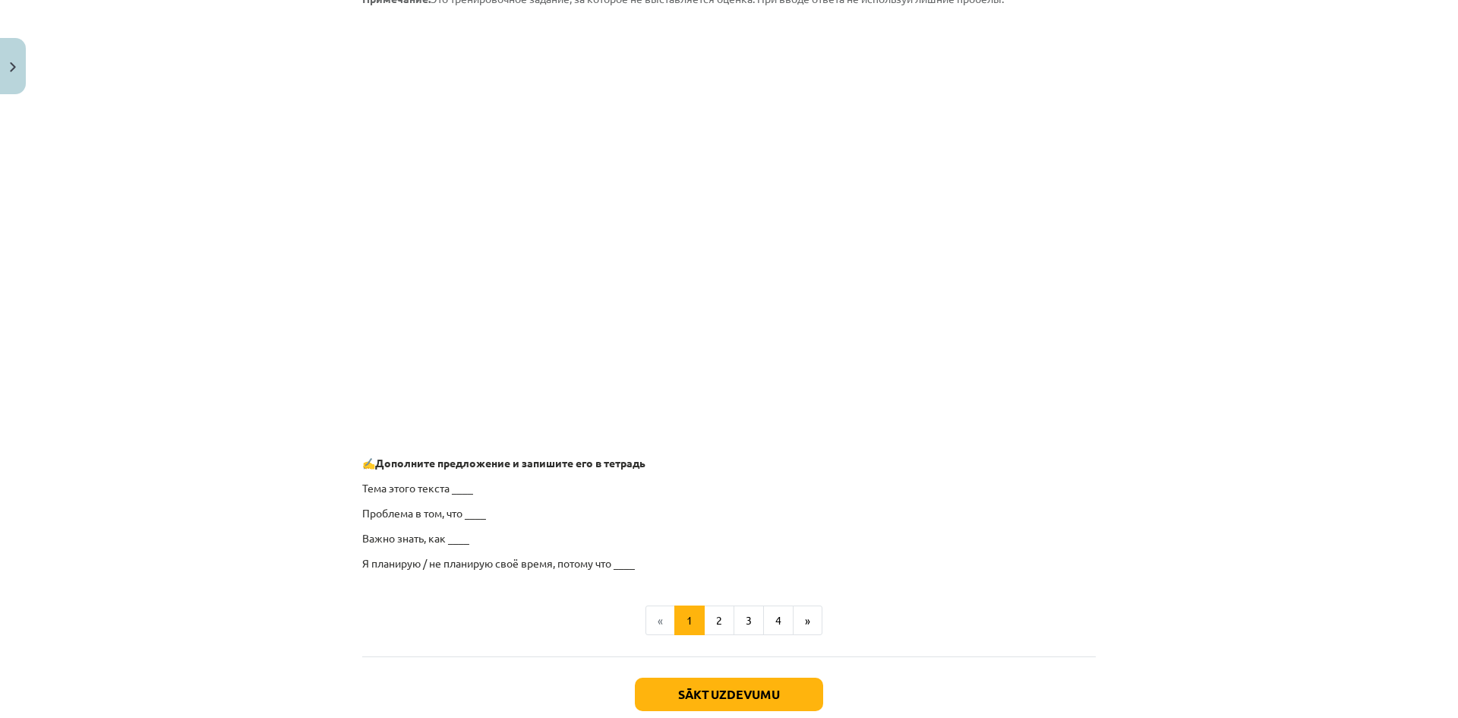
scroll to position [949, 0]
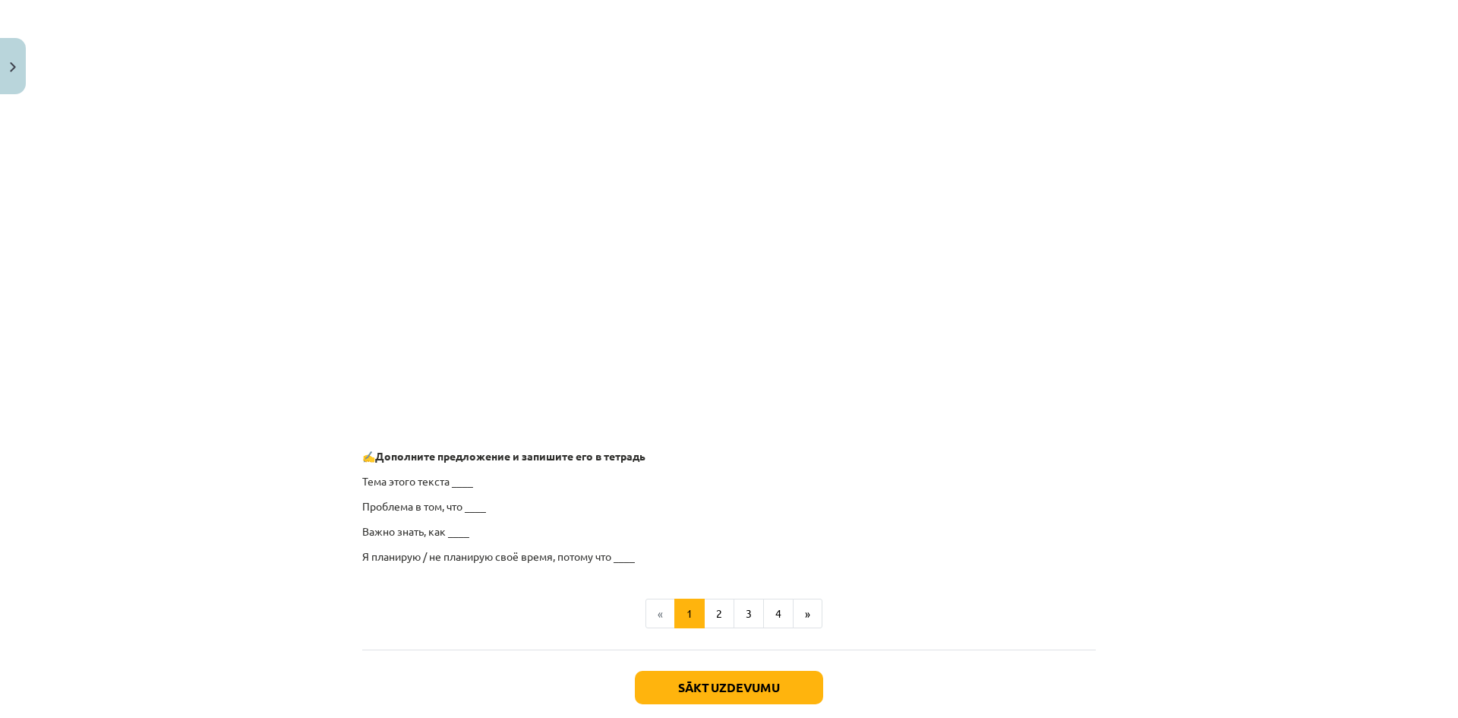
click at [1050, 435] on p at bounding box center [729, 224] width 734 height 430
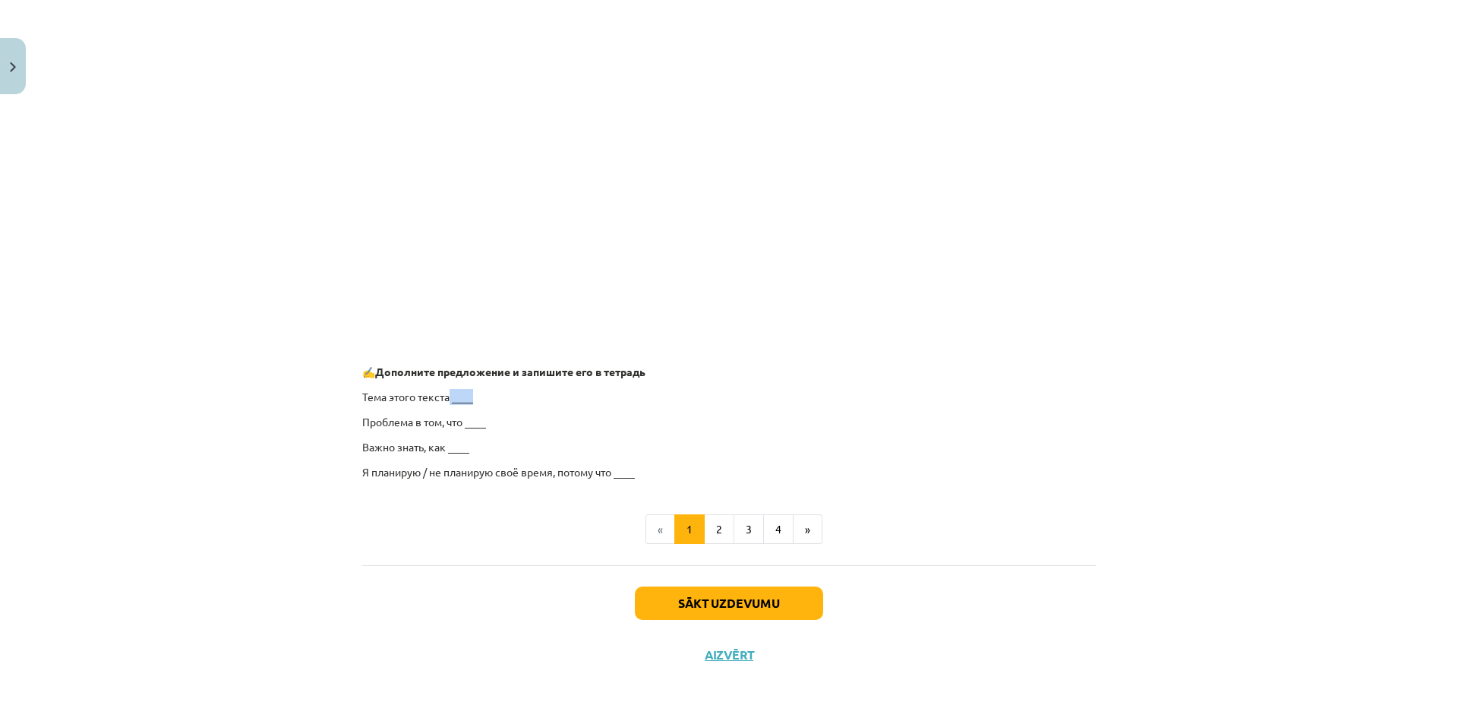
drag, startPoint x: 443, startPoint y: 386, endPoint x: 484, endPoint y: 392, distance: 40.7
click at [488, 392] on p "Тема этого текста ____" at bounding box center [729, 397] width 734 height 16
click at [708, 536] on button "2" at bounding box center [719, 529] width 30 height 30
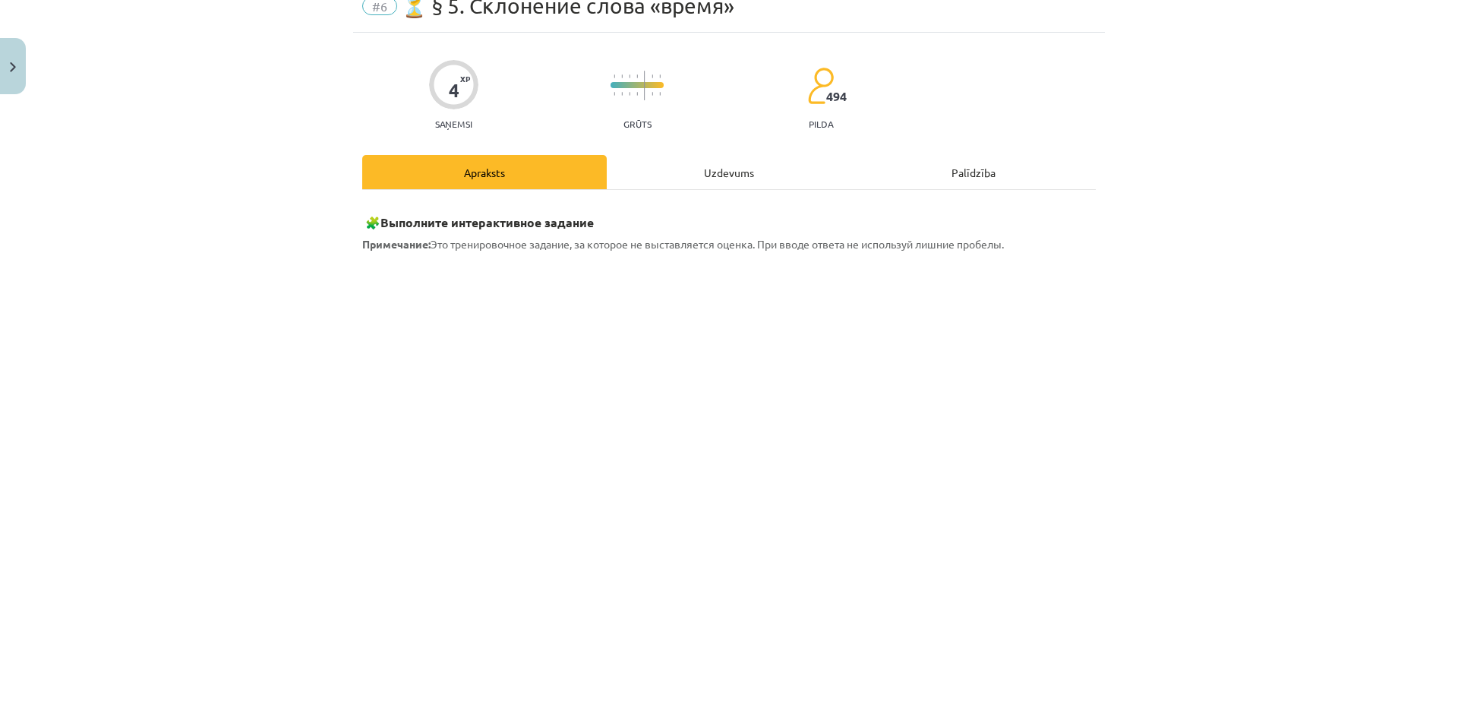
scroll to position [0, 0]
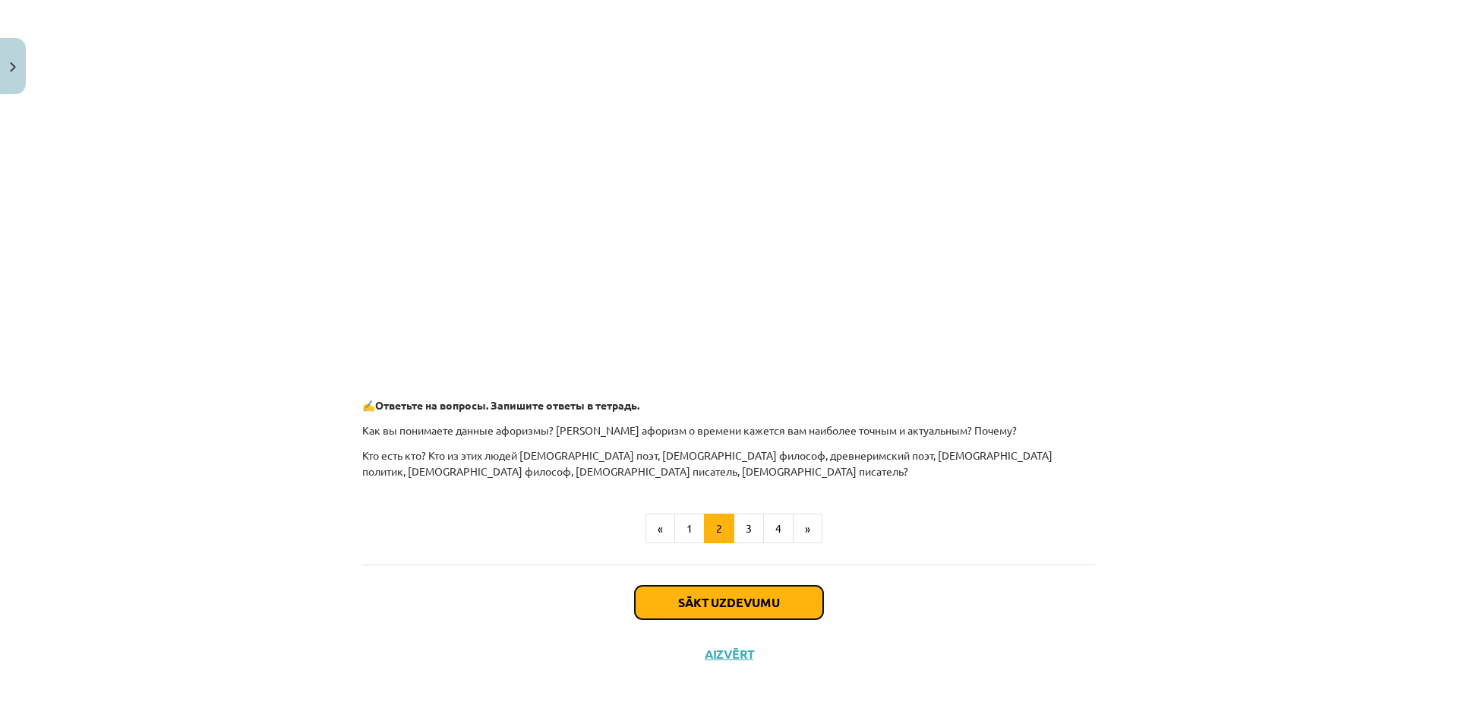
click at [792, 593] on button "Sākt uzdevumu" at bounding box center [729, 601] width 188 height 33
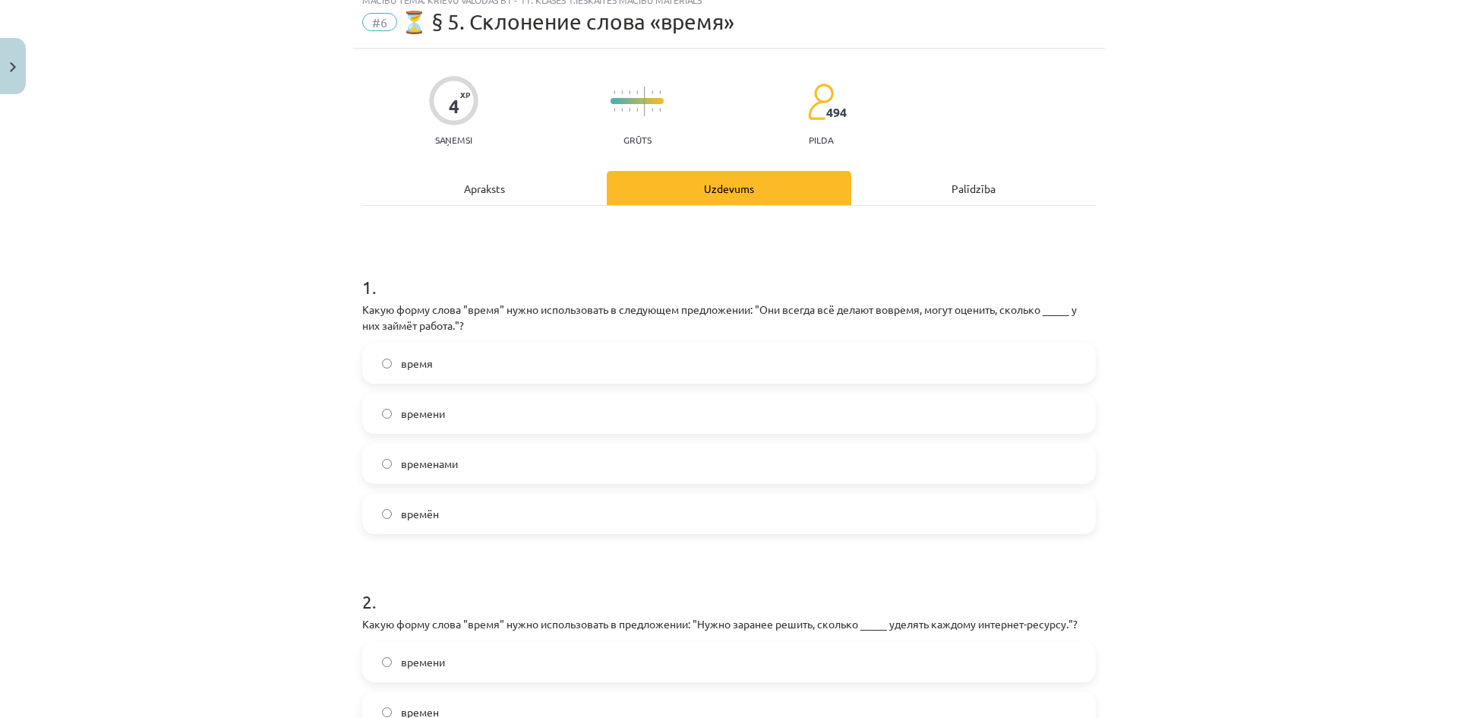
scroll to position [38, 0]
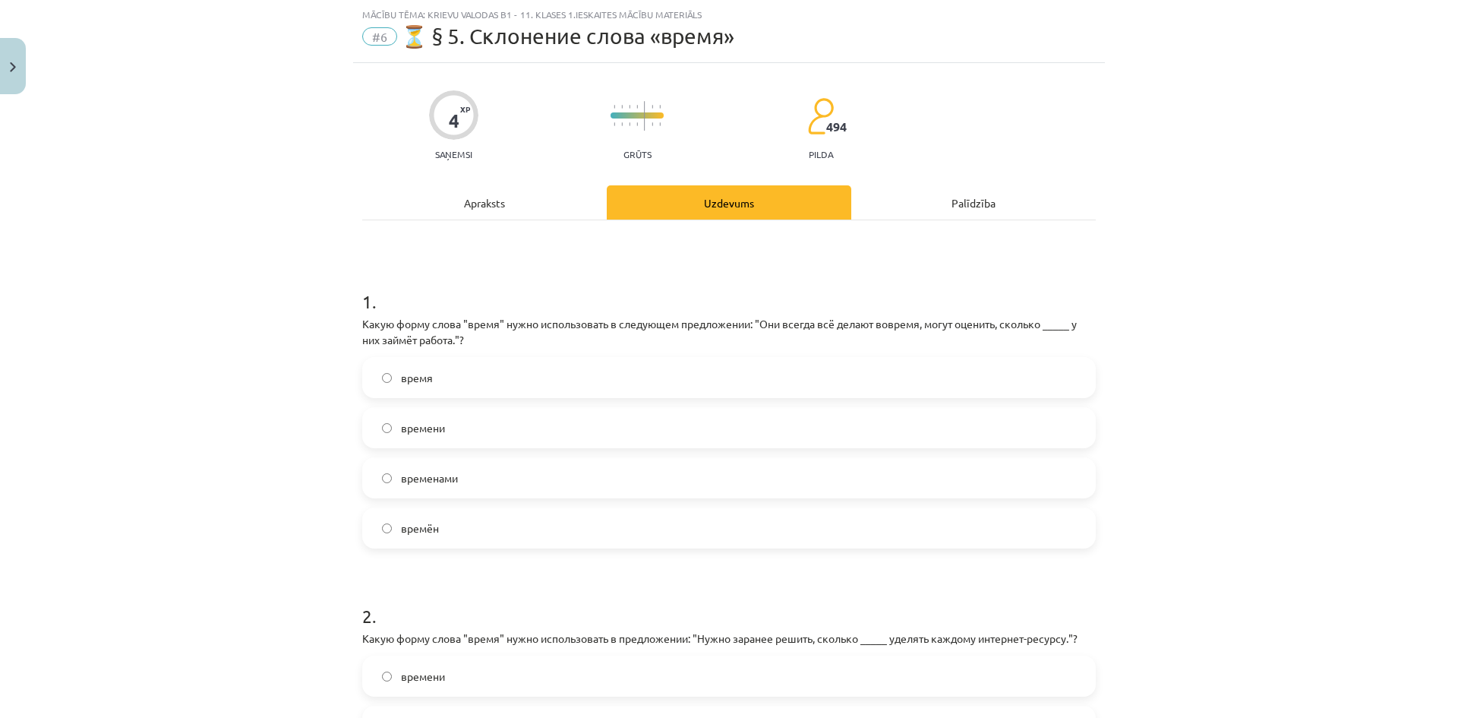
click at [550, 430] on label "времени" at bounding box center [729, 428] width 731 height 38
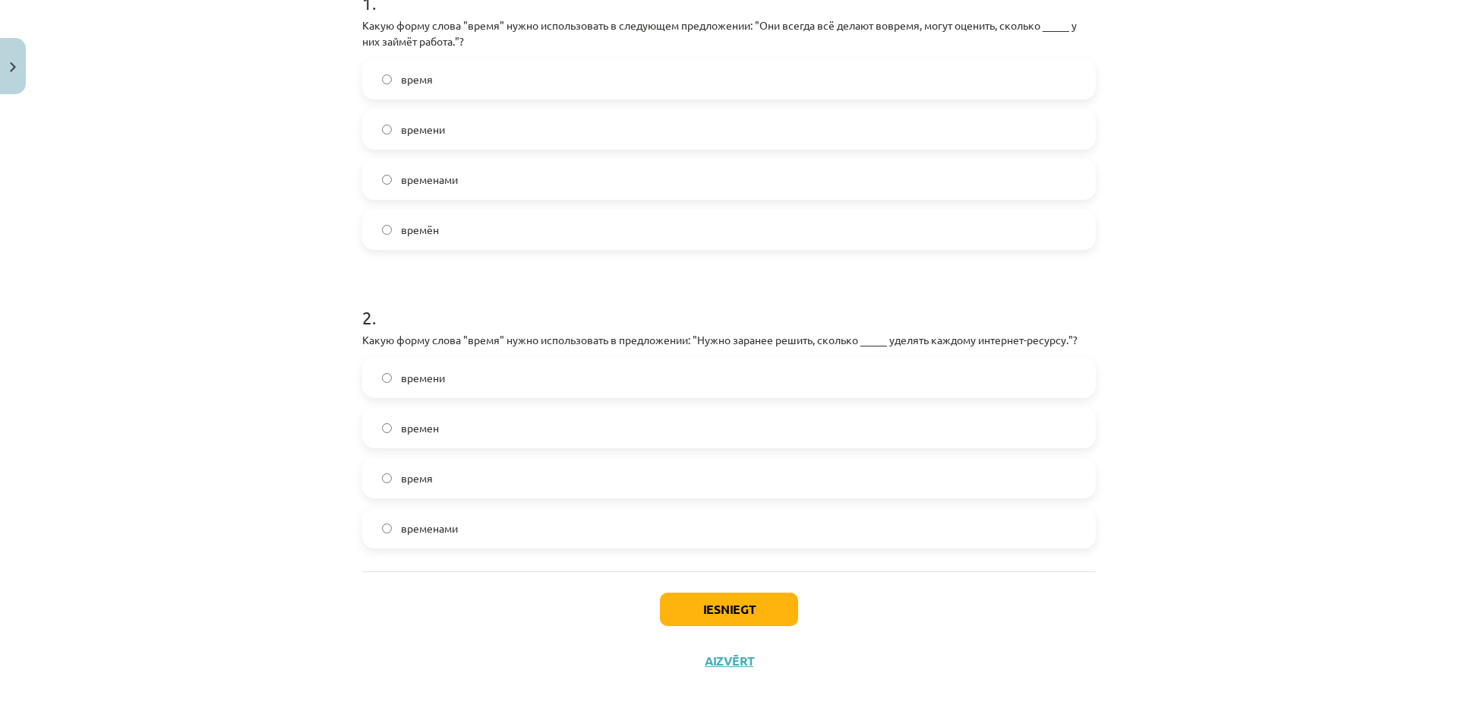
scroll to position [342, 0]
click at [481, 380] on label "времени" at bounding box center [729, 372] width 731 height 38
click at [749, 608] on button "Iesniegt" at bounding box center [729, 603] width 138 height 33
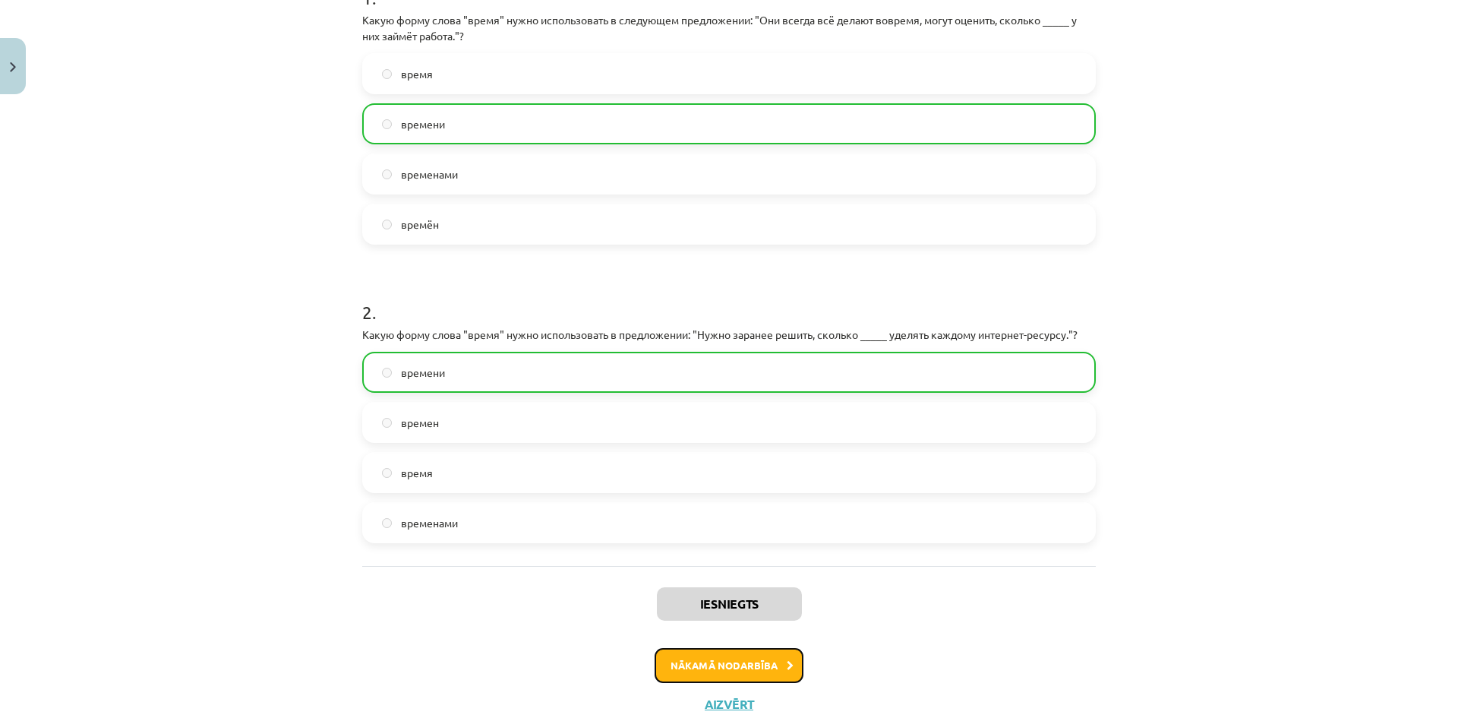
click at [721, 658] on button "Nākamā nodarbība" at bounding box center [729, 665] width 149 height 35
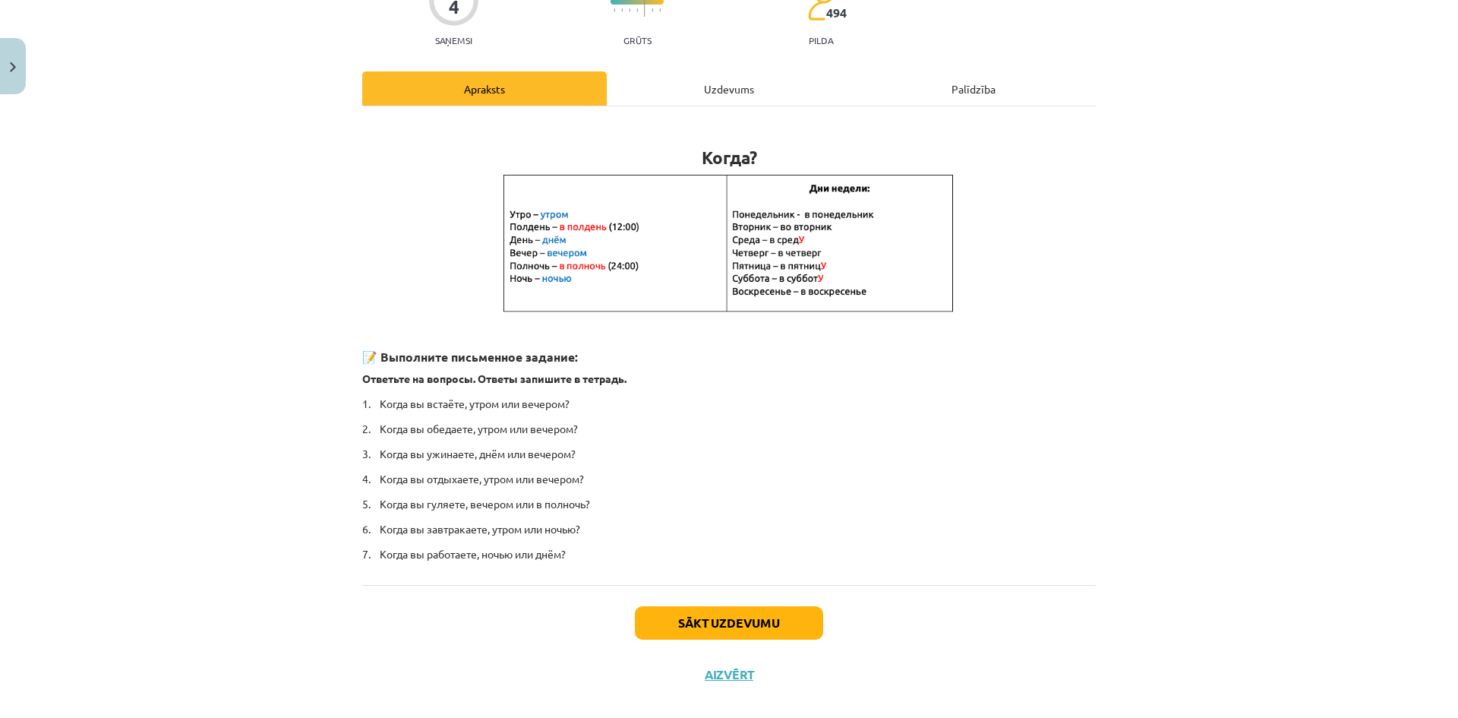
scroll to position [171, 0]
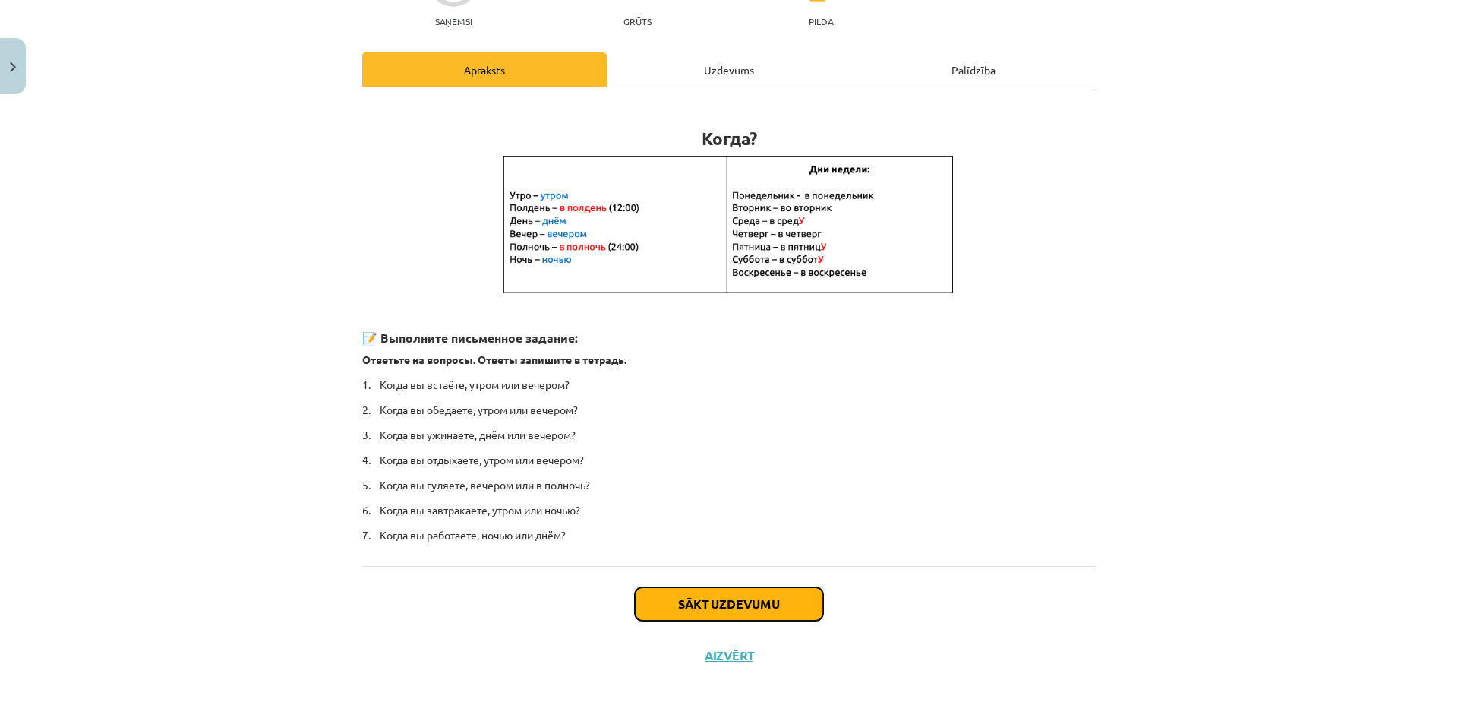
click at [711, 594] on button "Sākt uzdevumu" at bounding box center [729, 603] width 188 height 33
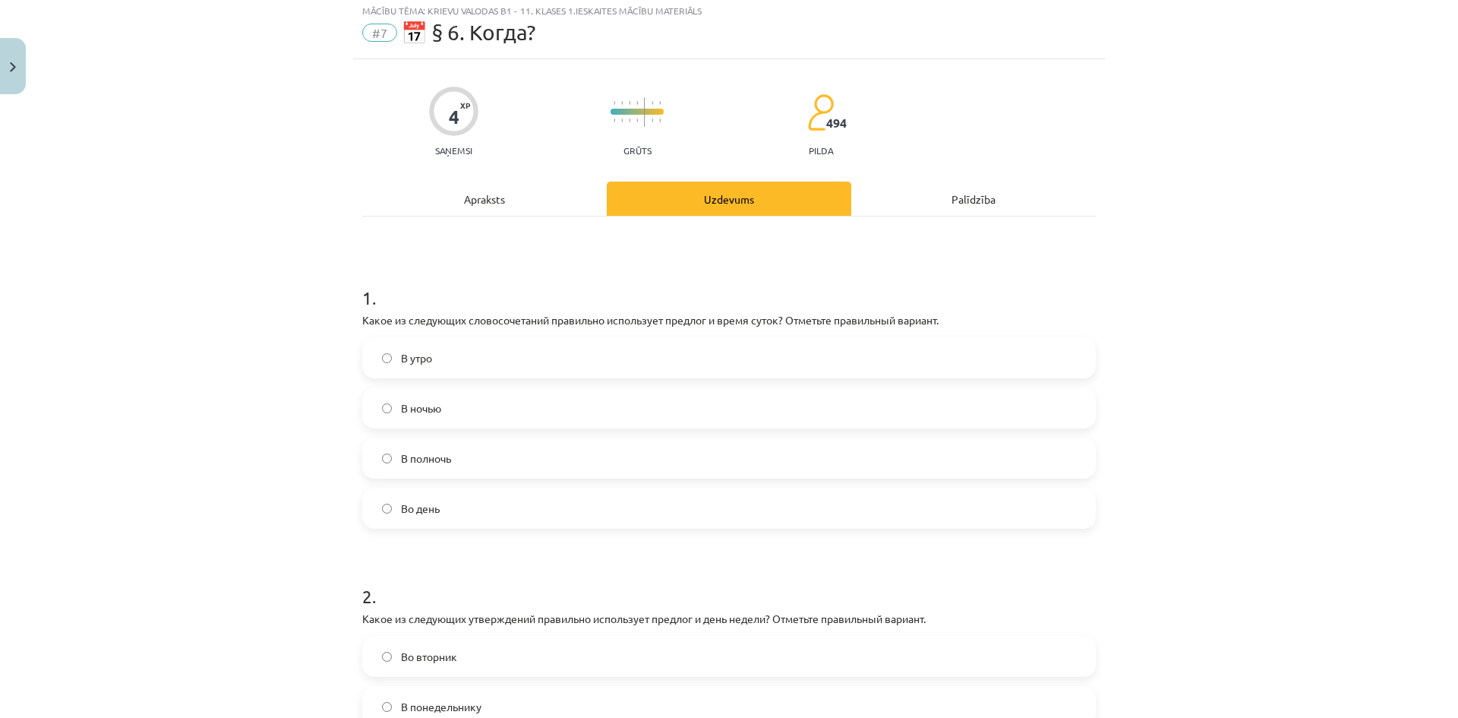
scroll to position [38, 0]
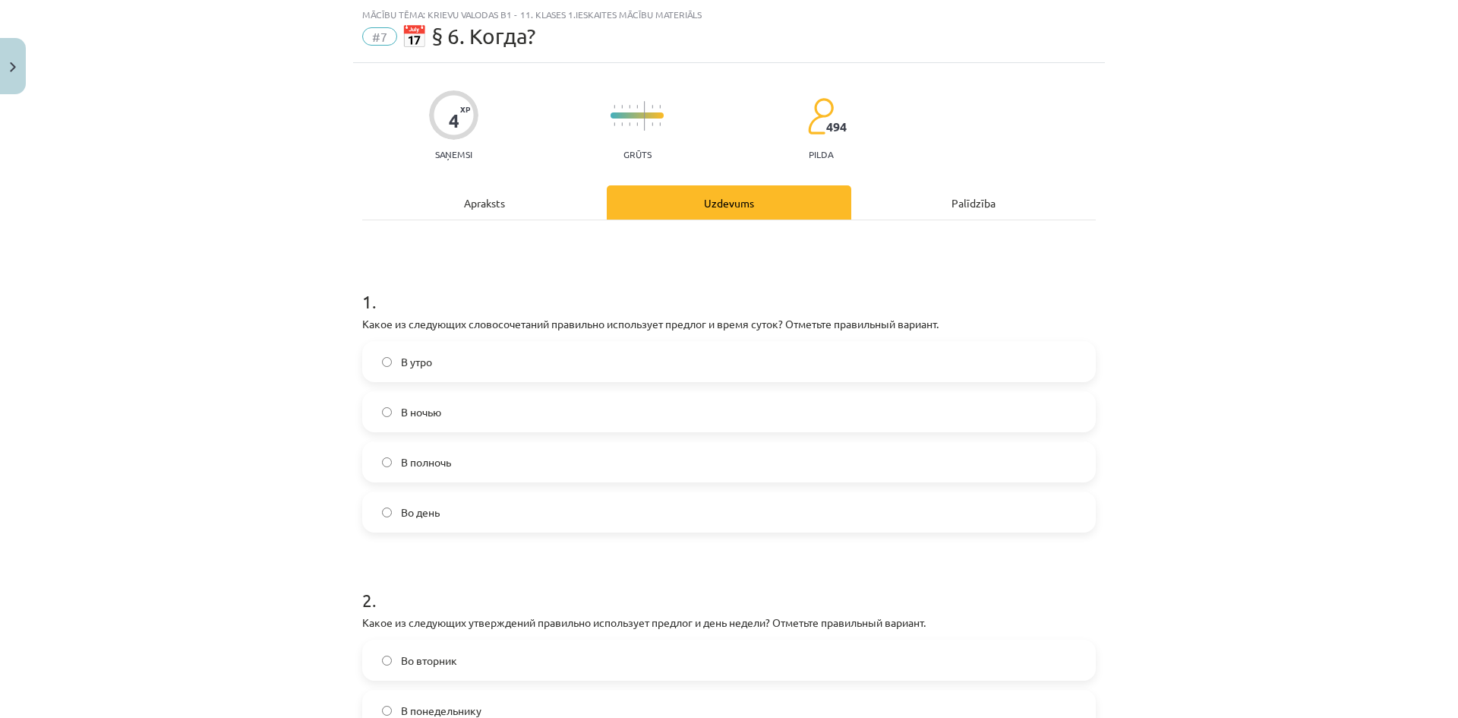
click at [437, 462] on span "В полночь" at bounding box center [426, 462] width 50 height 16
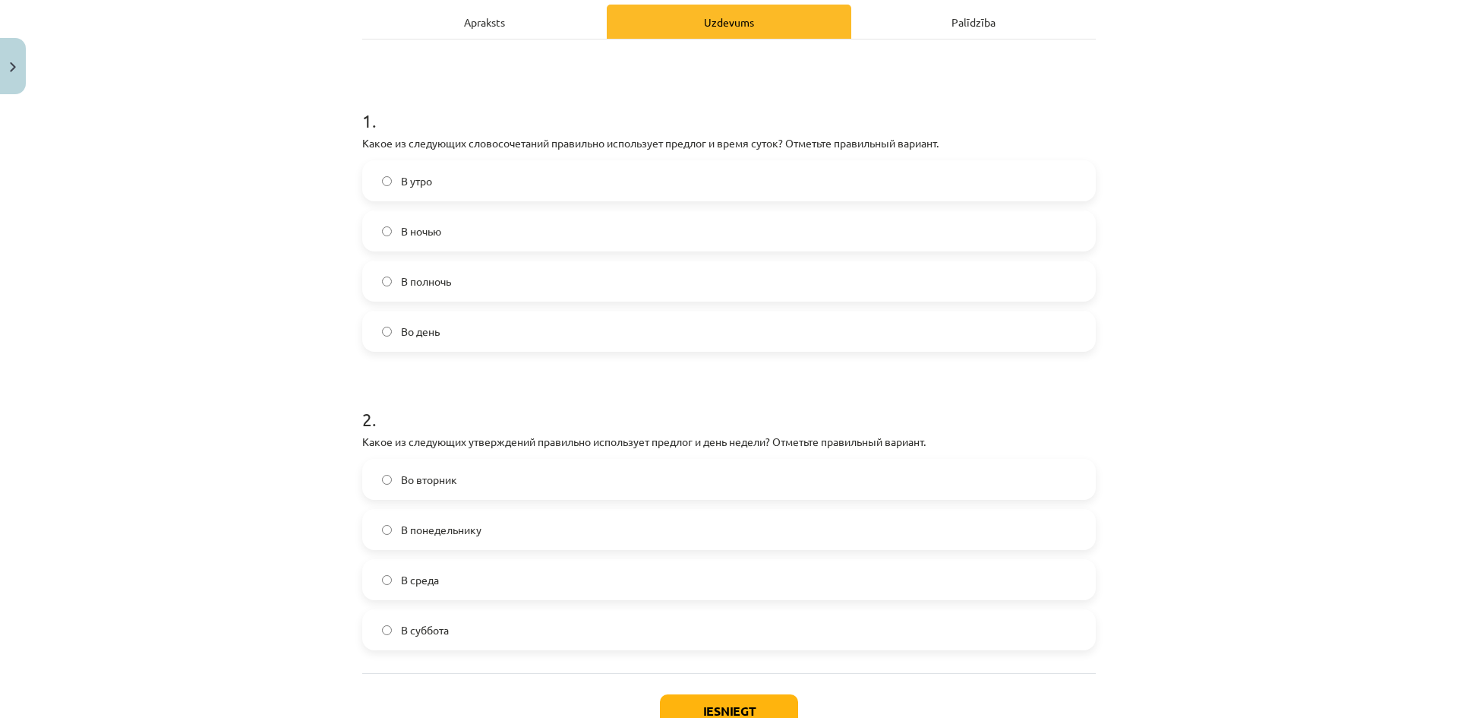
scroll to position [266, 0]
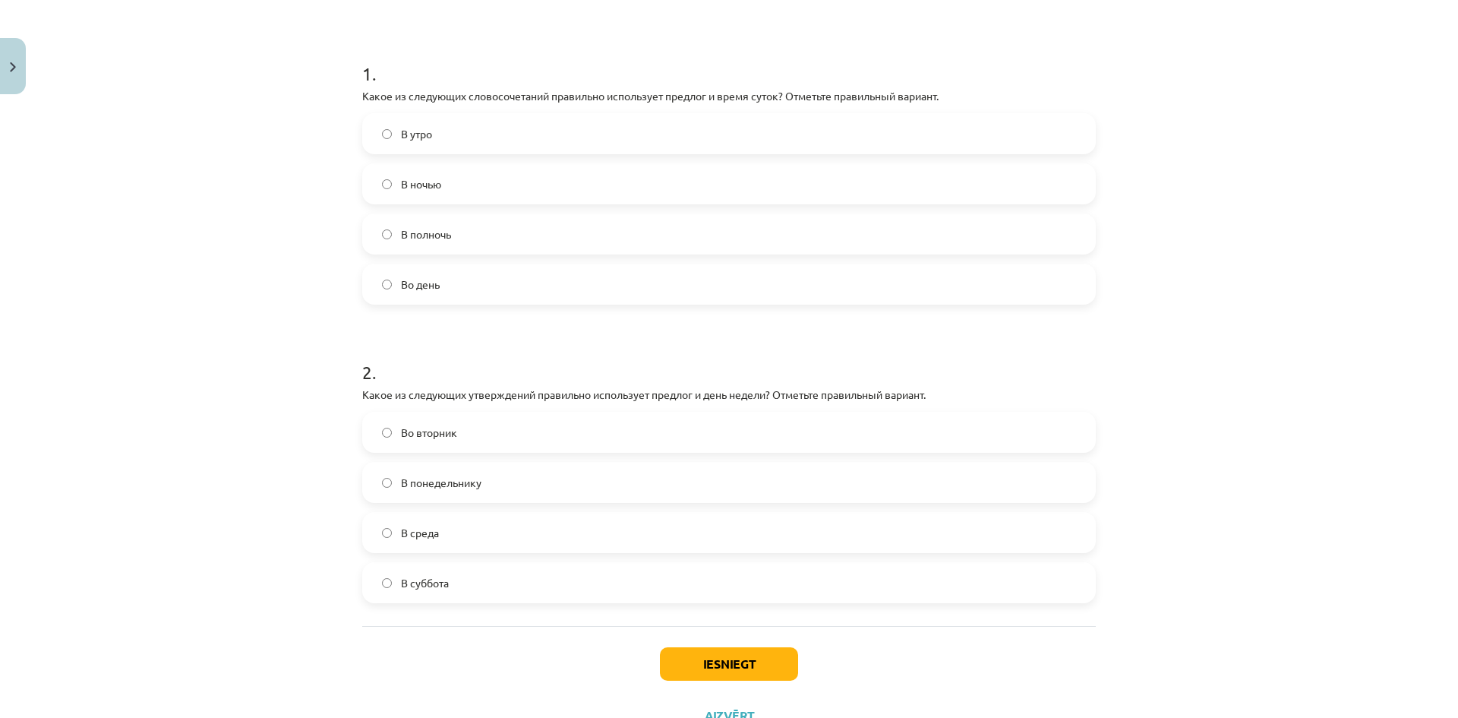
click at [462, 431] on label "Во вторник" at bounding box center [729, 432] width 731 height 38
click at [748, 655] on button "Iesniegt" at bounding box center [729, 663] width 138 height 33
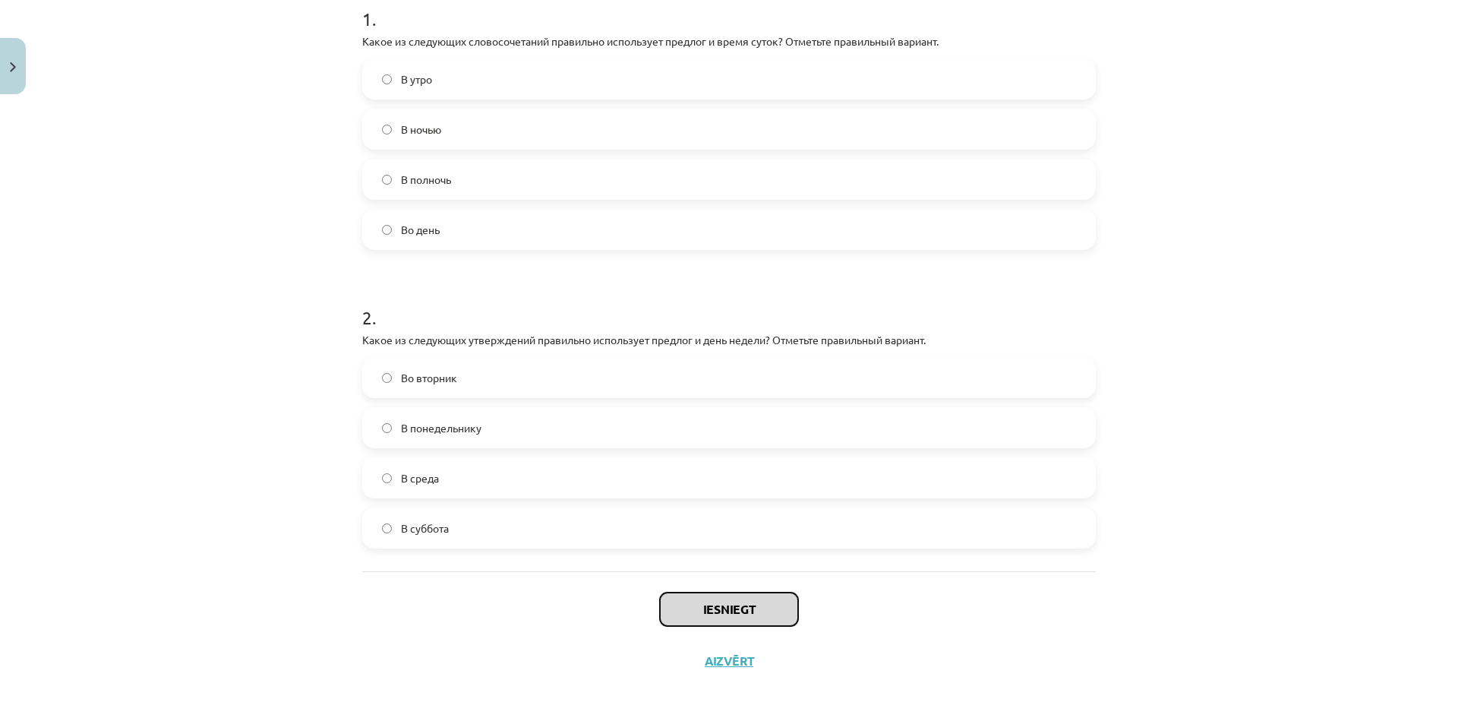
scroll to position [327, 0]
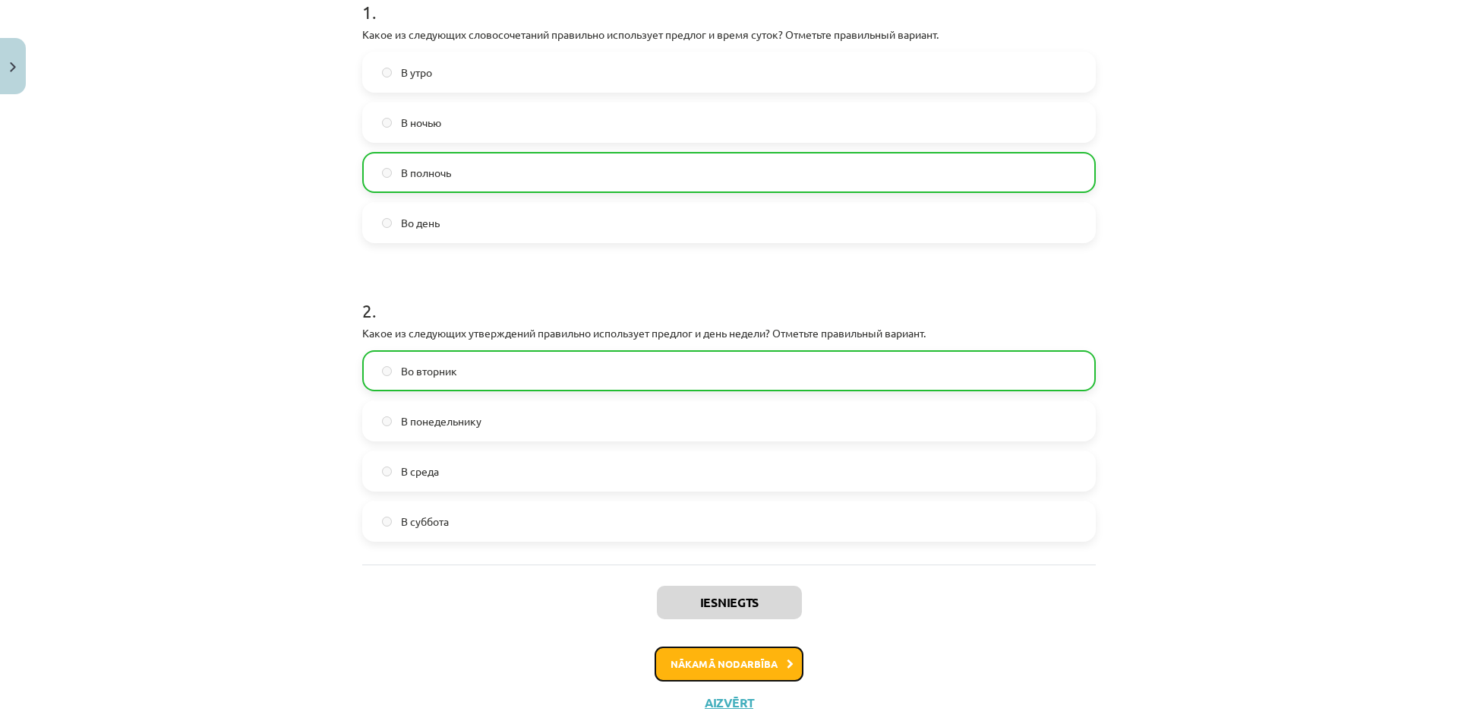
click at [708, 661] on button "Nākamā nodarbība" at bounding box center [729, 663] width 149 height 35
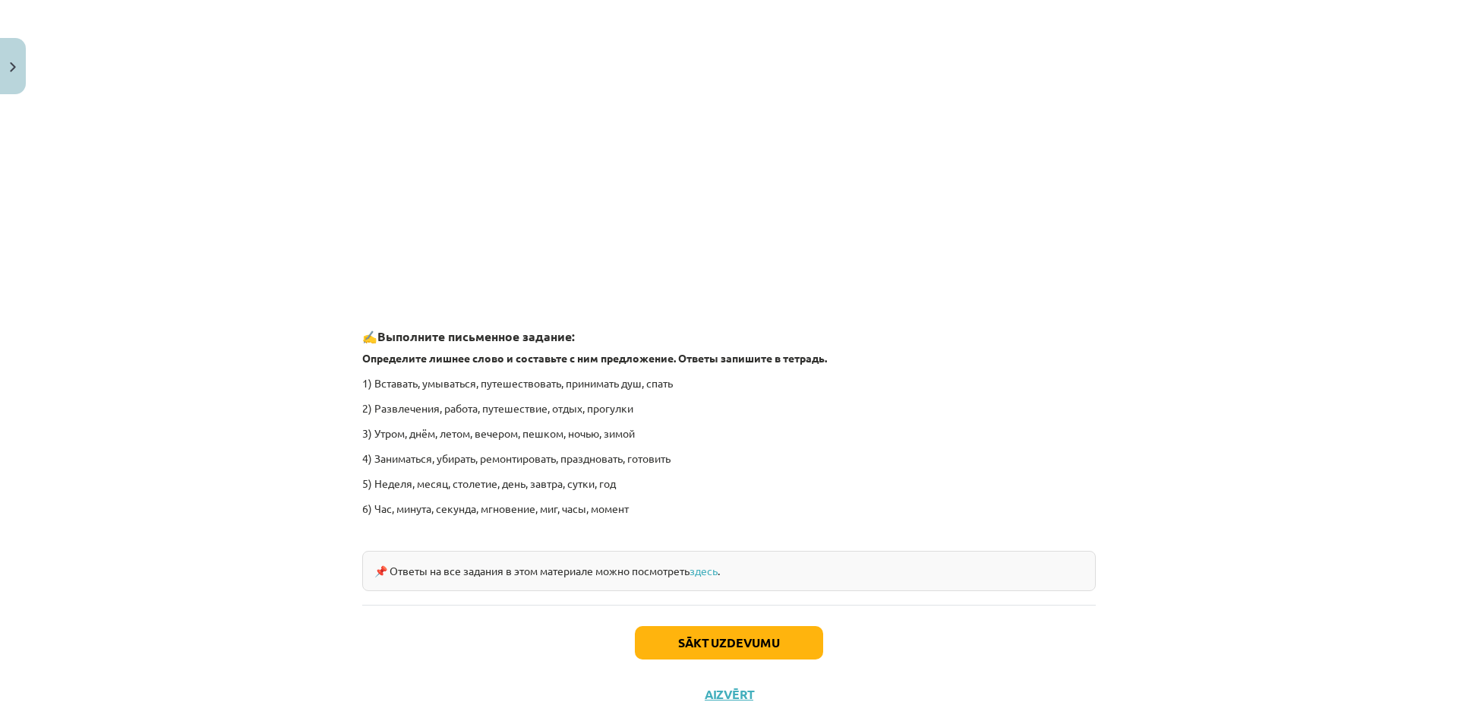
scroll to position [2118, 0]
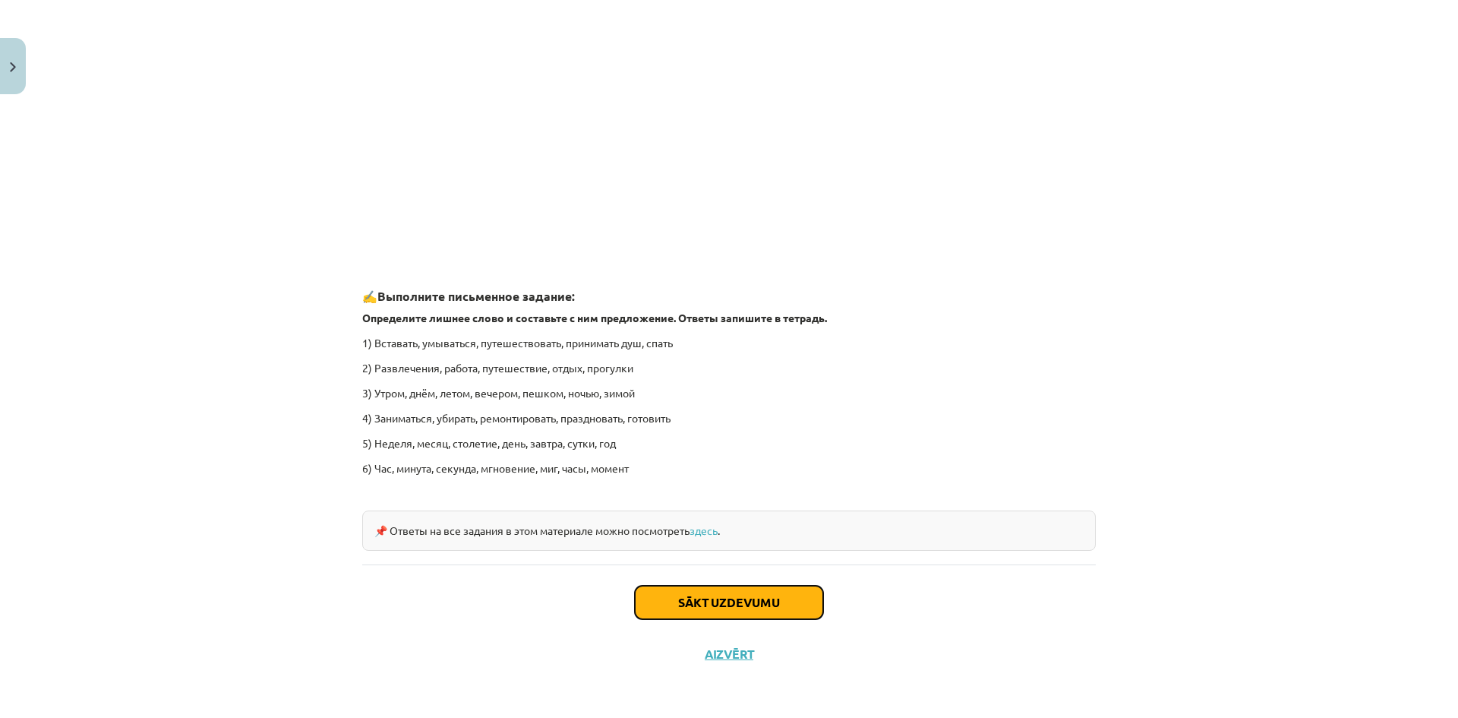
click at [800, 592] on button "Sākt uzdevumu" at bounding box center [729, 601] width 188 height 33
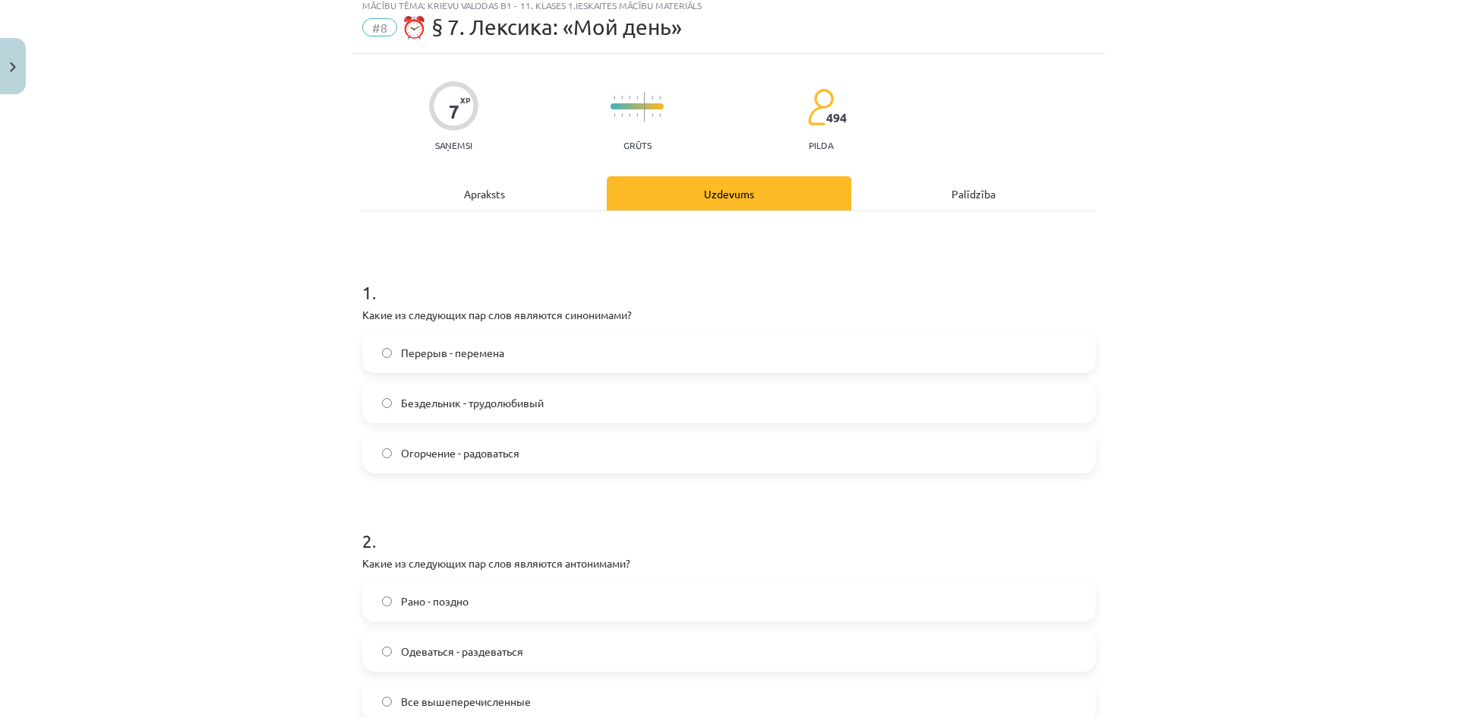
scroll to position [38, 0]
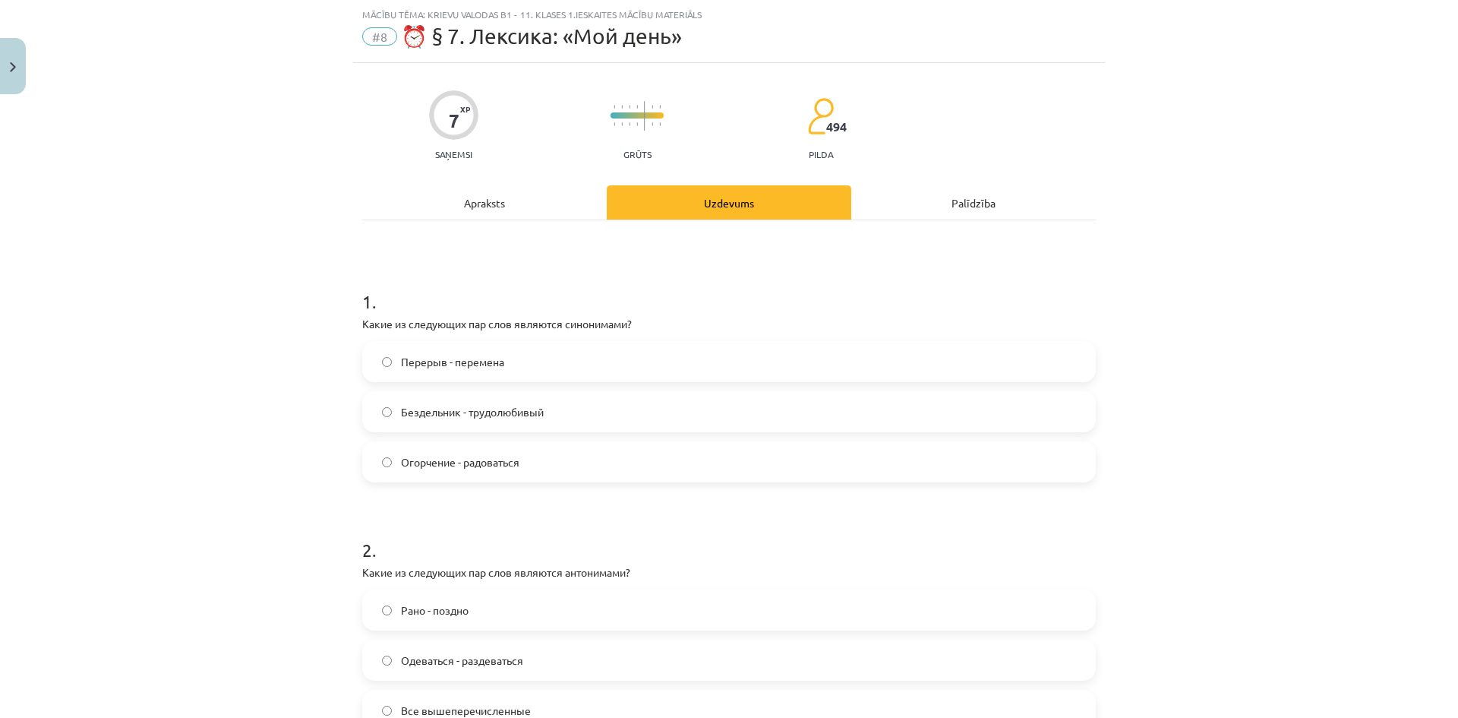
click at [463, 371] on label "Перерыв - перемена" at bounding box center [729, 361] width 731 height 38
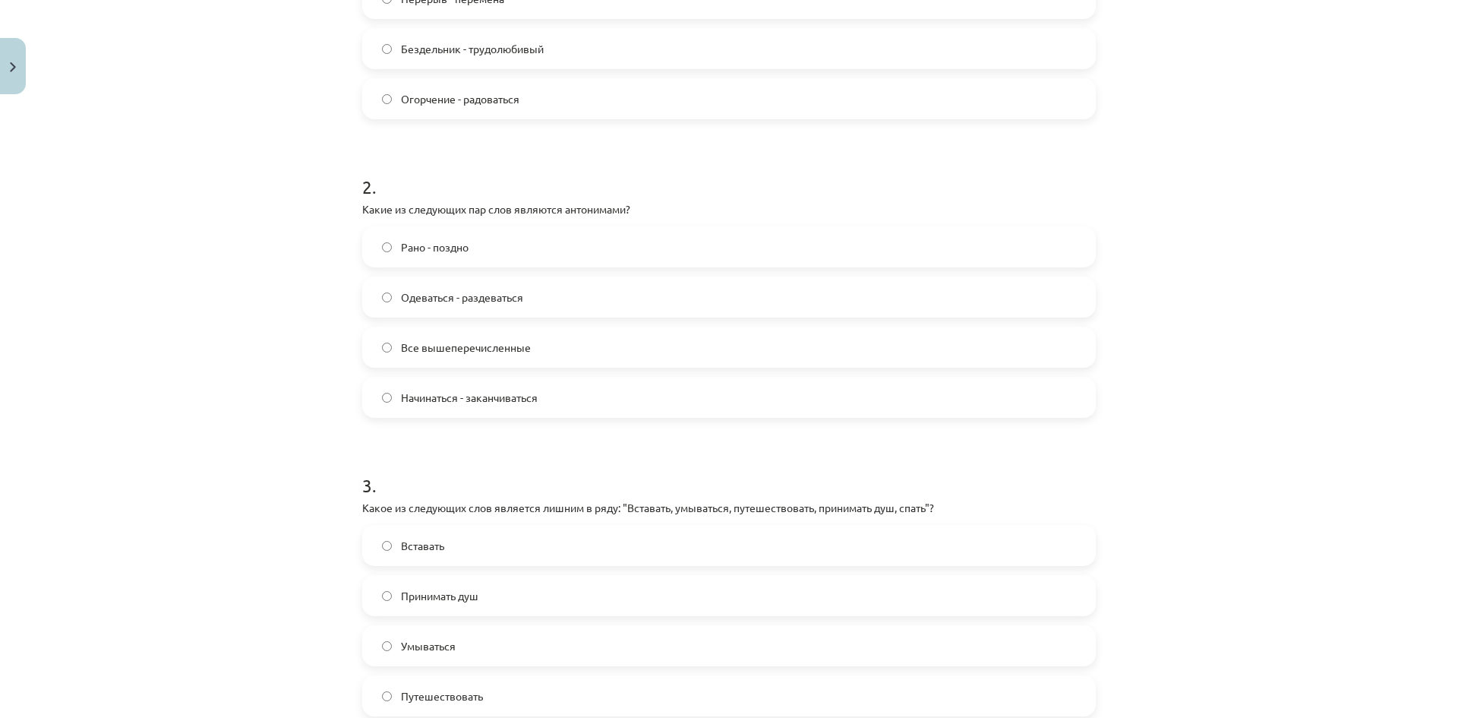
scroll to position [418, 0]
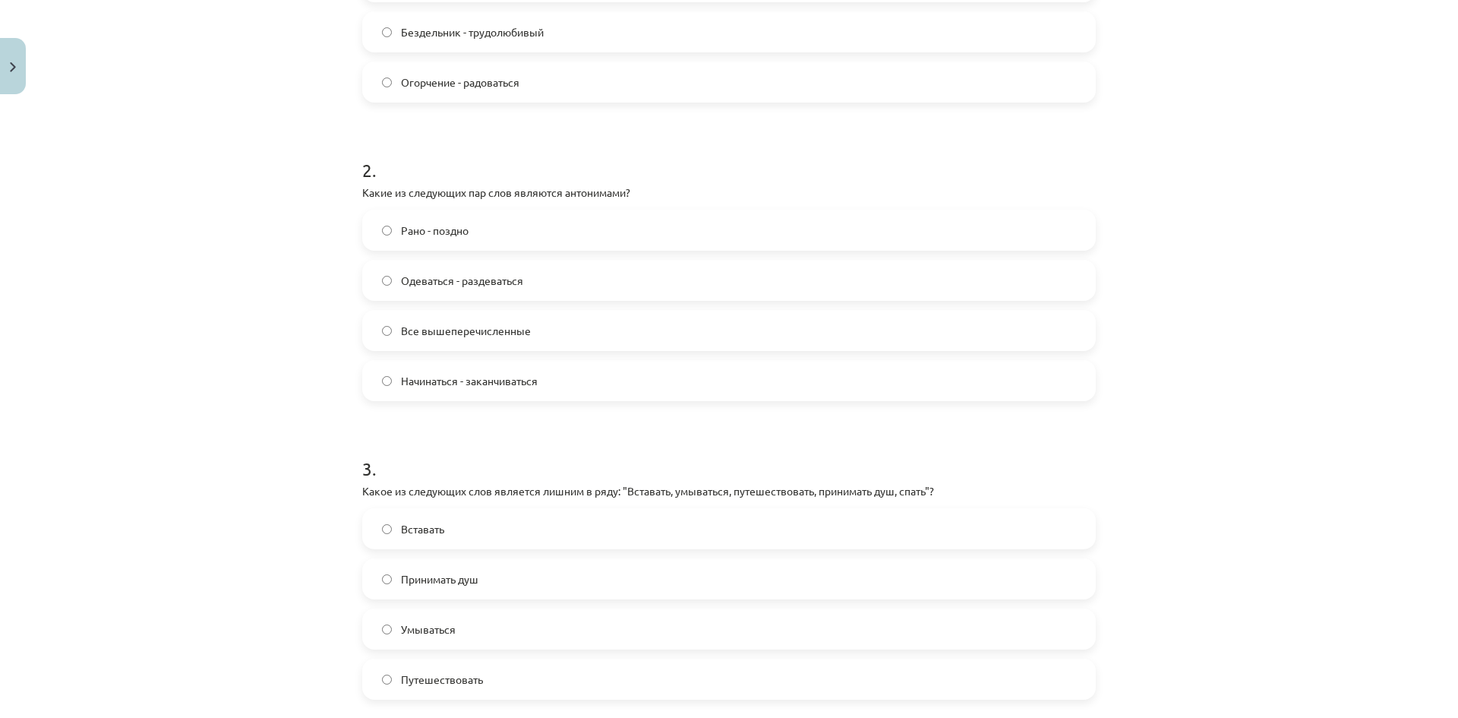
click at [514, 229] on label "Рано - поздно" at bounding box center [729, 230] width 731 height 38
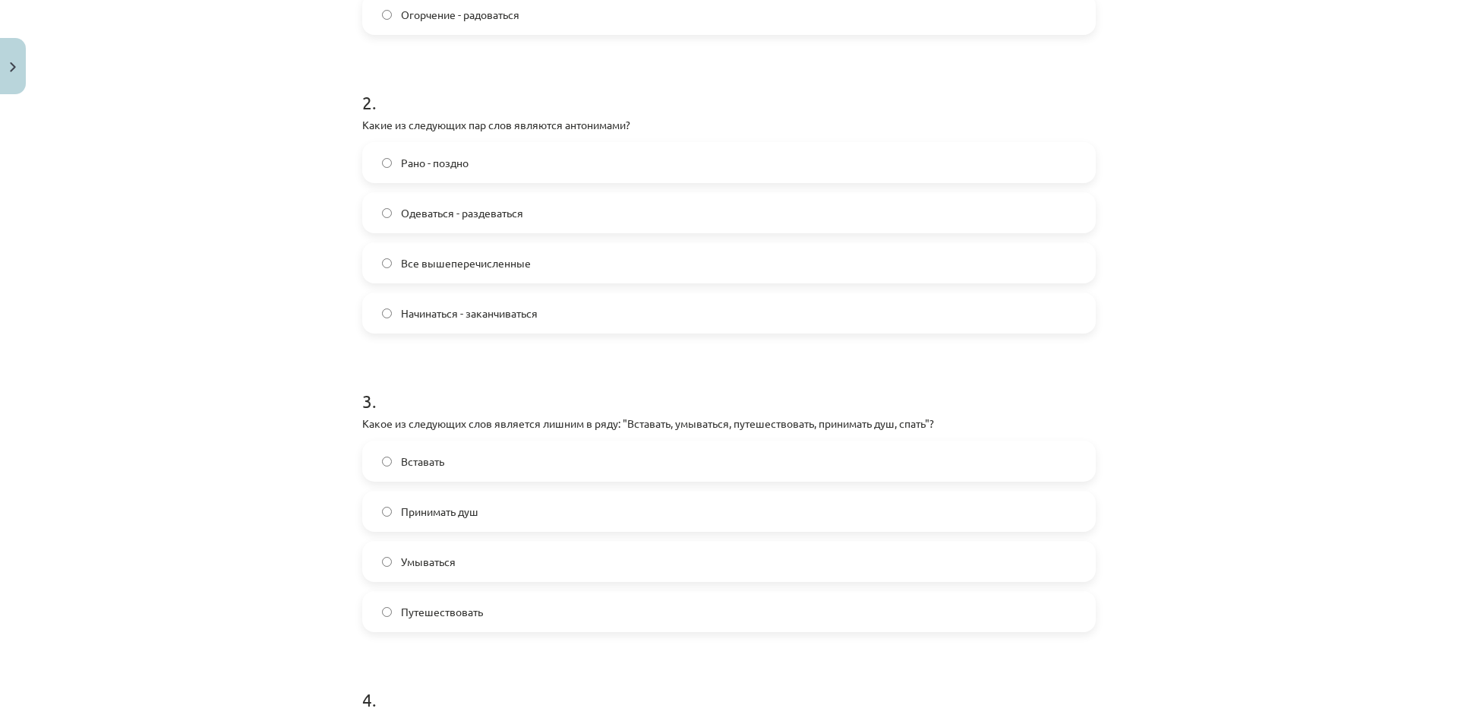
scroll to position [494, 0]
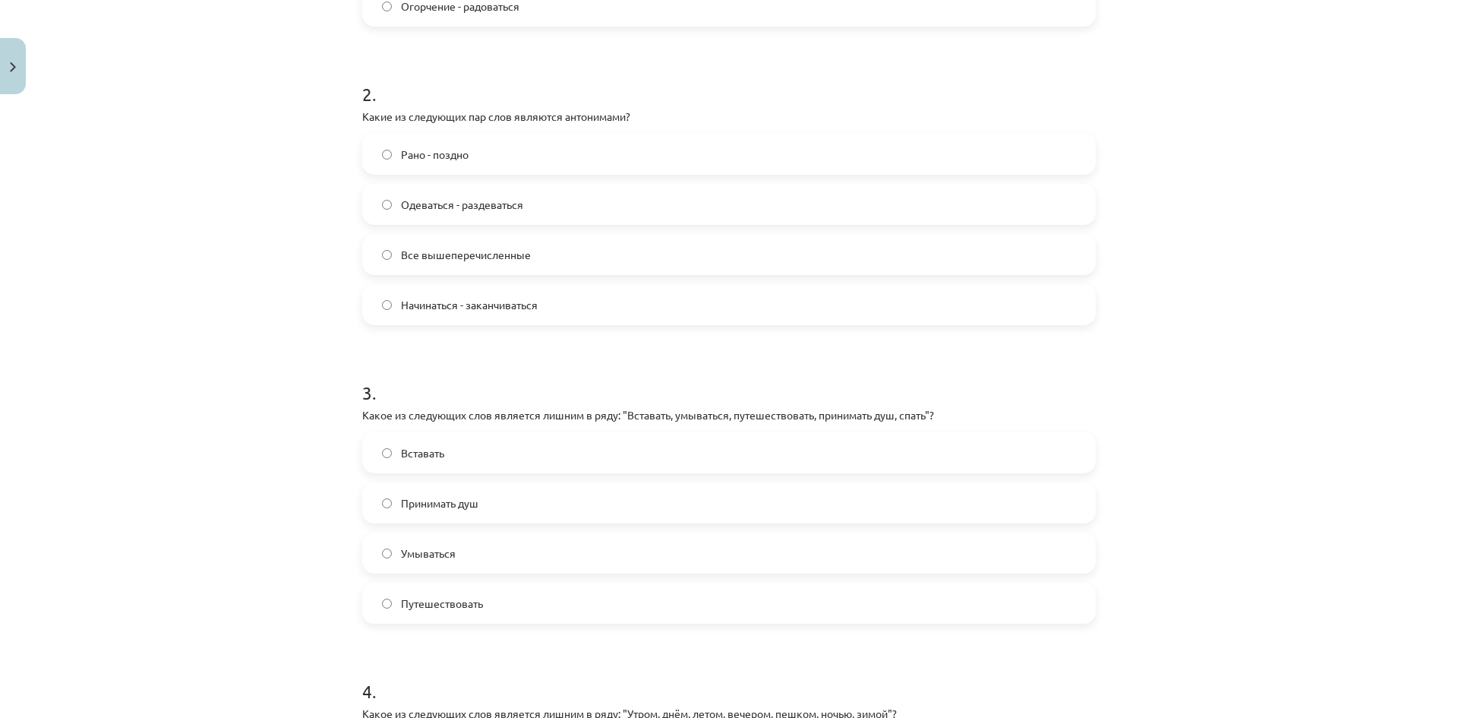
click at [523, 249] on span "Все вышеперечисленные" at bounding box center [466, 255] width 130 height 16
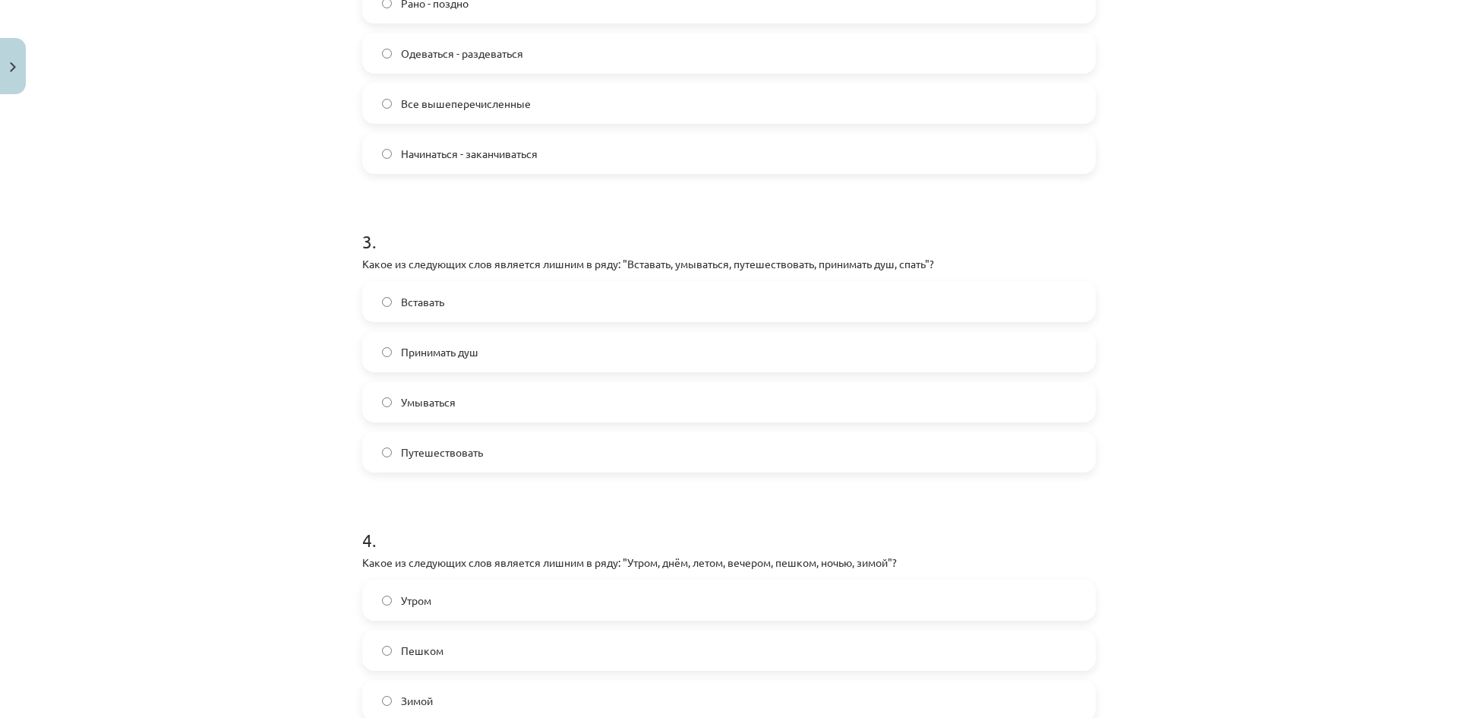
scroll to position [645, 0]
click at [485, 458] on label "Путешествовать" at bounding box center [729, 451] width 731 height 38
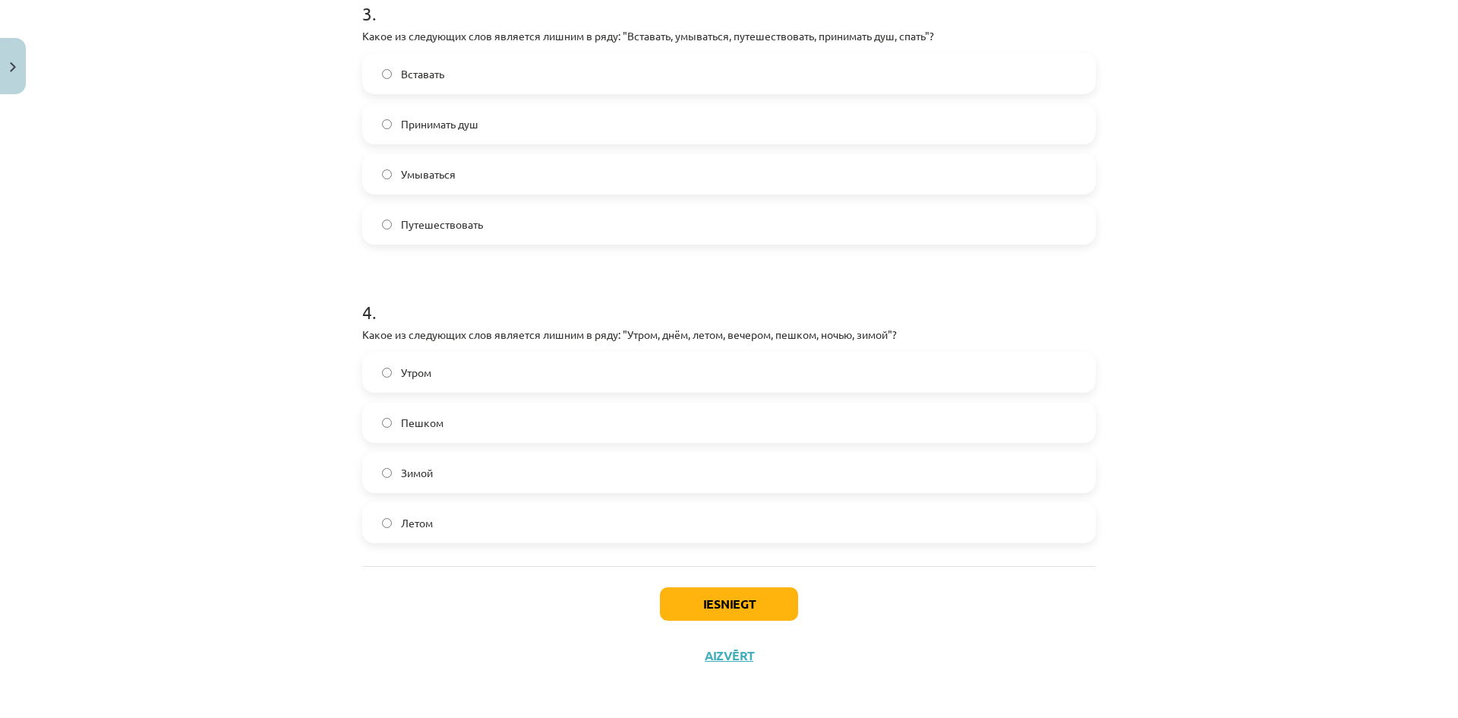
scroll to position [874, 0]
click at [420, 424] on span "Пешком" at bounding box center [422, 421] width 43 height 16
click at [708, 592] on button "Iesniegt" at bounding box center [729, 601] width 138 height 33
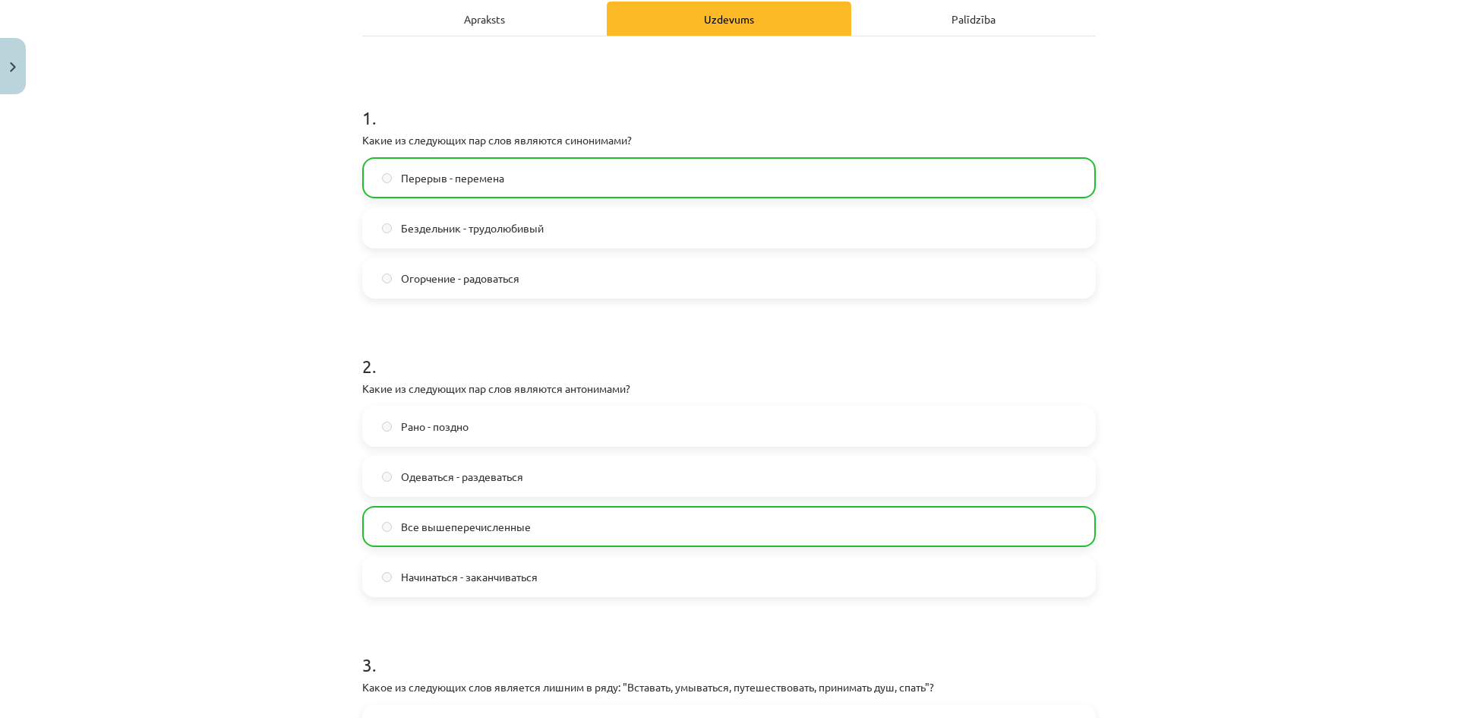
scroll to position [0, 0]
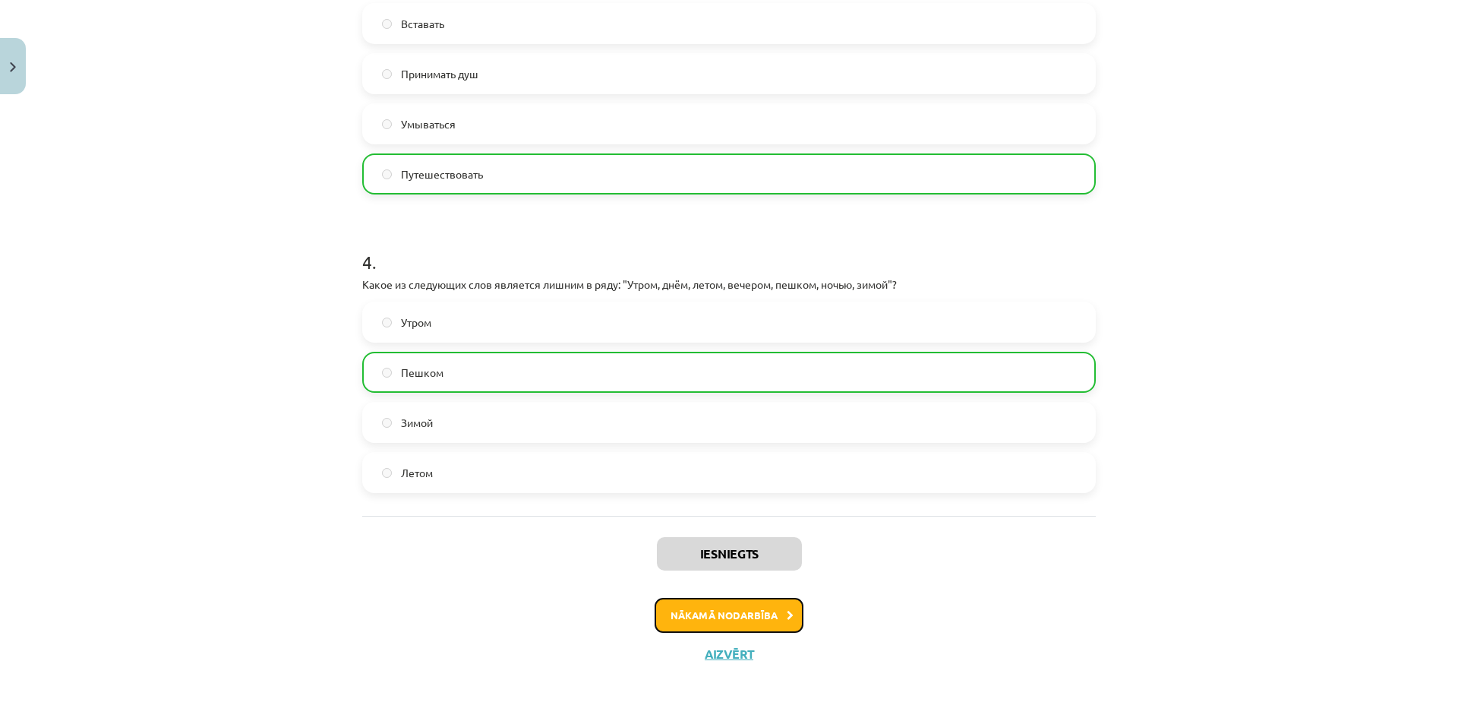
click at [762, 606] on button "Nākamā nodarbība" at bounding box center [729, 615] width 149 height 35
